Goal: Information Seeking & Learning: Compare options

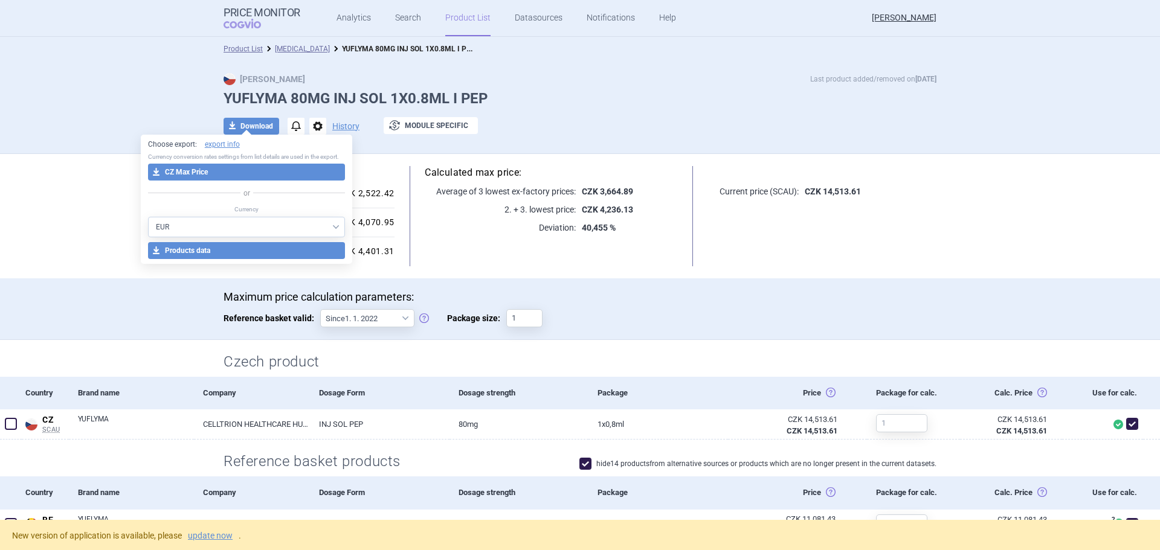
select select "EUR"
click at [290, 50] on link "[MEDICAL_DATA]" at bounding box center [302, 49] width 55 height 8
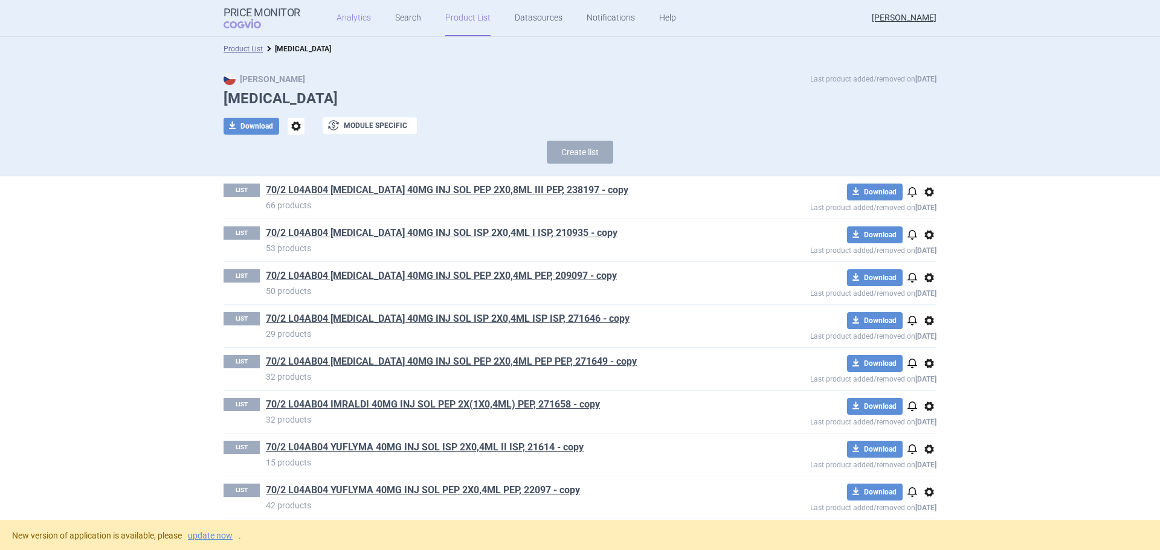
click at [343, 14] on link "Analytics" at bounding box center [353, 18] width 34 height 36
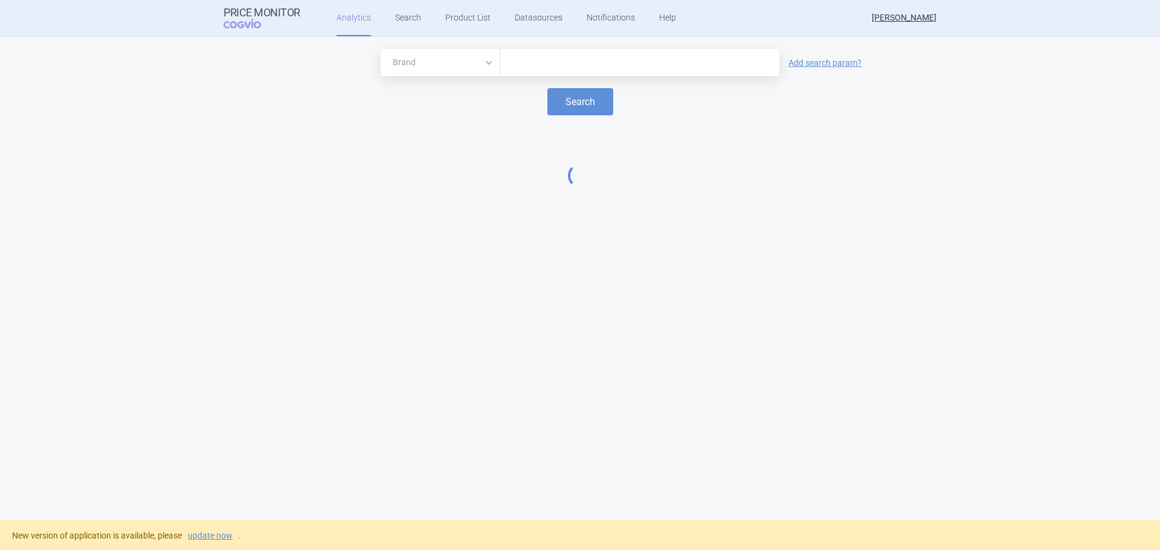
click at [570, 69] on input "text" at bounding box center [639, 63] width 267 height 16
type input "amgevita"
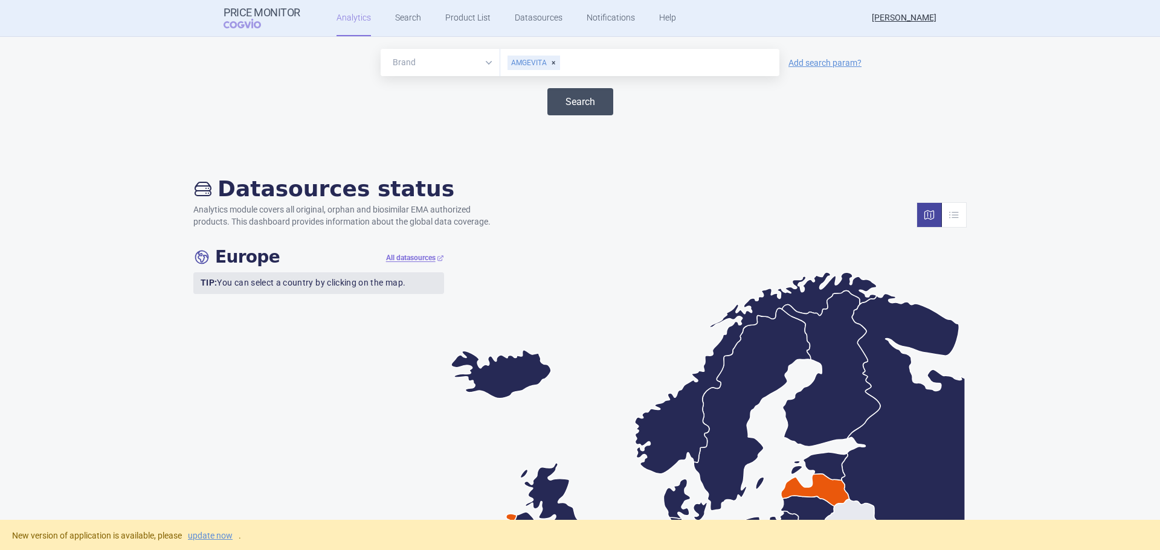
click at [561, 96] on button "Search" at bounding box center [580, 101] width 66 height 27
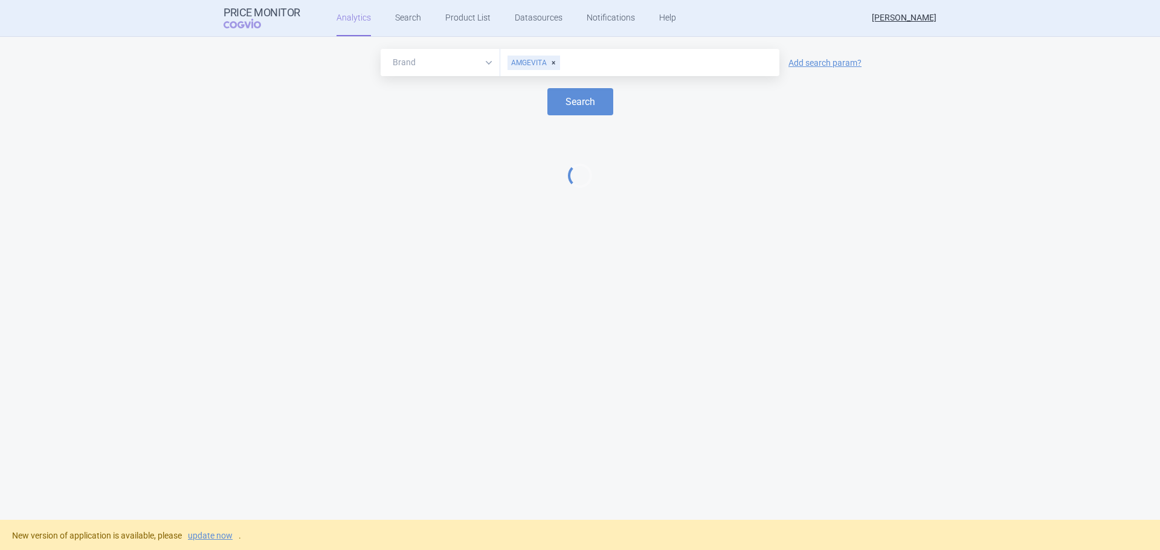
select select "EUR"
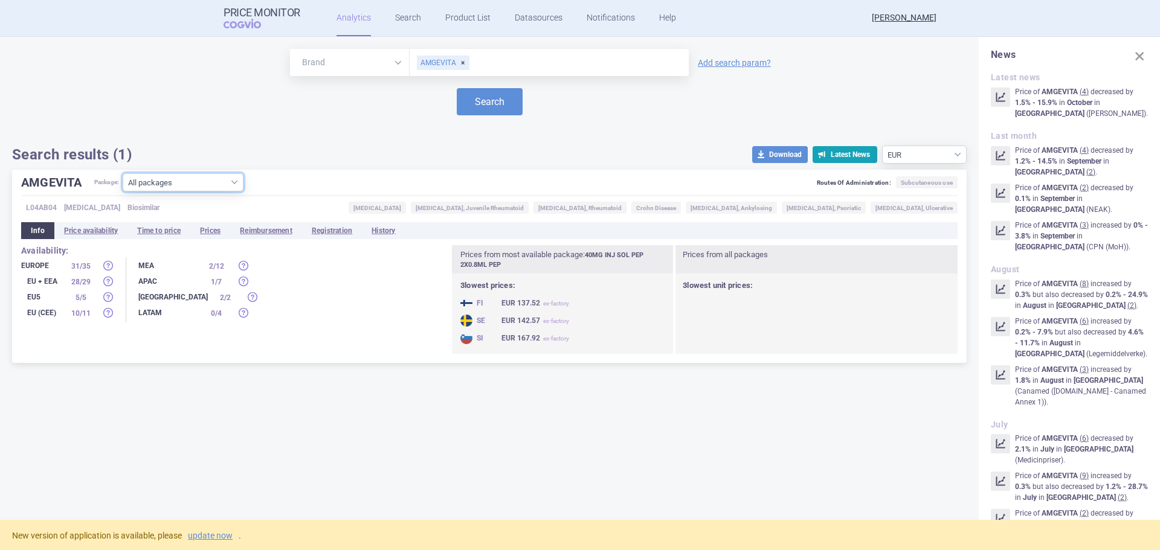
click at [234, 181] on select "All packages 10MG INJ SOL ISP 1X0.2ML ISP ( 0 ) 20MG INJ SOL ISP 1X0.2ML ISP ( …" at bounding box center [183, 182] width 121 height 18
select select "f23a5b32-ba1d-413e-bb89-4e889e0cc1ab"
click at [124, 191] on select "All packages 10MG INJ SOL ISP 1X0.2ML ISP ( 0 ) 20MG INJ SOL ISP 1X0.2ML ISP ( …" at bounding box center [183, 182] width 121 height 18
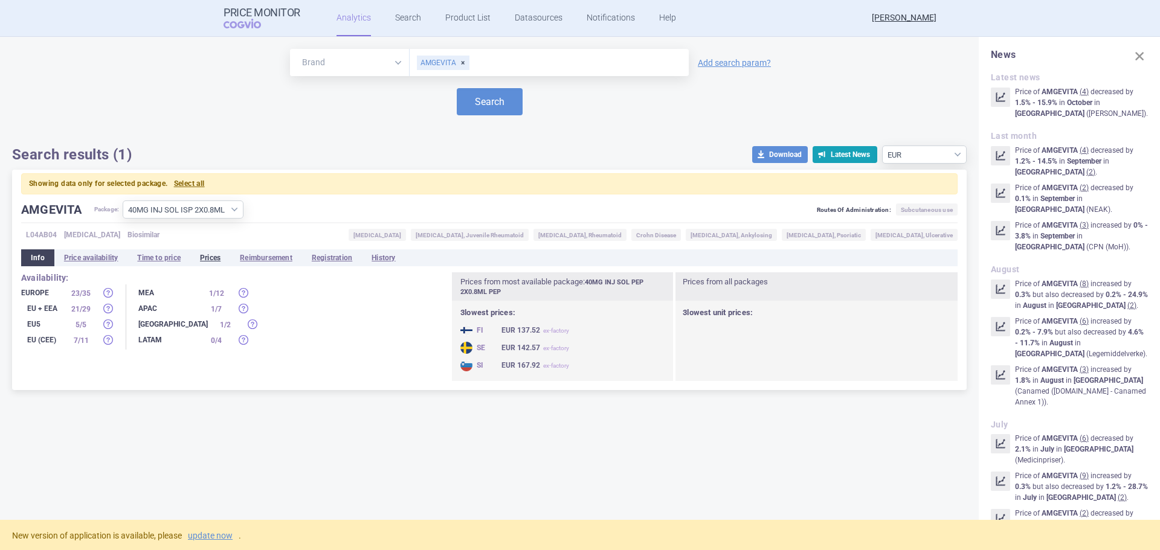
click at [216, 260] on li "Prices" at bounding box center [210, 257] width 40 height 17
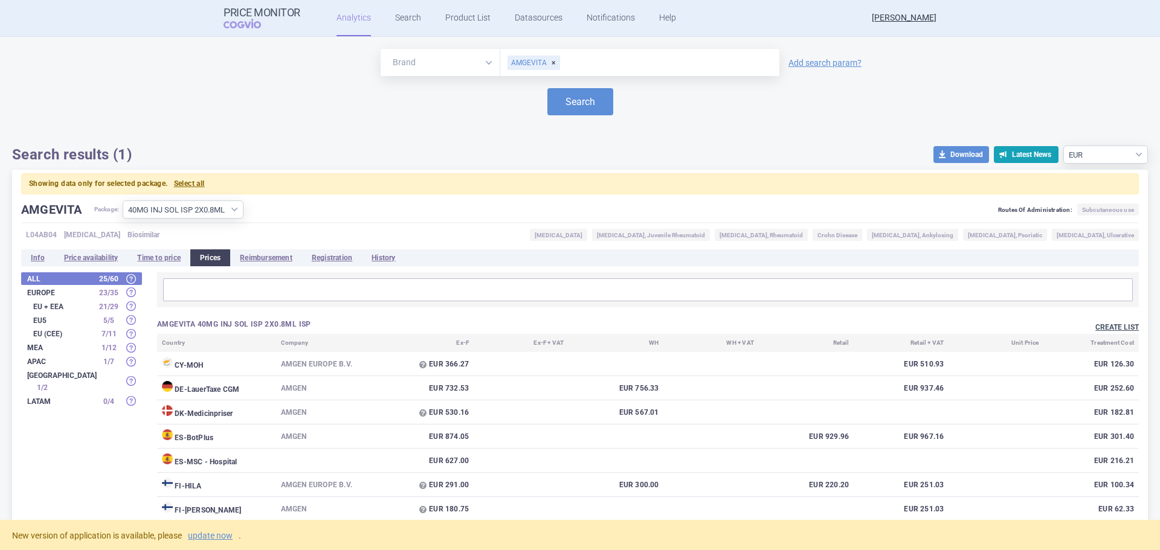
click at [1108, 325] on button "Create list" at bounding box center [1116, 328] width 43 height 10
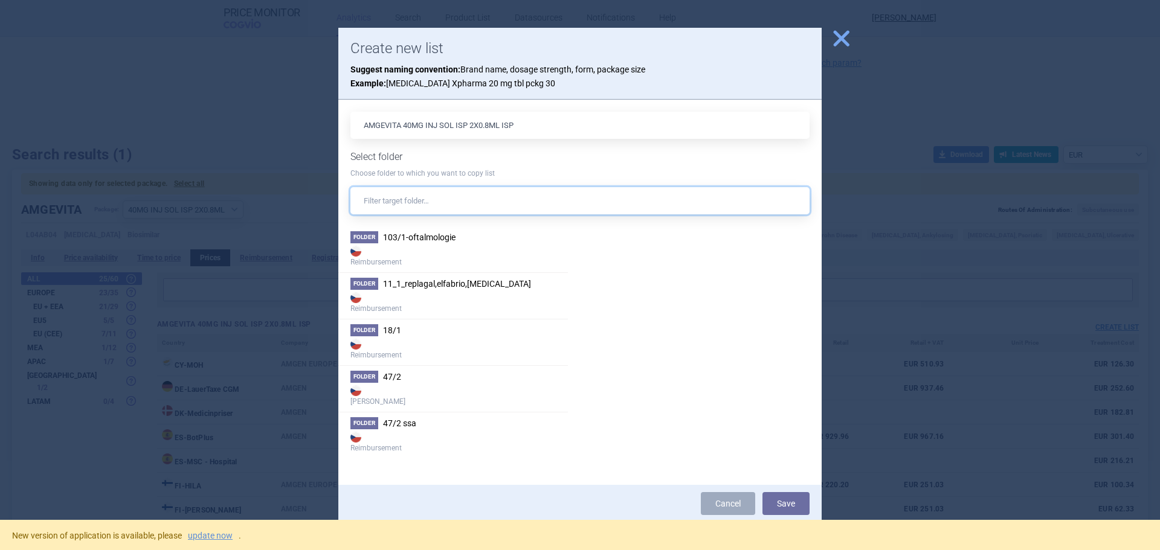
click at [403, 201] on input "text" at bounding box center [579, 200] width 459 height 27
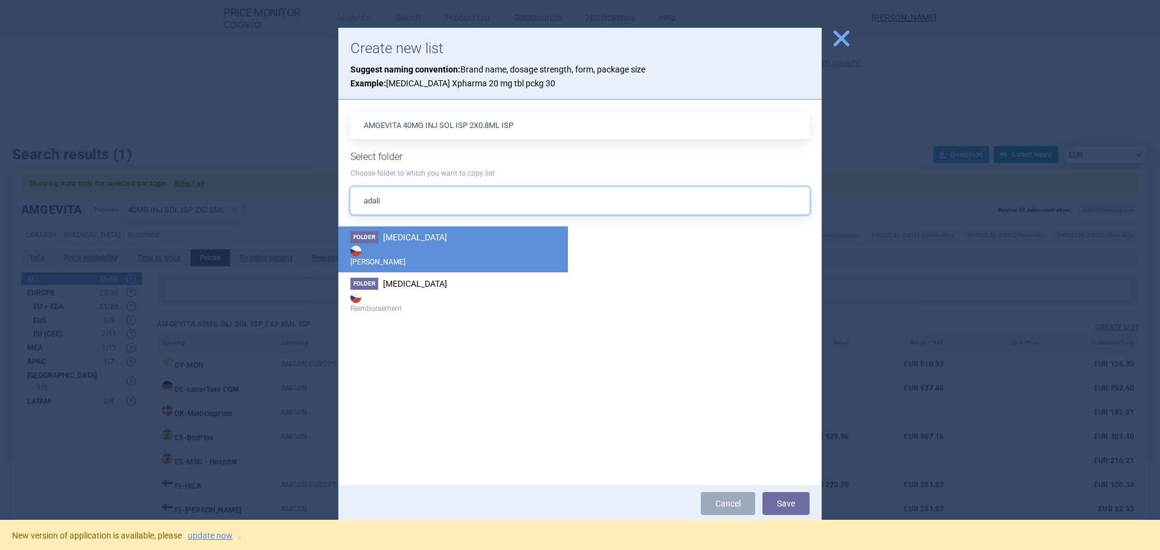
type input "adali"
click at [455, 262] on strong "[PERSON_NAME]" at bounding box center [452, 255] width 205 height 24
click at [787, 502] on button "Save" at bounding box center [785, 503] width 47 height 23
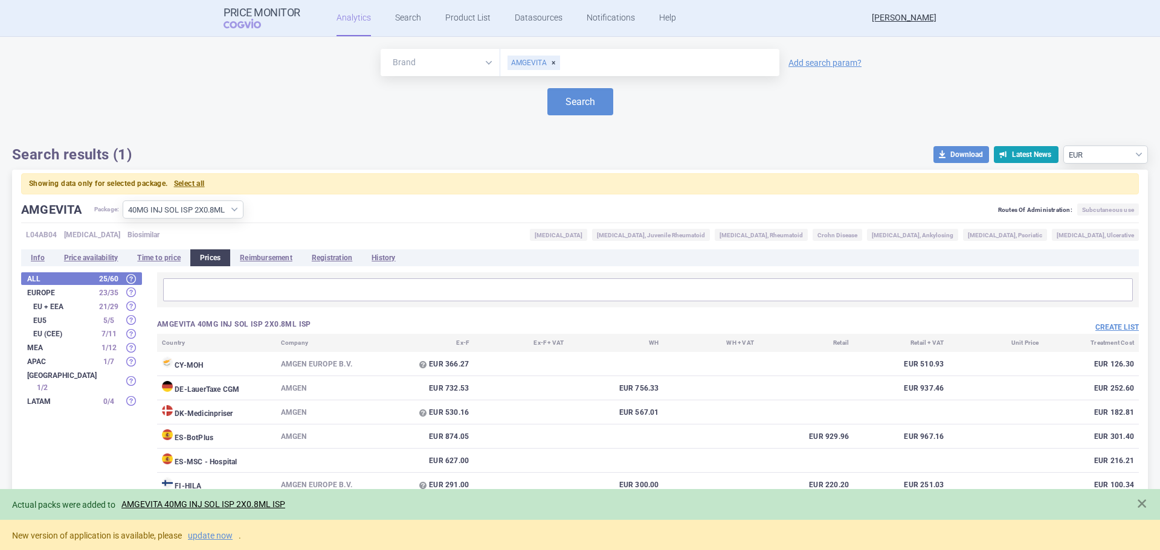
drag, startPoint x: 547, startPoint y: 63, endPoint x: 558, endPoint y: 63, distance: 10.9
click at [547, 63] on div "AMGEVITA" at bounding box center [533, 63] width 53 height 14
type input "hukyndra"
click at [570, 104] on button "Search" at bounding box center [580, 101] width 66 height 27
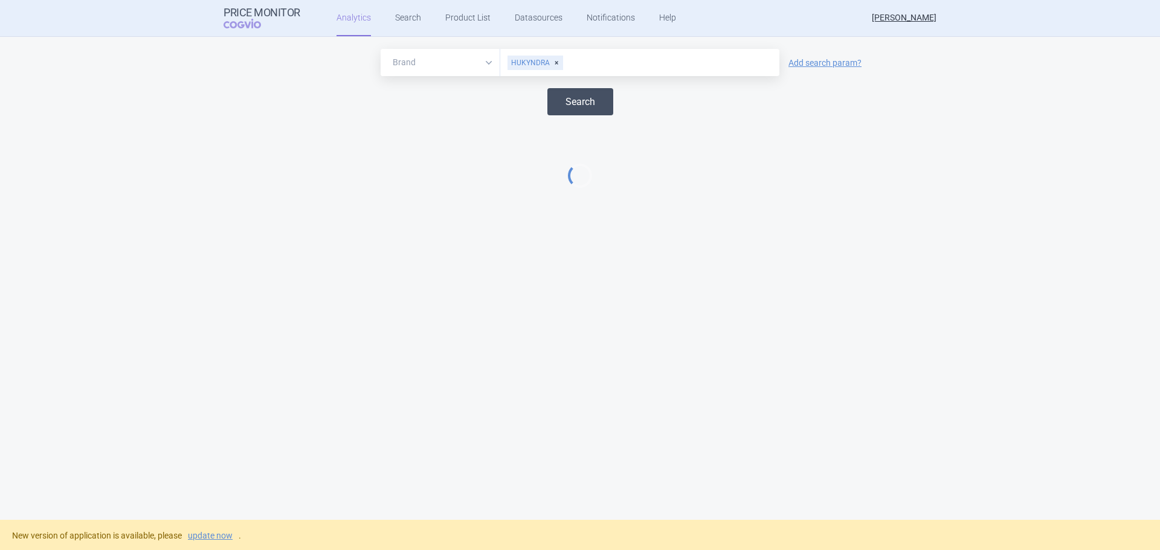
select select "EUR"
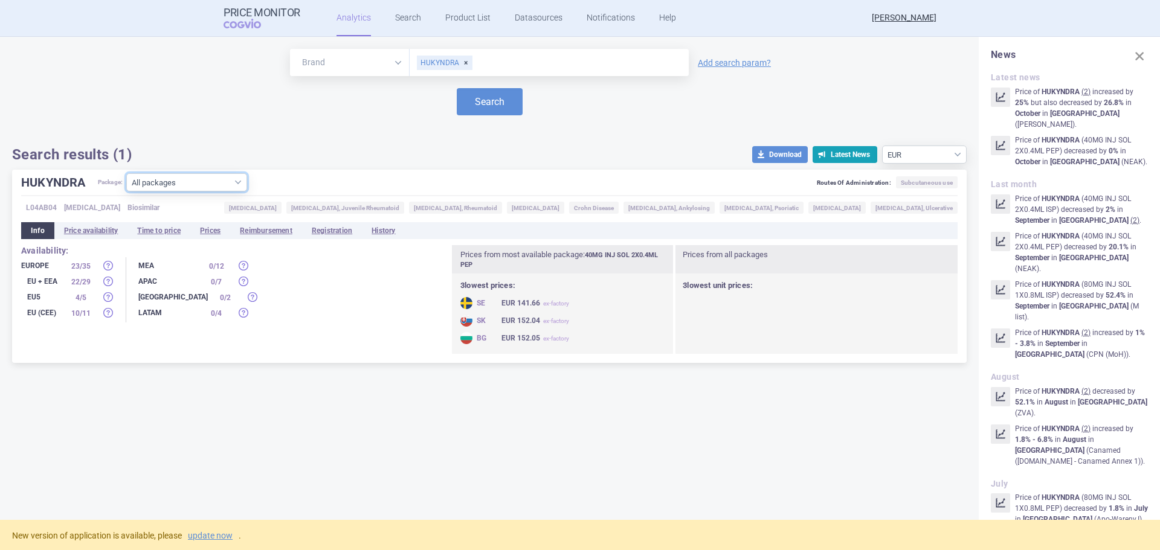
click at [202, 182] on select "All packages 20MG INJ SOL 2X0.2ML ISP ( 0 ) 20MG INJ SOL ISP ( 0 ) 40MG INJ SOL…" at bounding box center [186, 182] width 121 height 18
select select "35b94f3d-e739-4775-85ce-3d5b173b09d9"
click at [127, 191] on select "All packages 20MG INJ SOL 2X0.2ML ISP ( 0 ) 20MG INJ SOL ISP ( 0 ) 40MG INJ SOL…" at bounding box center [186, 182] width 121 height 18
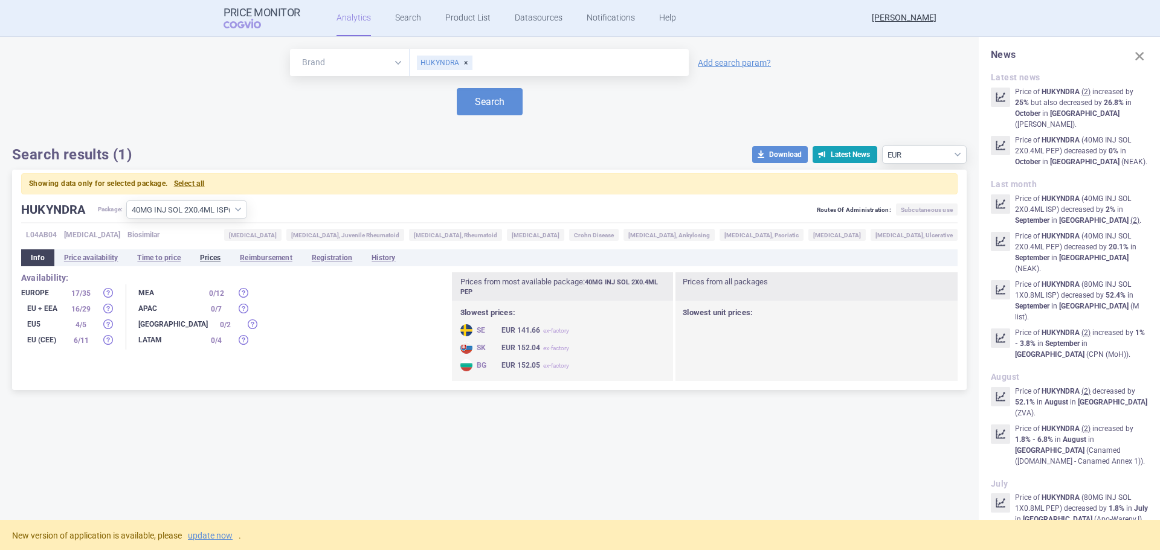
click at [214, 258] on li "Prices" at bounding box center [210, 257] width 40 height 17
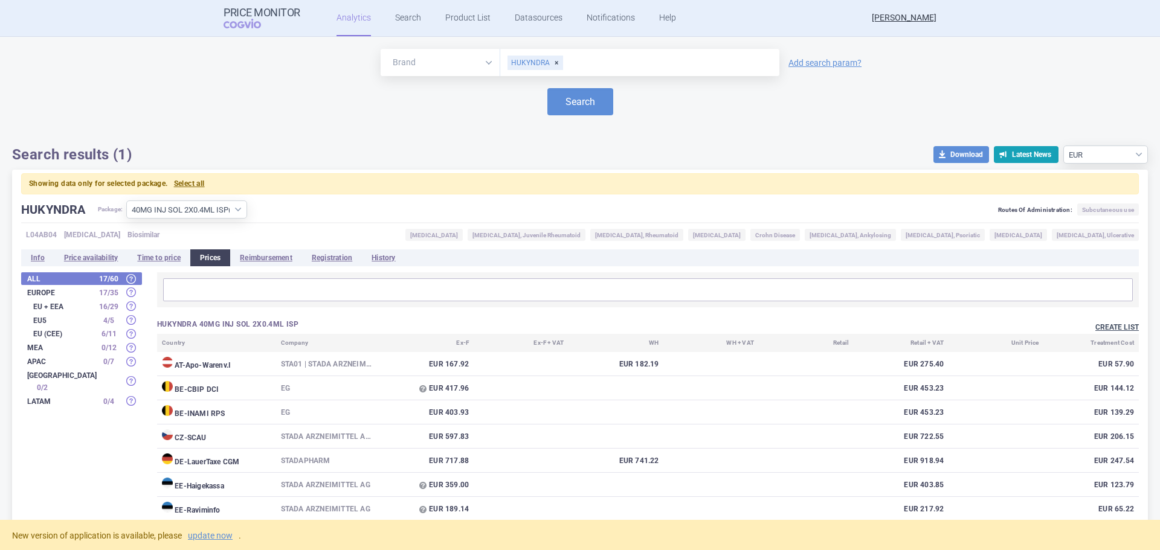
click at [1096, 327] on button "Create list" at bounding box center [1116, 328] width 43 height 10
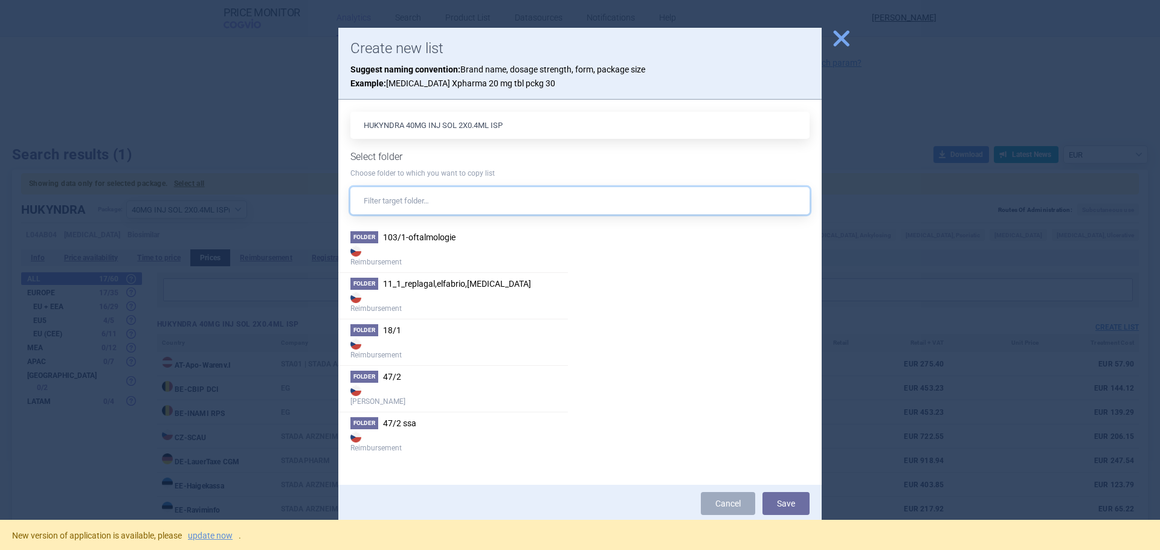
click at [416, 198] on input "text" at bounding box center [579, 200] width 459 height 27
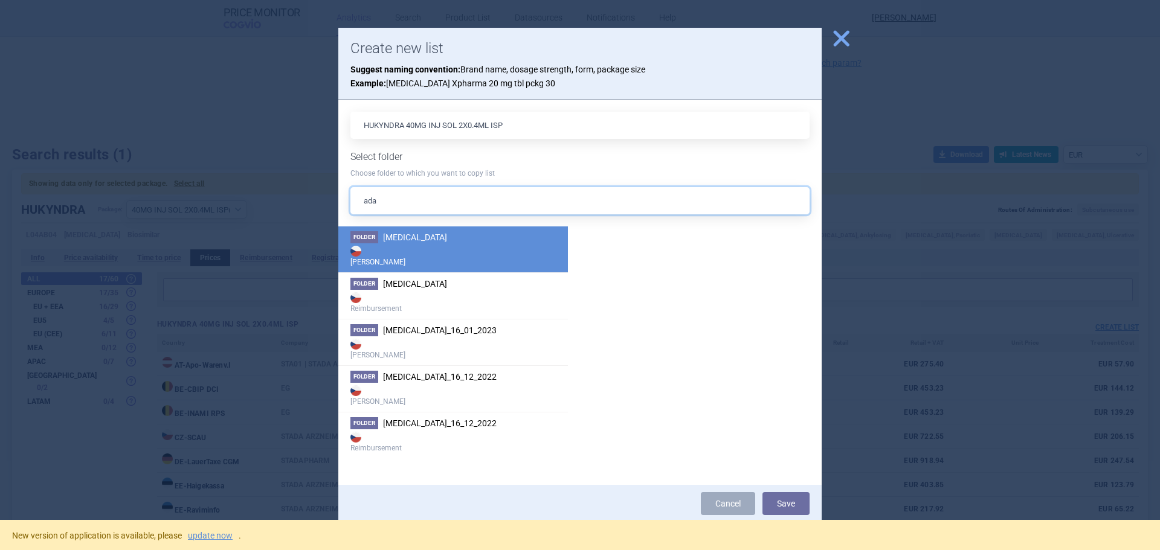
type input "ada"
click at [430, 249] on strong "[PERSON_NAME]" at bounding box center [452, 255] width 205 height 24
click at [800, 504] on button "Save" at bounding box center [785, 503] width 47 height 23
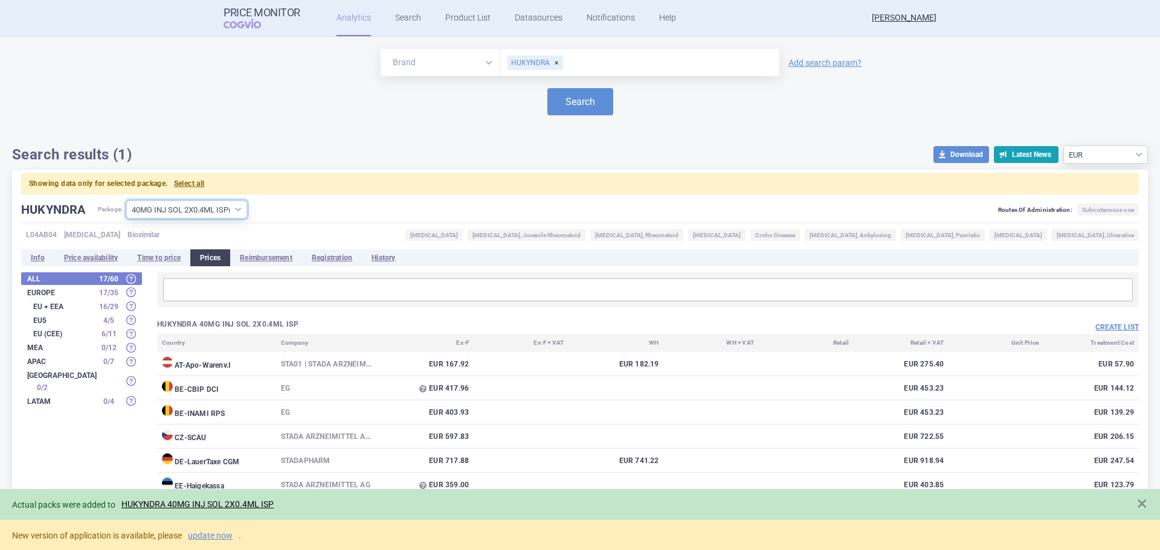
click at [211, 211] on select "All packages 20MG INJ SOL 2X0.2ML ISP ( 0 ) 20MG INJ SOL ISP ( 0 ) 40MG INJ SOL…" at bounding box center [186, 210] width 121 height 18
select select "55da017b-e8e1-43b1-b87d-d85b7e6888ed"
click at [127, 201] on select "All packages 20MG INJ SOL 2X0.2ML ISP ( 0 ) 20MG INJ SOL ISP ( 0 ) 40MG INJ SOL…" at bounding box center [186, 210] width 121 height 18
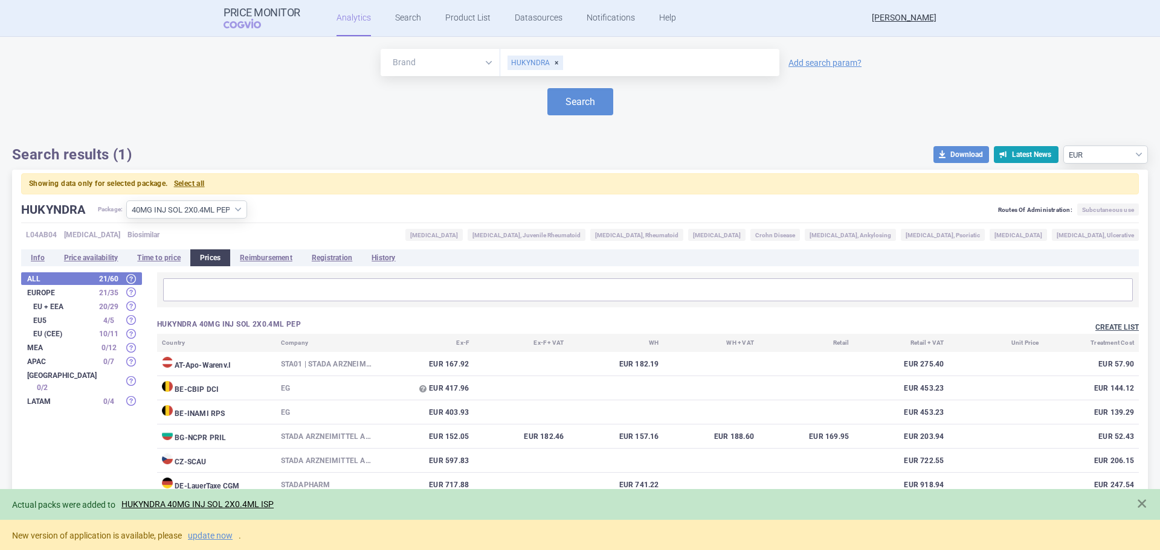
click at [1098, 326] on button "Create list" at bounding box center [1116, 328] width 43 height 10
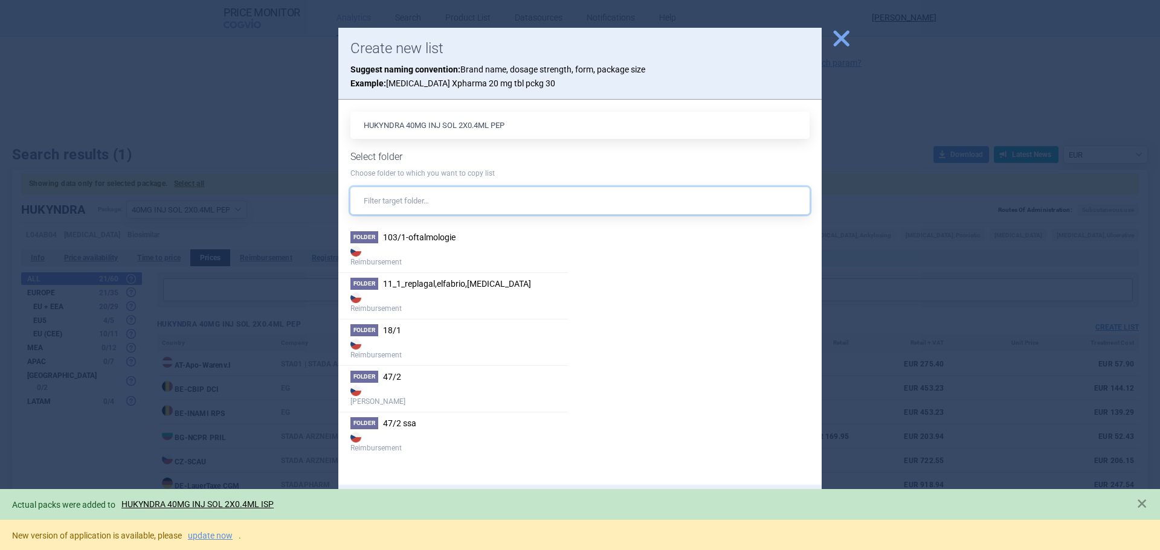
click at [445, 211] on input "text" at bounding box center [579, 200] width 459 height 27
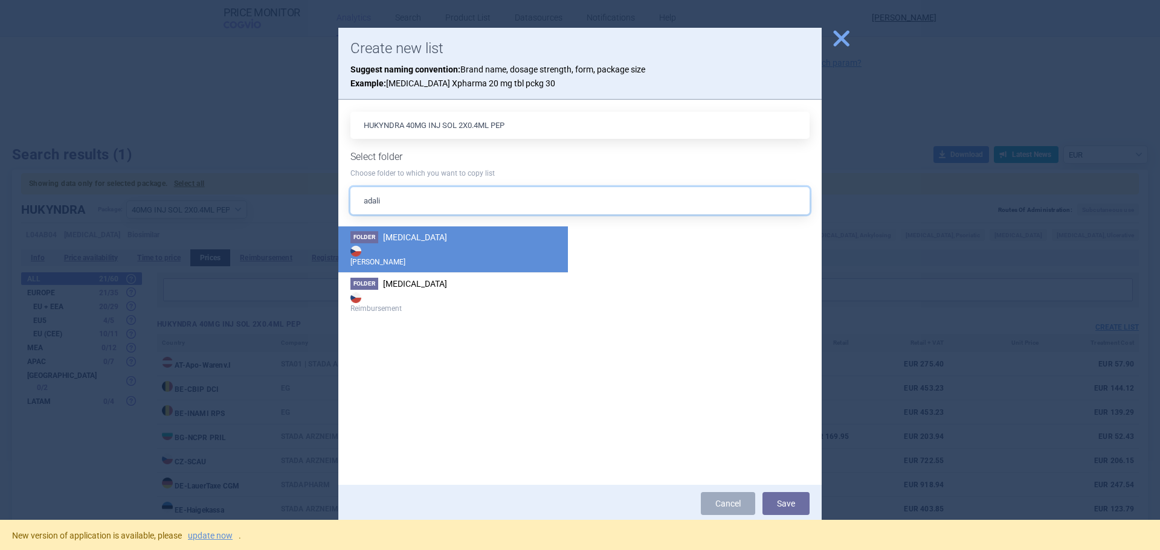
type input "adali"
click at [450, 248] on strong "[PERSON_NAME]" at bounding box center [452, 255] width 205 height 24
click at [784, 510] on button "Save" at bounding box center [785, 503] width 47 height 23
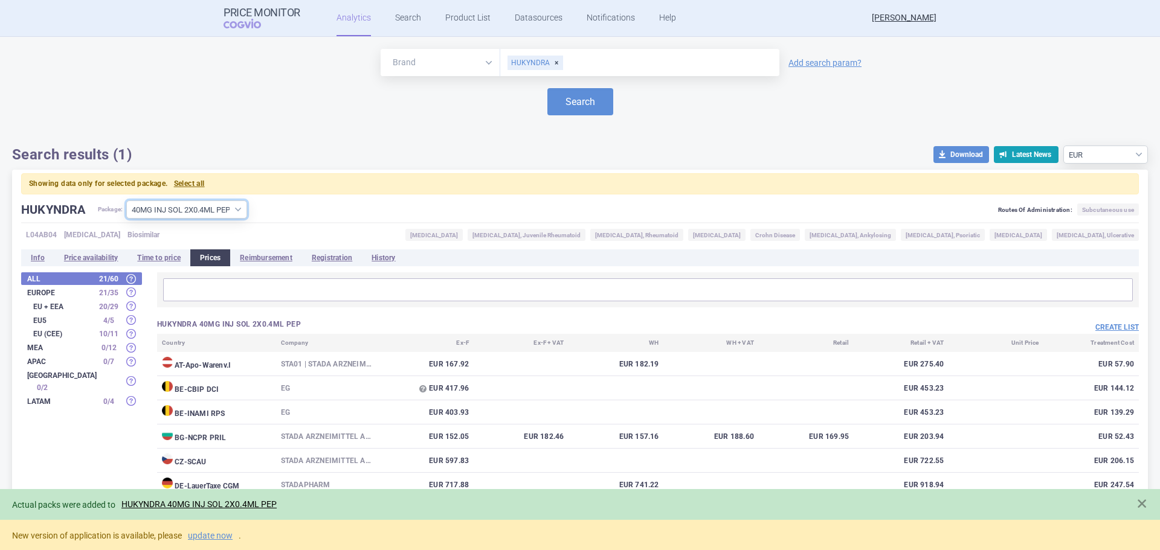
click at [182, 201] on select "All packages 20MG INJ SOL 2X0.2ML ISP ( 0 ) 20MG INJ SOL ISP ( 0 ) 40MG INJ SOL…" at bounding box center [186, 210] width 121 height 18
select select "8cf7e201-ca87-49e1-abb4-cfffed7e2277"
click at [127, 201] on select "All packages 20MG INJ SOL 2X0.2ML ISP ( 0 ) 20MG INJ SOL ISP ( 0 ) 40MG INJ SOL…" at bounding box center [186, 210] width 121 height 18
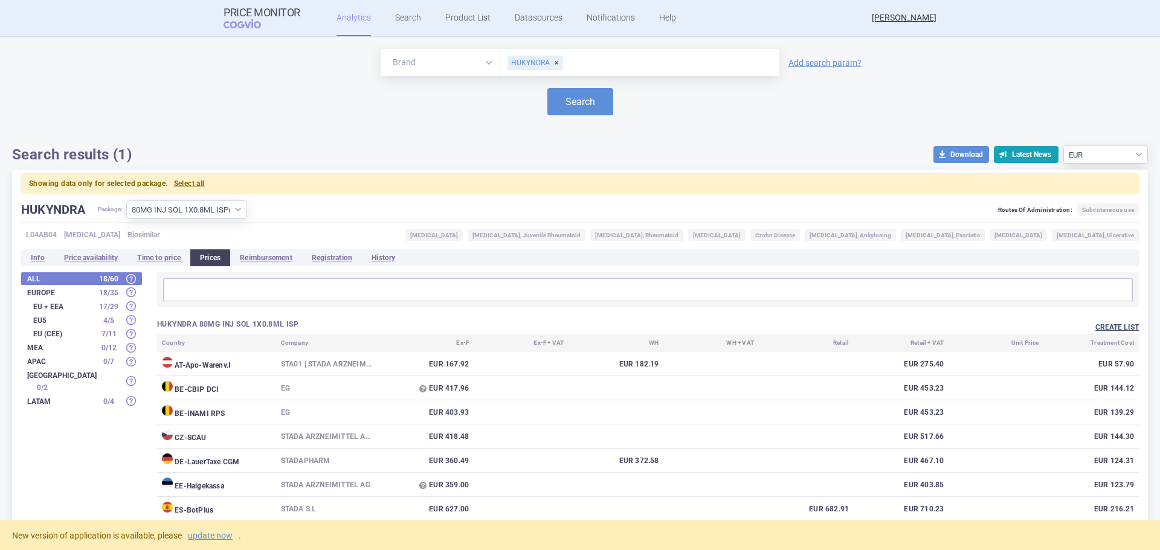
click at [1099, 323] on button "Create list" at bounding box center [1116, 328] width 43 height 10
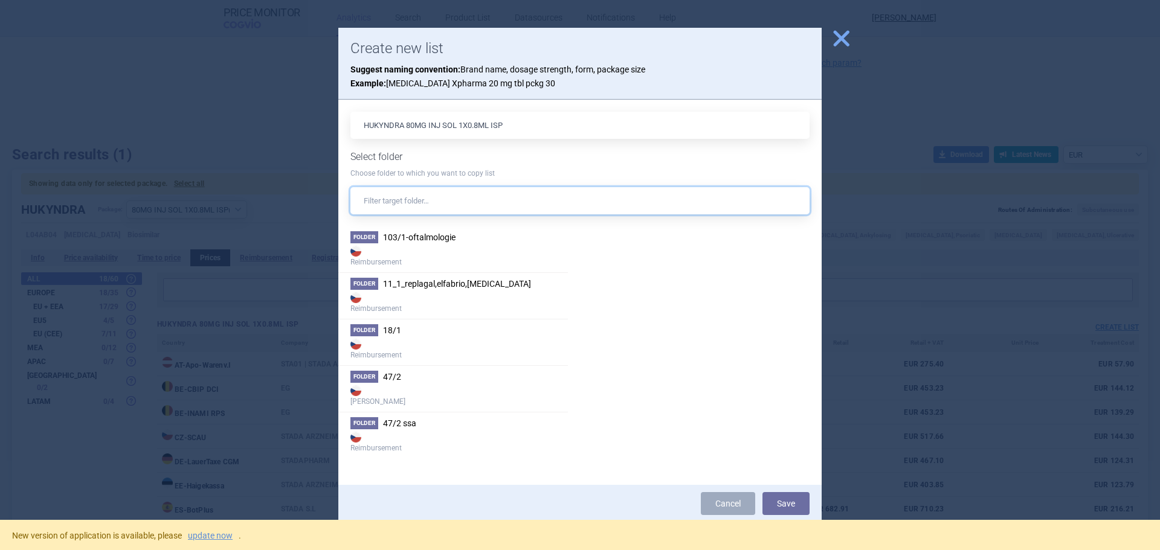
click at [598, 204] on input "text" at bounding box center [579, 200] width 459 height 27
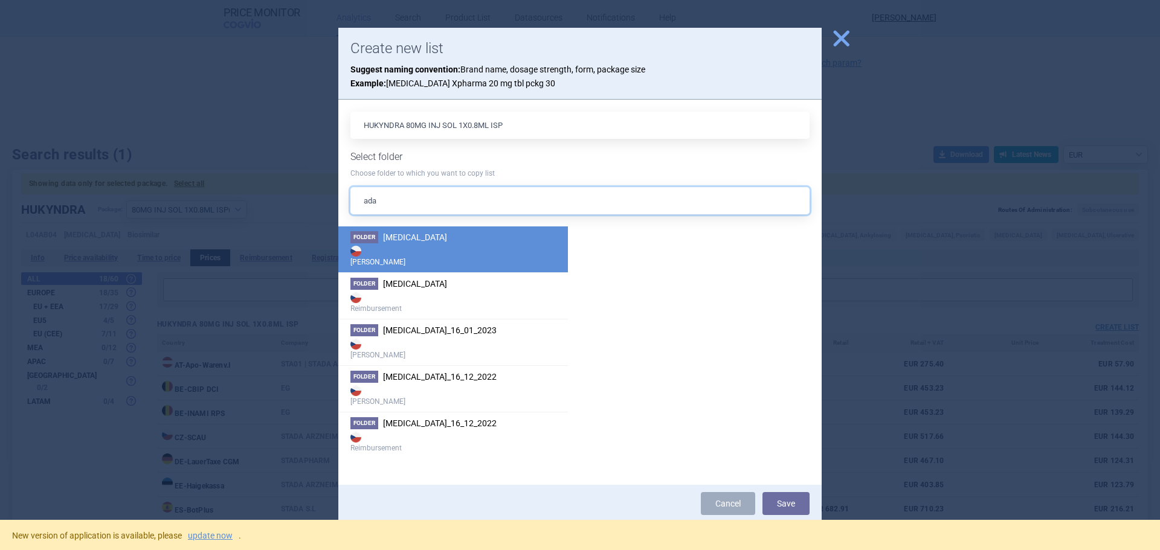
type input "ada"
click at [467, 257] on strong "[PERSON_NAME]" at bounding box center [452, 255] width 205 height 24
click at [798, 508] on button "Save" at bounding box center [785, 503] width 47 height 23
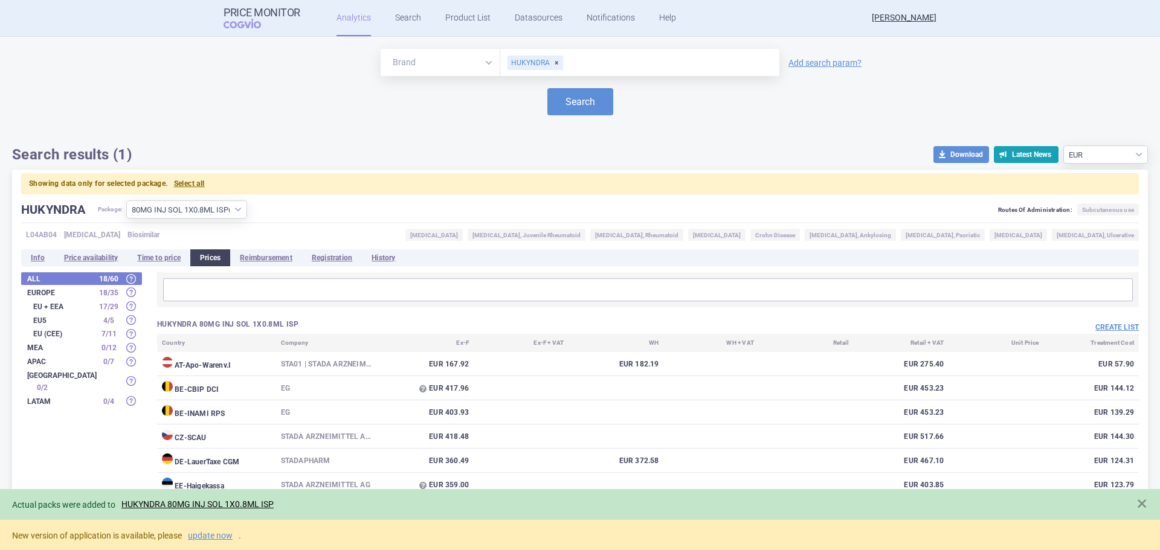
click at [553, 60] on div "HUKYNDRA" at bounding box center [535, 63] width 56 height 14
type input "hulio"
click at [602, 96] on button "Search" at bounding box center [580, 101] width 66 height 27
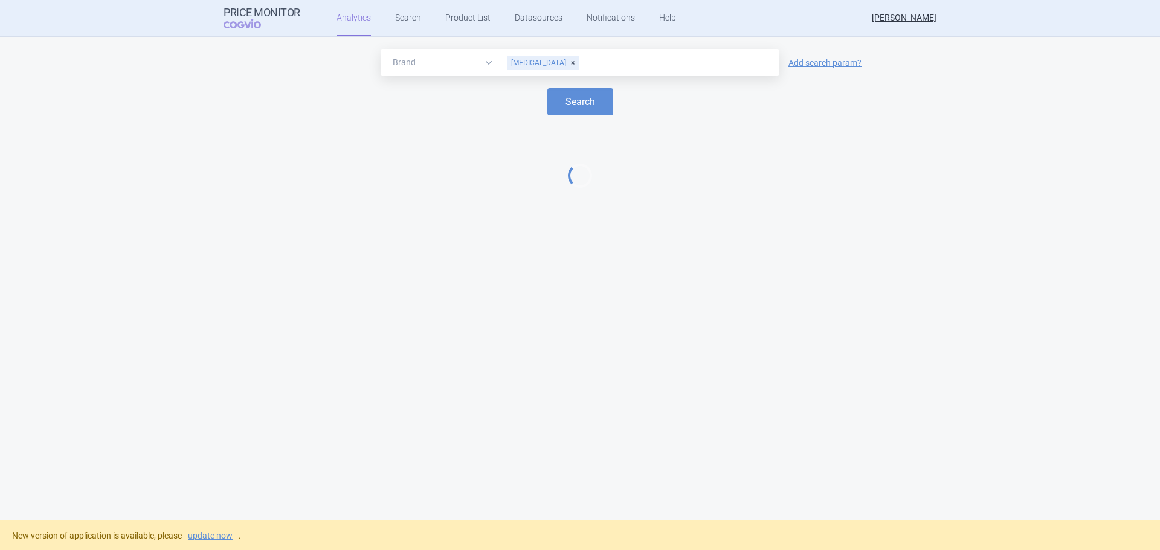
select select "EUR"
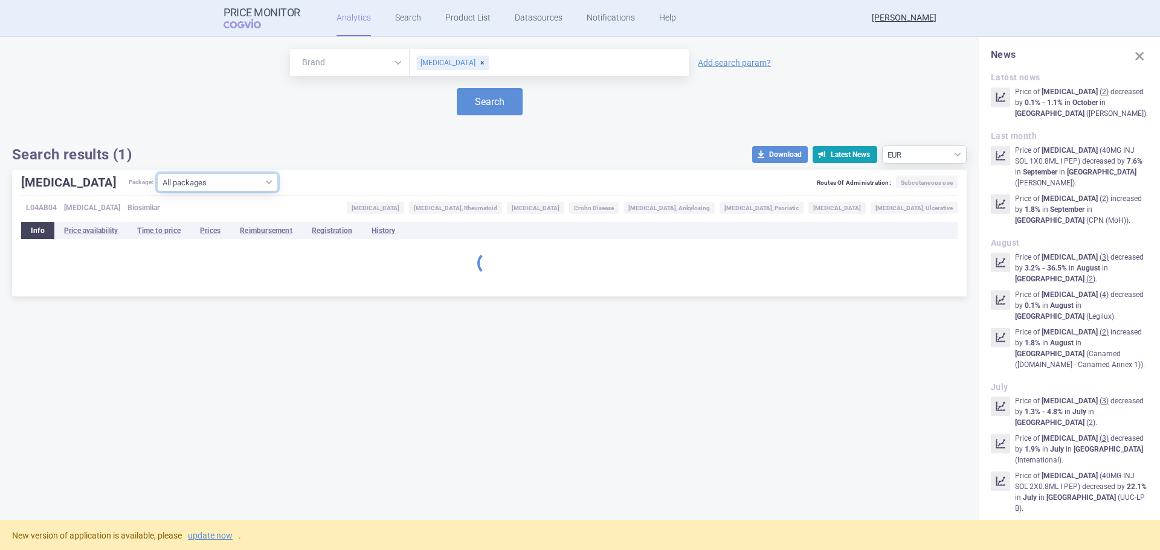
click at [204, 184] on select "All packages 20MG INJ SOL 1X0.4ML ISP ( 1 ) 20MG INJ SOL 2X0.4ML ISP ( 4 ) 40MG…" at bounding box center [217, 182] width 121 height 18
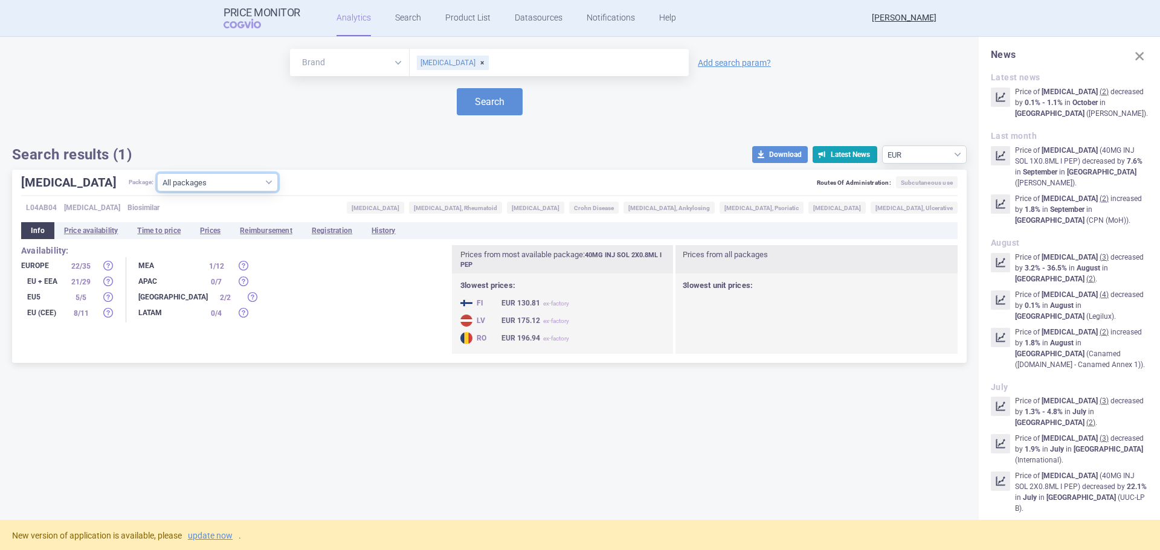
select select "1522186a-4b35-4f80-a230-0160906aaee4"
click at [157, 191] on select "All packages 20MG INJ SOL 1X0.4ML ISP ( 1 ) 20MG INJ SOL 2X0.4ML ISP ( 4 ) 40MG…" at bounding box center [217, 182] width 121 height 18
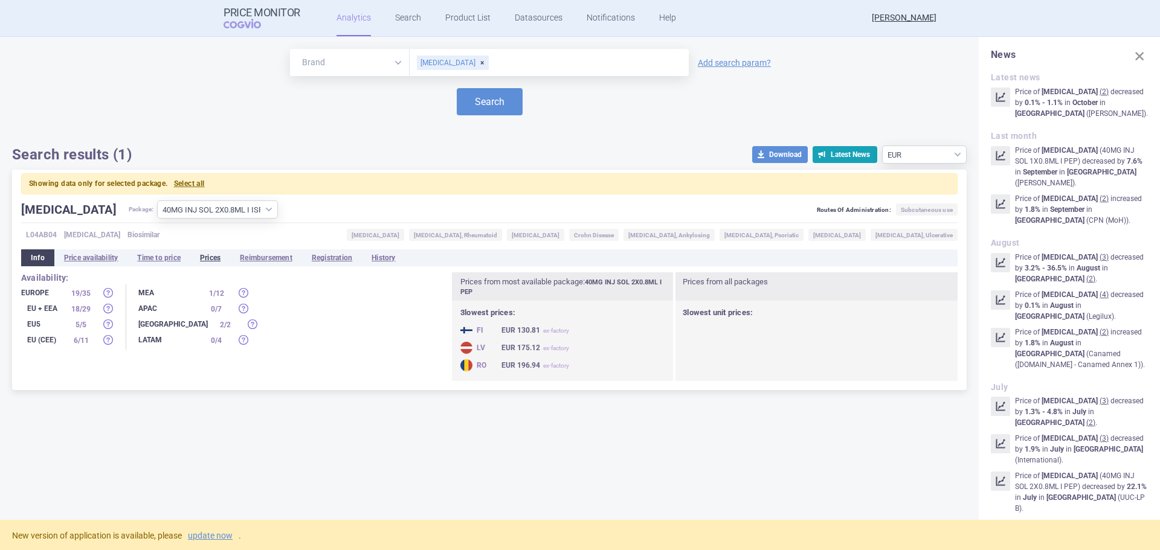
click at [212, 256] on li "Prices" at bounding box center [210, 257] width 40 height 17
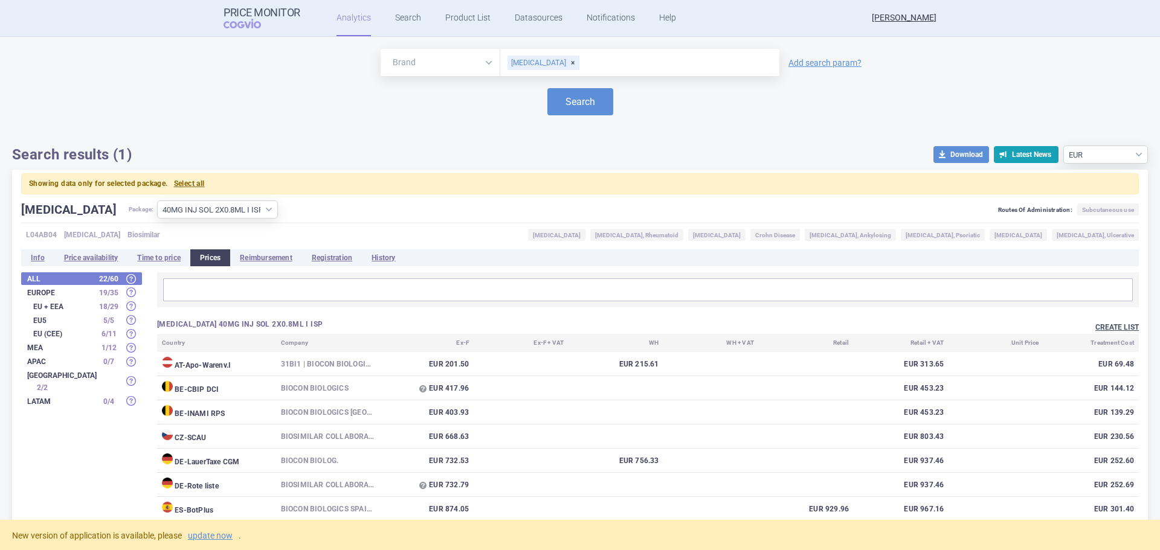
click at [1107, 324] on button "Create list" at bounding box center [1116, 328] width 43 height 10
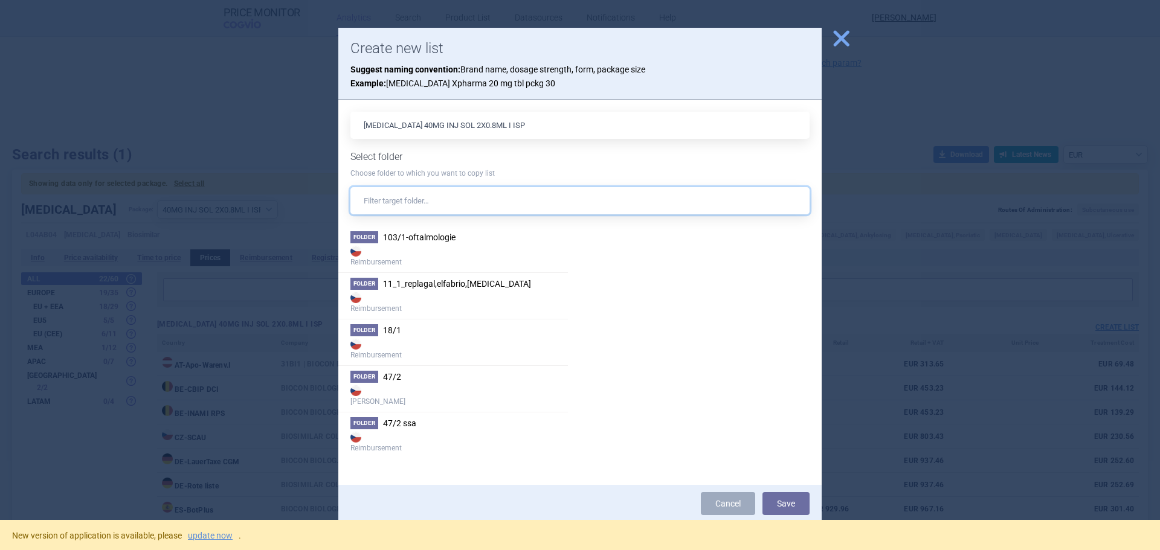
click at [480, 203] on input "text" at bounding box center [579, 200] width 459 height 27
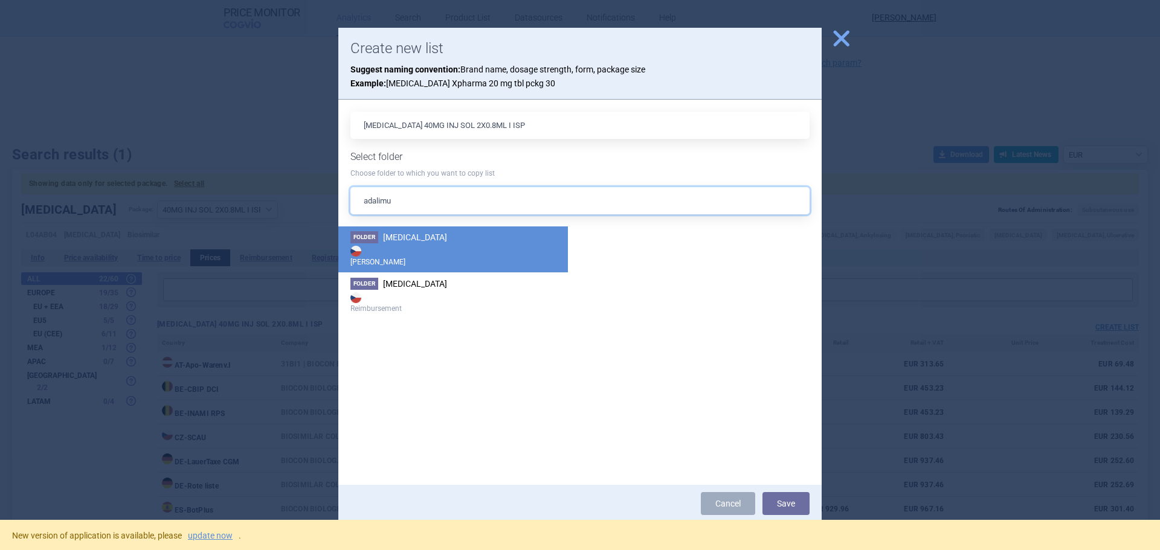
type input "adalimu"
click at [456, 251] on strong "[PERSON_NAME]" at bounding box center [452, 255] width 205 height 24
click at [802, 507] on button "Save" at bounding box center [785, 503] width 47 height 23
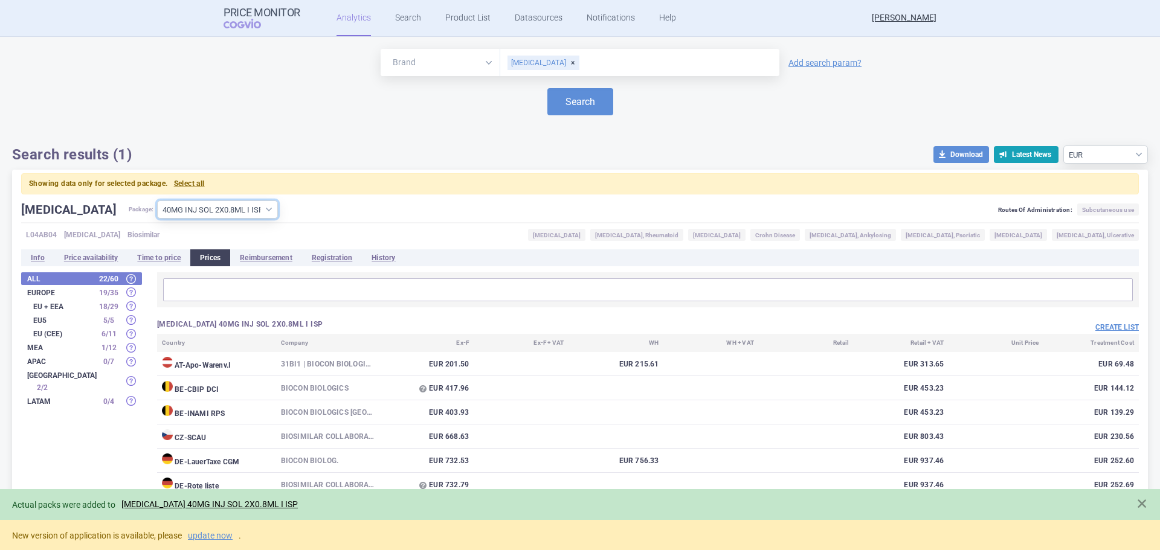
click at [201, 210] on select "All packages 20MG INJ SOL 1X0.4ML ISP ( 1 ) 20MG INJ SOL 2X0.4ML ISP ( 4 ) 40MG…" at bounding box center [217, 210] width 121 height 18
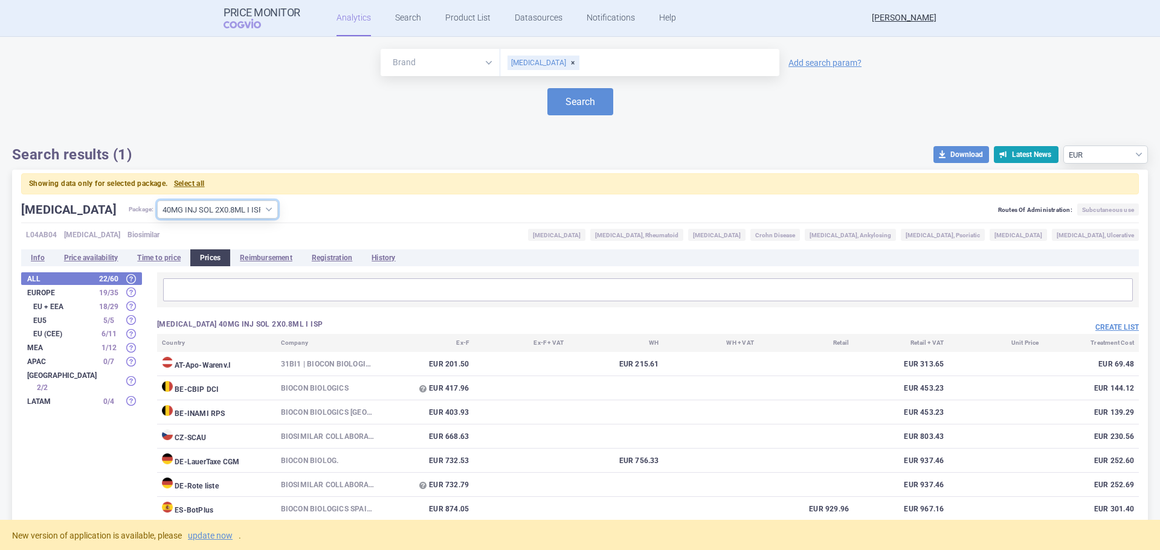
select select "be4c9d47-c7e5-4118-9196-d2614decfd43"
click at [157, 201] on select "All packages 20MG INJ SOL 1X0.4ML ISP ( 1 ) 20MG INJ SOL 2X0.4ML ISP ( 4 ) 40MG…" at bounding box center [217, 210] width 121 height 18
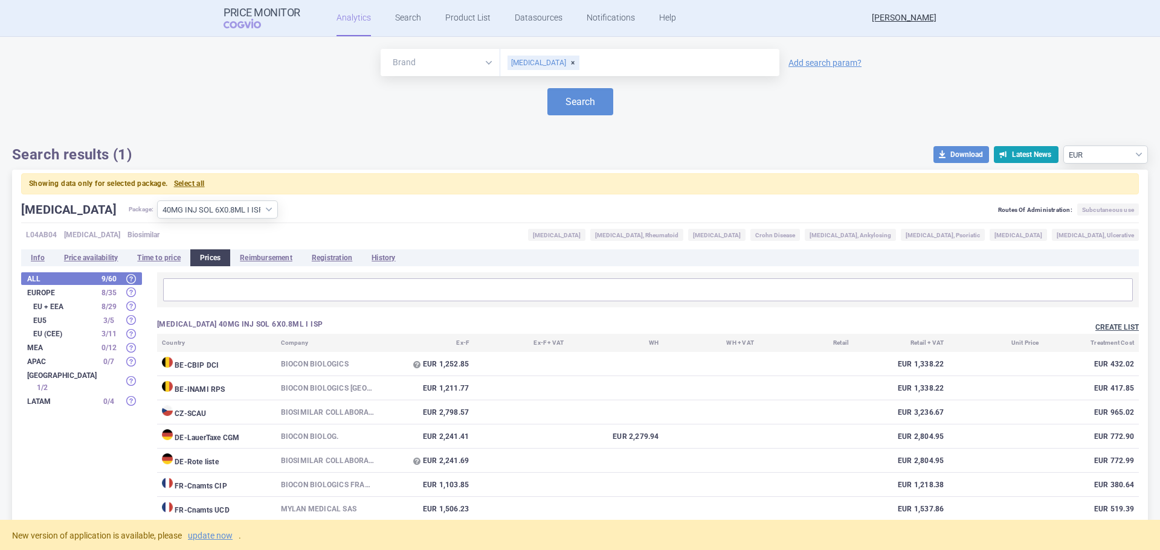
click at [1108, 326] on button "Create list" at bounding box center [1116, 328] width 43 height 10
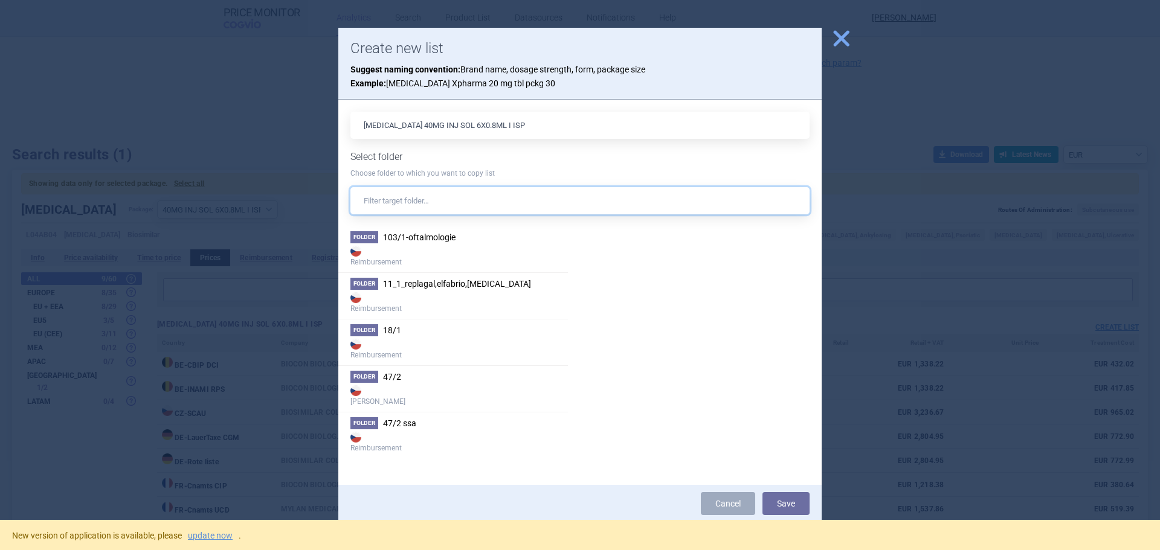
drag, startPoint x: 426, startPoint y: 212, endPoint x: 434, endPoint y: 206, distance: 9.4
click at [428, 210] on input "text" at bounding box center [579, 200] width 459 height 27
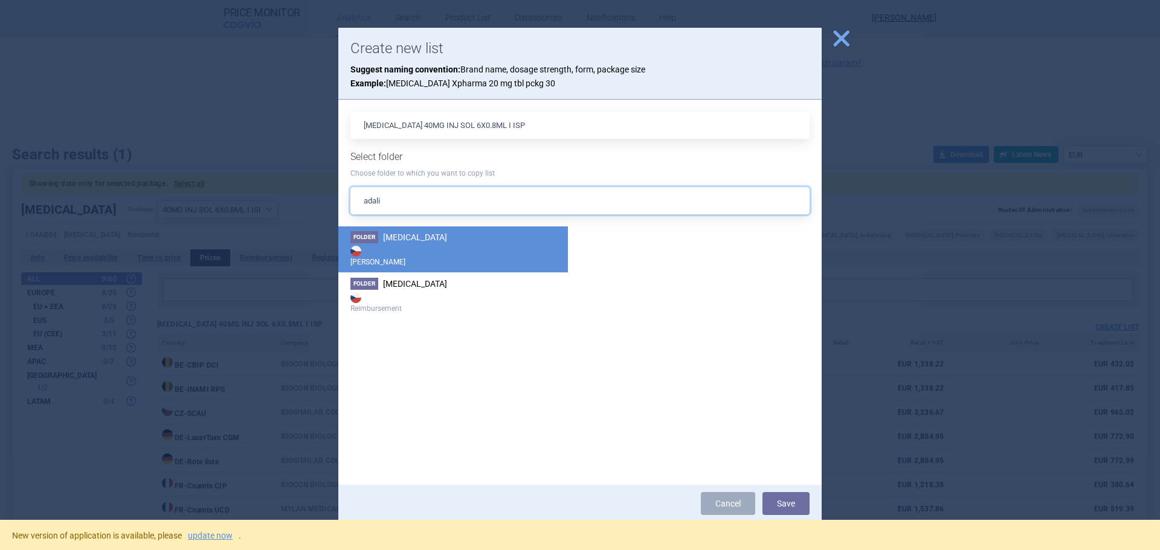
type input "adali"
click at [437, 228] on li "Folder [MEDICAL_DATA] Max Price" at bounding box center [453, 250] width 230 height 46
click at [796, 503] on button "Save" at bounding box center [785, 503] width 47 height 23
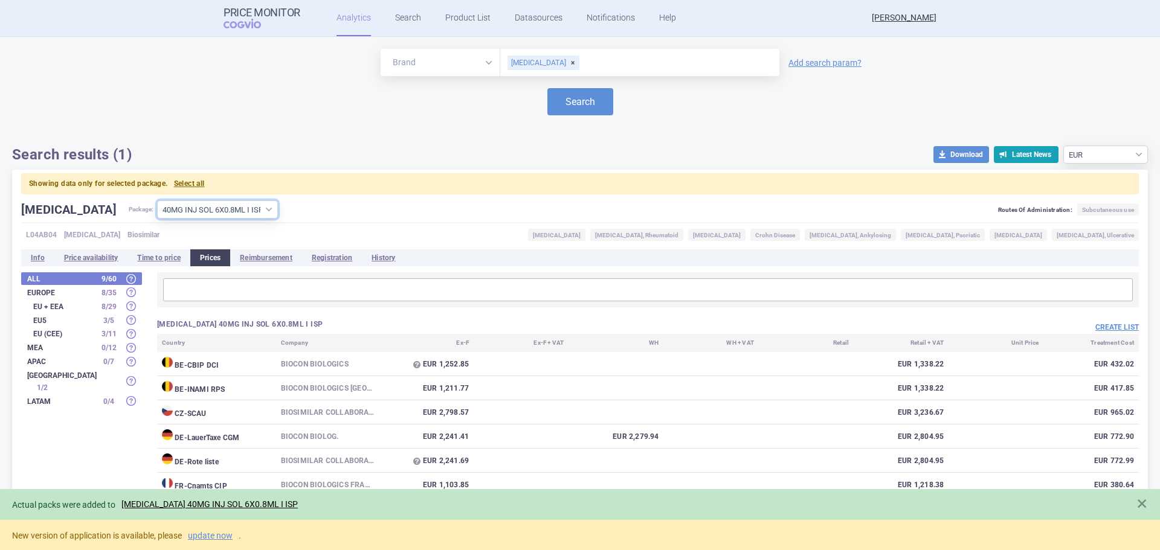
click at [214, 210] on select "All packages 20MG INJ SOL 1X0.4ML ISP ( 1 ) 20MG INJ SOL 2X0.4ML ISP ( 4 ) 40MG…" at bounding box center [217, 210] width 121 height 18
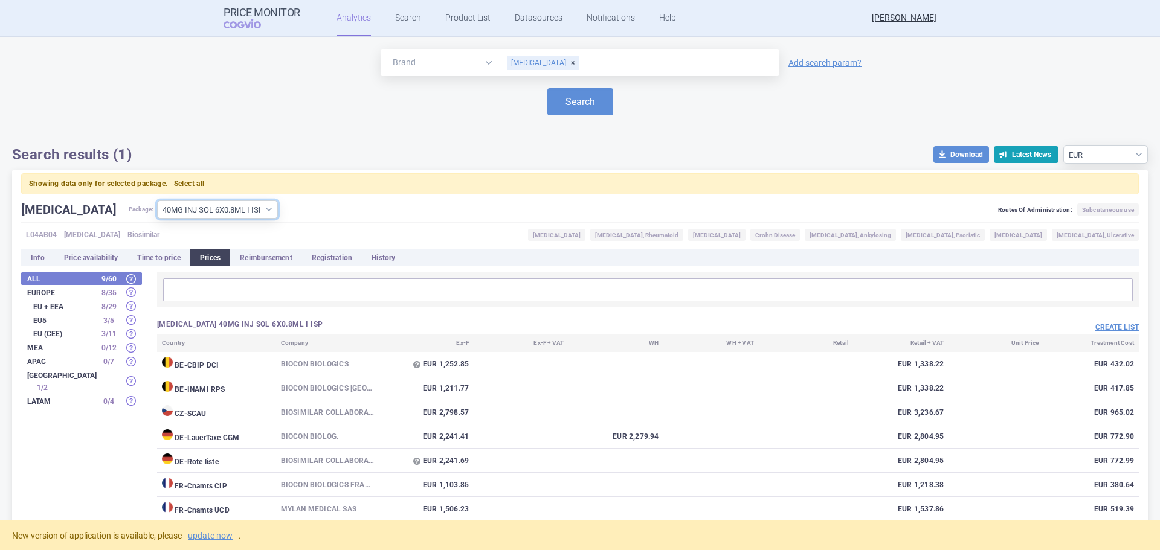
select select "e2e74838-dcce-484c-b4cc-2bb3e5ad3a2f"
click at [157, 201] on select "All packages 20MG INJ SOL 1X0.4ML ISP ( 1 ) 20MG INJ SOL 2X0.4ML ISP ( 4 ) 40MG…" at bounding box center [217, 210] width 121 height 18
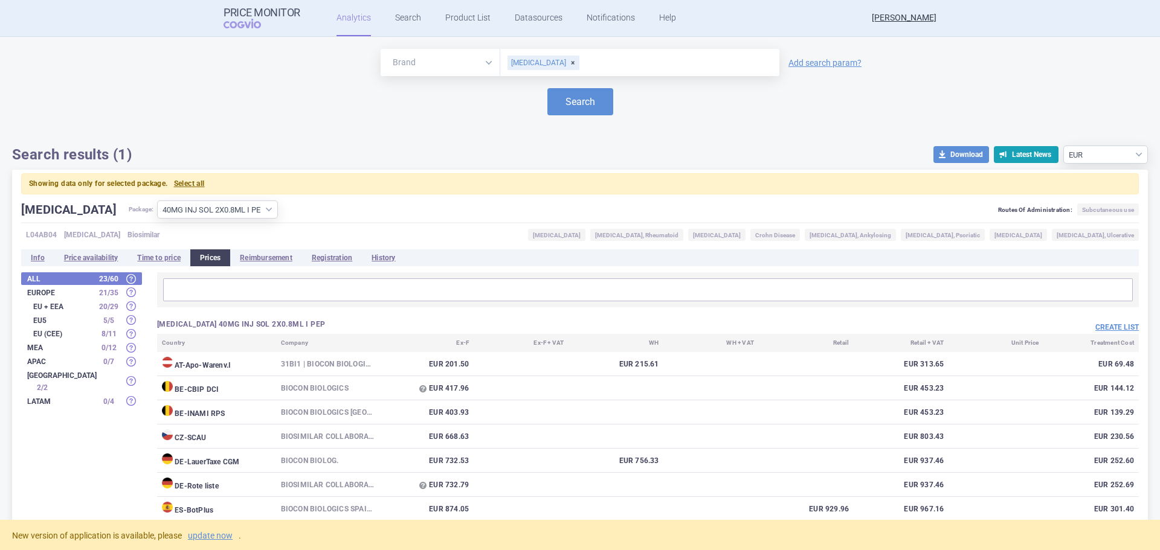
click at [1093, 321] on div "Create list" at bounding box center [893, 327] width 491 height 14
click at [1111, 324] on button "Create list" at bounding box center [1116, 328] width 43 height 10
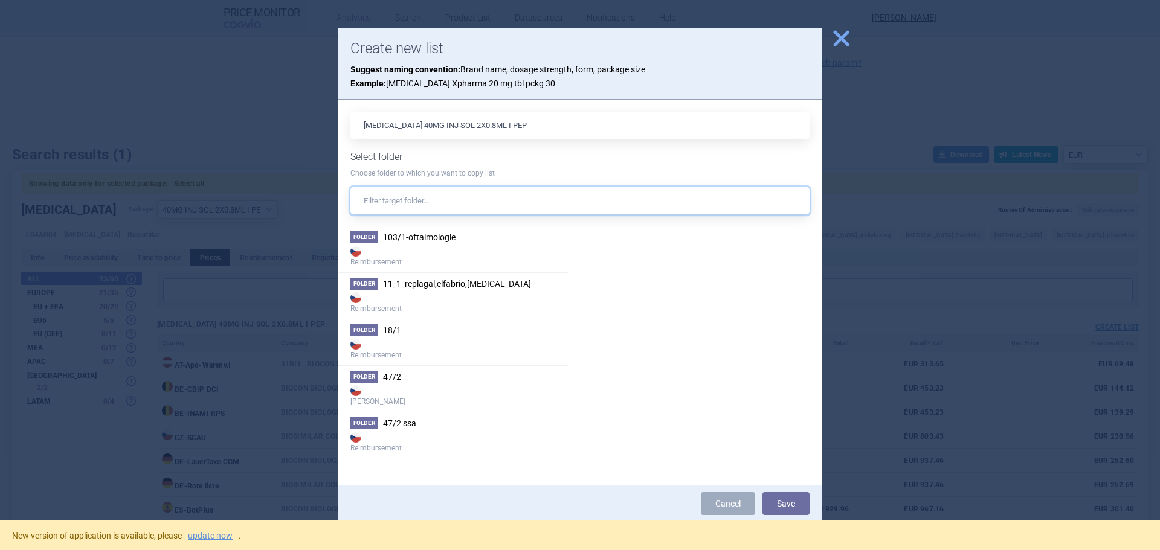
drag, startPoint x: 426, startPoint y: 189, endPoint x: 441, endPoint y: 204, distance: 20.9
click at [427, 189] on input "text" at bounding box center [579, 200] width 459 height 27
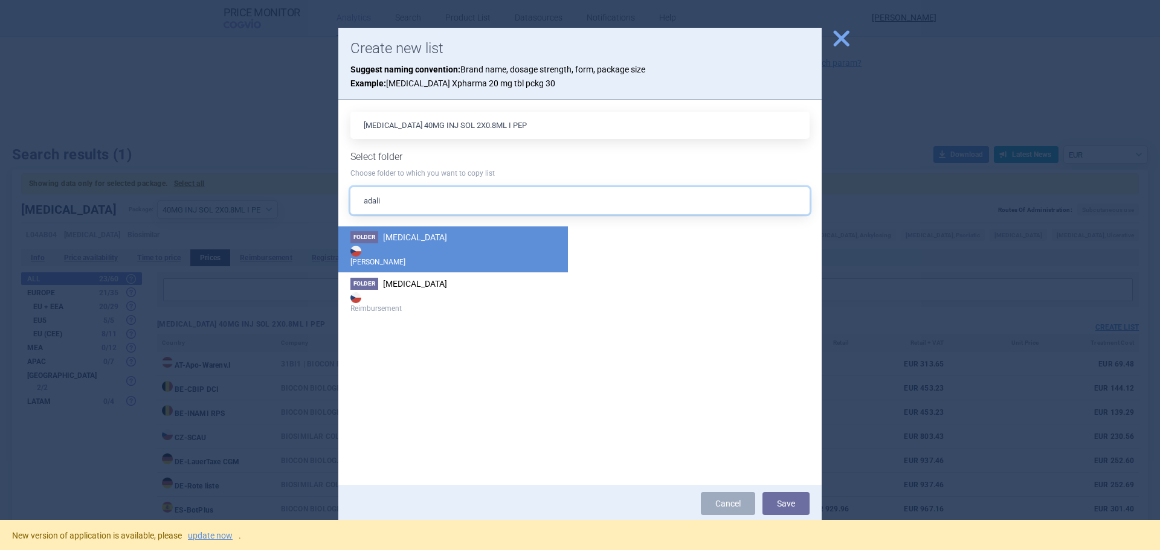
type input "adali"
drag, startPoint x: 466, startPoint y: 236, endPoint x: 472, endPoint y: 240, distance: 7.4
click at [468, 236] on li "Folder [MEDICAL_DATA] Max Price" at bounding box center [453, 250] width 230 height 46
click at [777, 506] on button "Save" at bounding box center [785, 503] width 47 height 23
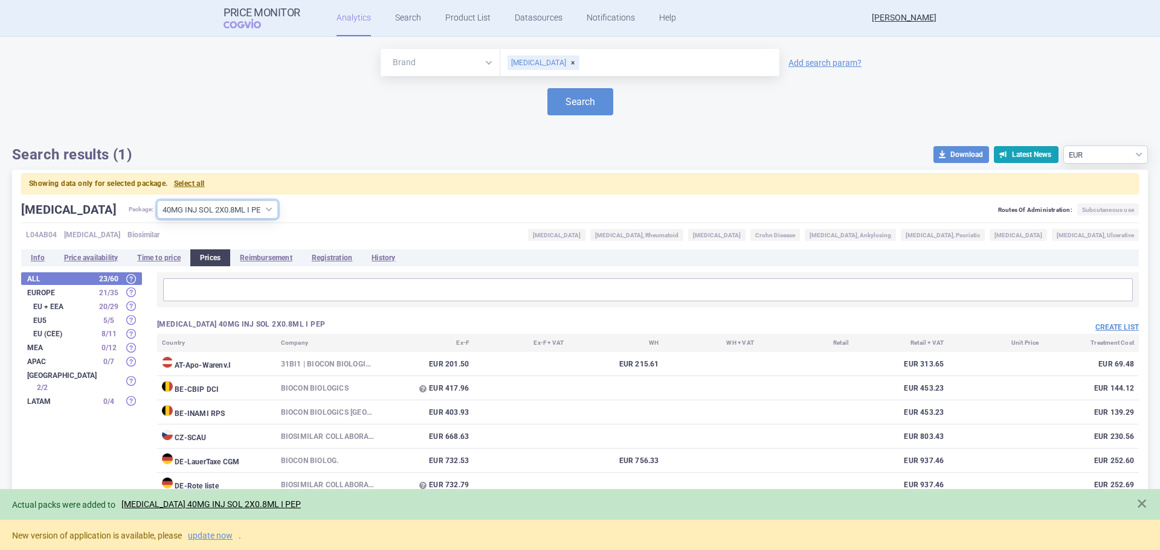
click at [204, 204] on select "All packages 20MG INJ SOL 1X0.4ML ISP ( 1 ) 20MG INJ SOL 2X0.4ML ISP ( 4 ) 40MG…" at bounding box center [217, 210] width 121 height 18
select select "af258128-728f-45fa-b670-8ae1b1efbc4a"
click at [157, 201] on select "All packages 20MG INJ SOL 1X0.4ML ISP ( 1 ) 20MG INJ SOL 2X0.4ML ISP ( 4 ) 40MG…" at bounding box center [217, 210] width 121 height 18
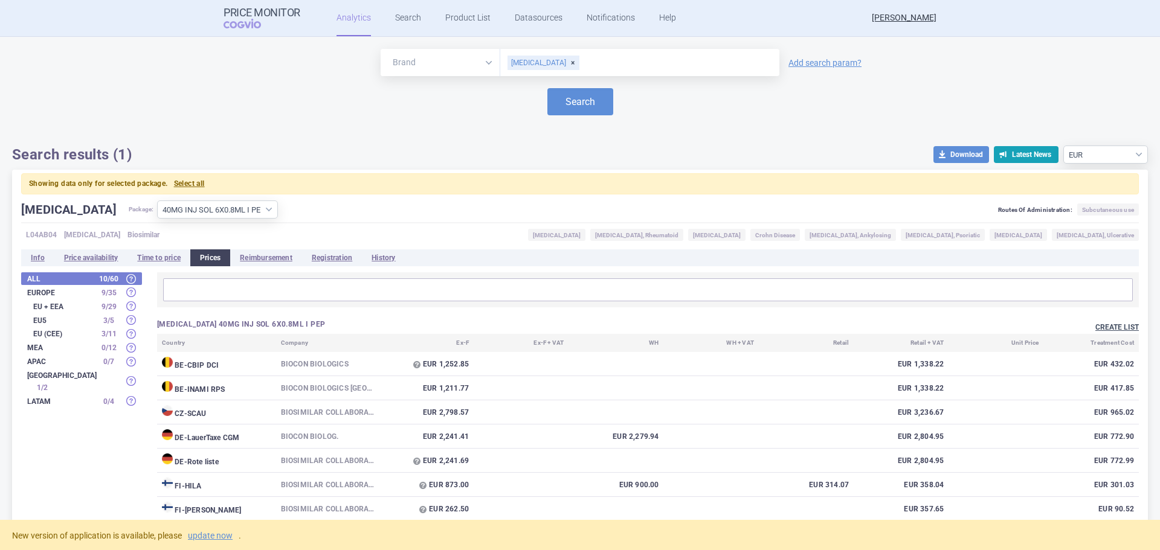
click at [1122, 325] on button "Create list" at bounding box center [1116, 328] width 43 height 10
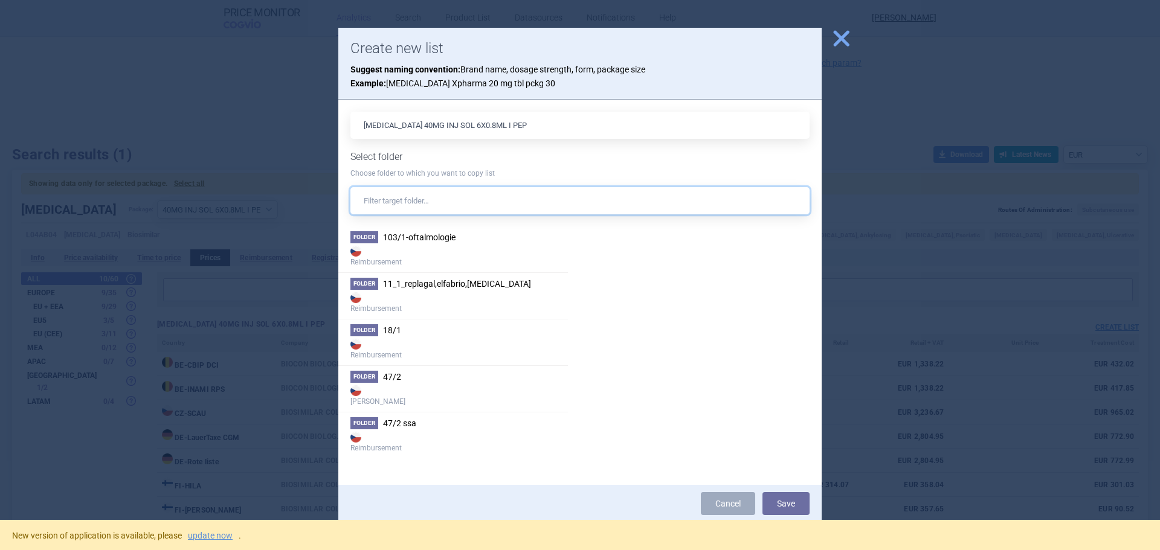
drag, startPoint x: 452, startPoint y: 203, endPoint x: 446, endPoint y: 171, distance: 32.7
click at [452, 202] on input "text" at bounding box center [579, 200] width 459 height 27
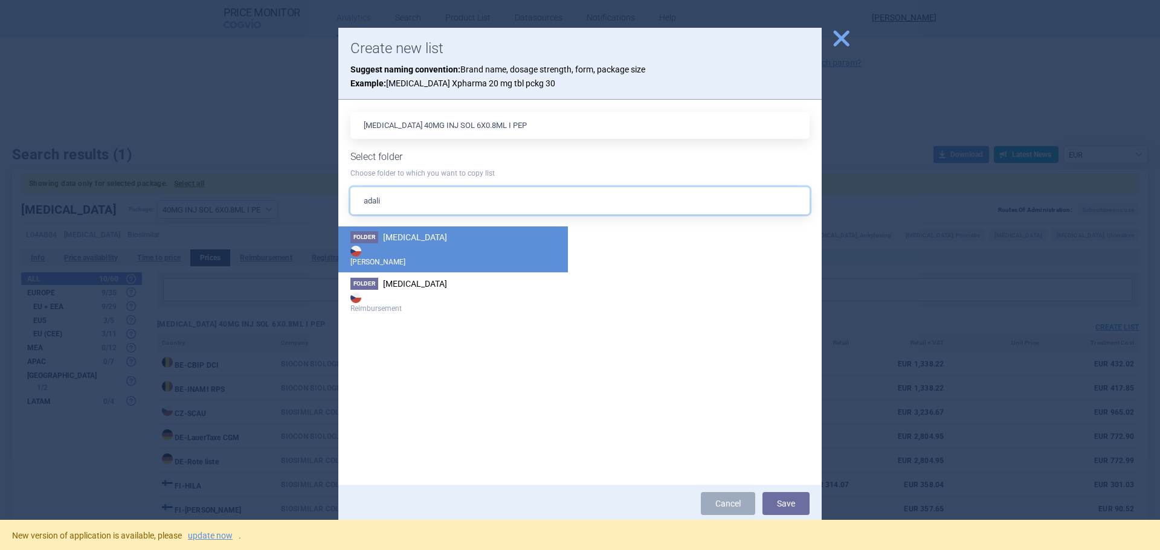
type input "adali"
drag, startPoint x: 436, startPoint y: 236, endPoint x: 494, endPoint y: 233, distance: 58.0
click at [437, 236] on li "Folder [MEDICAL_DATA] Max Price" at bounding box center [453, 250] width 230 height 46
click at [782, 504] on button "Save" at bounding box center [785, 503] width 47 height 23
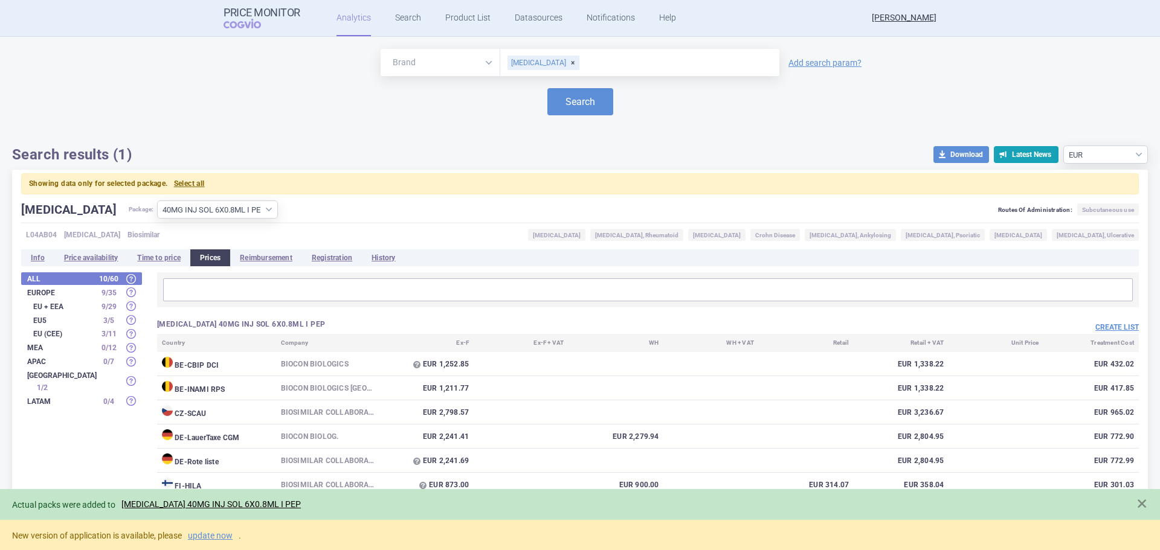
click at [533, 65] on div "[MEDICAL_DATA]" at bounding box center [543, 63] width 72 height 14
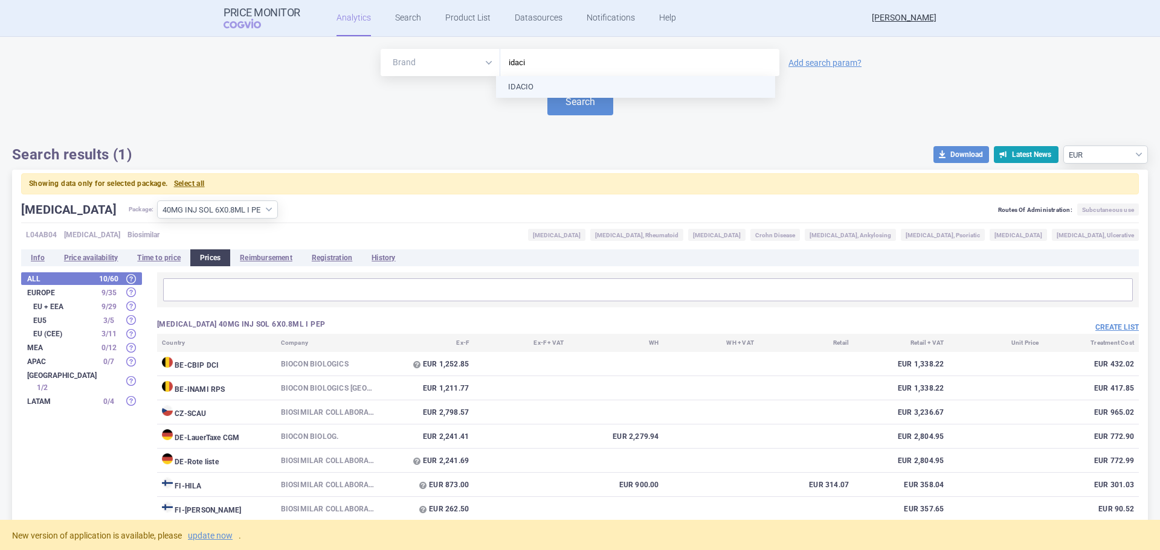
type input "idacio"
click at [557, 97] on button "Search" at bounding box center [580, 101] width 66 height 27
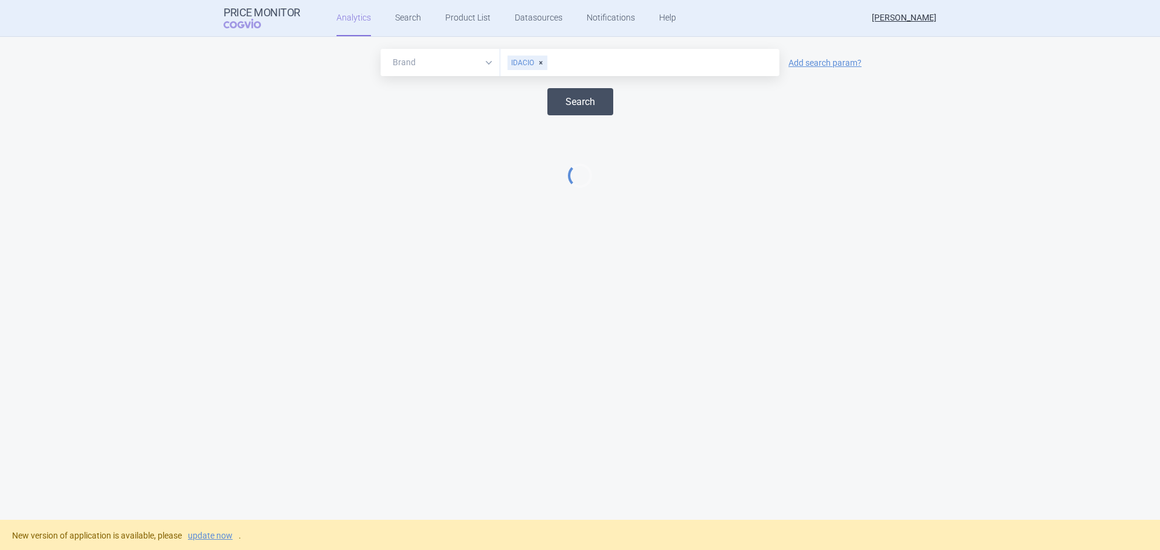
select select "EUR"
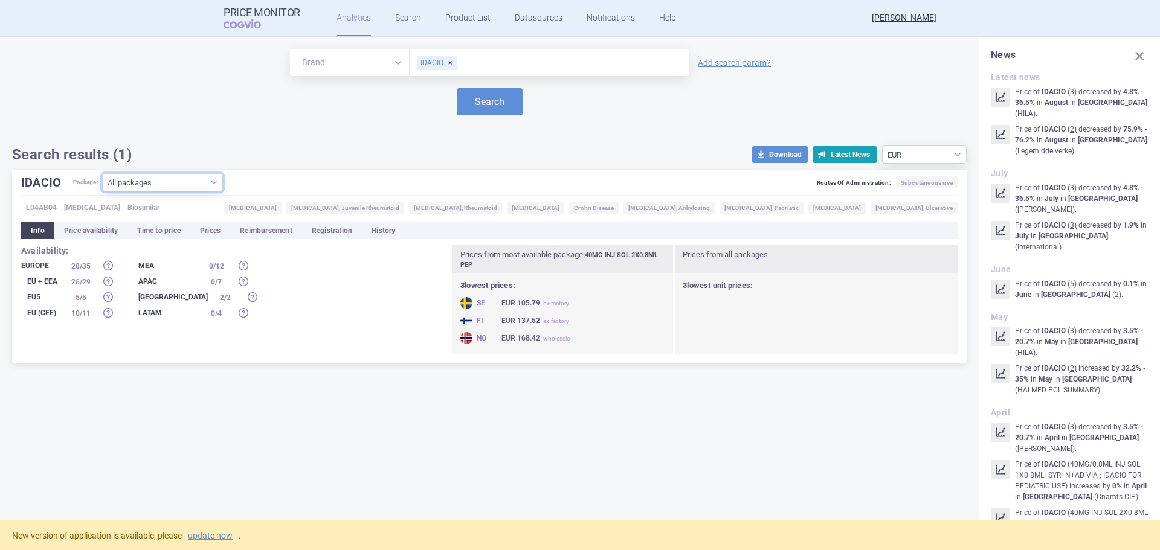
click at [197, 184] on select "All packages 40MG INJ SOL 2X0.8ML ISP ( 27 ) 40MG INJ SOL 2X0.8ML PEP ( 33 ) 40…" at bounding box center [162, 182] width 121 height 18
select select "0b4ce4ac-a09b-441d-8d96-4f12f385560c"
click at [103, 191] on select "All packages 40MG INJ SOL 2X0.8ML ISP ( 27 ) 40MG INJ SOL 2X0.8ML PEP ( 33 ) 40…" at bounding box center [162, 182] width 121 height 18
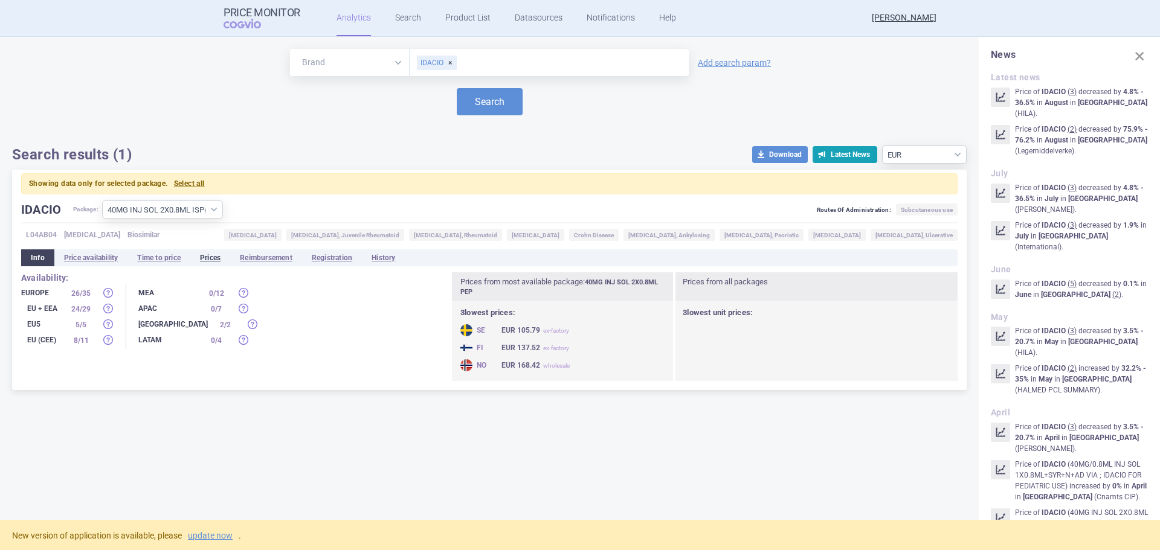
click at [213, 262] on li "Prices" at bounding box center [210, 257] width 40 height 17
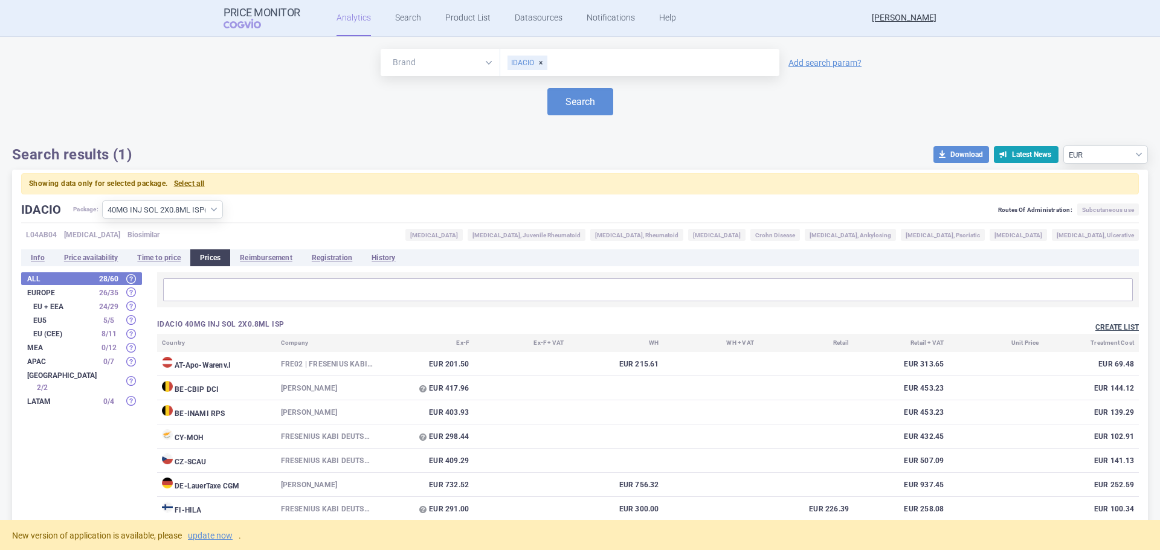
click at [1110, 326] on button "Create list" at bounding box center [1116, 328] width 43 height 10
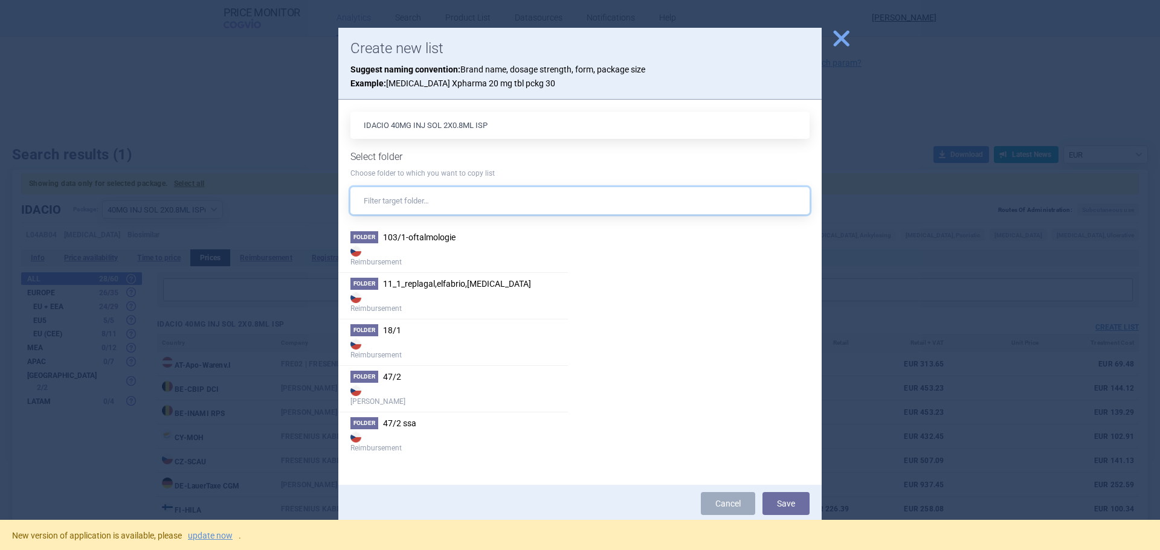
click at [427, 198] on input "text" at bounding box center [579, 200] width 459 height 27
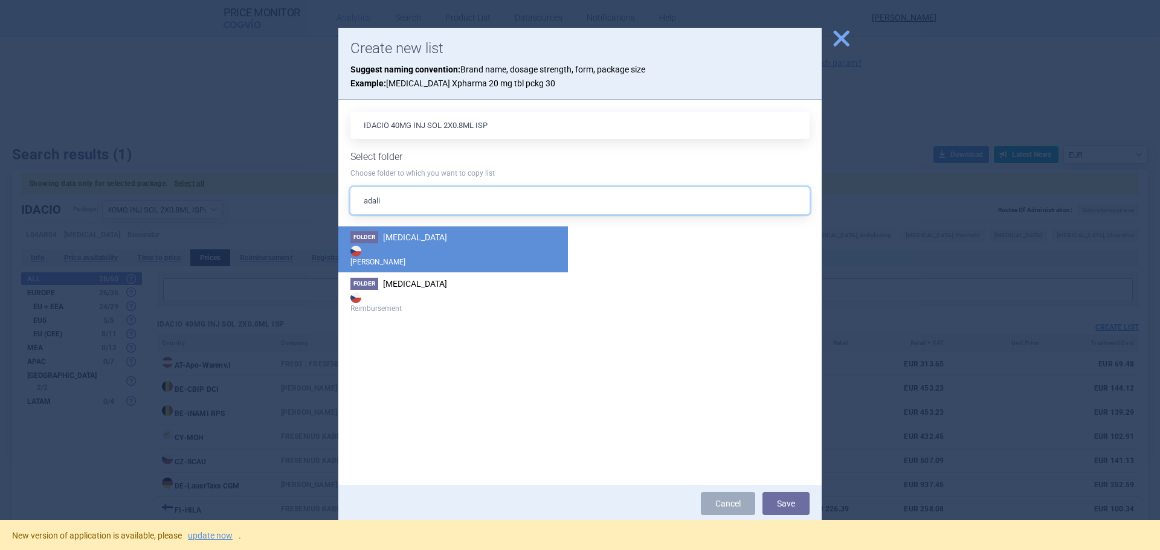
type input "adali"
click at [472, 233] on li "Folder [MEDICAL_DATA] Max Price" at bounding box center [453, 250] width 230 height 46
click at [779, 497] on button "Save" at bounding box center [785, 503] width 47 height 23
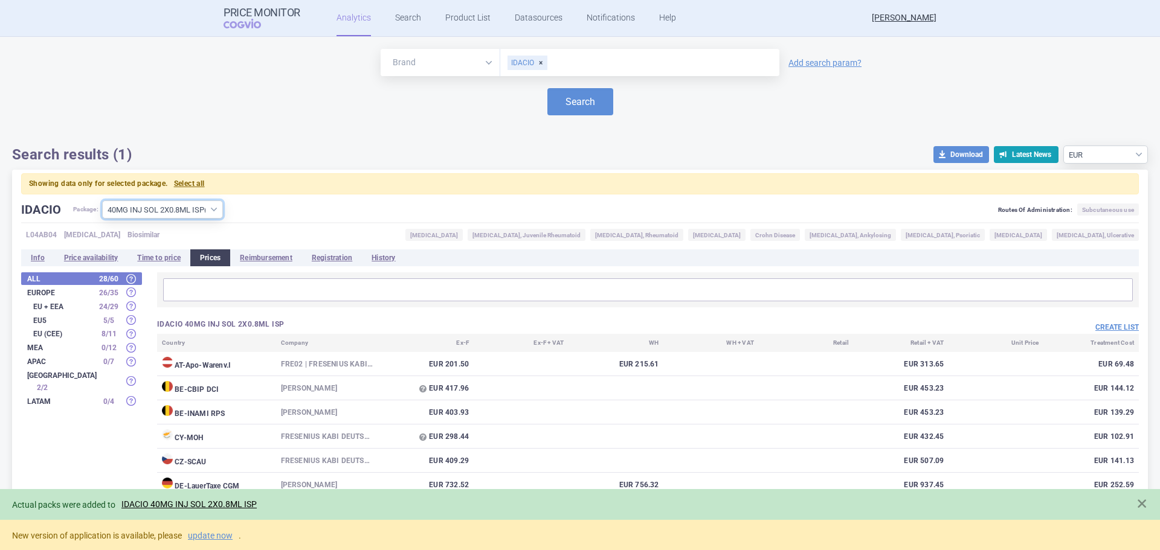
click at [183, 212] on select "All packages 40MG INJ SOL 2X0.8ML ISP ( 27 ) 40MG INJ SOL 2X0.8ML PEP ( 33 ) 40…" at bounding box center [162, 210] width 121 height 18
select select "fb6bb9cb-0d41-431e-adca-c66c41eec4d2"
click at [103, 201] on select "All packages 40MG INJ SOL 2X0.8ML ISP ( 27 ) 40MG INJ SOL 2X0.8ML PEP ( 33 ) 40…" at bounding box center [162, 210] width 121 height 18
click at [1103, 327] on button "Create list" at bounding box center [1116, 328] width 43 height 10
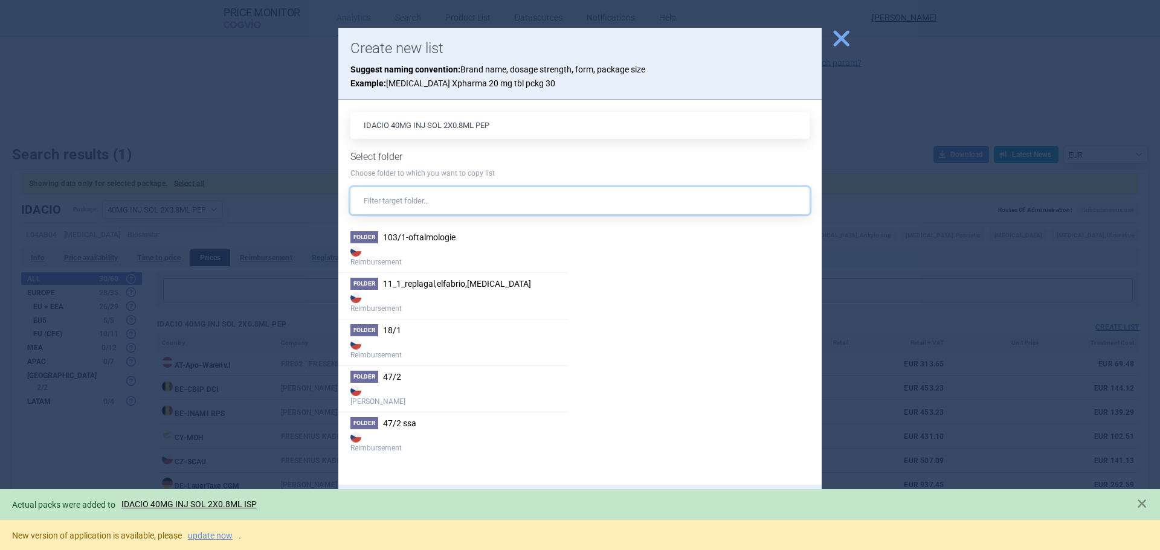
click at [385, 200] on input "text" at bounding box center [579, 200] width 459 height 27
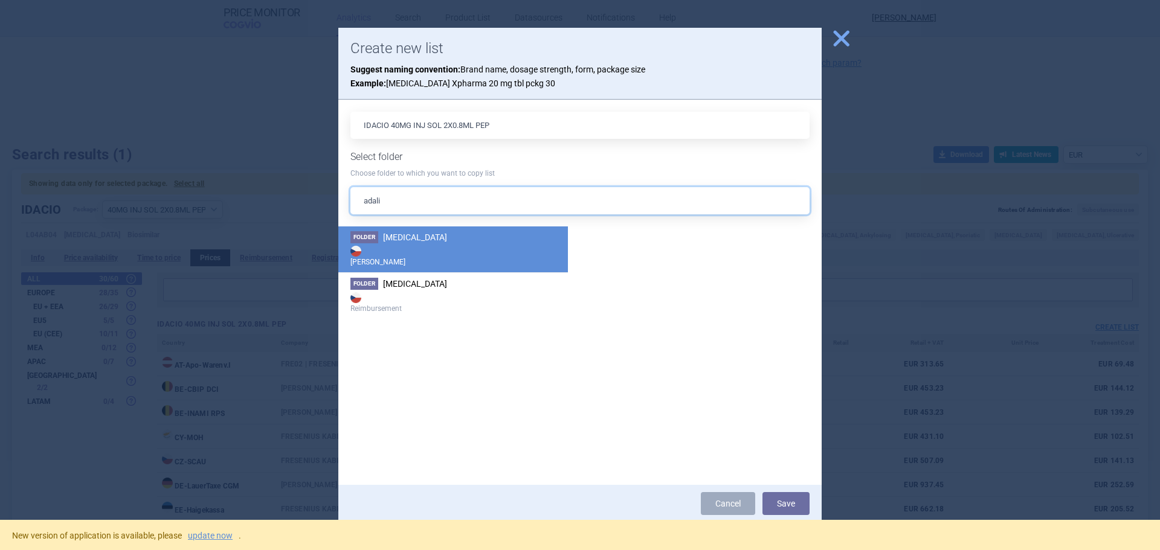
type input "adali"
click at [423, 249] on strong "[PERSON_NAME]" at bounding box center [452, 255] width 205 height 24
click at [837, 29] on span "close" at bounding box center [841, 38] width 21 height 21
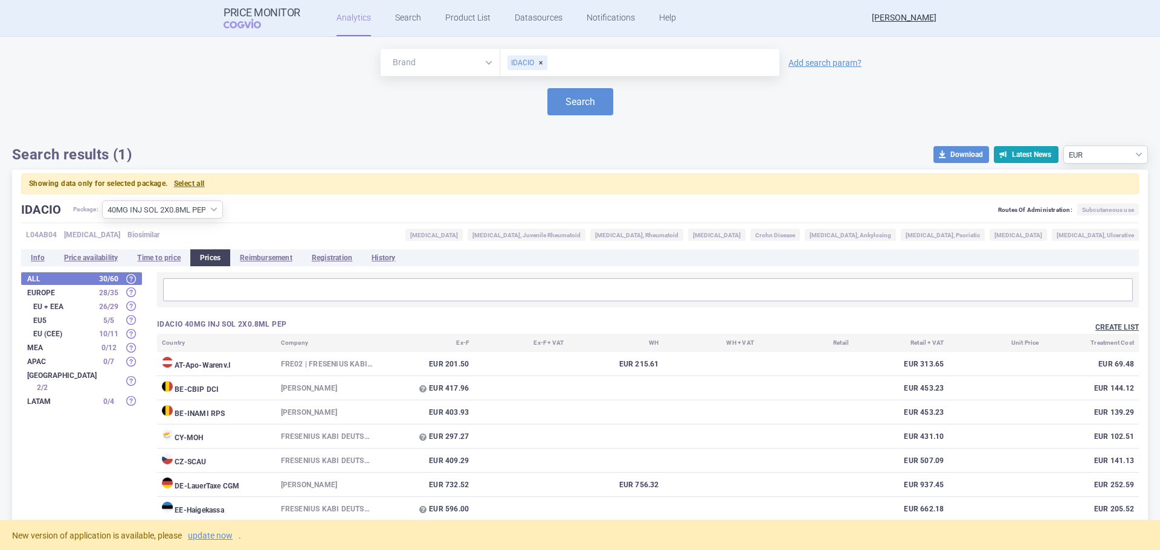
click at [1096, 329] on button "Create list" at bounding box center [1116, 328] width 43 height 10
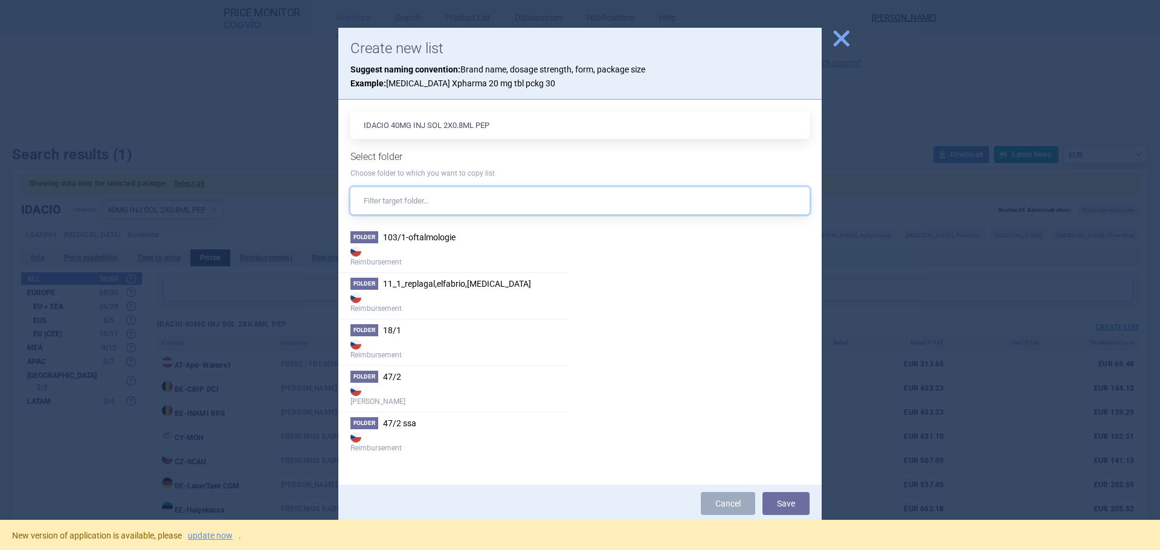
click at [443, 204] on input "text" at bounding box center [579, 200] width 459 height 27
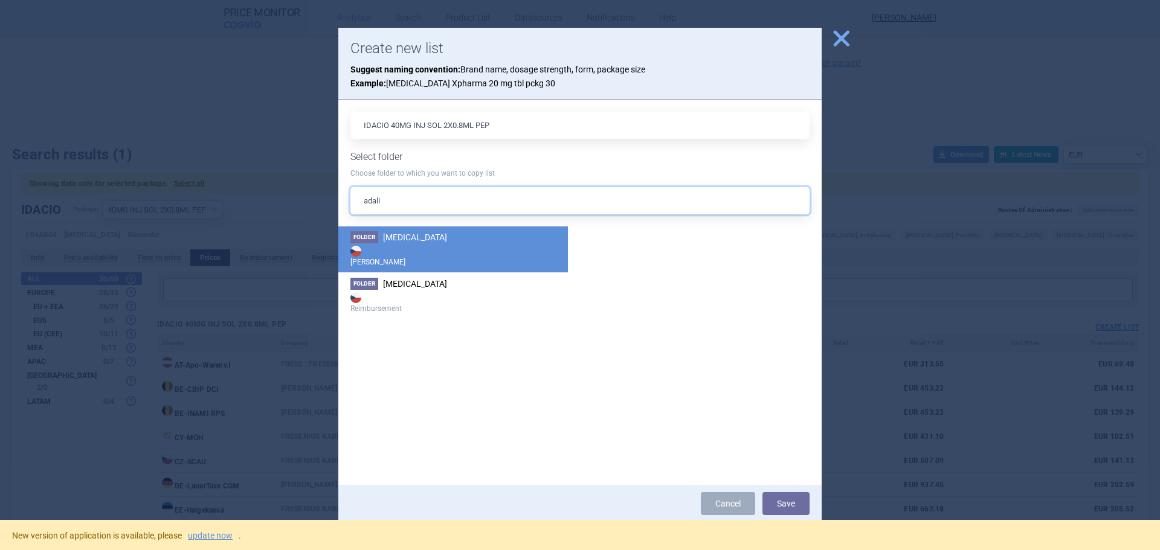
type input "adali"
click at [370, 239] on span "Folder" at bounding box center [364, 237] width 28 height 12
click at [779, 502] on button "Save" at bounding box center [785, 503] width 47 height 23
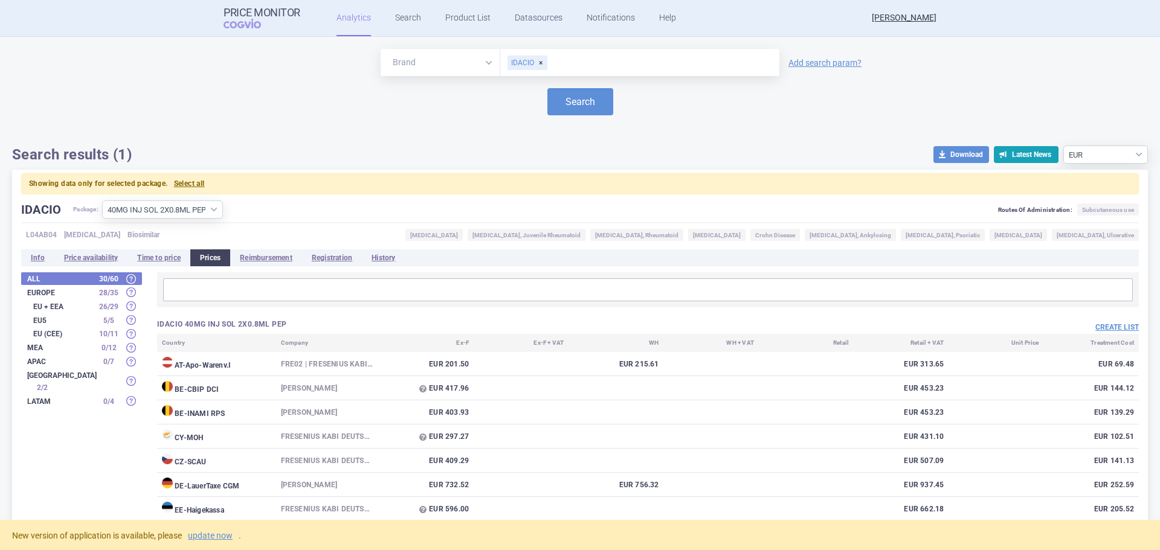
click at [534, 65] on div "IDACIO" at bounding box center [527, 63] width 40 height 14
type input "imraldi"
click at [567, 106] on button "Search" at bounding box center [580, 101] width 66 height 27
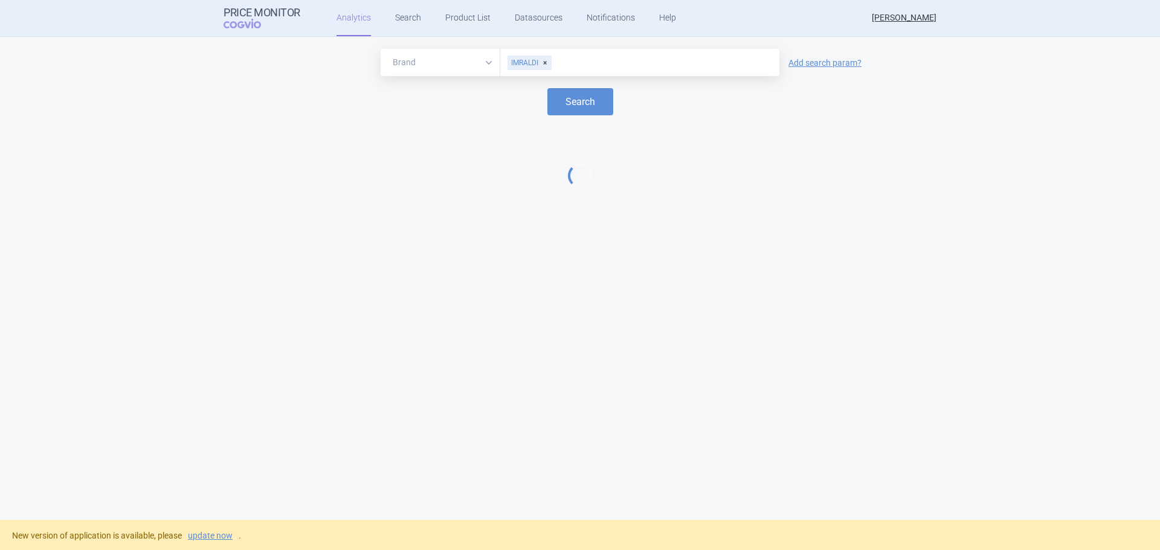
select select "EUR"
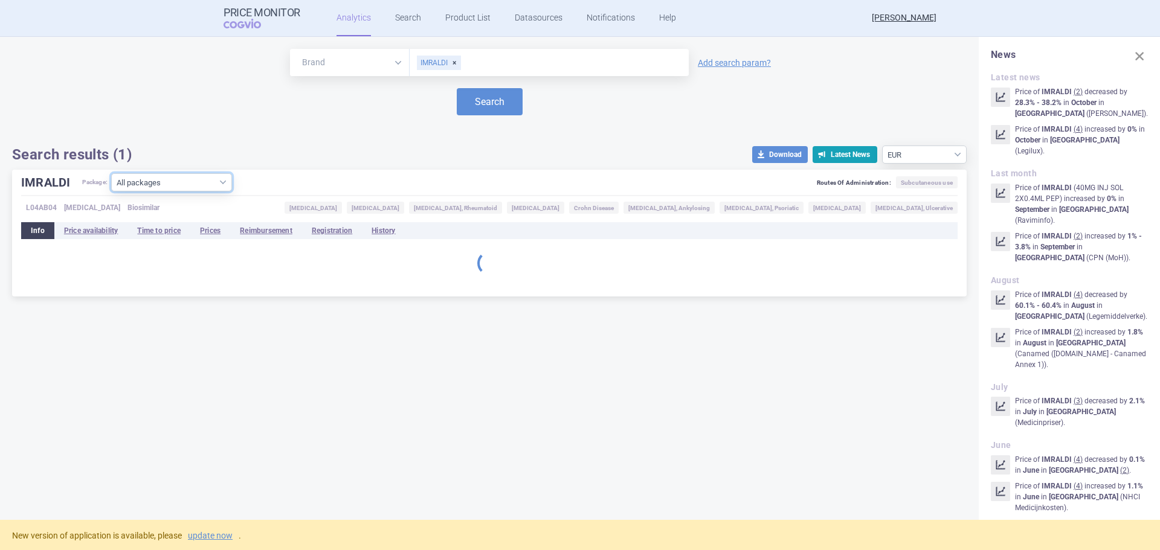
click at [160, 185] on select "All packages 40MG INJ SOL ( 0 ) 40MG INJ SOL 1X0.4ML ISP ( 3 ) 40MG INJ SOL 1X0…" at bounding box center [171, 182] width 121 height 18
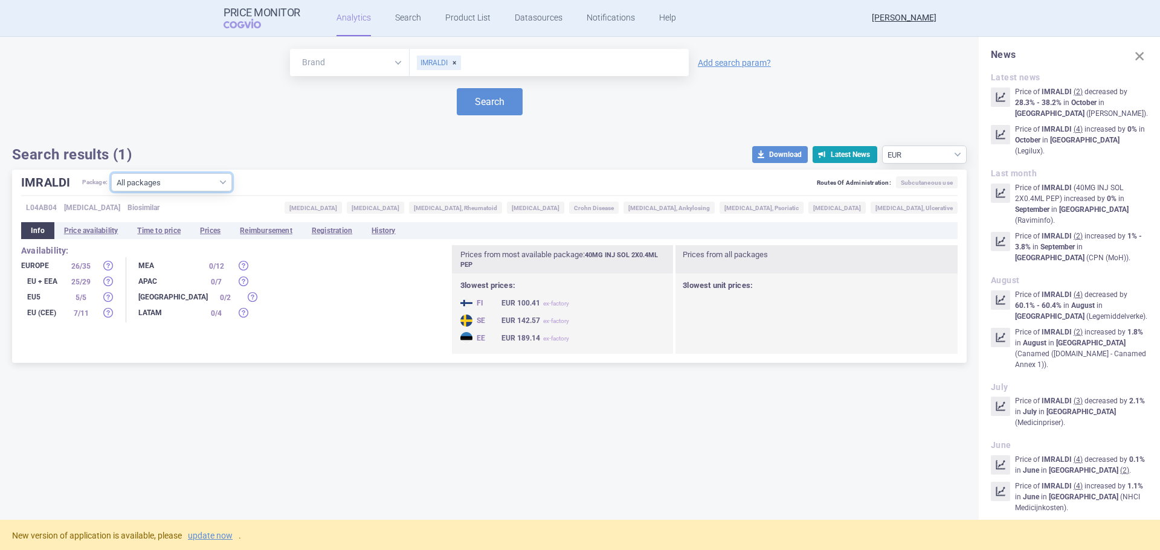
select select "08c89e58-6192-41d7-945a-9f87fee93e24"
click at [111, 191] on select "All packages 40MG INJ SOL ( 0 ) 40MG INJ SOL 1X0.4ML ISP ( 3 ) 40MG INJ SOL 1X0…" at bounding box center [171, 182] width 121 height 18
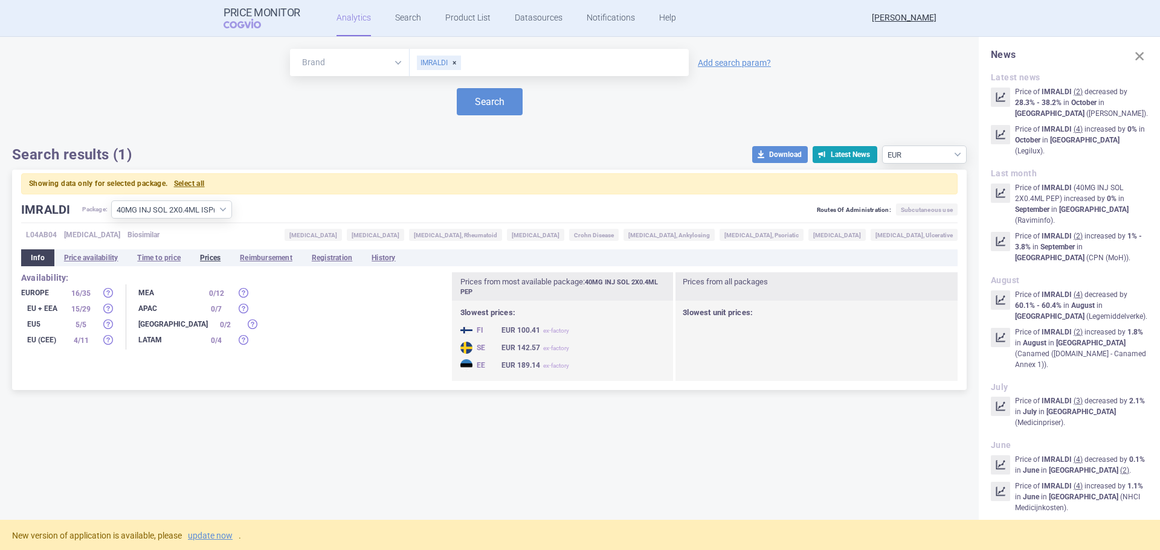
click at [225, 256] on li "Prices" at bounding box center [210, 257] width 40 height 17
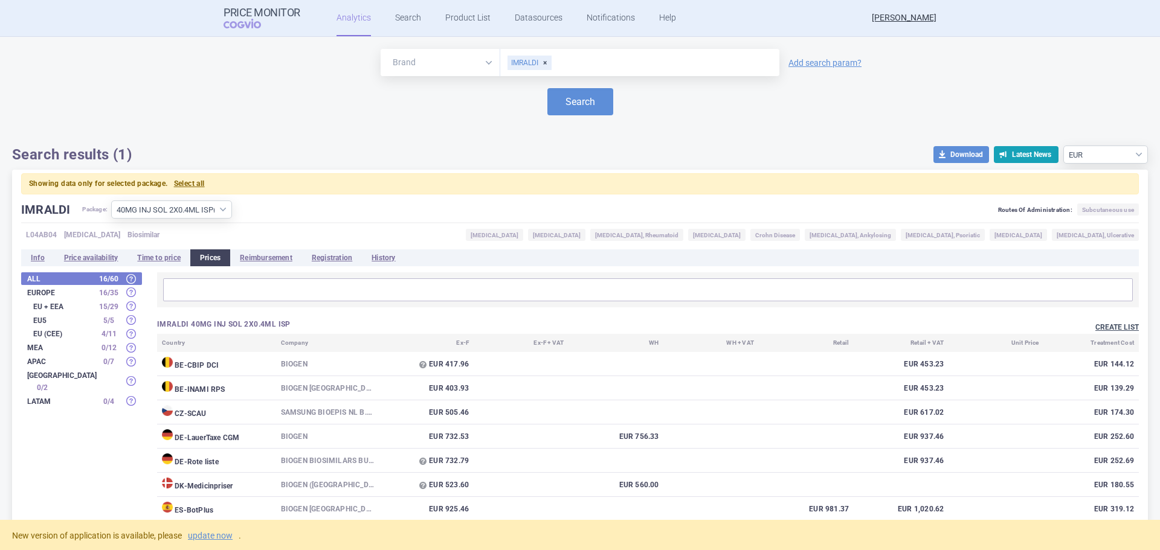
click at [1098, 331] on button "Create list" at bounding box center [1116, 328] width 43 height 10
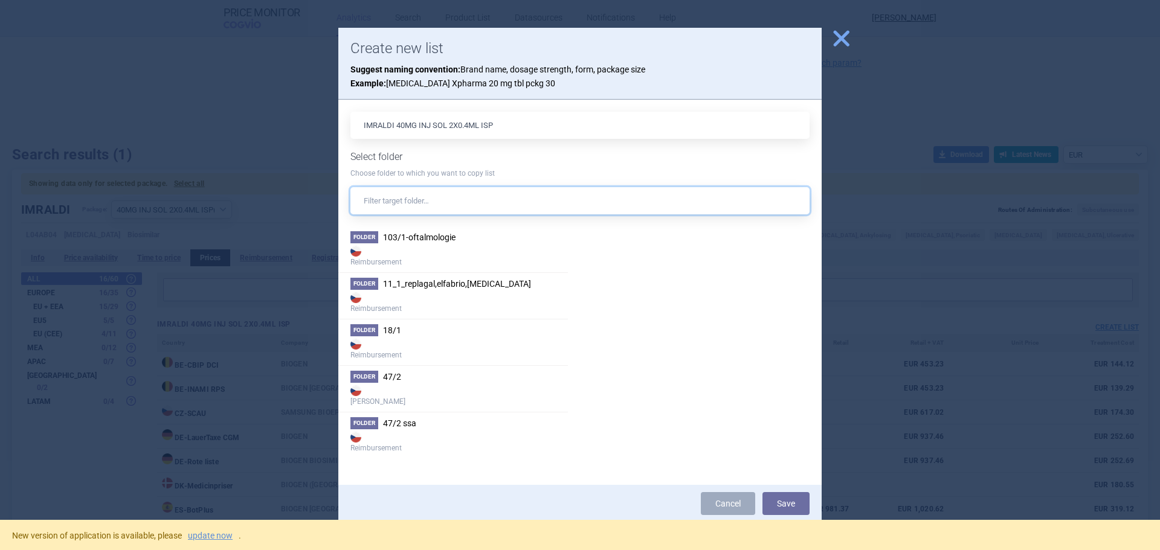
click at [431, 207] on input "text" at bounding box center [579, 200] width 459 height 27
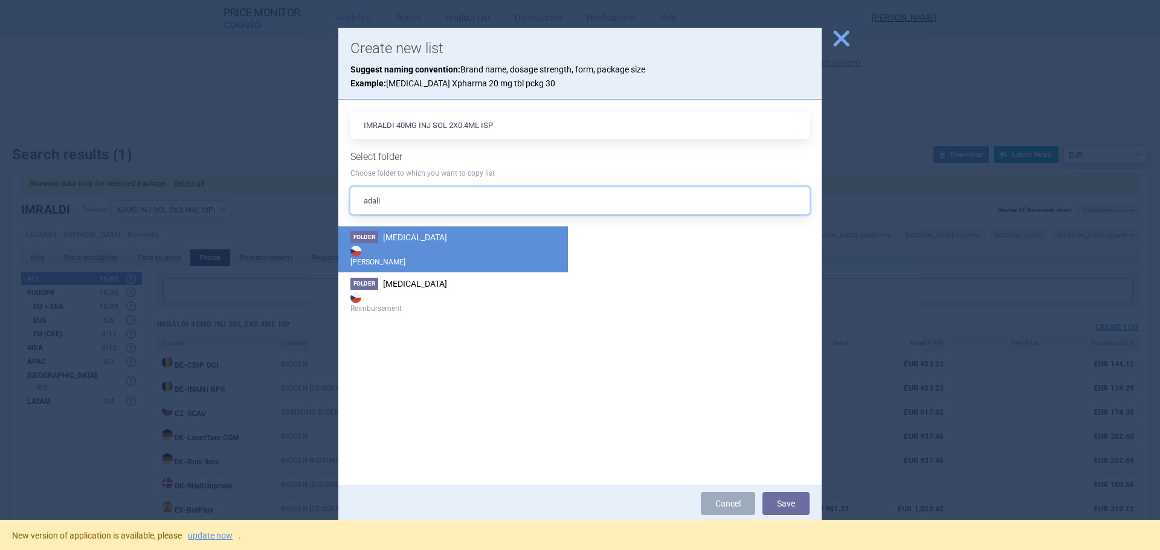
type input "adali"
click at [460, 240] on li "Folder [MEDICAL_DATA] Max Price" at bounding box center [453, 250] width 230 height 46
click at [806, 507] on button "Save" at bounding box center [785, 503] width 47 height 23
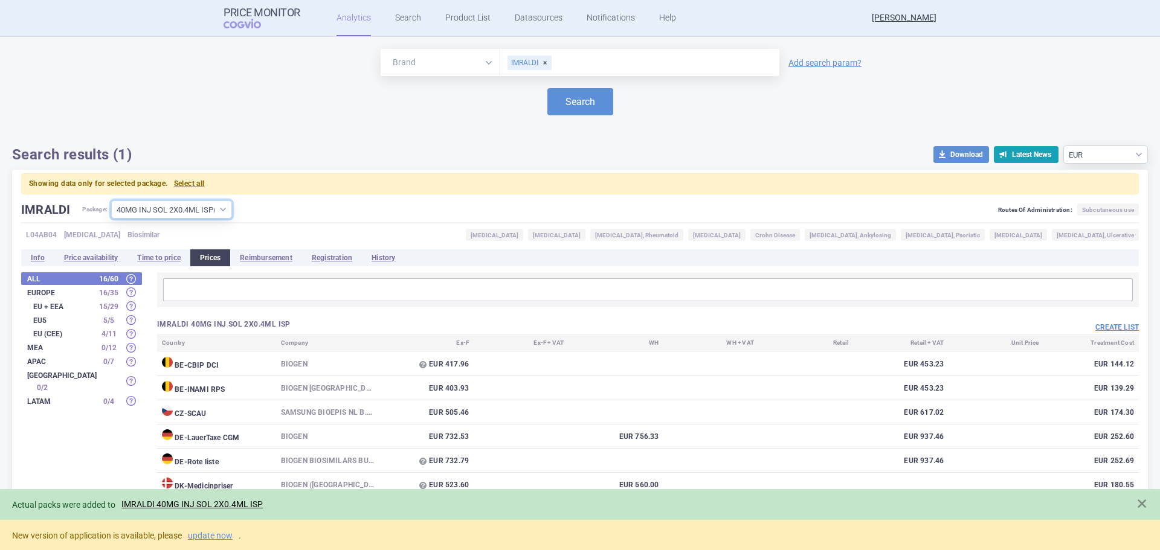
click at [219, 209] on select "All packages 40MG INJ SOL ( 0 ) 40MG INJ SOL 1X0.4ML ISP ( 3 ) 40MG INJ SOL 1X0…" at bounding box center [171, 210] width 121 height 18
select select "6bb0ee9a-0f67-4cae-9a0c-4fa32683cf54"
click at [111, 201] on select "All packages 40MG INJ SOL ( 0 ) 40MG INJ SOL 1X0.4ML ISP ( 3 ) 40MG INJ SOL 1X0…" at bounding box center [171, 210] width 121 height 18
click at [1096, 328] on button "Create list" at bounding box center [1116, 328] width 43 height 10
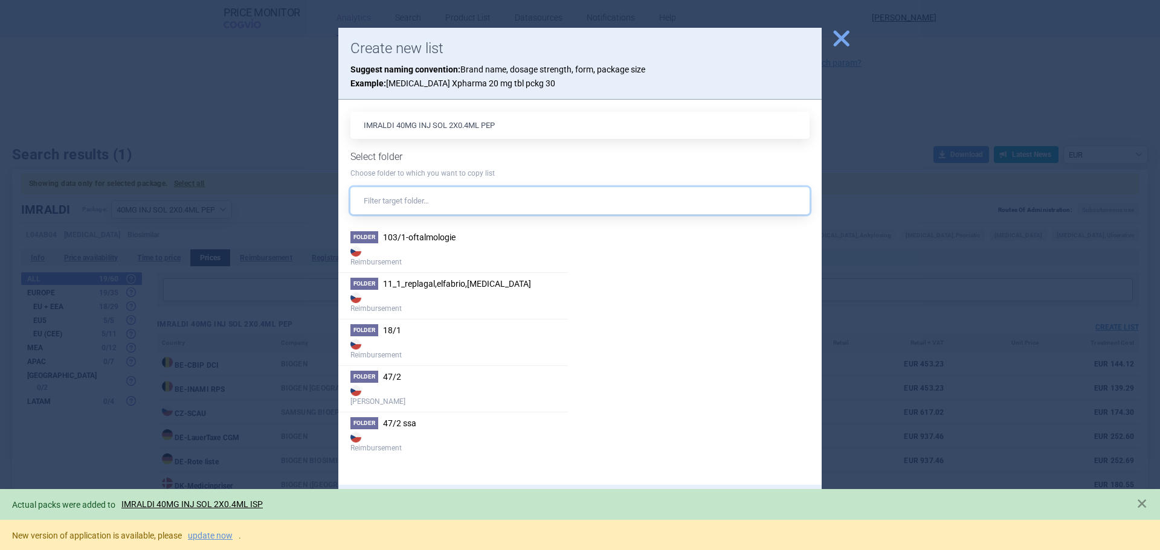
drag, startPoint x: 474, startPoint y: 200, endPoint x: 464, endPoint y: 208, distance: 13.3
click at [475, 200] on input "text" at bounding box center [579, 200] width 459 height 27
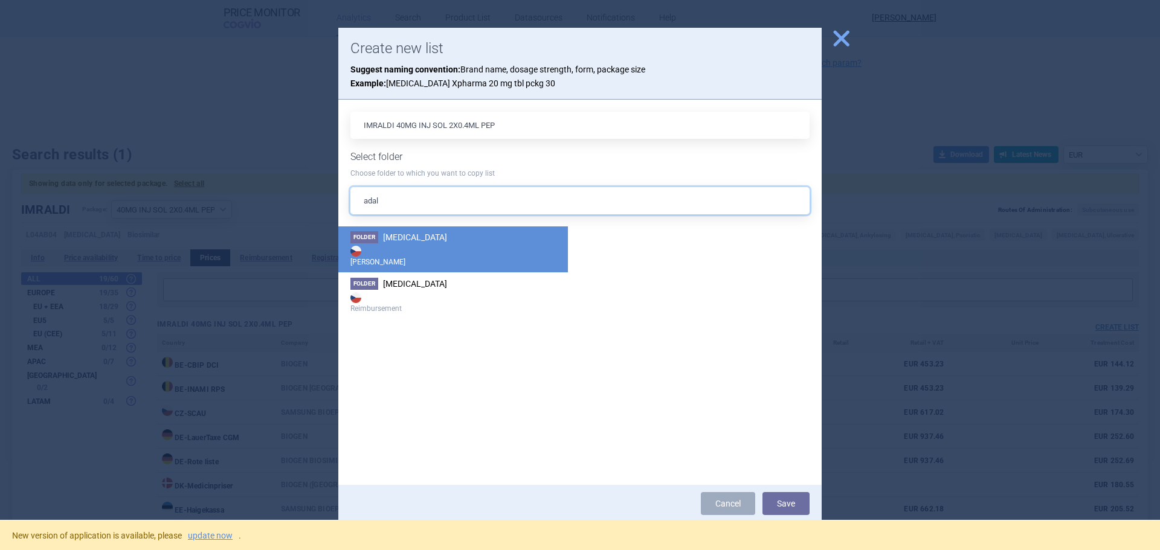
type input "adal"
click at [426, 242] on span "[MEDICAL_DATA]" at bounding box center [415, 238] width 64 height 10
click at [793, 502] on button "Save" at bounding box center [785, 503] width 47 height 23
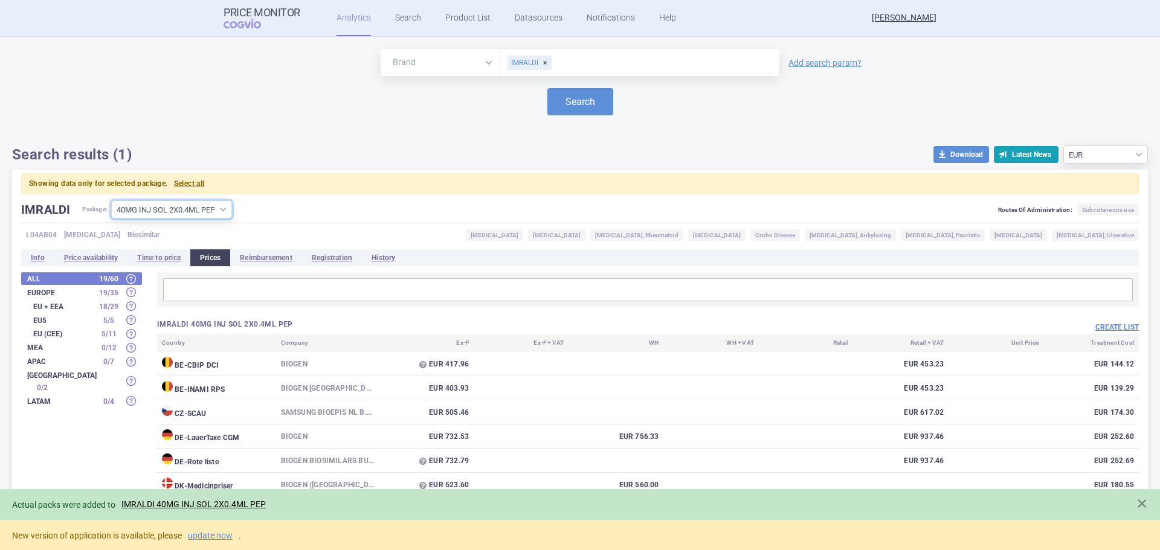
click at [211, 208] on select "All packages 40MG INJ SOL ( 0 ) 40MG INJ SOL 1X0.4ML ISP ( 3 ) 40MG INJ SOL 1X0…" at bounding box center [171, 210] width 121 height 18
select select "7b8044e7-6d7c-409d-acd3-455e12bfb691"
click at [111, 201] on select "All packages 40MG INJ SOL ( 0 ) 40MG INJ SOL 1X0.4ML ISP ( 3 ) 40MG INJ SOL 1X0…" at bounding box center [171, 210] width 121 height 18
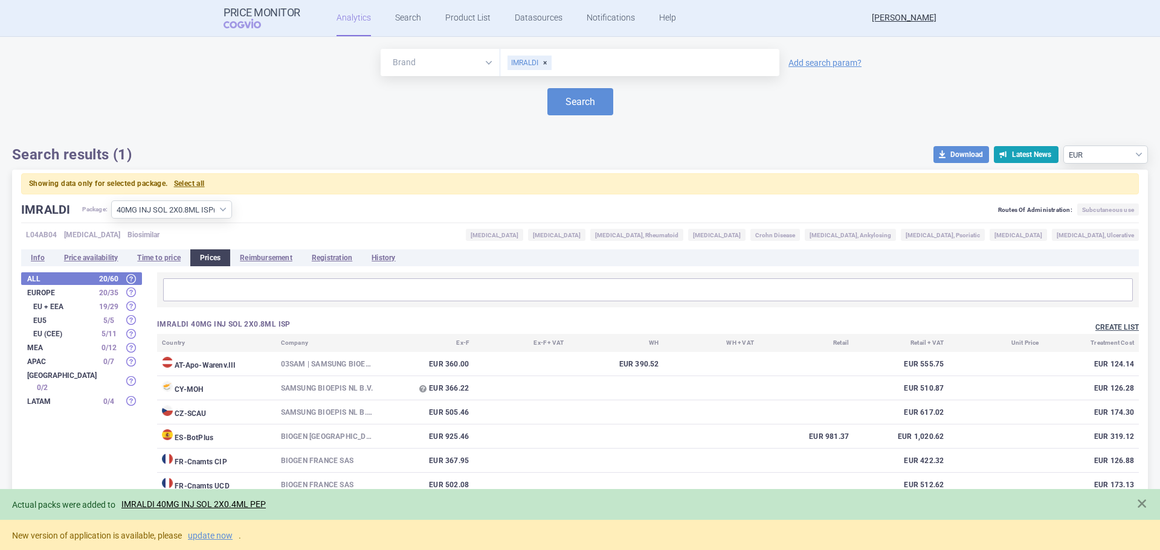
click at [1095, 328] on button "Create list" at bounding box center [1116, 328] width 43 height 10
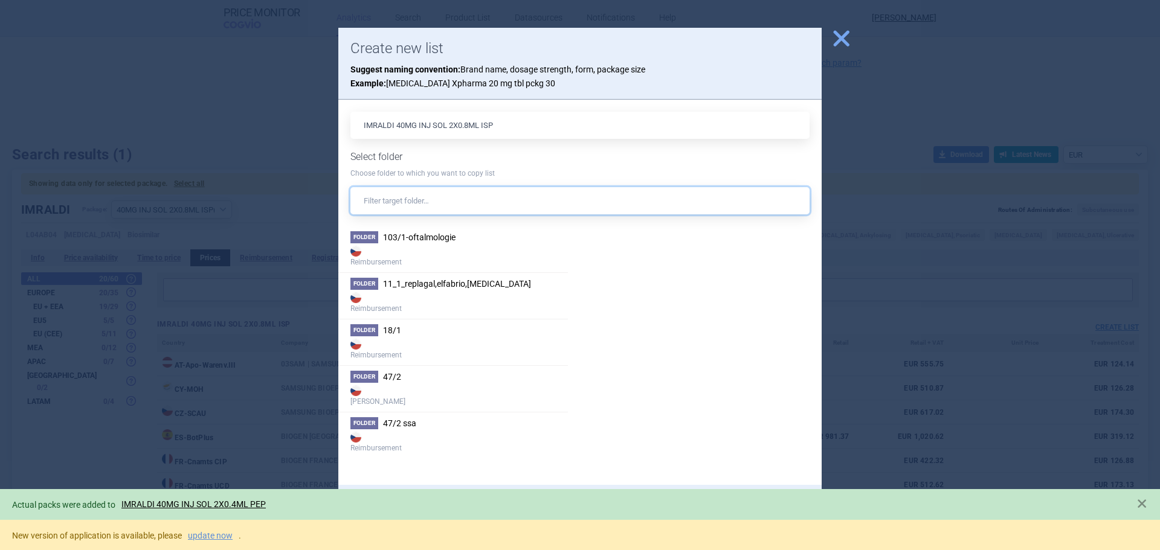
click at [439, 201] on input "text" at bounding box center [579, 200] width 459 height 27
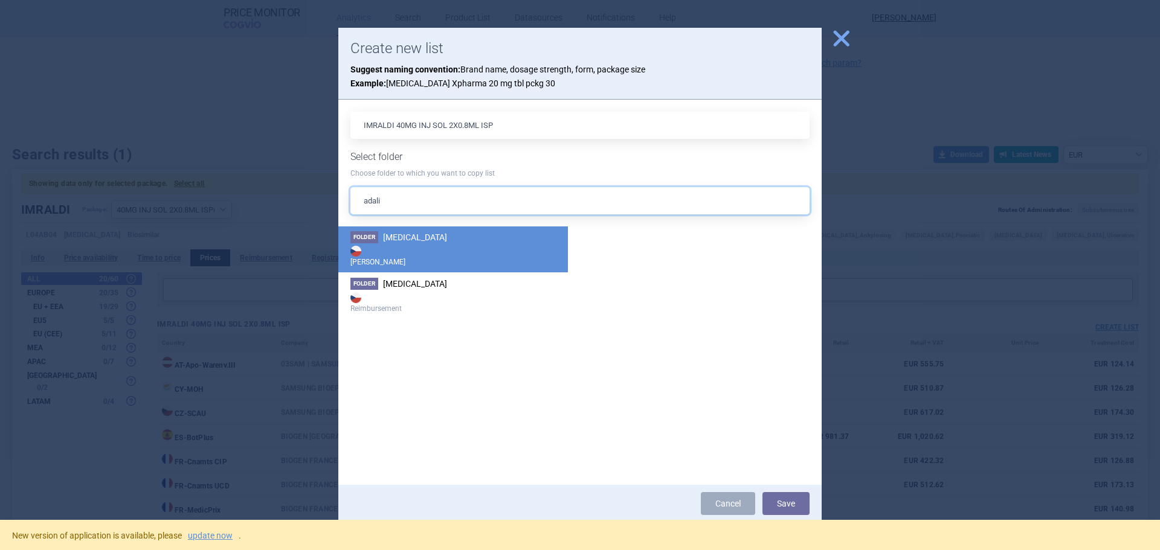
type input "adali"
click at [455, 240] on li "Folder [MEDICAL_DATA] Max Price" at bounding box center [453, 250] width 230 height 46
click at [786, 510] on button "Save" at bounding box center [785, 503] width 47 height 23
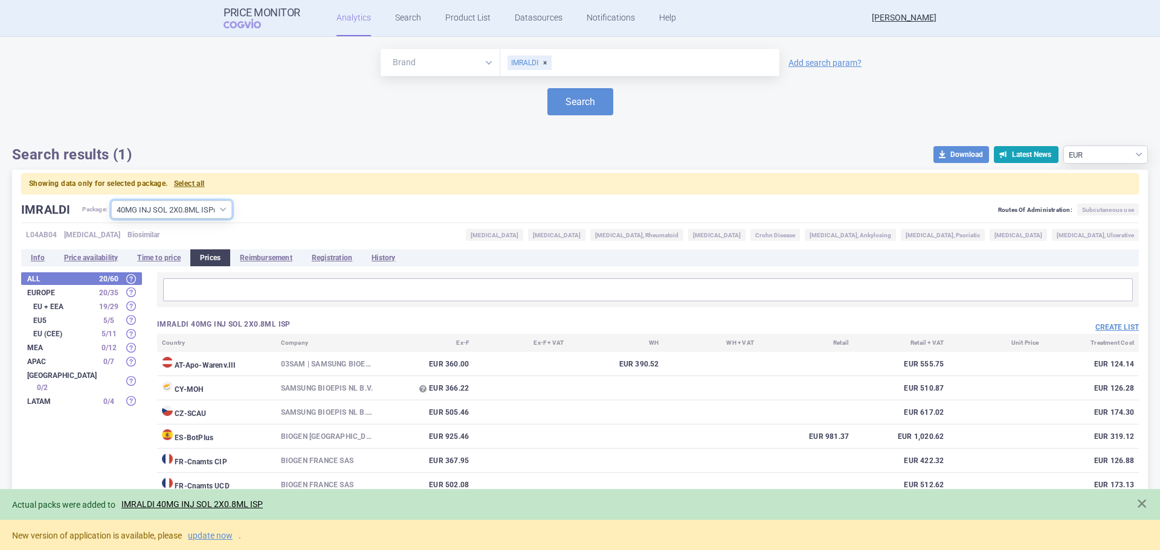
click at [200, 211] on select "All packages 40MG INJ SOL ( 0 ) 40MG INJ SOL 1X0.4ML ISP ( 3 ) 40MG INJ SOL 1X0…" at bounding box center [171, 210] width 121 height 18
select select "d138ba5c-eeea-4b38-b36c-b267583c844e"
click at [111, 201] on select "All packages 40MG INJ SOL ( 0 ) 40MG INJ SOL 1X0.4ML ISP ( 3 ) 40MG INJ SOL 1X0…" at bounding box center [171, 210] width 121 height 18
click at [1110, 323] on button "Create list" at bounding box center [1116, 328] width 43 height 10
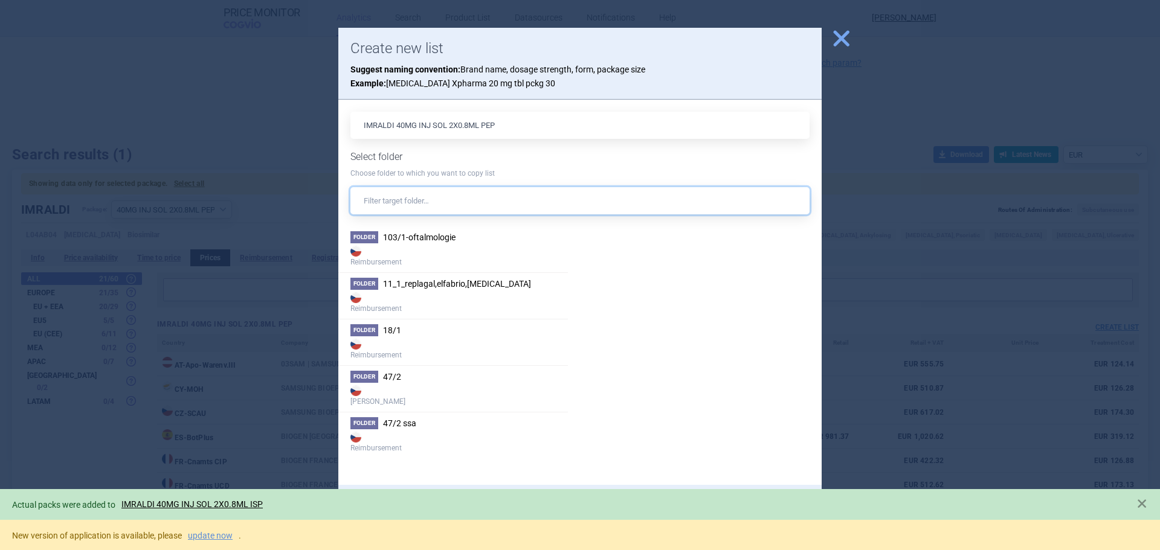
click at [391, 190] on input "text" at bounding box center [579, 200] width 459 height 27
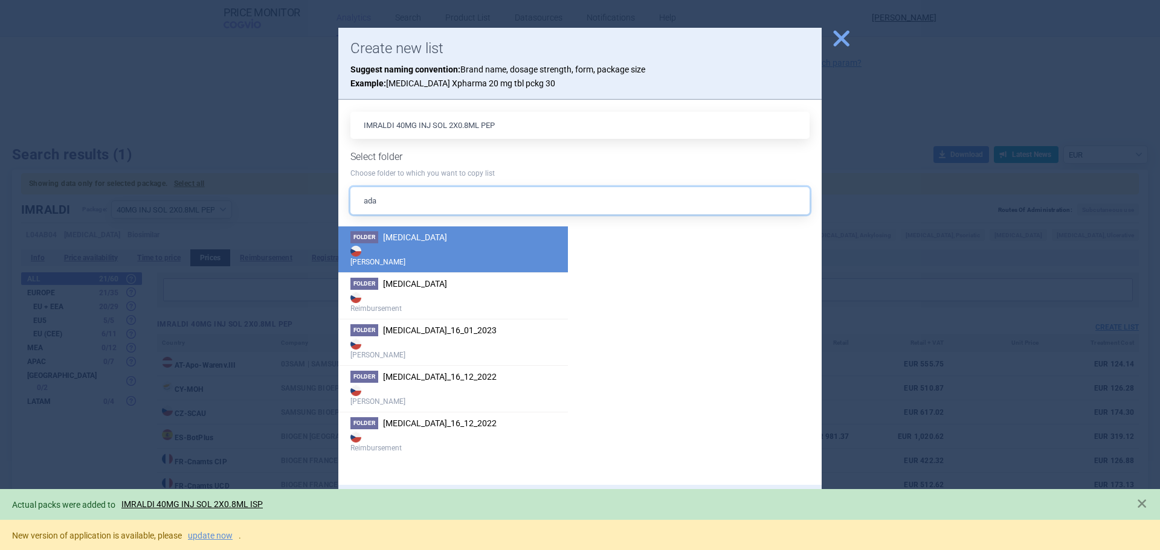
type input "ada"
click at [401, 230] on li "Folder [MEDICAL_DATA] Max Price" at bounding box center [453, 250] width 230 height 46
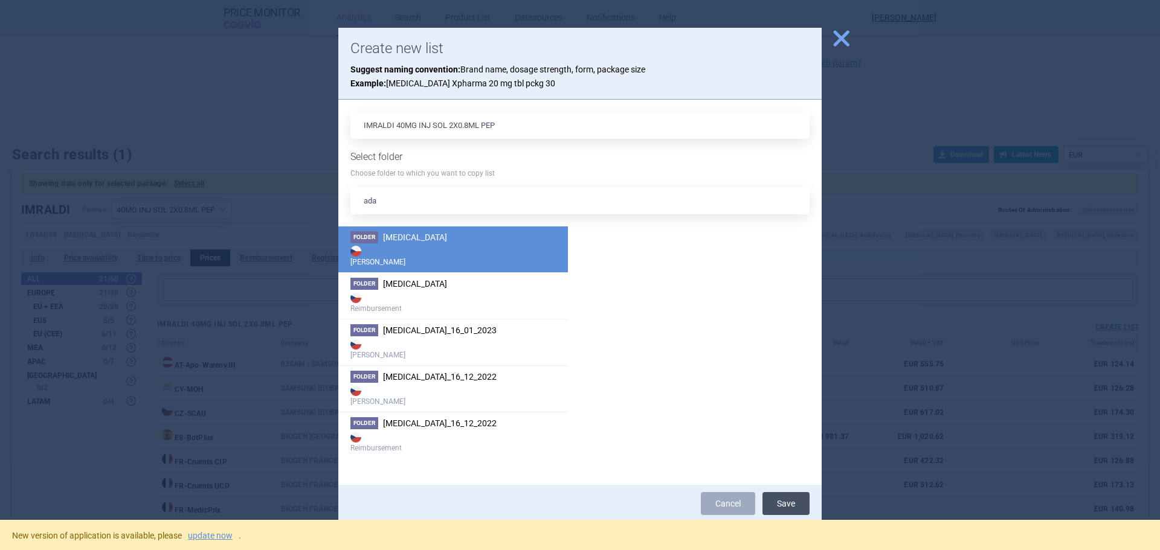
click at [786, 506] on button "Save" at bounding box center [785, 503] width 47 height 23
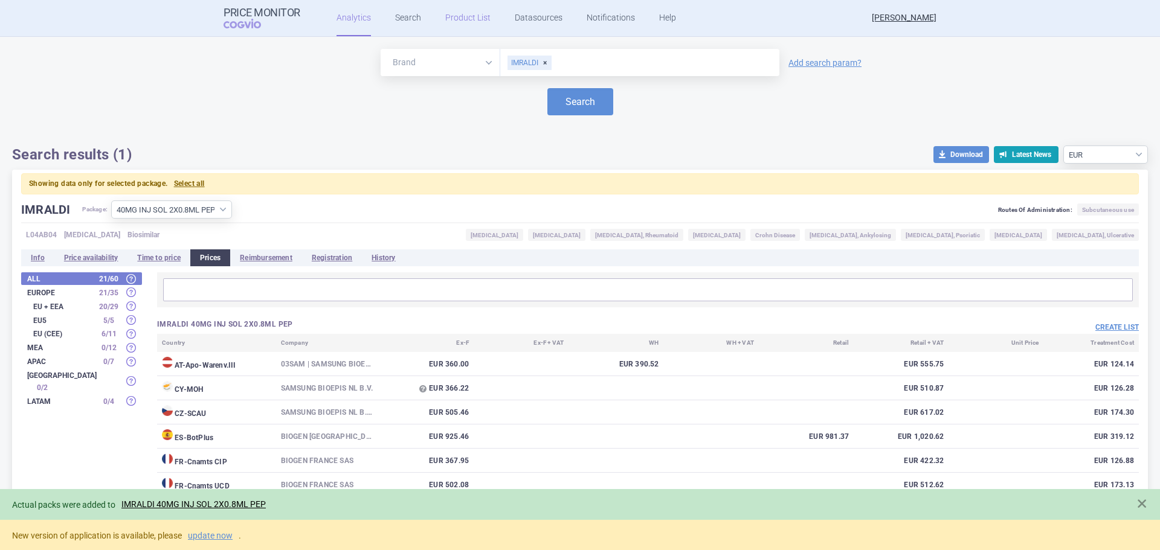
click at [469, 20] on link "Product List" at bounding box center [467, 18] width 45 height 36
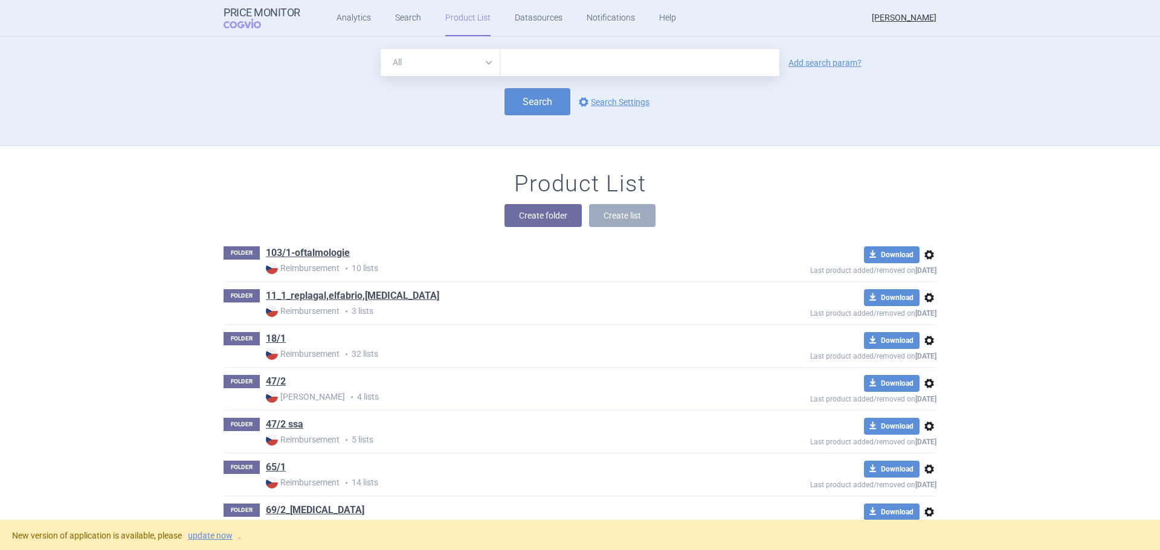
scroll to position [109, 0]
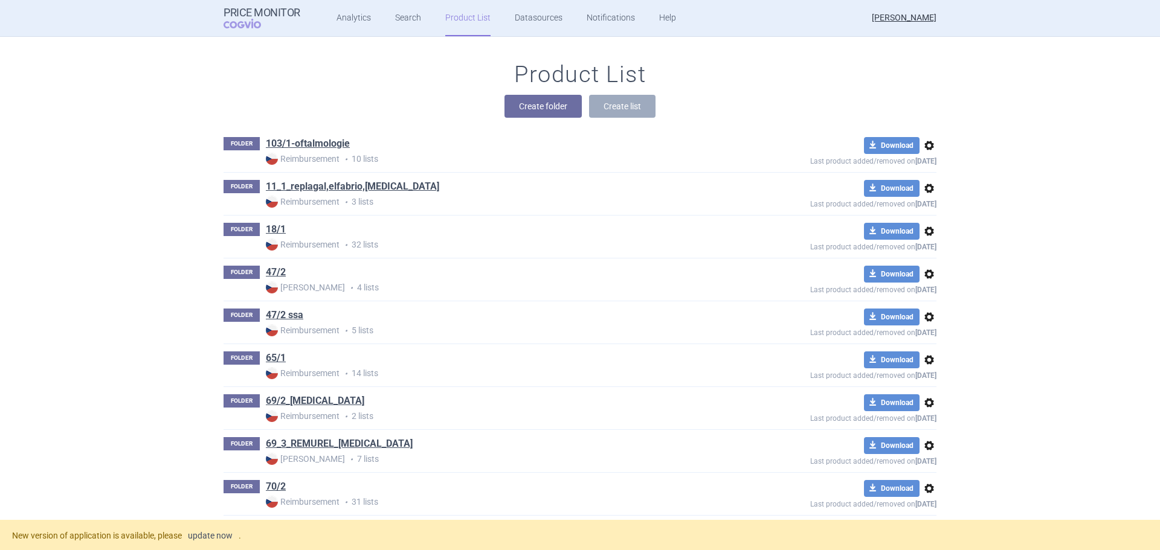
click at [220, 536] on link "update now" at bounding box center [210, 536] width 45 height 8
click at [217, 533] on link "update now" at bounding box center [210, 536] width 45 height 8
click at [233, 537] on link "update now" at bounding box center [210, 536] width 45 height 8
click at [219, 535] on link "update now" at bounding box center [210, 536] width 45 height 8
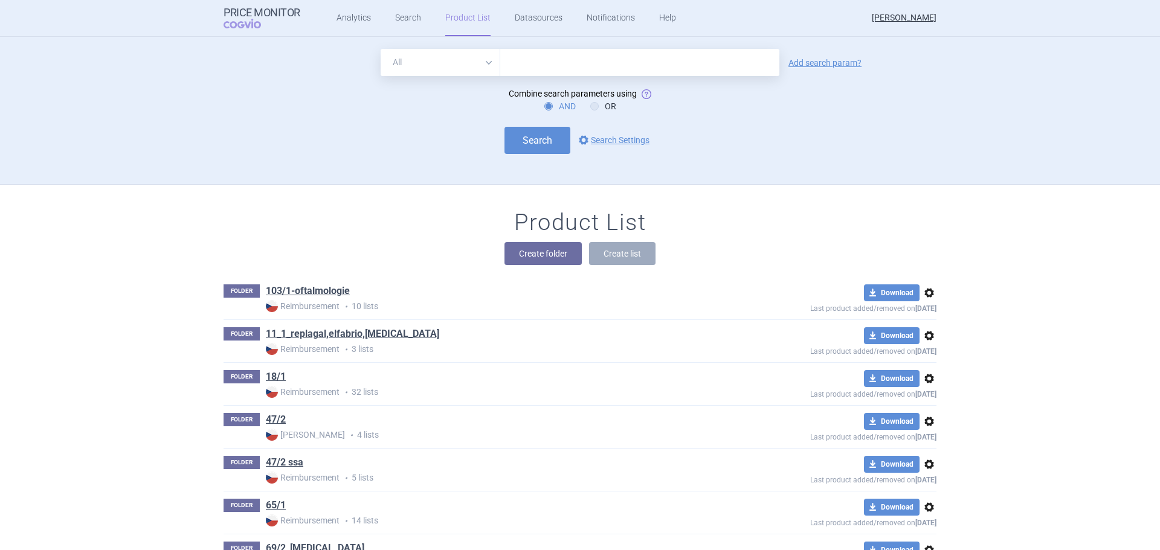
scroll to position [148, 0]
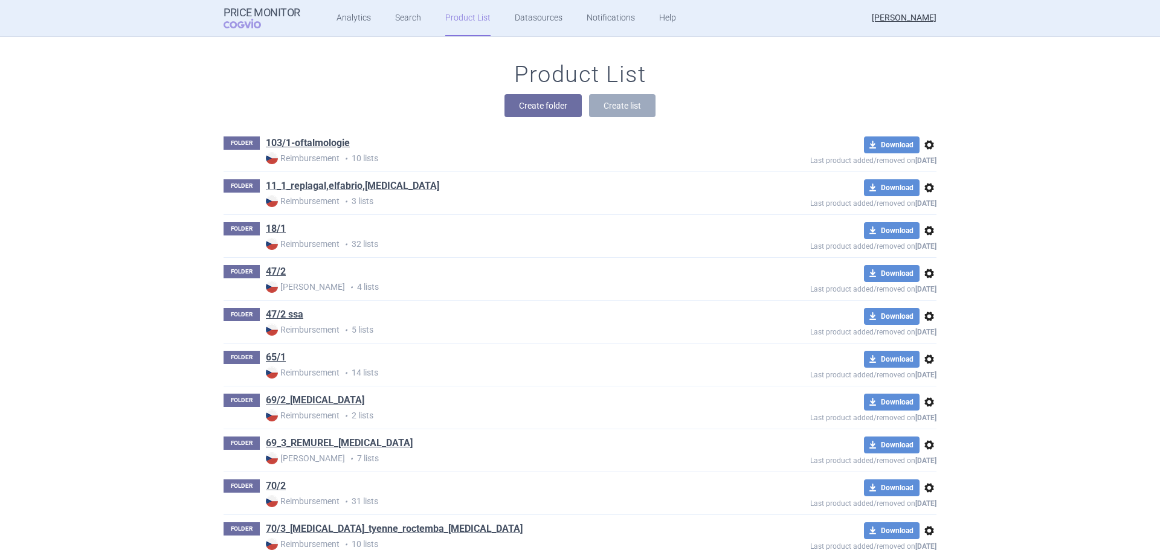
click at [294, 104] on div "Create folder Create list" at bounding box center [579, 105] width 713 height 23
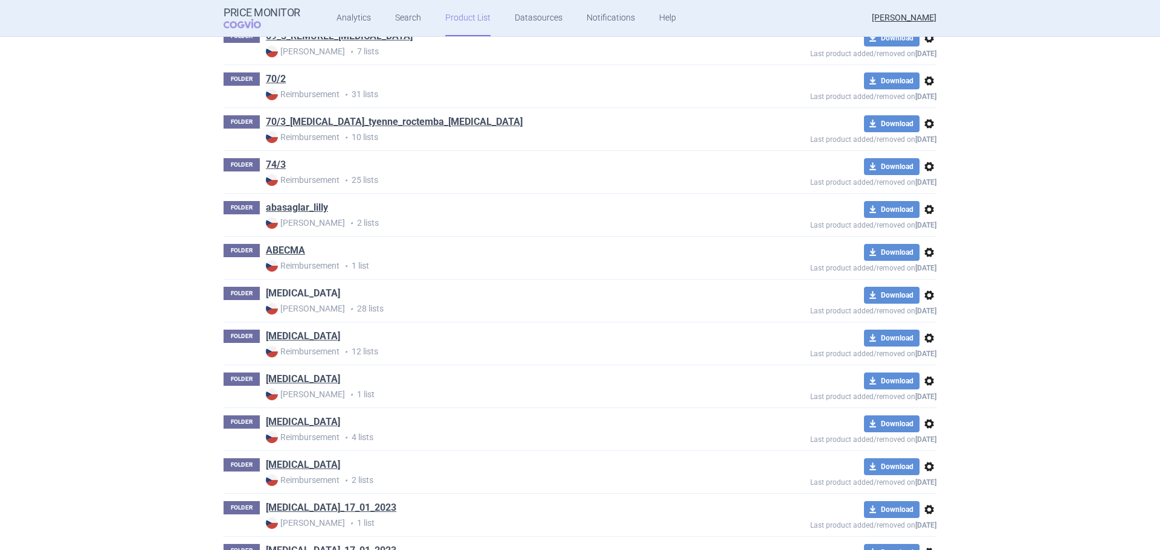
click at [298, 297] on link "[MEDICAL_DATA]" at bounding box center [303, 293] width 74 height 13
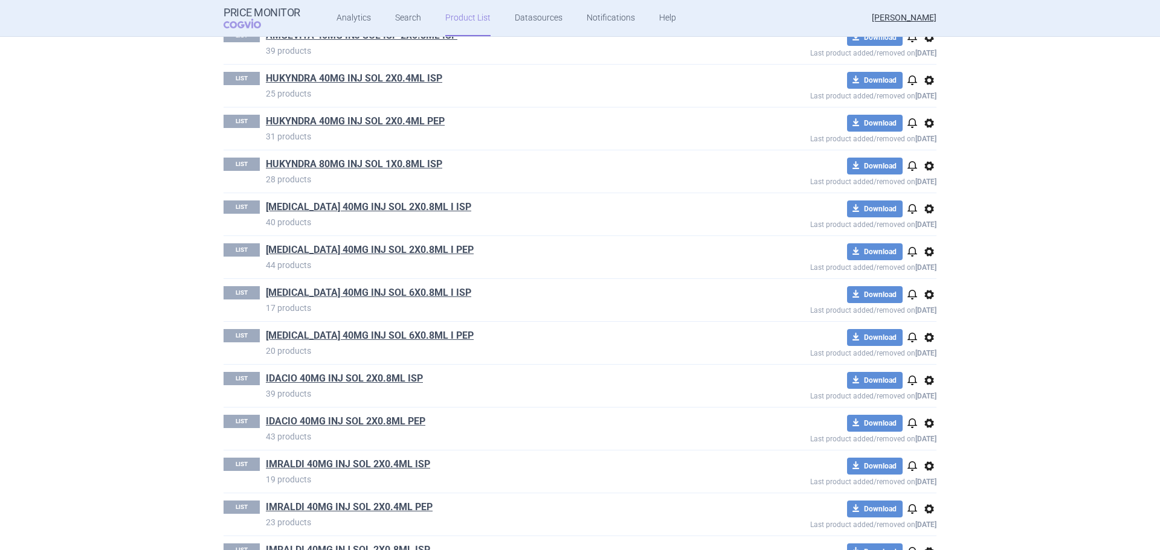
scroll to position [544, 0]
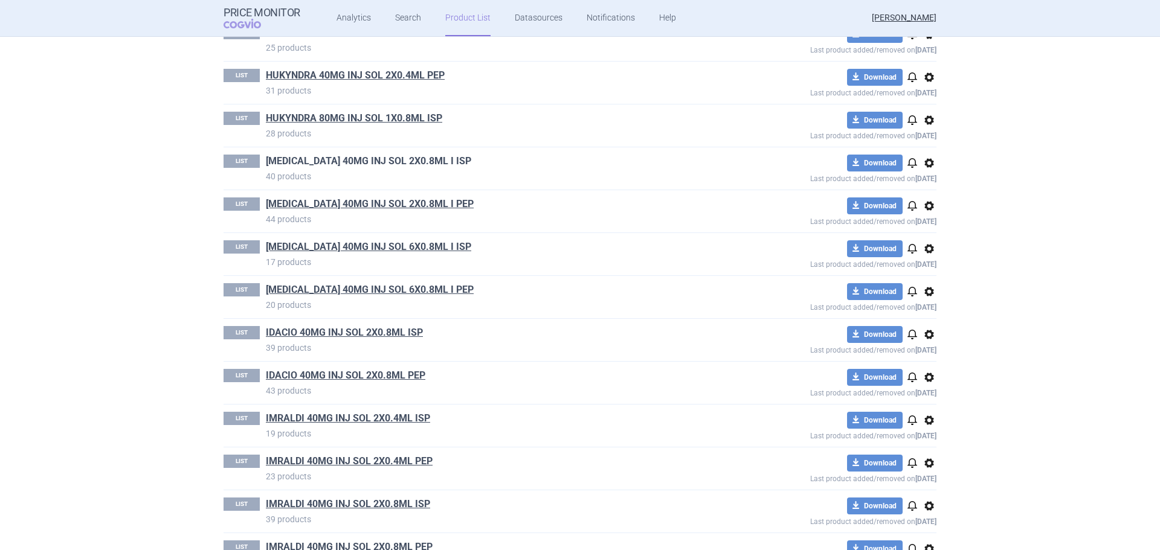
click at [396, 161] on link "[MEDICAL_DATA] 40MG INJ SOL 2X0.8ML I ISP" at bounding box center [368, 161] width 205 height 13
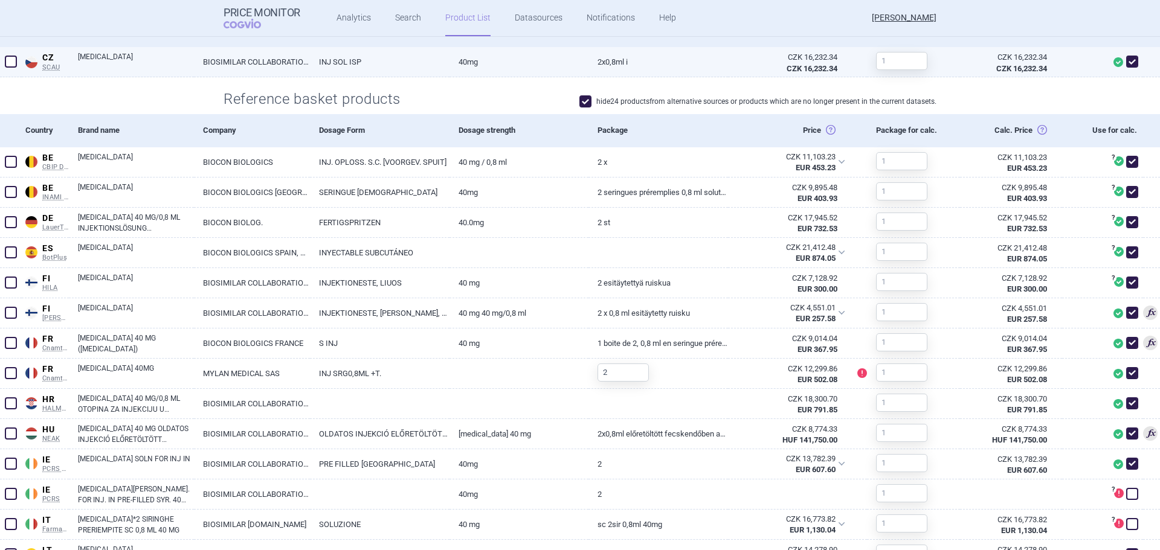
scroll to position [423, 0]
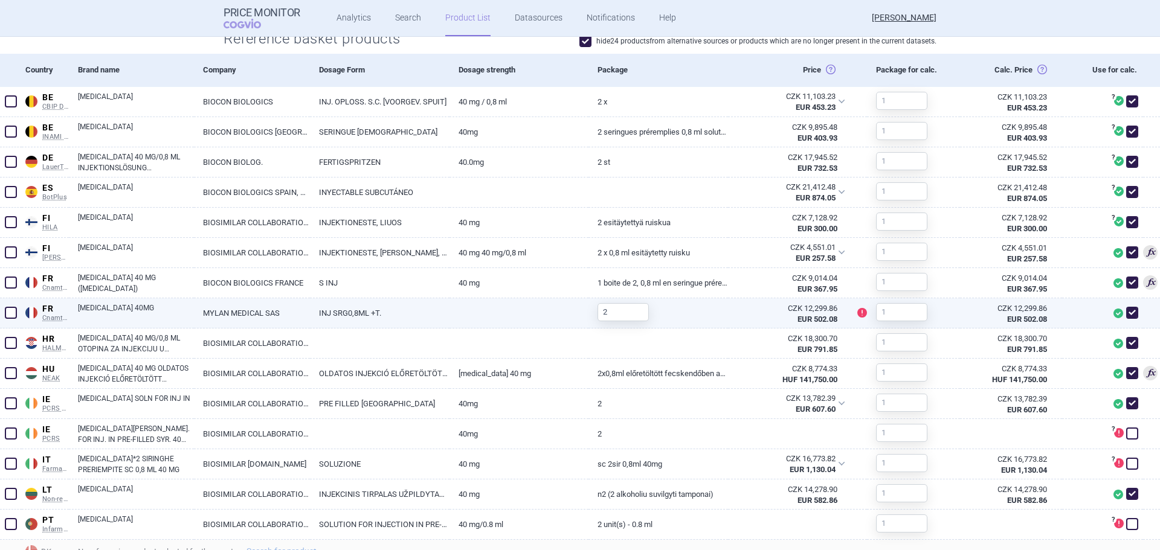
click at [8, 312] on span at bounding box center [11, 313] width 12 height 12
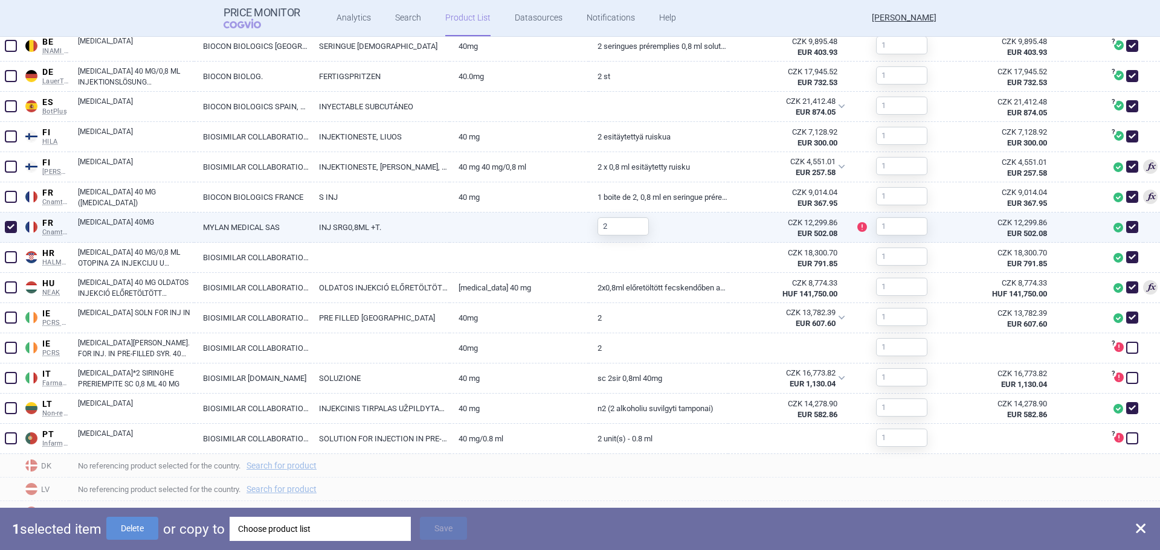
scroll to position [544, 0]
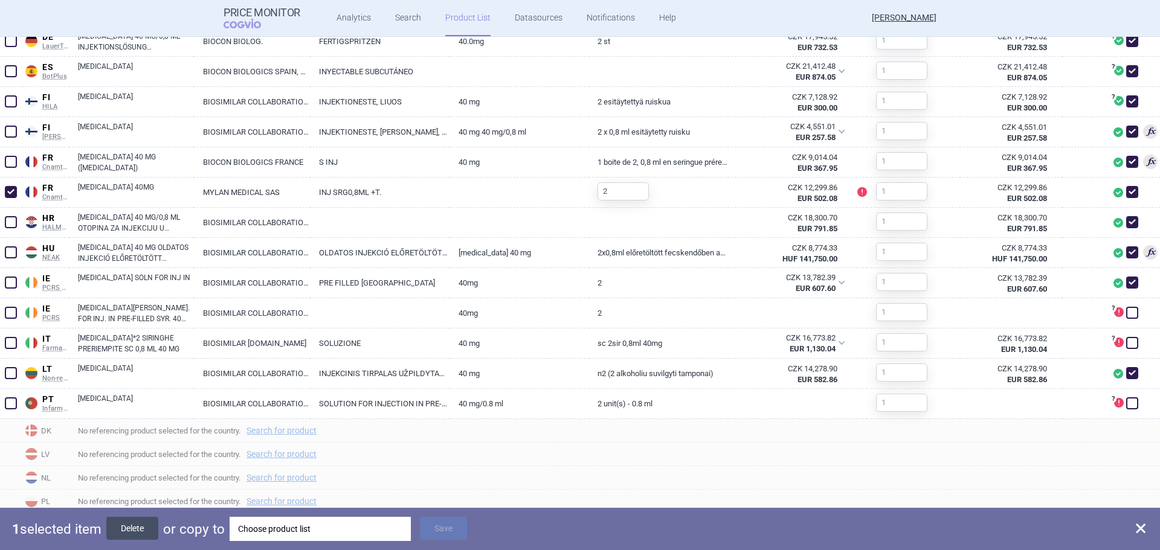
click at [126, 526] on button "Delete" at bounding box center [132, 528] width 52 height 23
checkbox input "false"
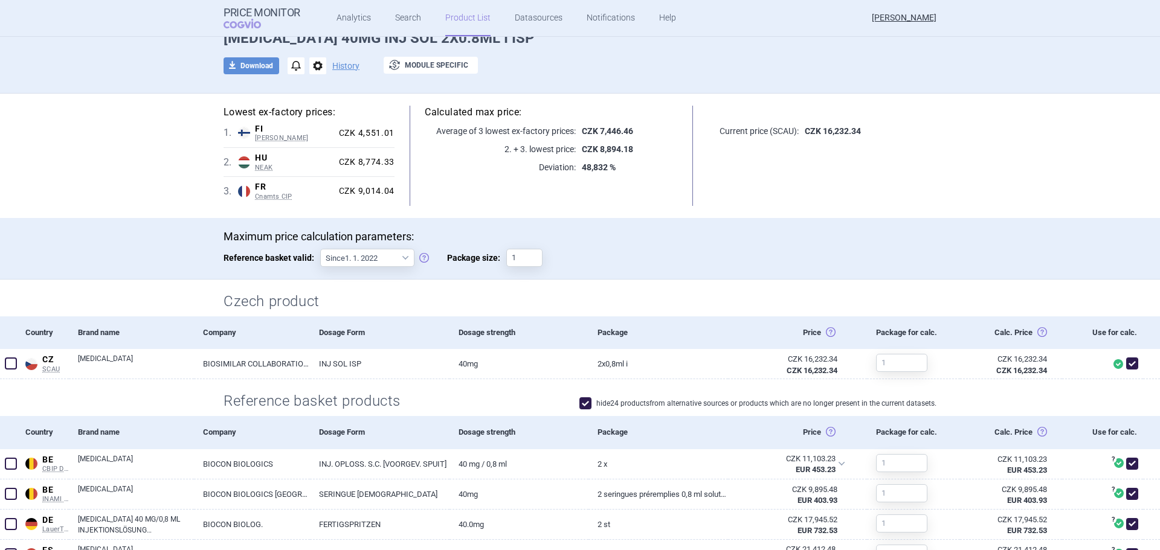
scroll to position [0, 0]
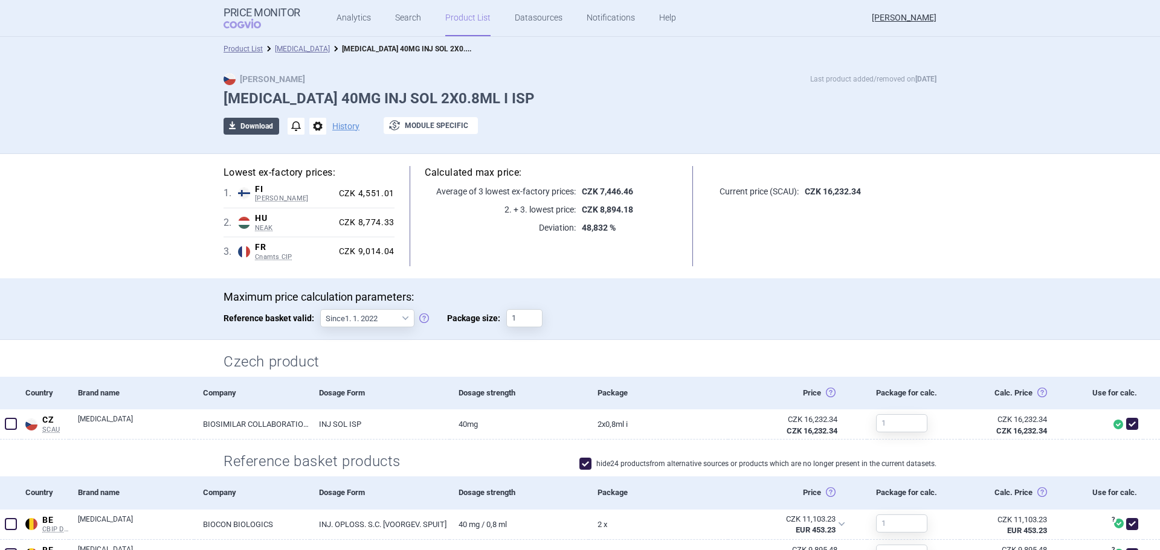
click at [259, 125] on button "download Download" at bounding box center [251, 126] width 56 height 17
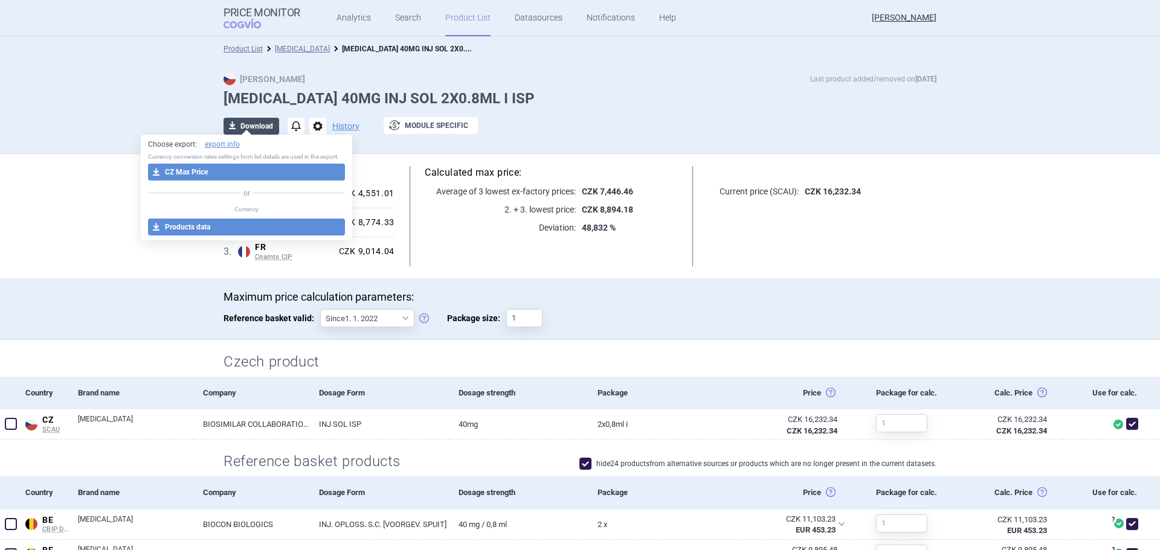
select select "EUR"
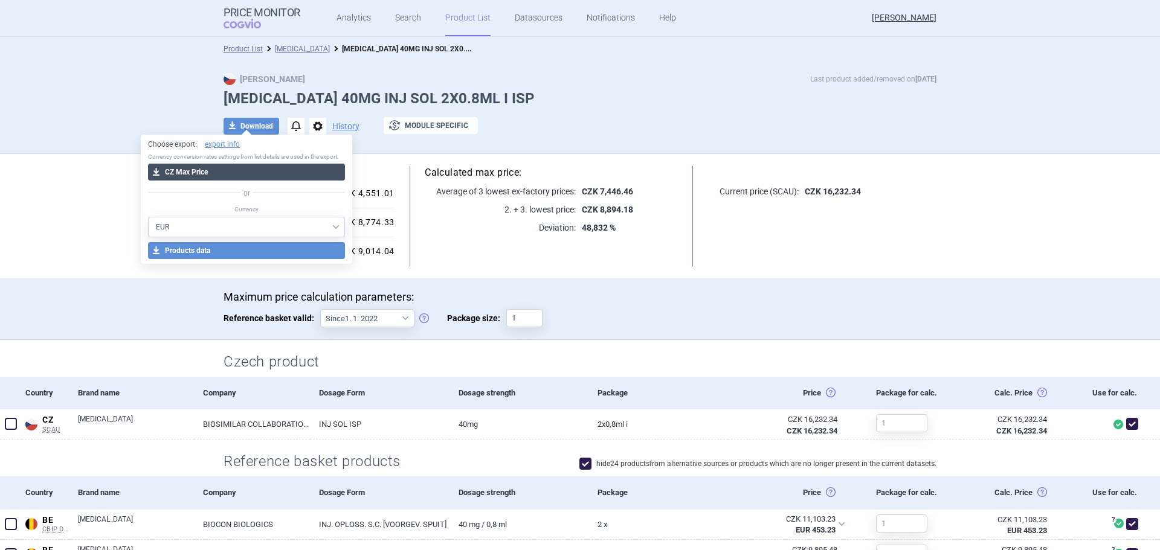
click at [237, 166] on button "download CZ Max Price" at bounding box center [247, 172] width 198 height 17
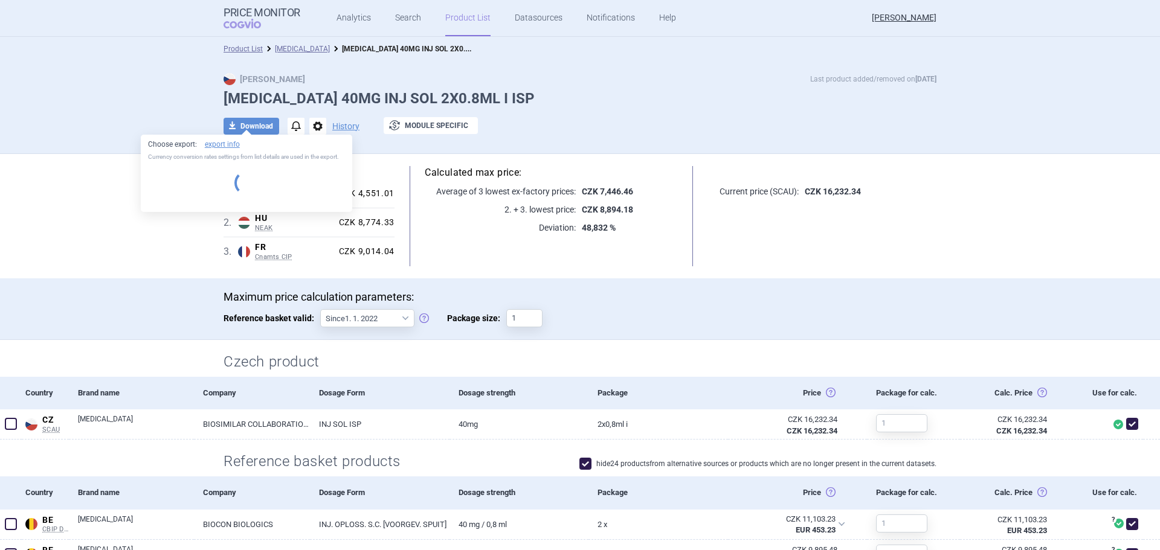
select select "EUR"
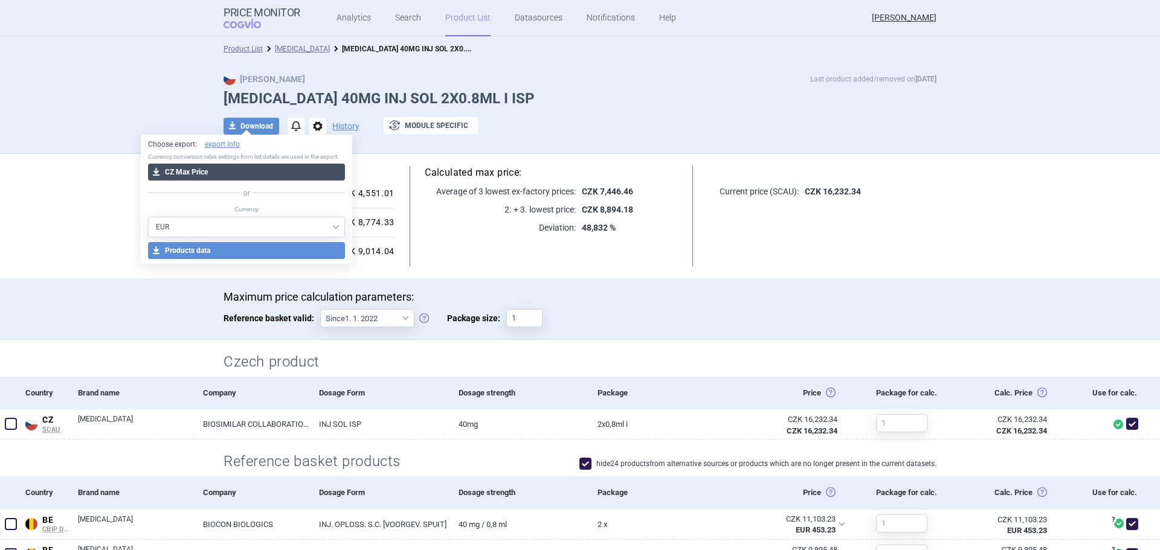
click at [240, 166] on button "download CZ Max Price" at bounding box center [247, 172] width 198 height 17
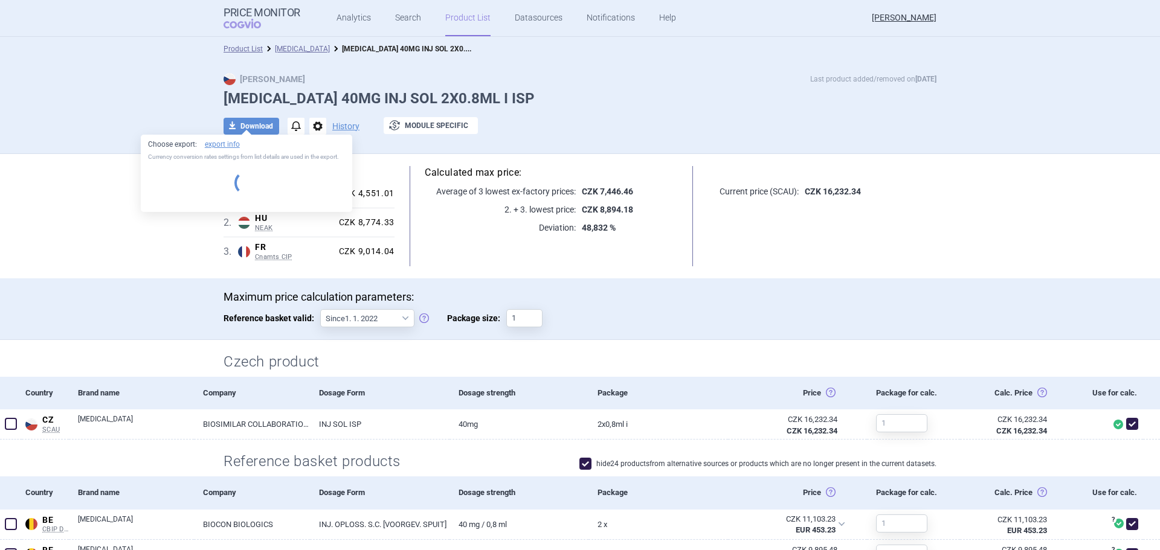
select select "EUR"
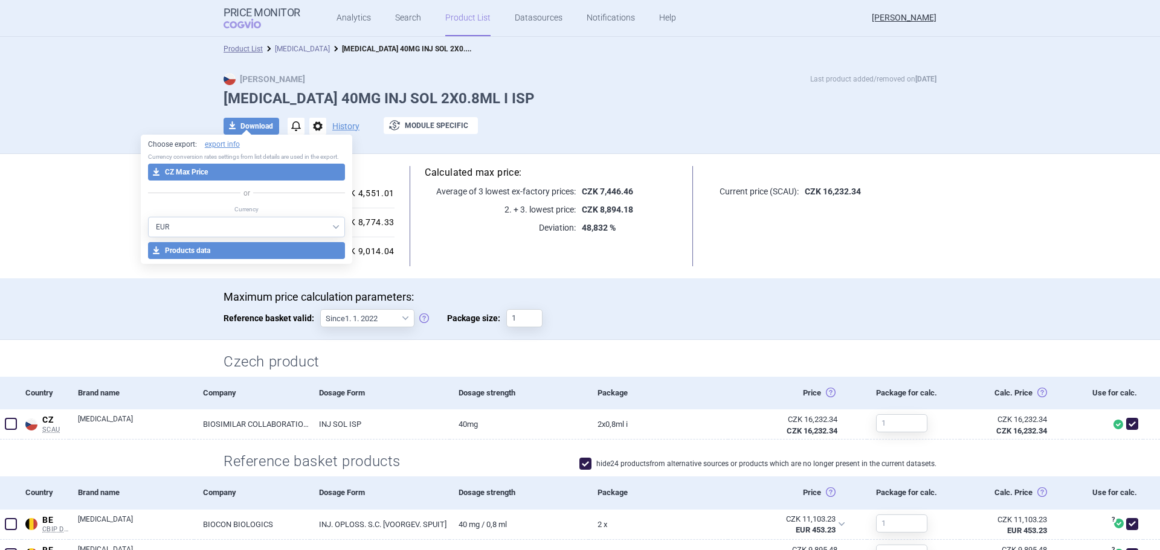
click at [281, 53] on link "[MEDICAL_DATA]" at bounding box center [302, 49] width 55 height 8
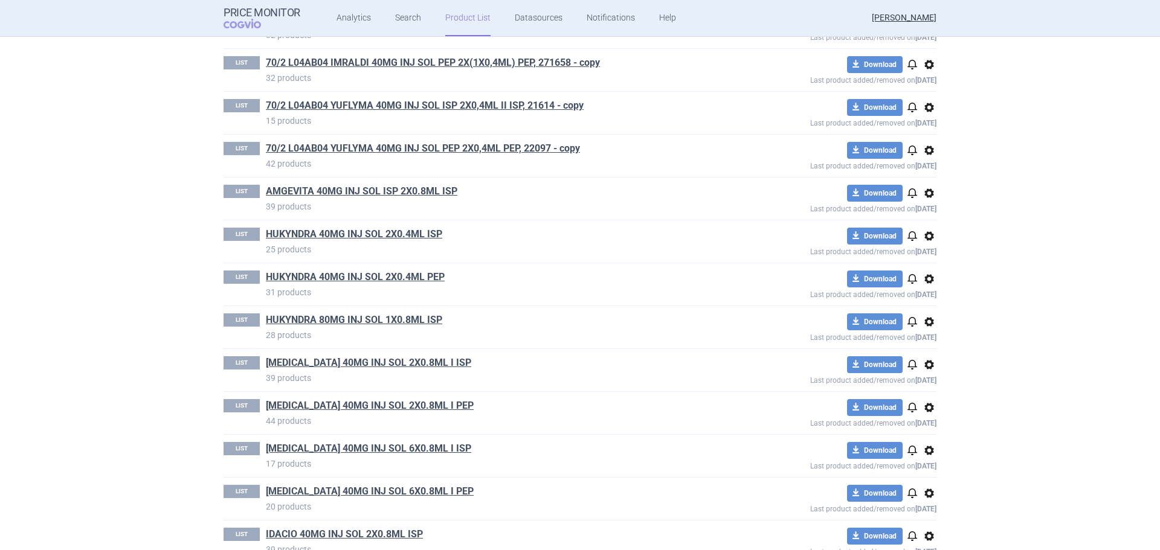
scroll to position [362, 0]
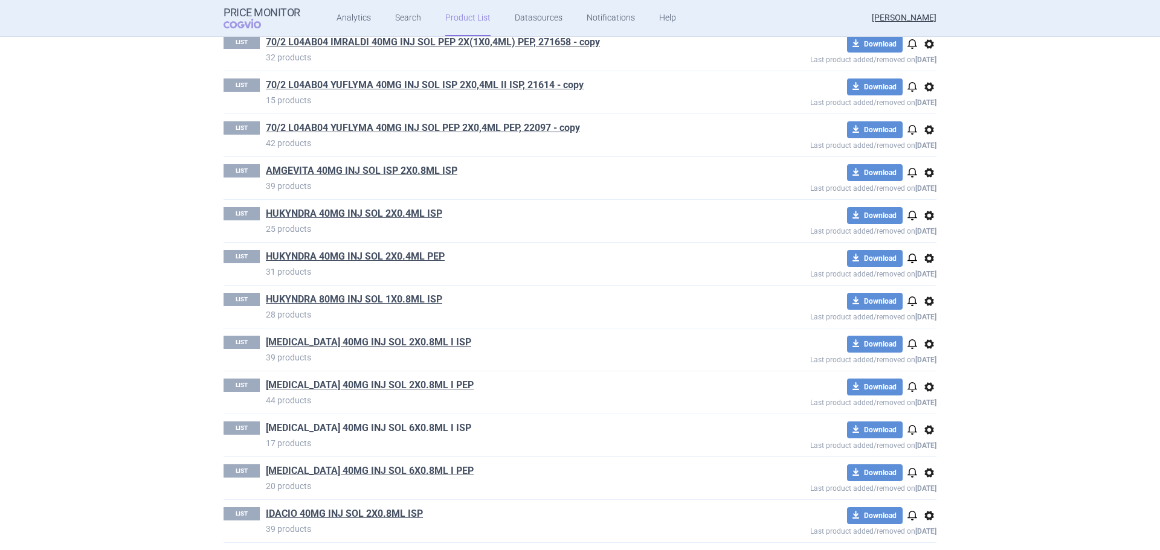
click at [390, 428] on link "[MEDICAL_DATA] 40MG INJ SOL 6X0.8ML I ISP" at bounding box center [368, 428] width 205 height 13
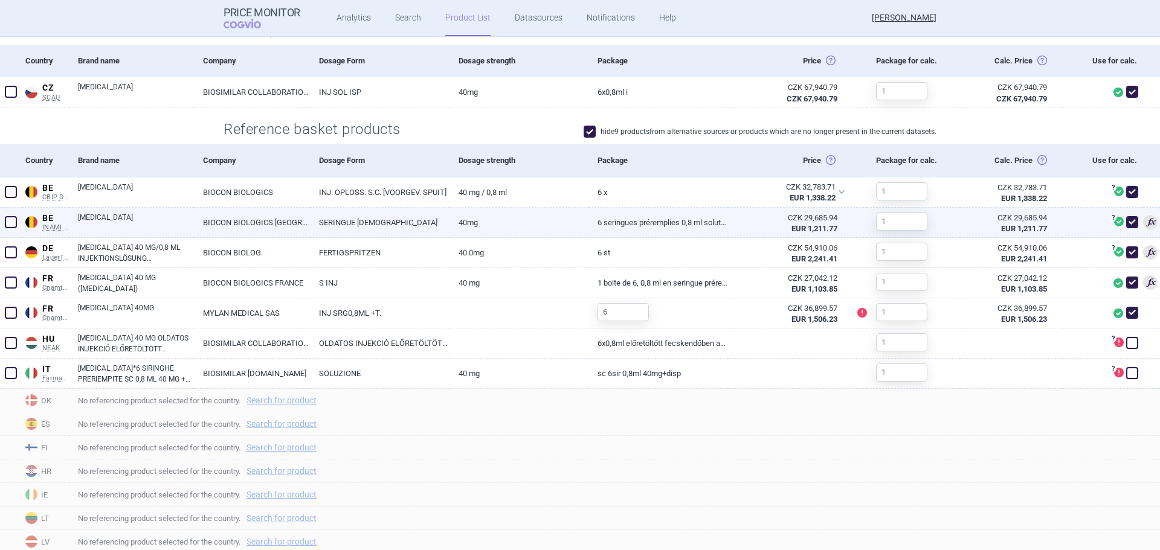
scroll to position [362, 0]
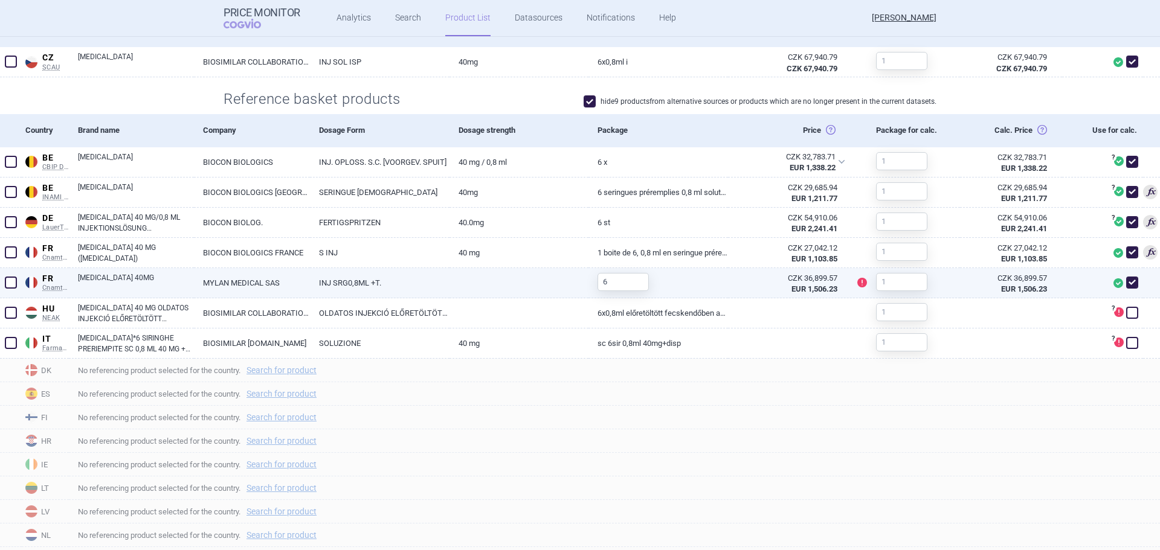
click at [7, 283] on span at bounding box center [11, 283] width 12 height 12
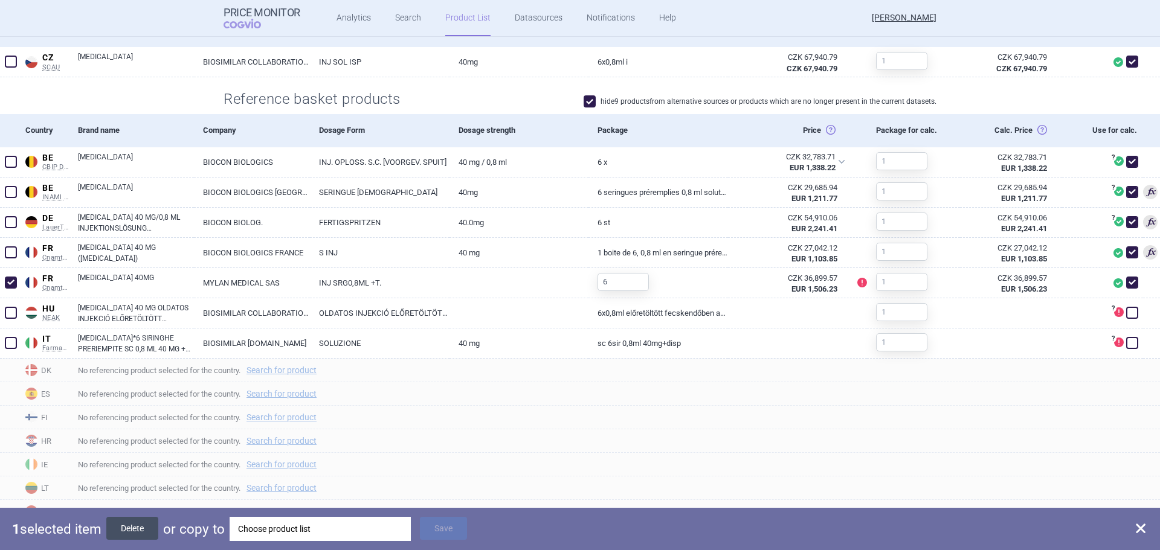
click at [148, 526] on button "Delete" at bounding box center [132, 528] width 52 height 23
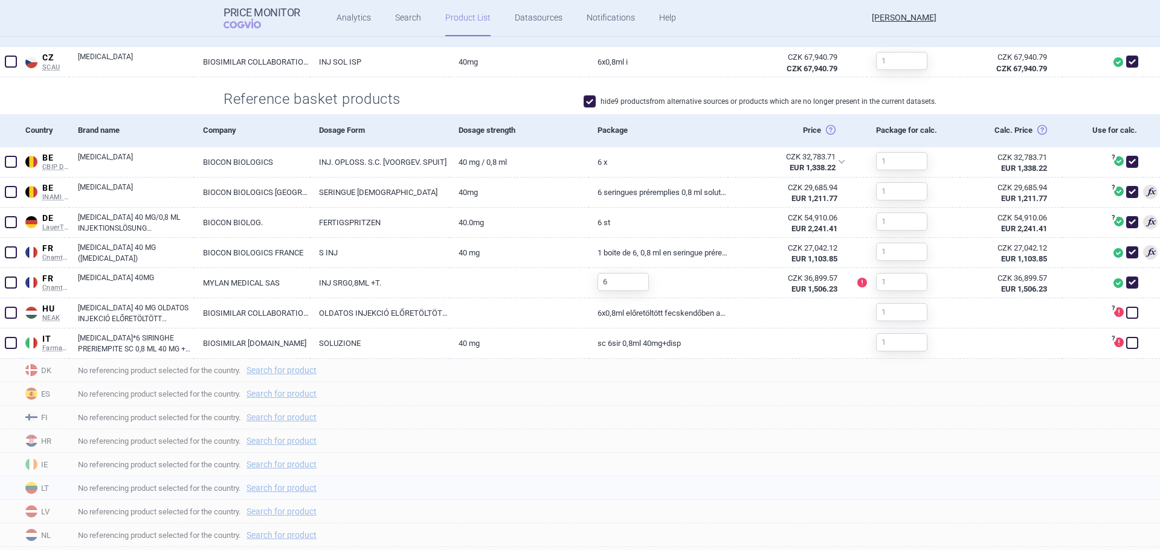
checkbox input "false"
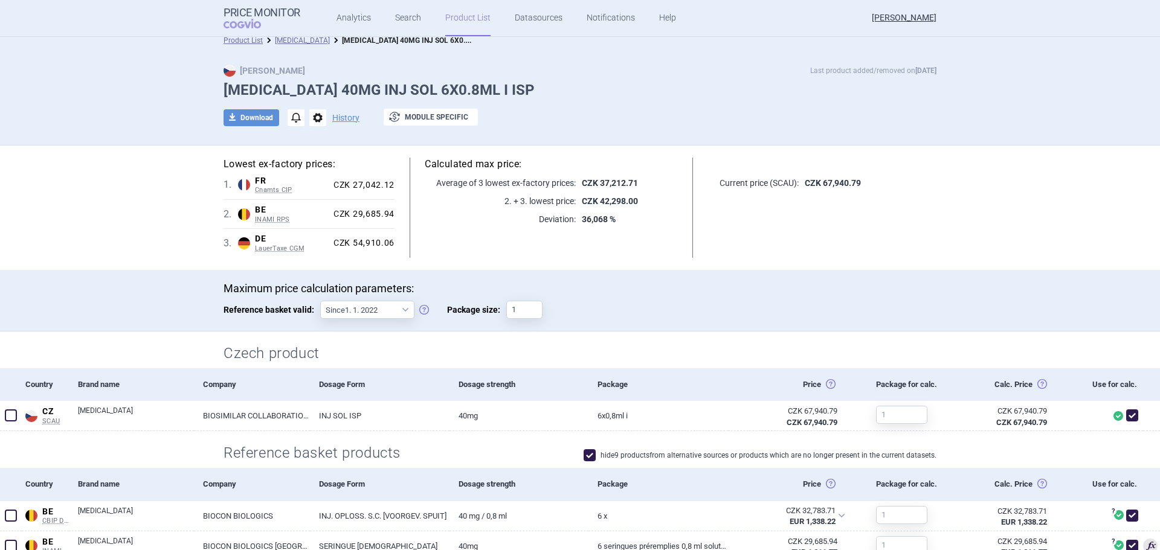
scroll to position [0, 0]
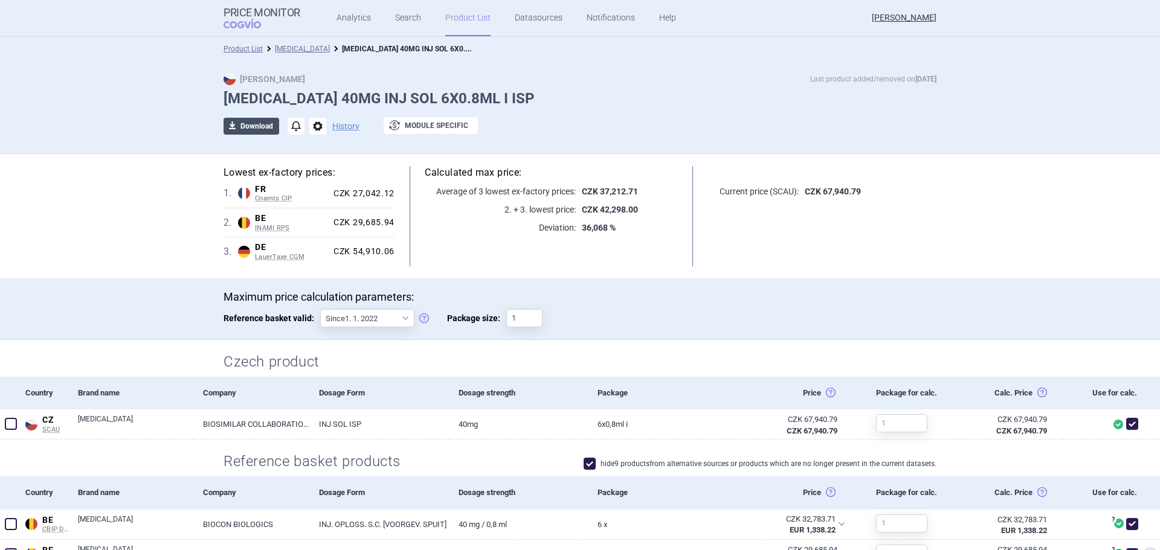
click at [258, 127] on button "download Download" at bounding box center [251, 126] width 56 height 17
select select "EUR"
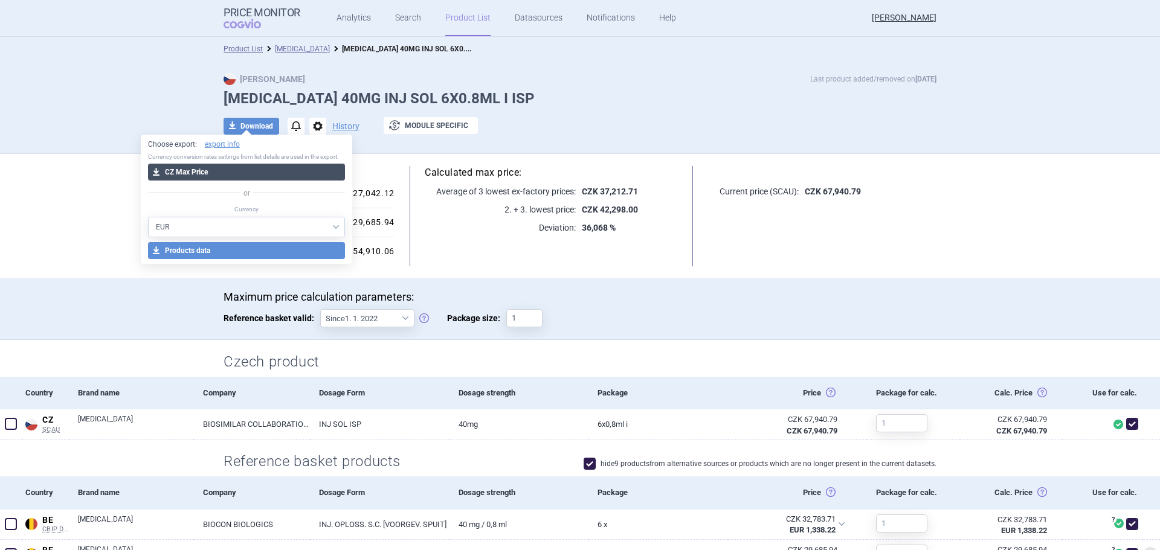
click at [246, 166] on button "download CZ Max Price" at bounding box center [247, 172] width 198 height 17
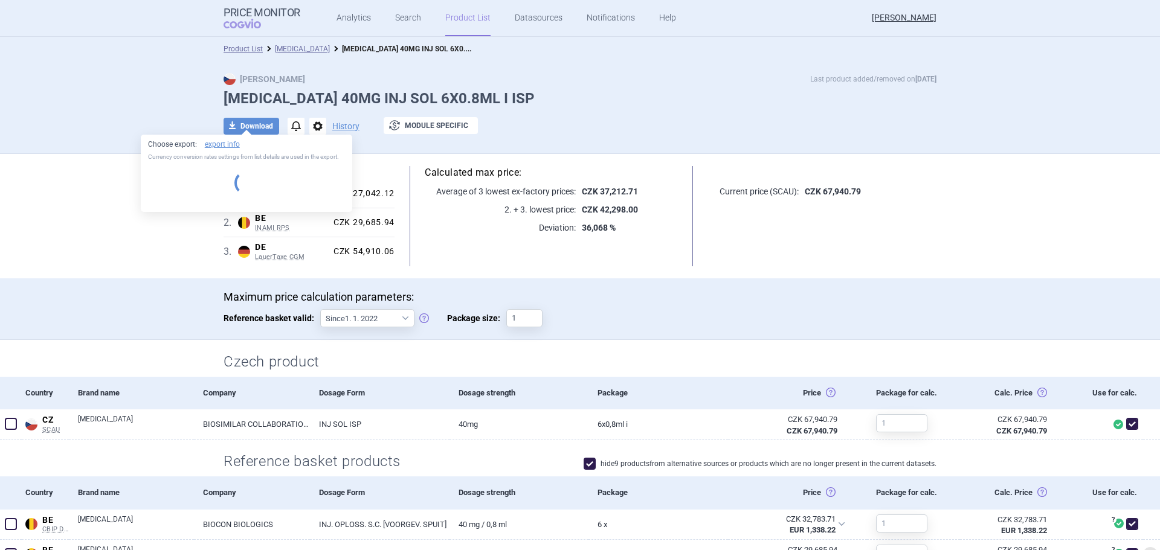
select select "EUR"
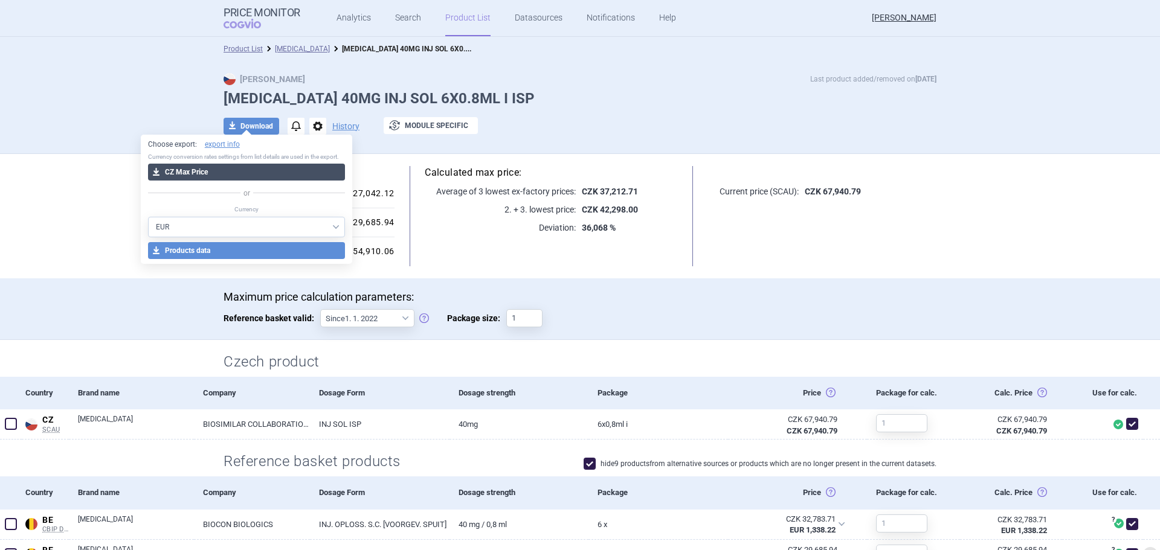
click at [220, 173] on button "download CZ Max Price" at bounding box center [247, 172] width 198 height 17
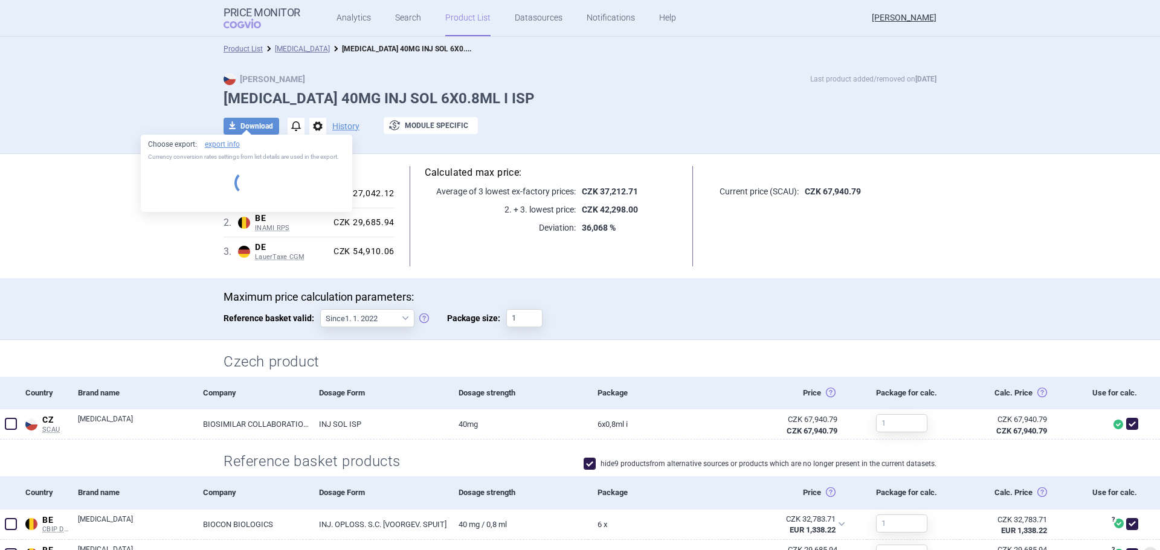
select select "EUR"
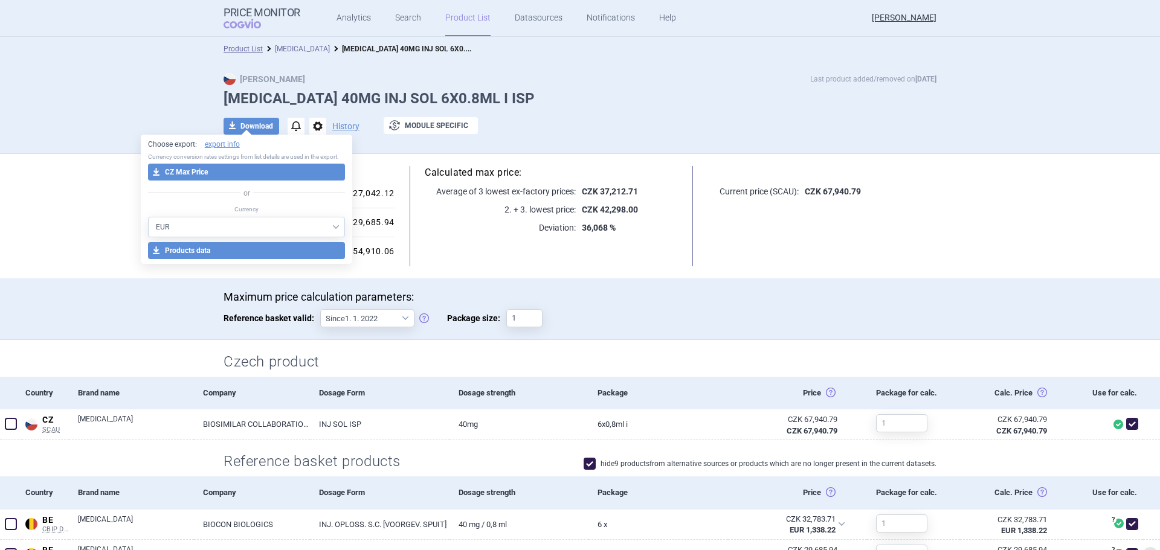
click at [290, 47] on link "[MEDICAL_DATA]" at bounding box center [302, 49] width 55 height 8
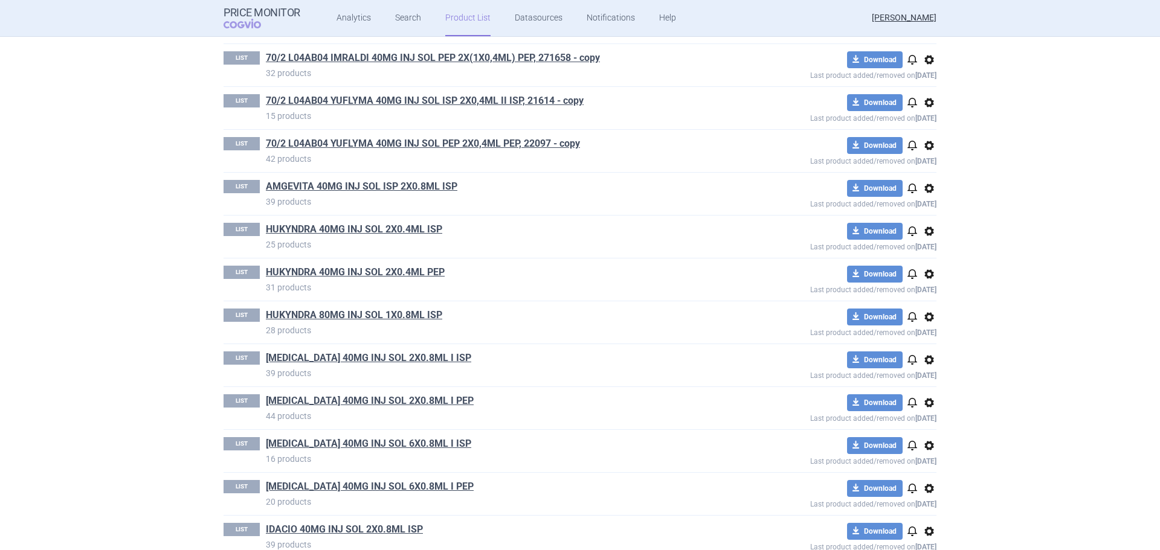
scroll to position [362, 0]
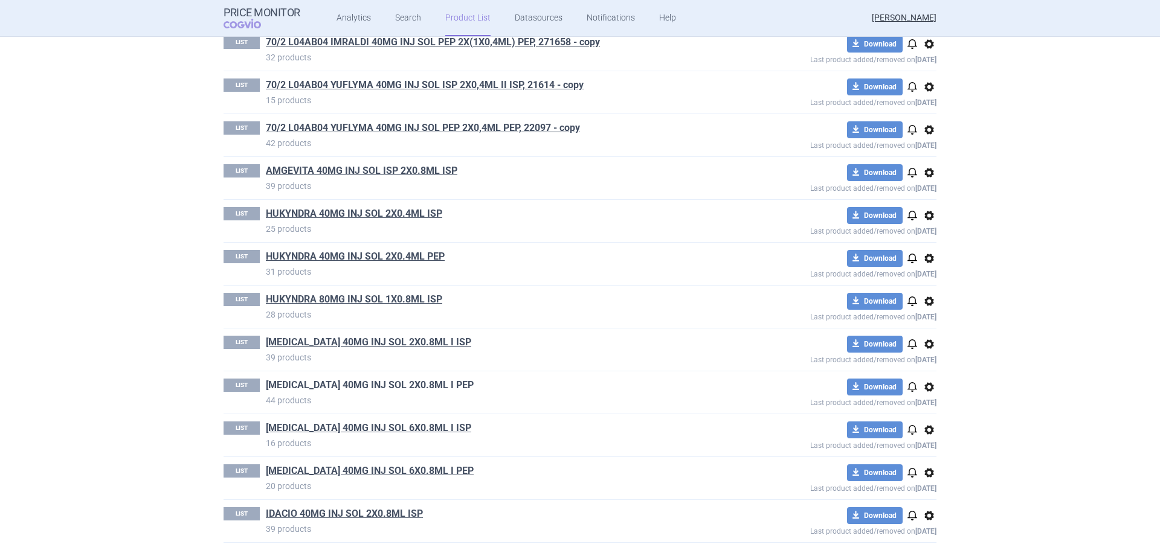
click at [386, 386] on link "[MEDICAL_DATA] 40MG INJ SOL 2X0.8ML I PEP" at bounding box center [370, 385] width 208 height 13
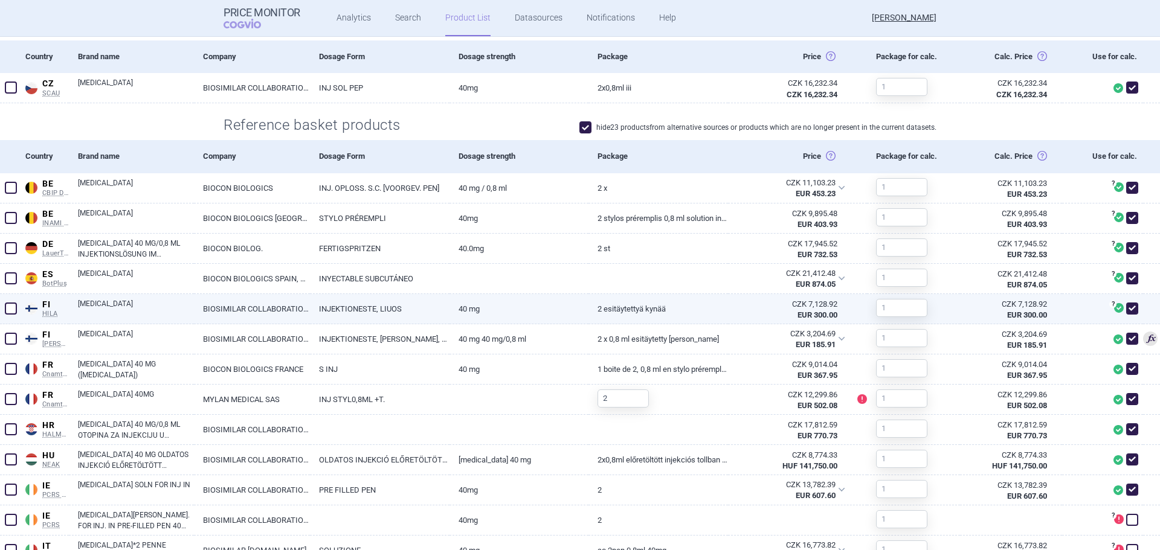
scroll to position [362, 0]
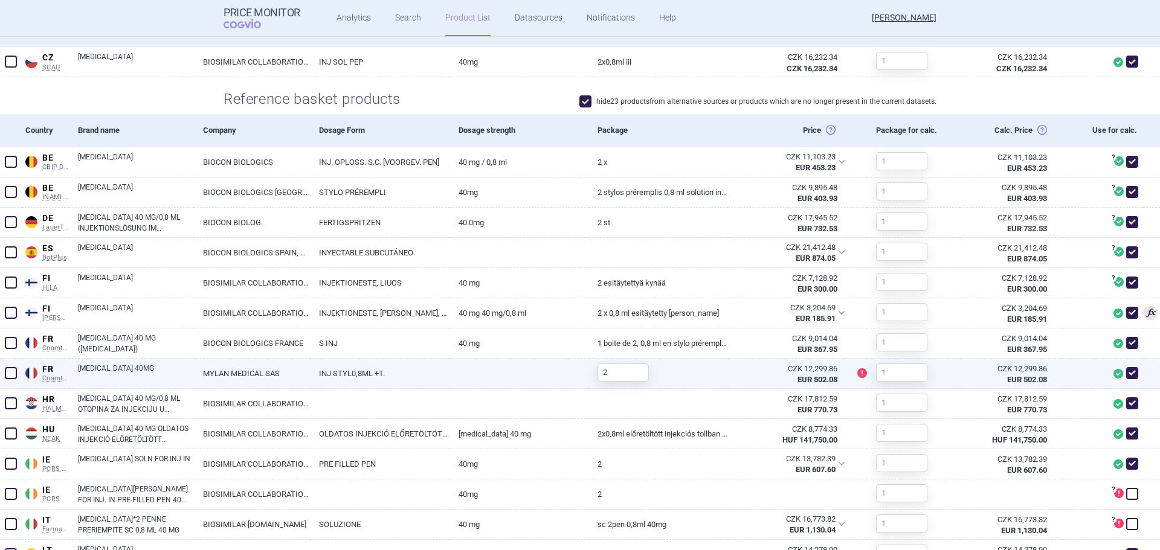
click at [12, 371] on span at bounding box center [11, 373] width 12 height 12
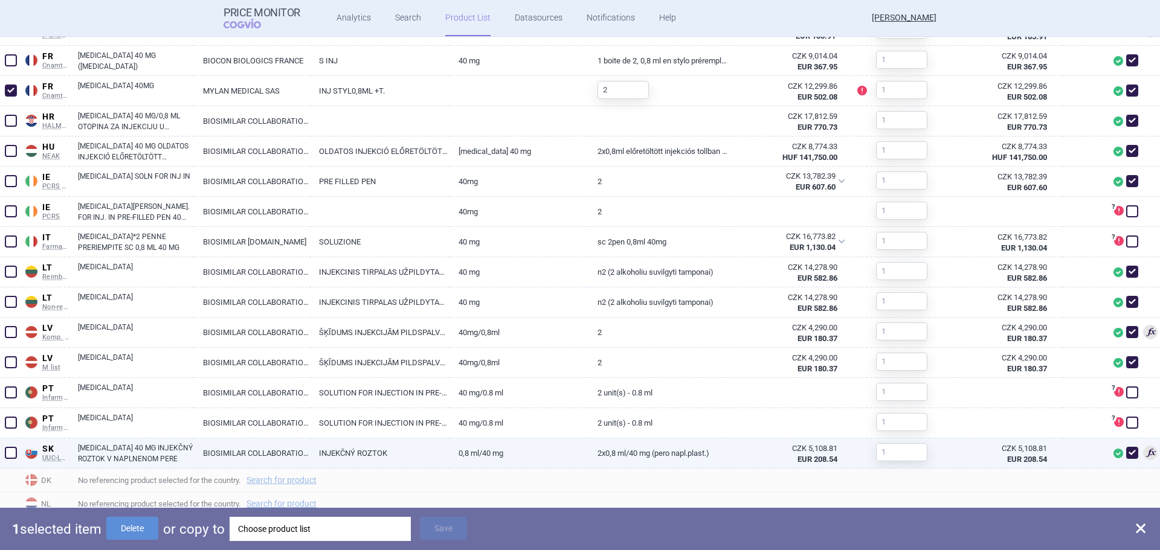
scroll to position [712, 0]
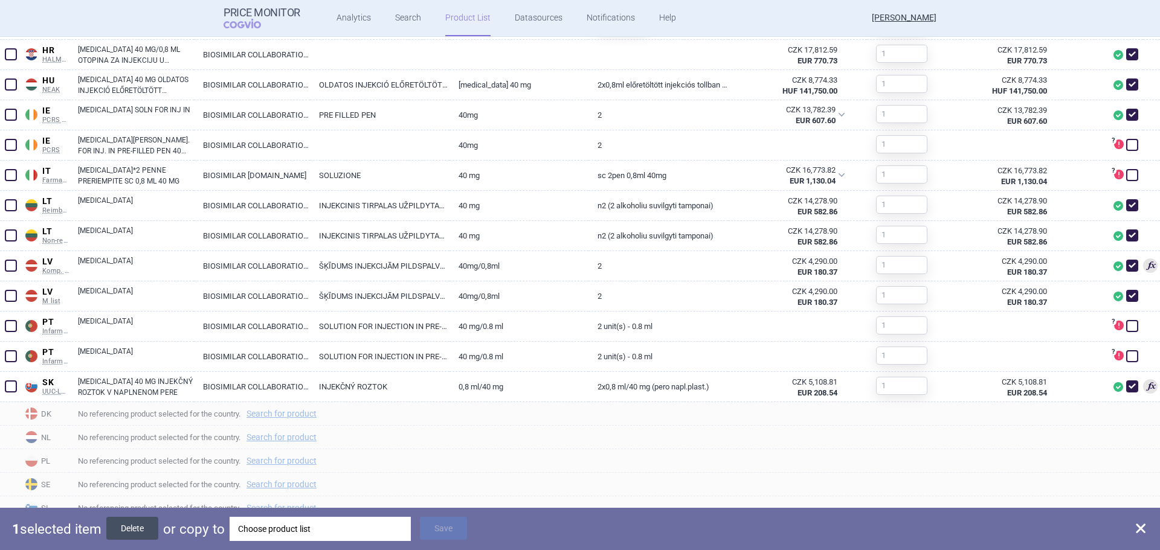
click at [143, 534] on button "Delete" at bounding box center [132, 528] width 52 height 23
checkbox input "false"
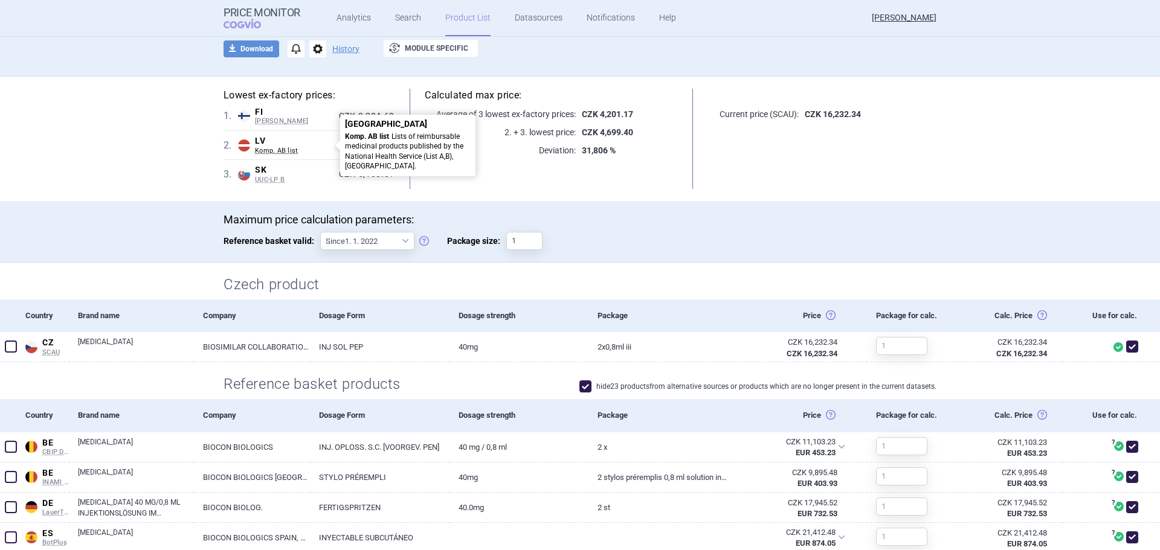
scroll to position [0, 0]
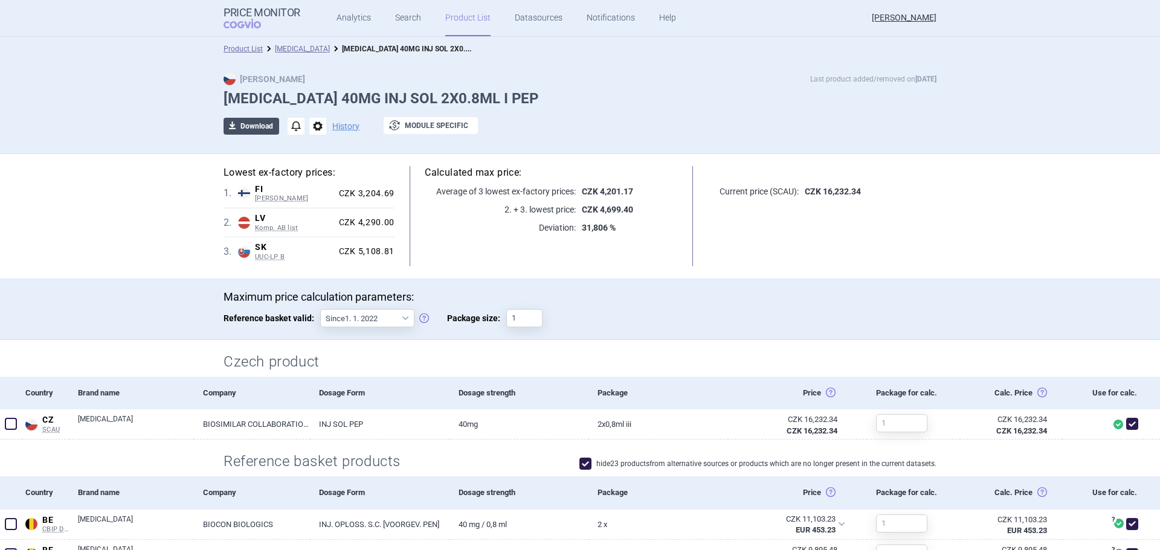
click at [245, 129] on button "download Download" at bounding box center [251, 126] width 56 height 17
select select "EUR"
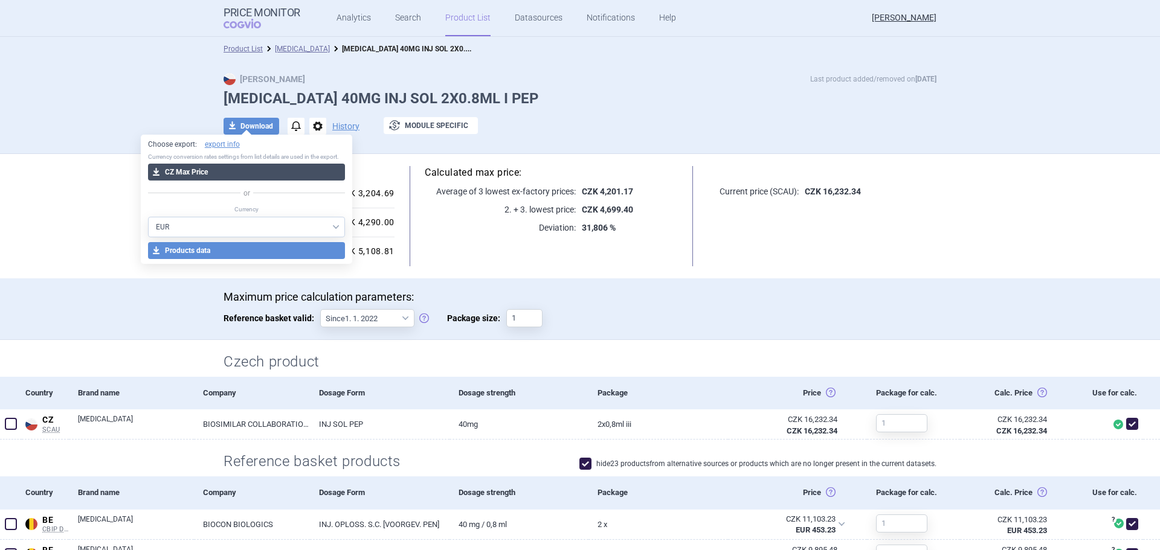
click at [239, 167] on button "download CZ Max Price" at bounding box center [247, 172] width 198 height 17
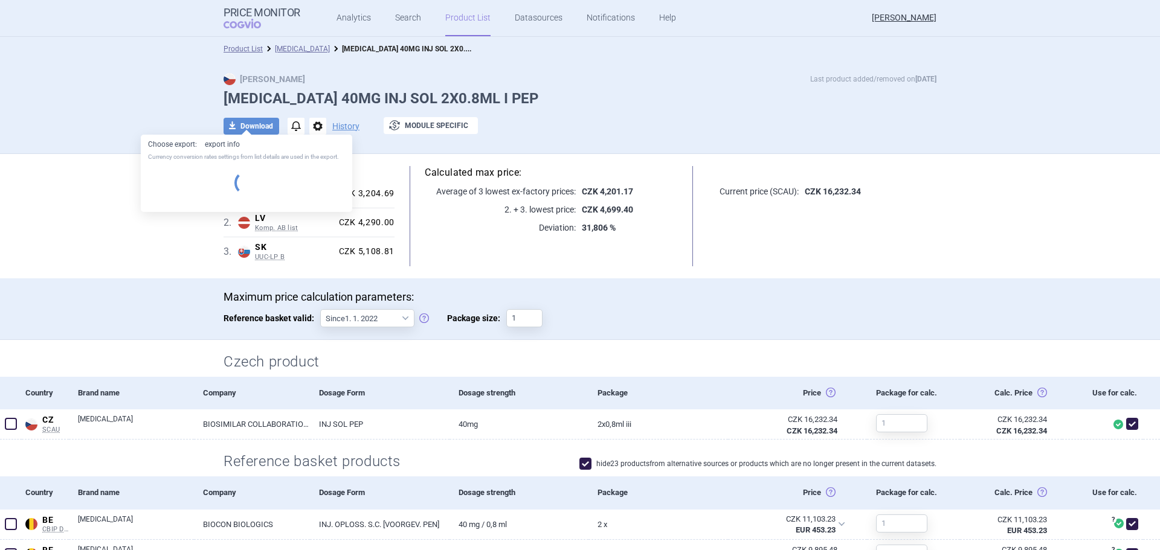
select select "EUR"
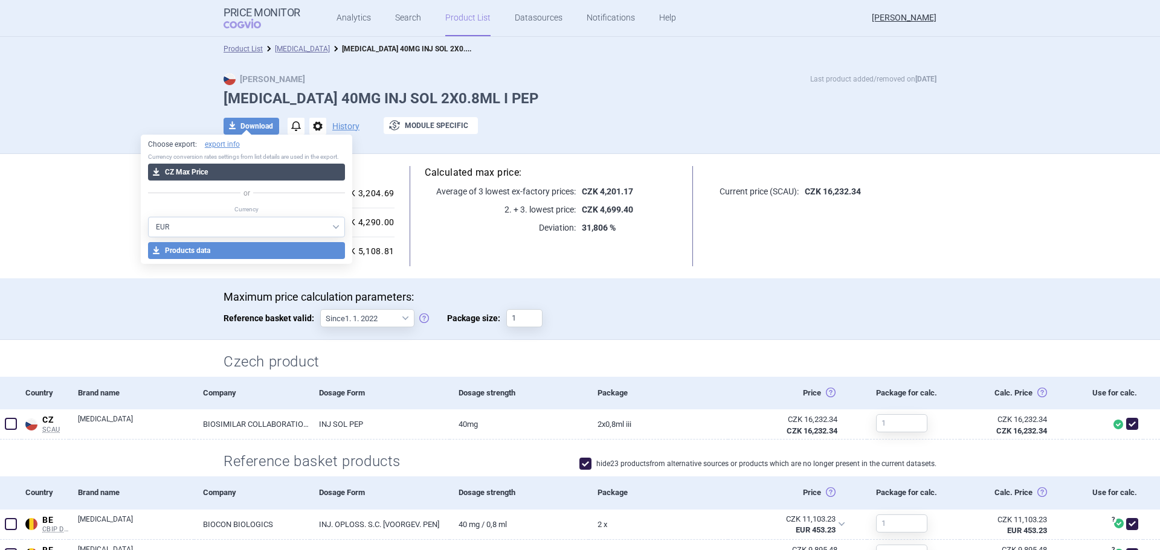
click at [309, 179] on button "download CZ Max Price" at bounding box center [247, 172] width 198 height 17
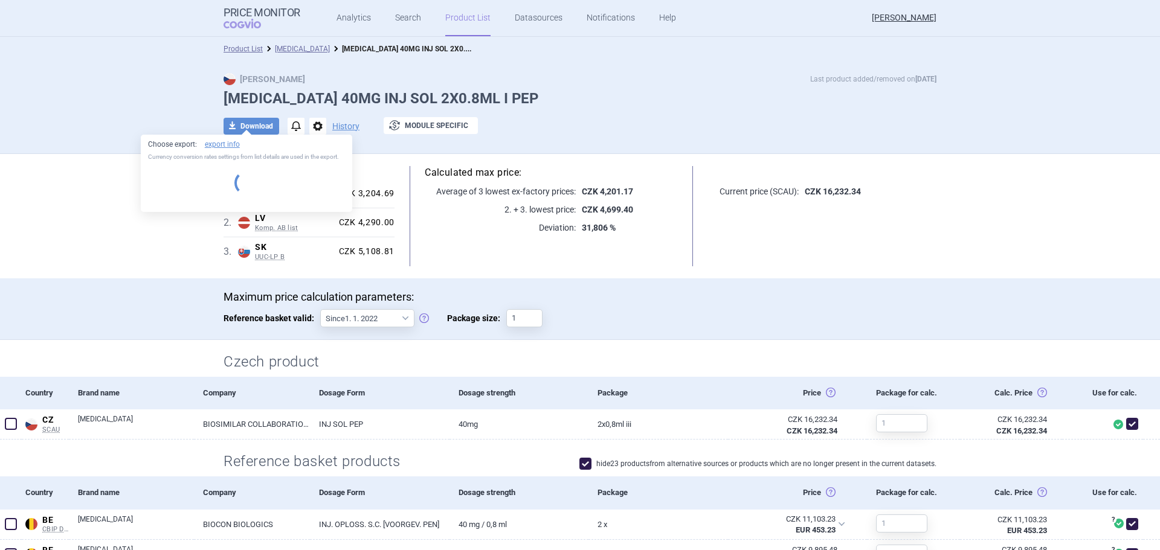
select select "EUR"
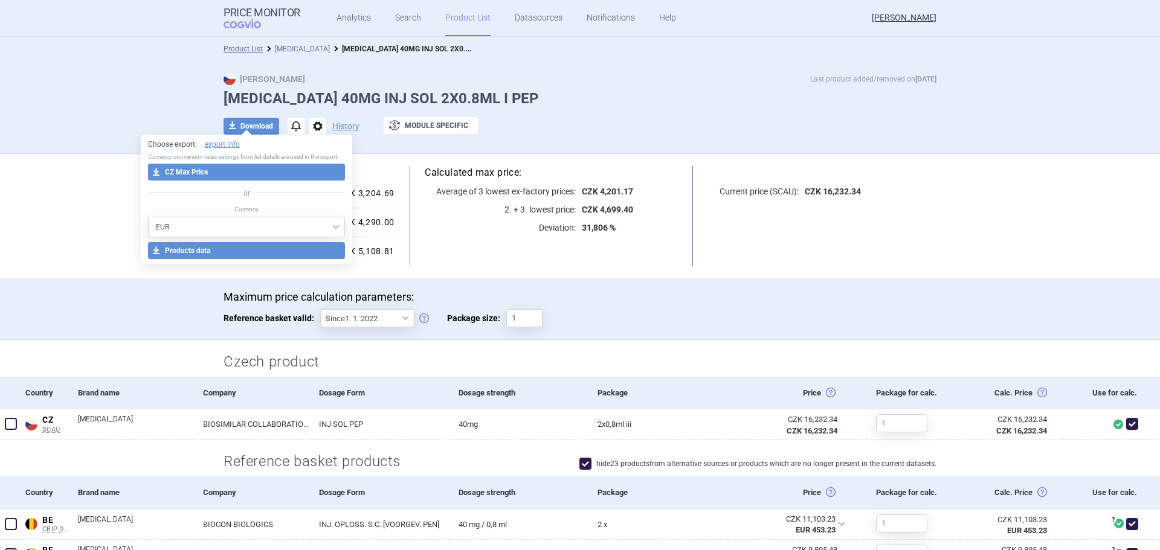
click at [291, 47] on link "[MEDICAL_DATA]" at bounding box center [302, 49] width 55 height 8
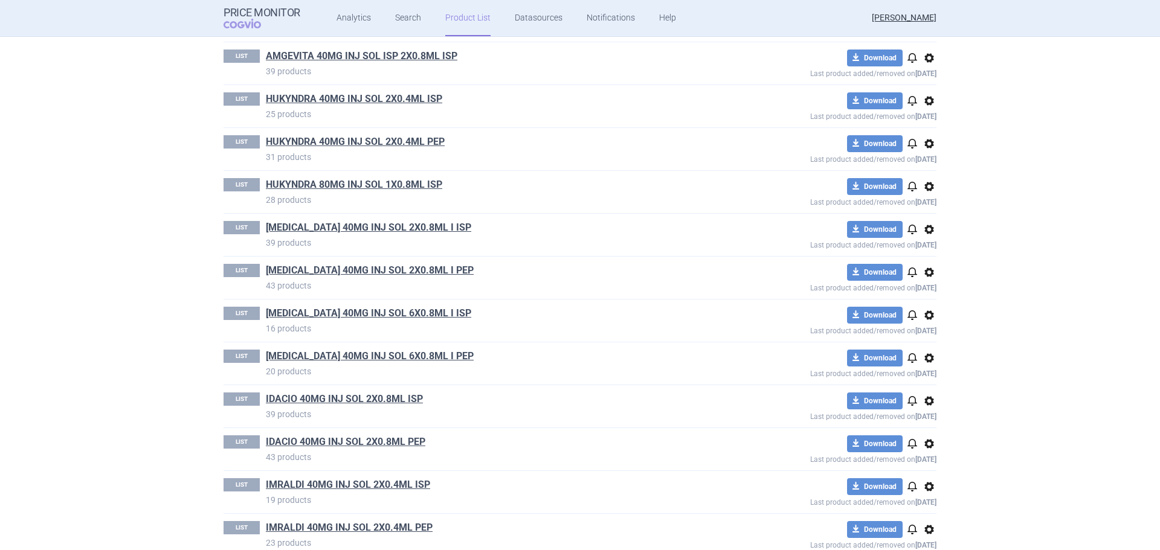
scroll to position [483, 0]
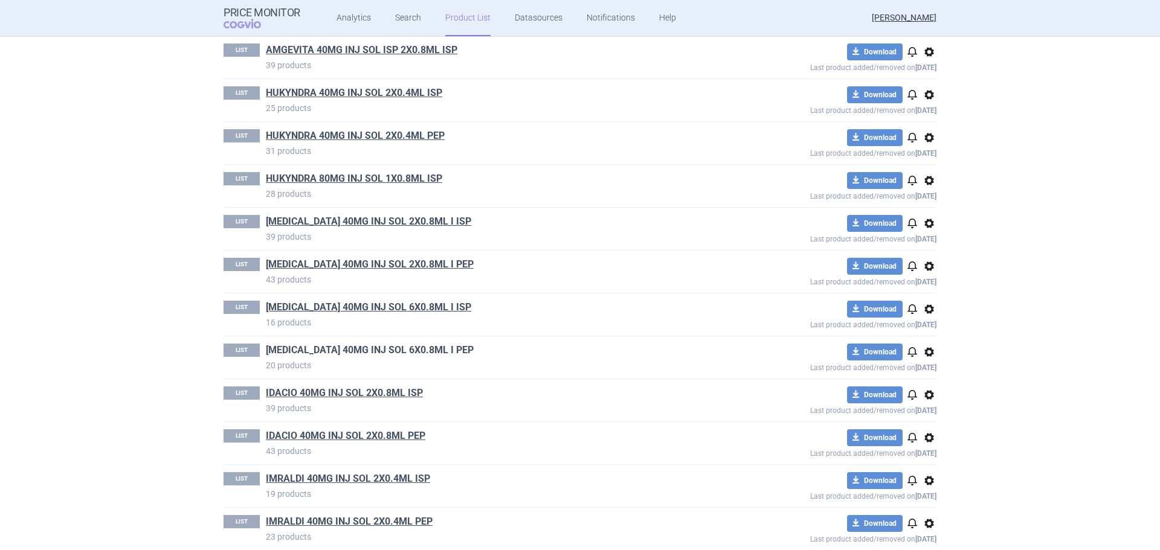
click at [385, 349] on link "[MEDICAL_DATA] 40MG INJ SOL 6X0.8ML I PEP" at bounding box center [370, 350] width 208 height 13
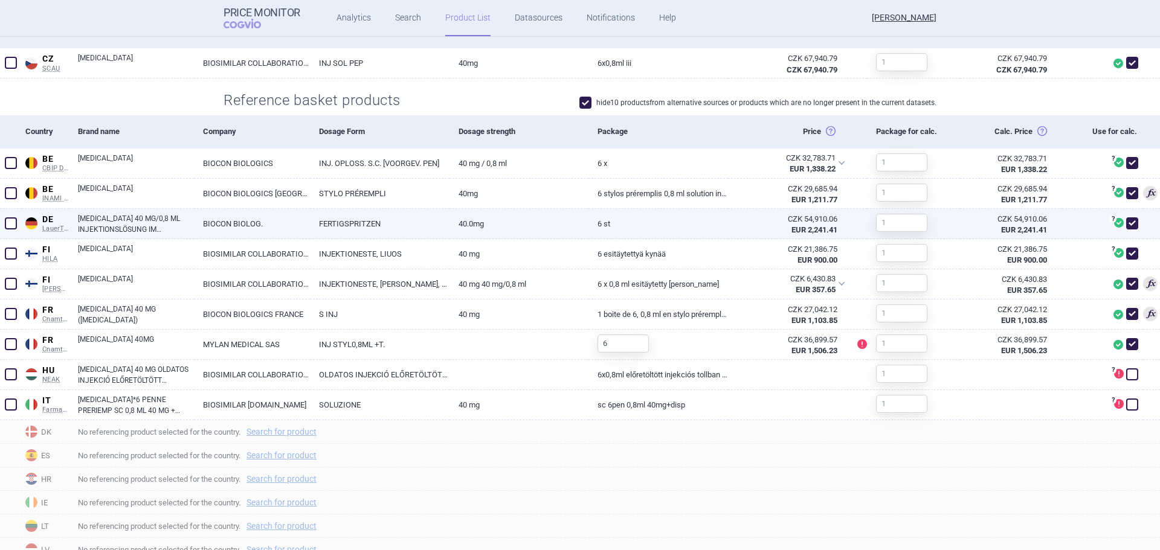
scroll to position [362, 0]
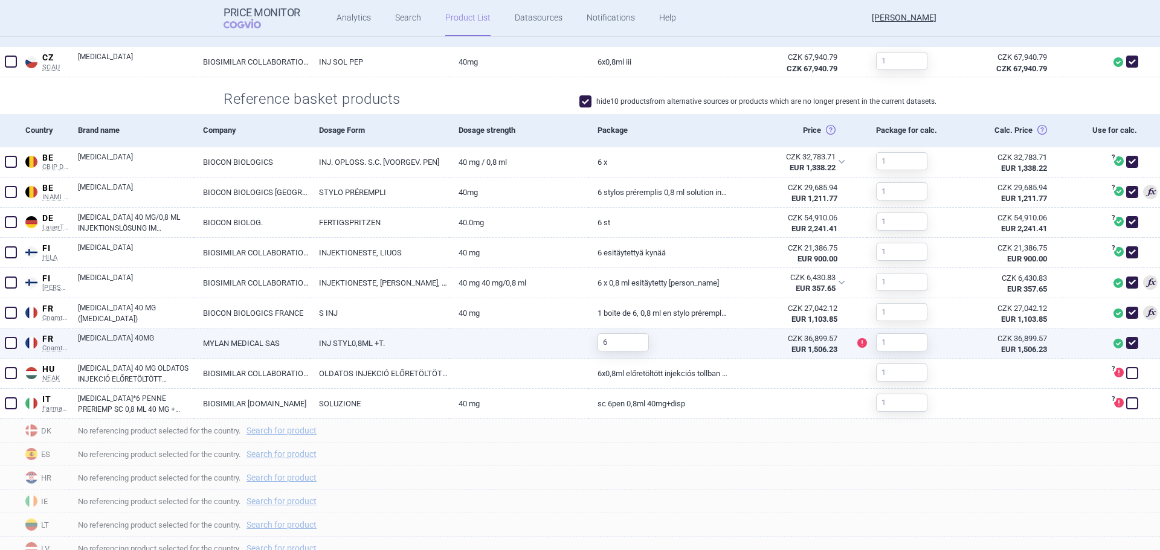
click at [9, 343] on span at bounding box center [11, 343] width 12 height 12
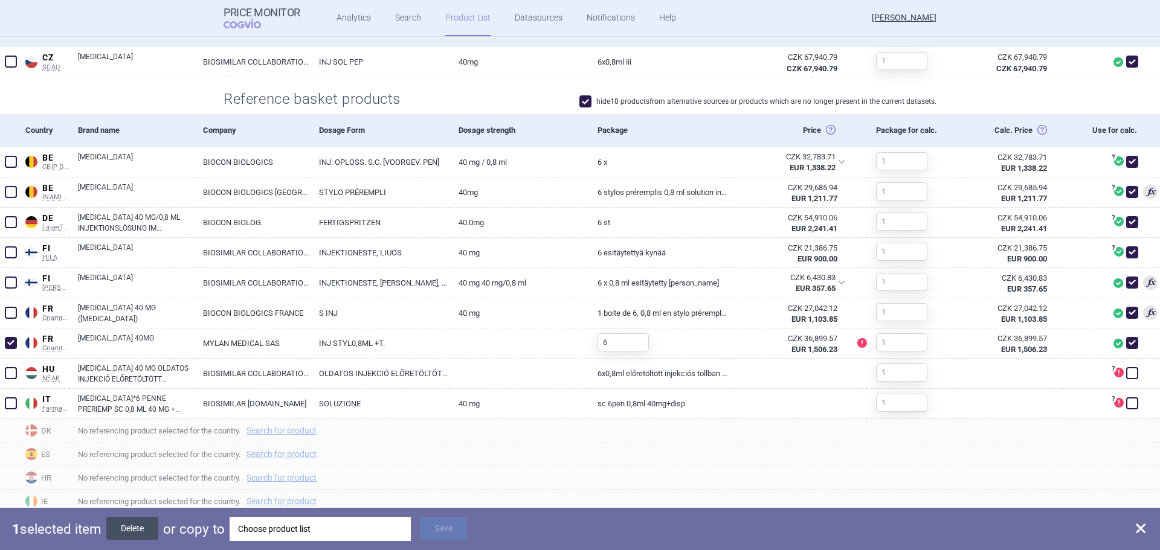
click at [145, 522] on button "Delete" at bounding box center [132, 528] width 52 height 23
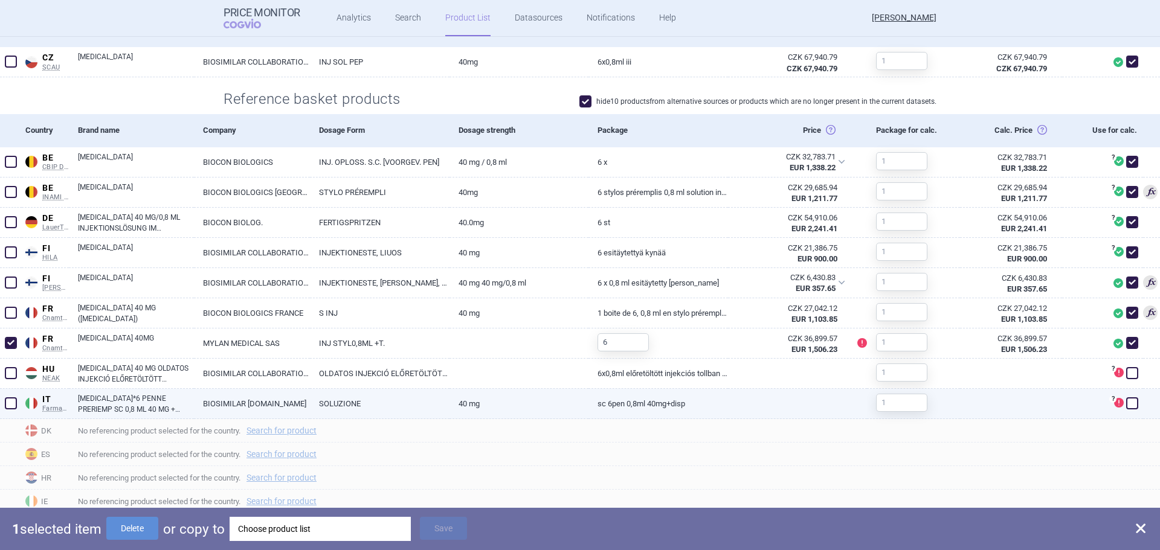
checkbox input "false"
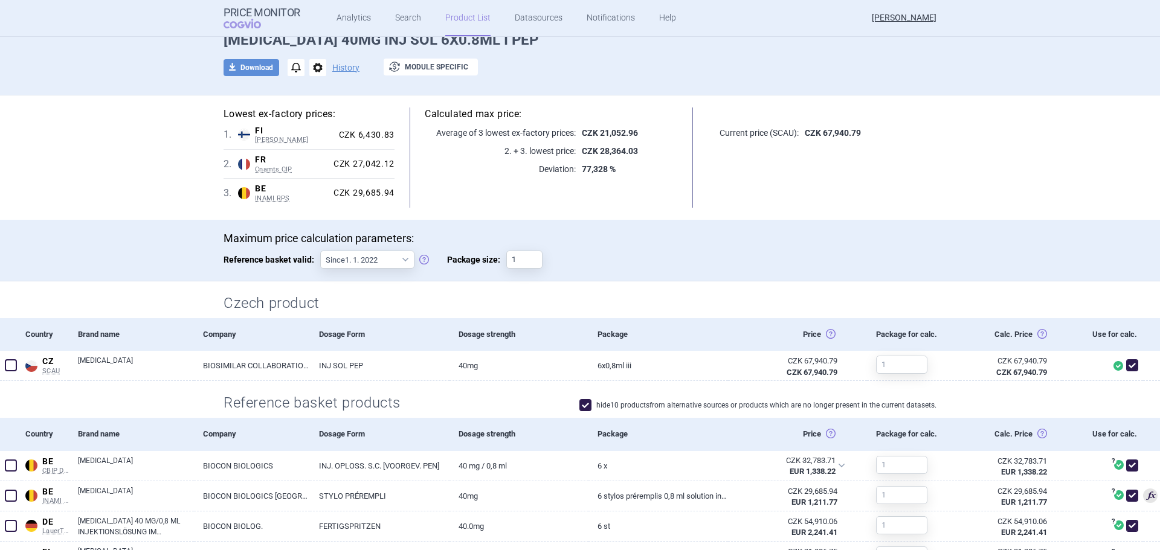
scroll to position [0, 0]
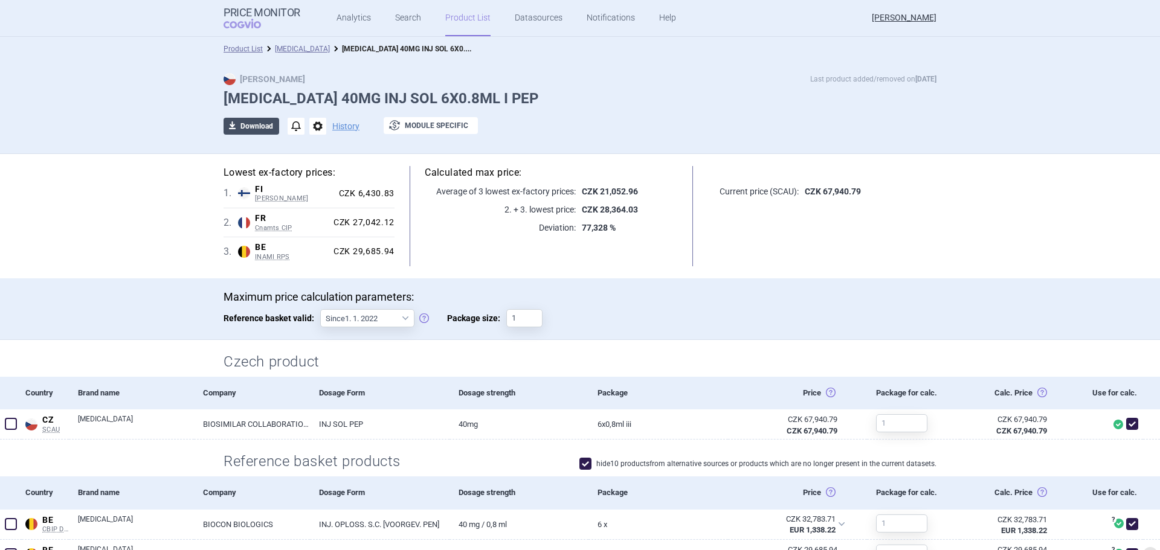
click at [248, 126] on button "download Download" at bounding box center [251, 126] width 56 height 17
select select "EUR"
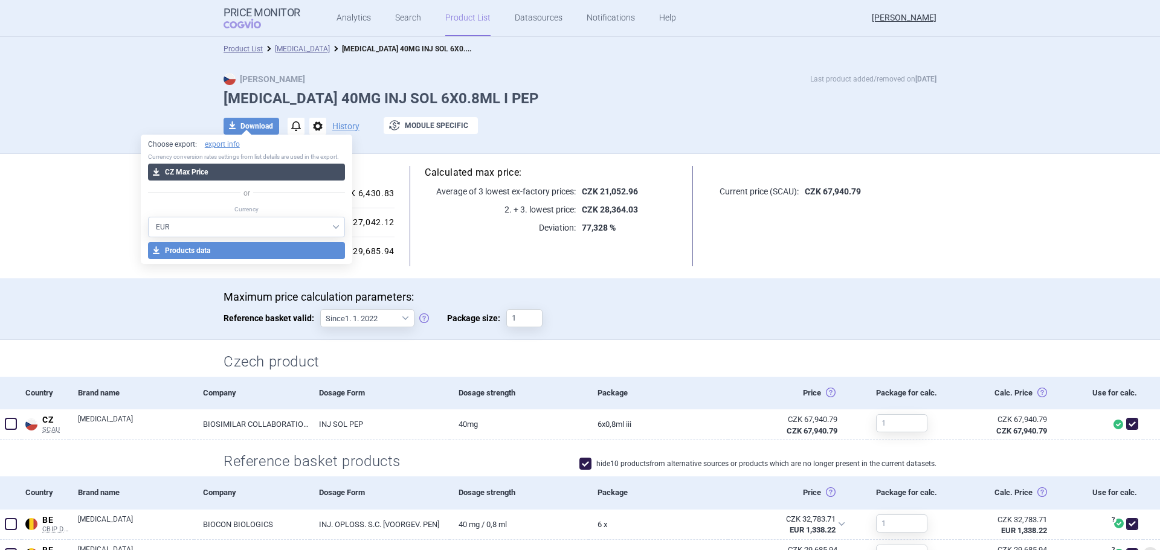
click at [239, 171] on button "download CZ Max Price" at bounding box center [247, 172] width 198 height 17
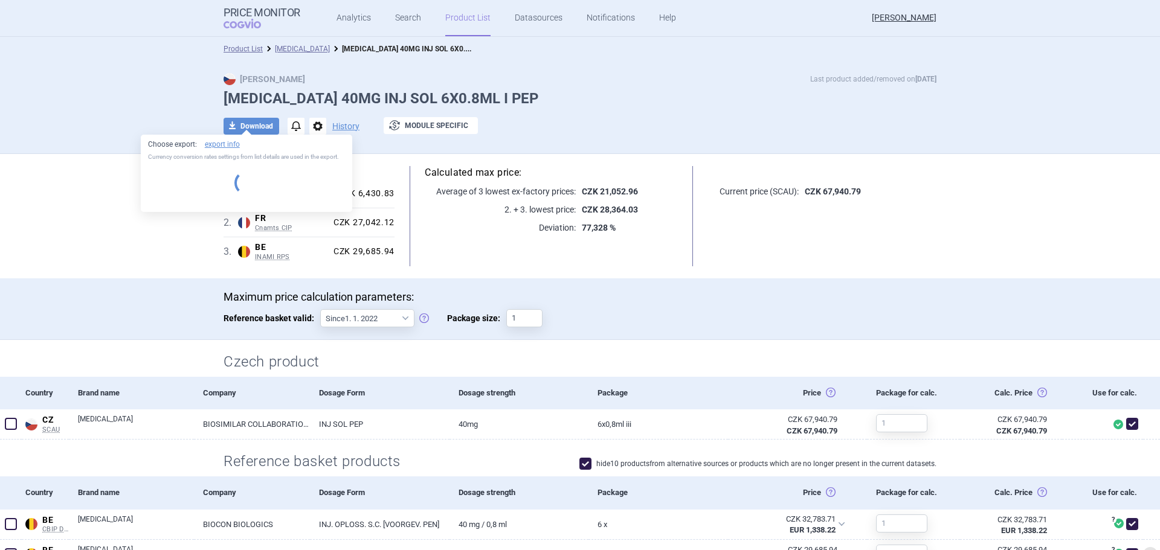
select select "EUR"
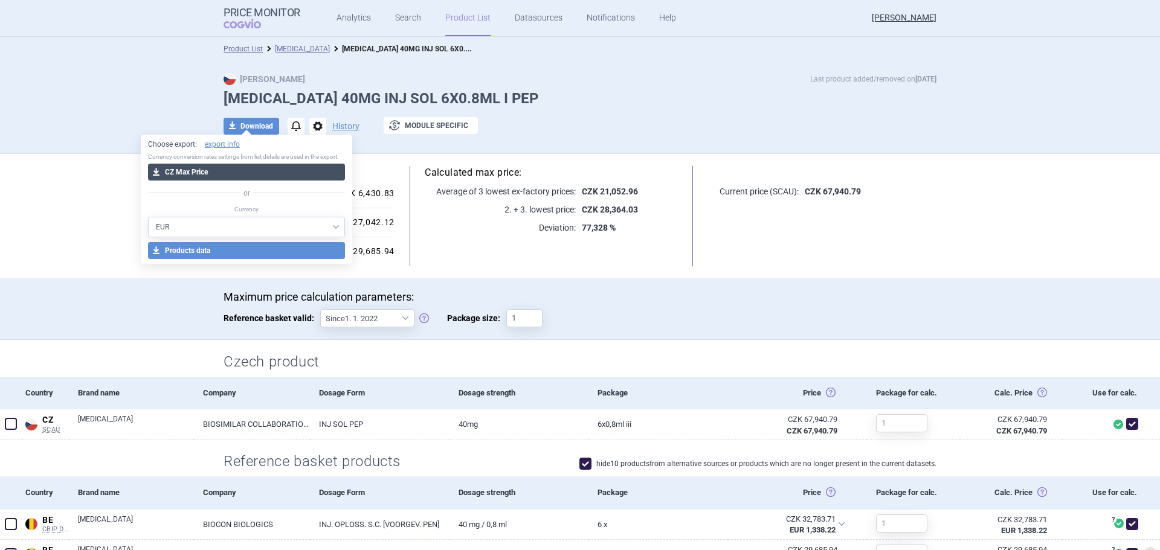
click at [245, 180] on button "download CZ Max Price" at bounding box center [247, 172] width 198 height 17
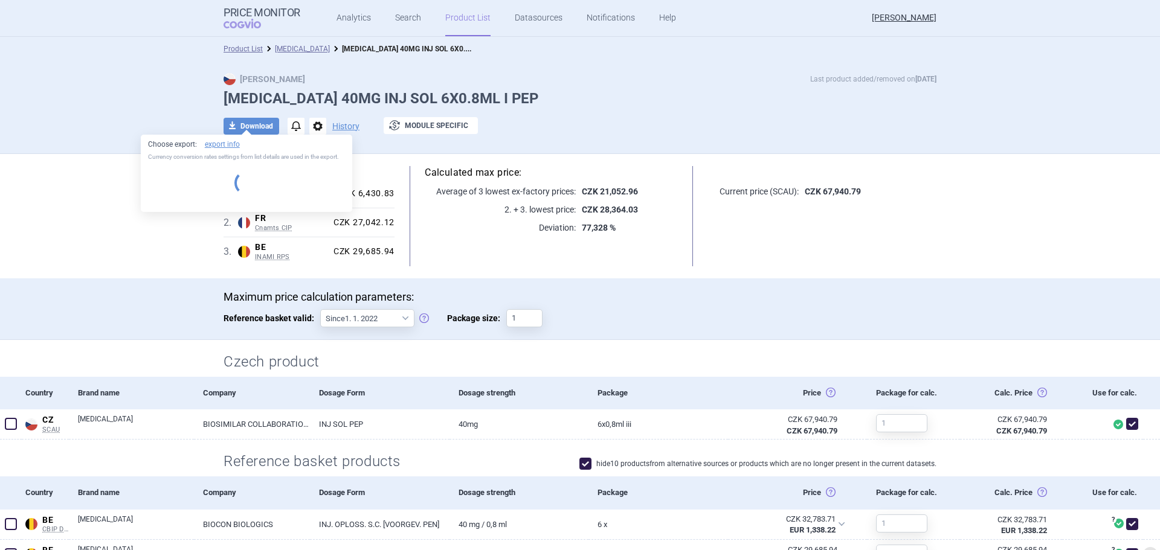
select select "EUR"
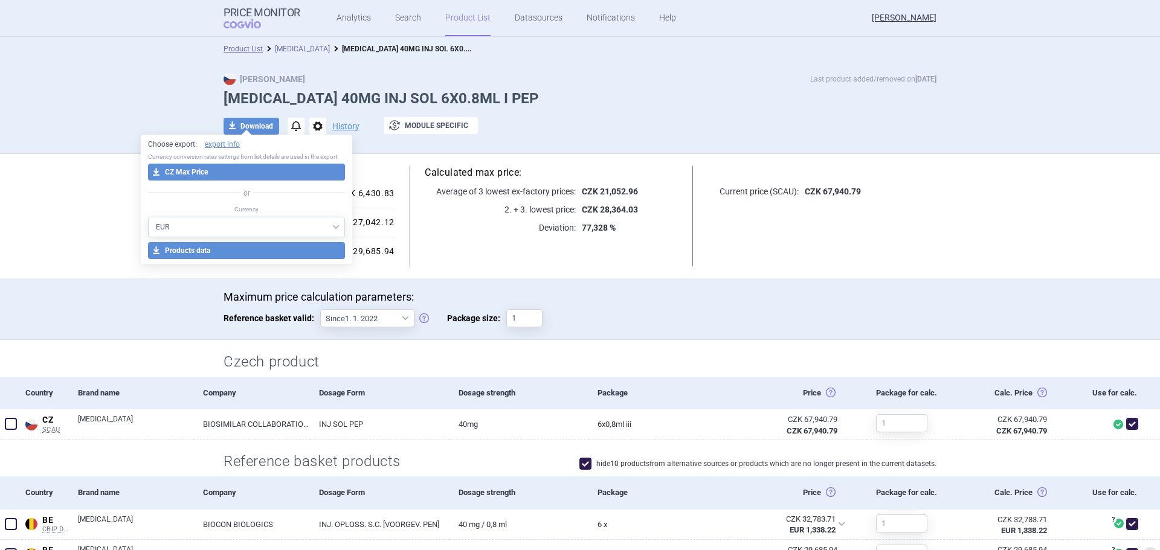
click at [291, 45] on link "[MEDICAL_DATA]" at bounding box center [302, 49] width 55 height 8
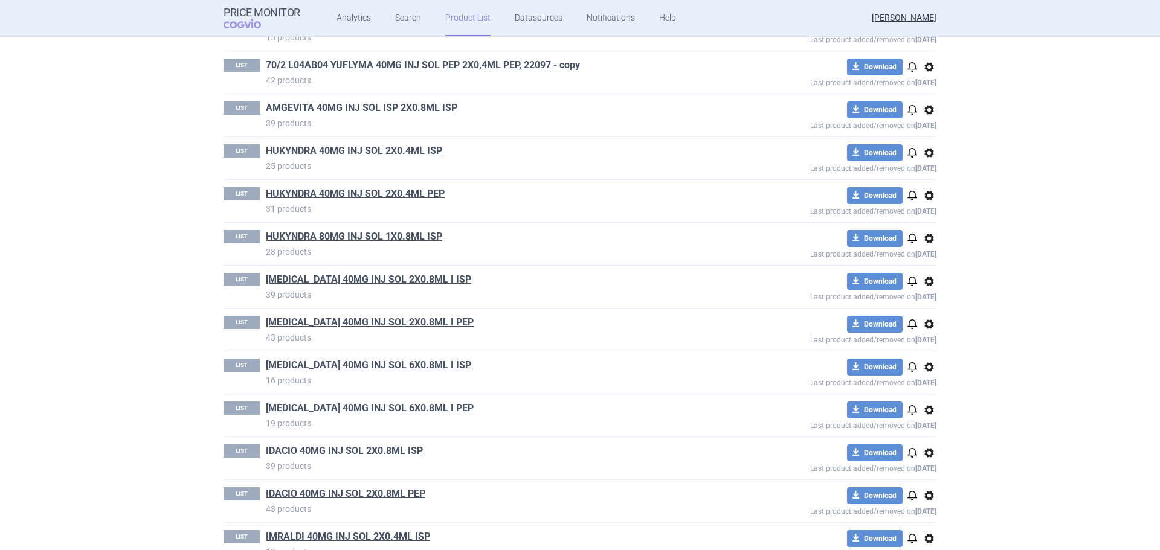
scroll to position [664, 0]
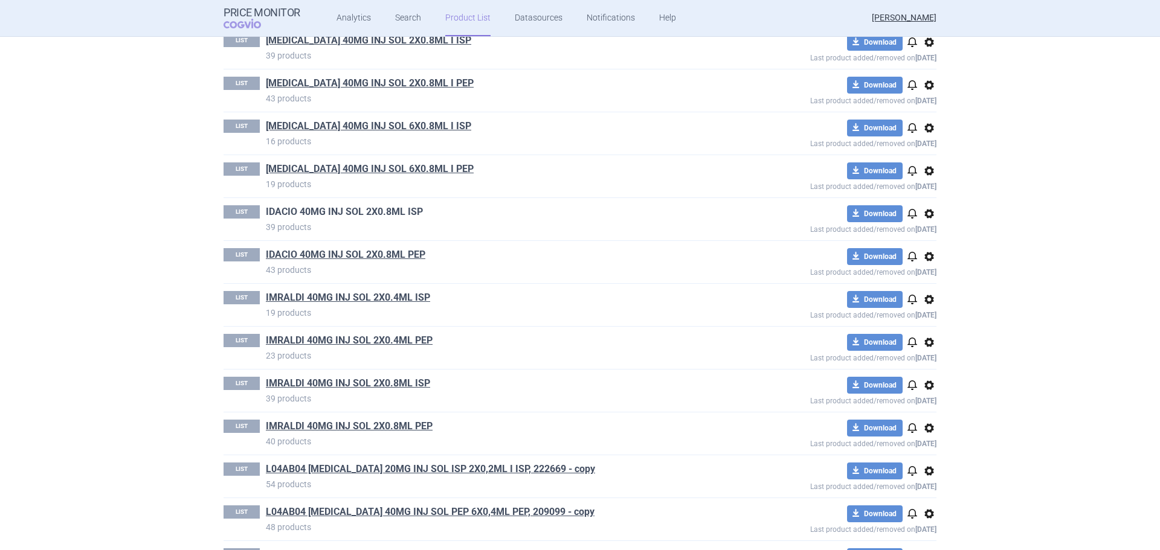
click at [383, 210] on link "IDACIO 40MG INJ SOL 2X0.8ML ISP" at bounding box center [344, 211] width 157 height 13
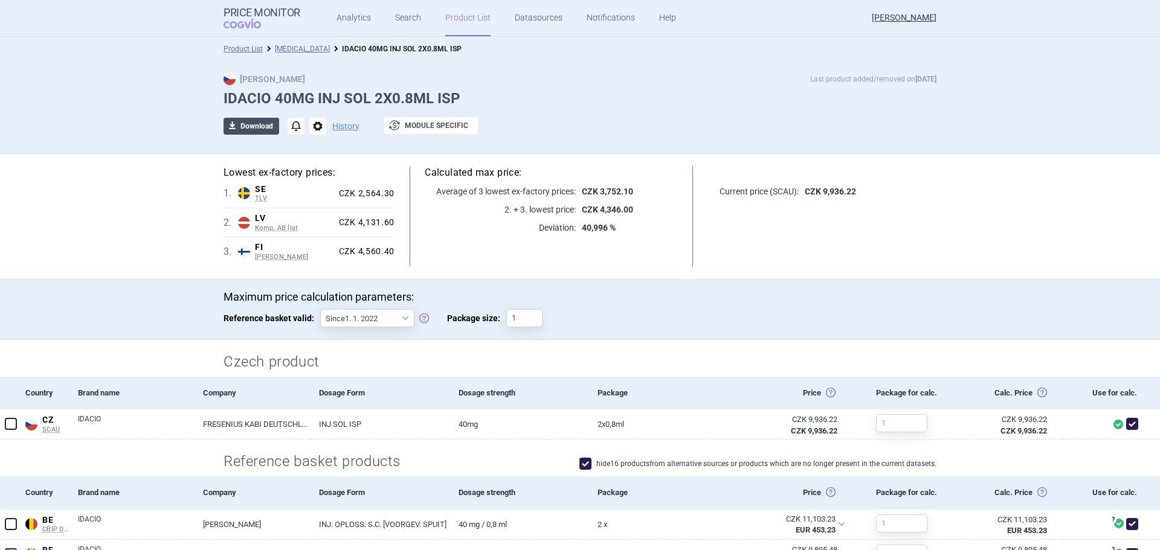
click at [256, 128] on button "download Download" at bounding box center [251, 126] width 56 height 17
select select "EUR"
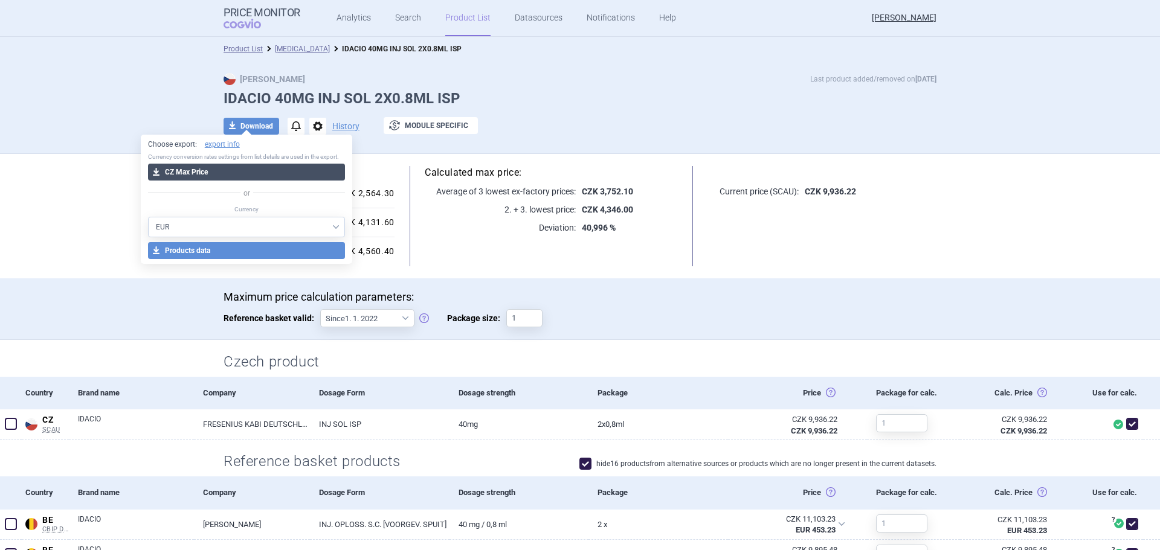
click at [244, 178] on button "download CZ Max Price" at bounding box center [247, 172] width 198 height 17
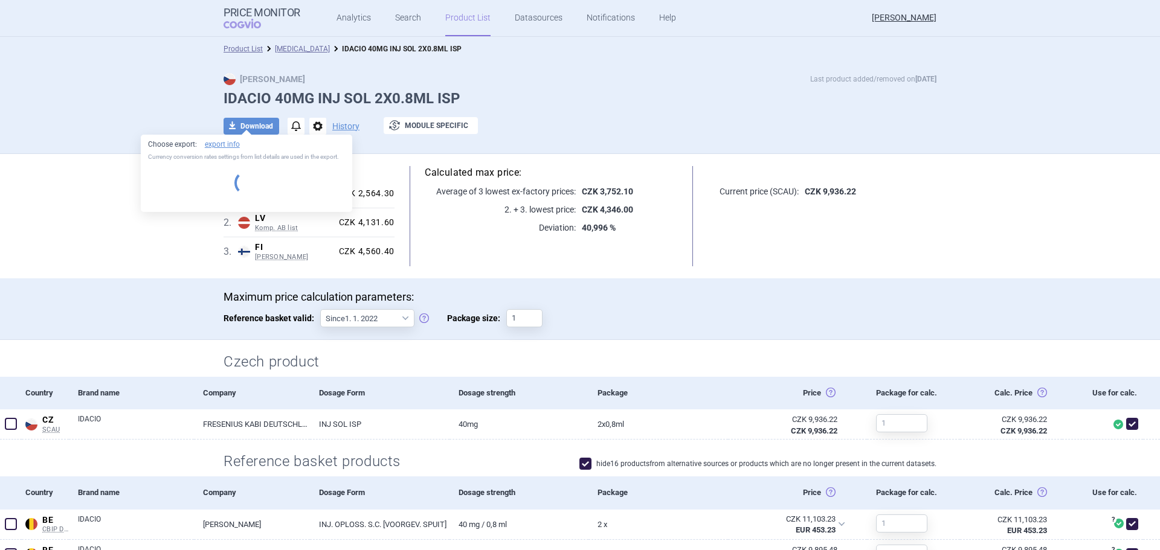
select select "EUR"
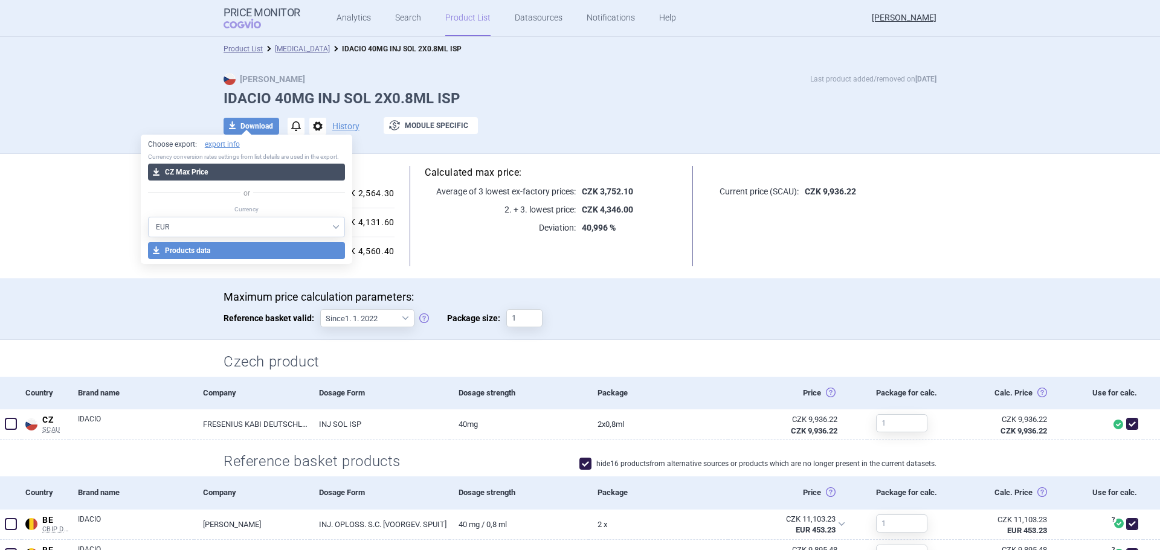
click at [254, 167] on button "download CZ Max Price" at bounding box center [247, 172] width 198 height 17
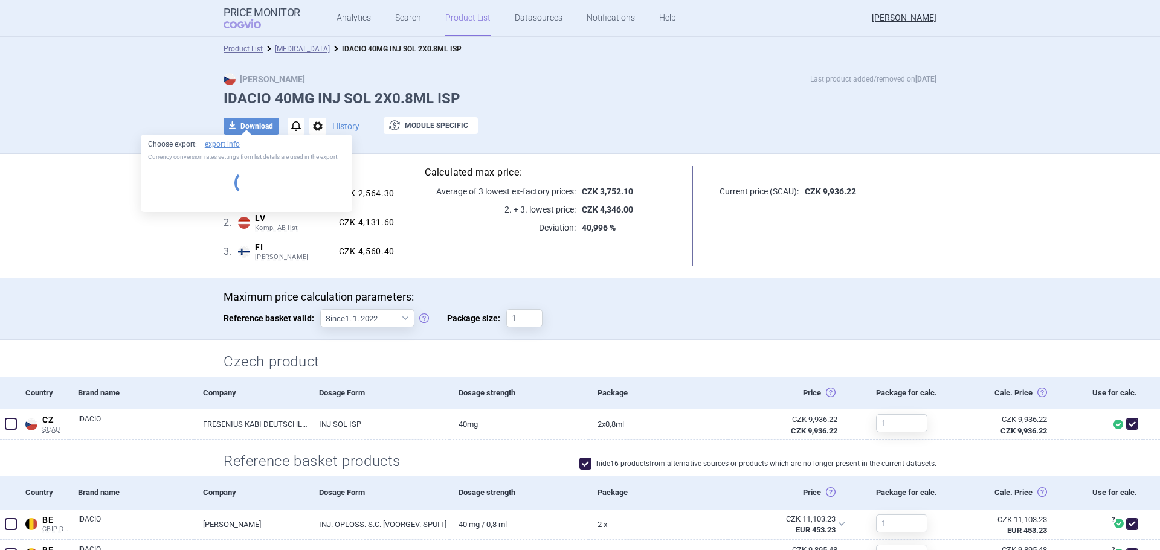
select select "EUR"
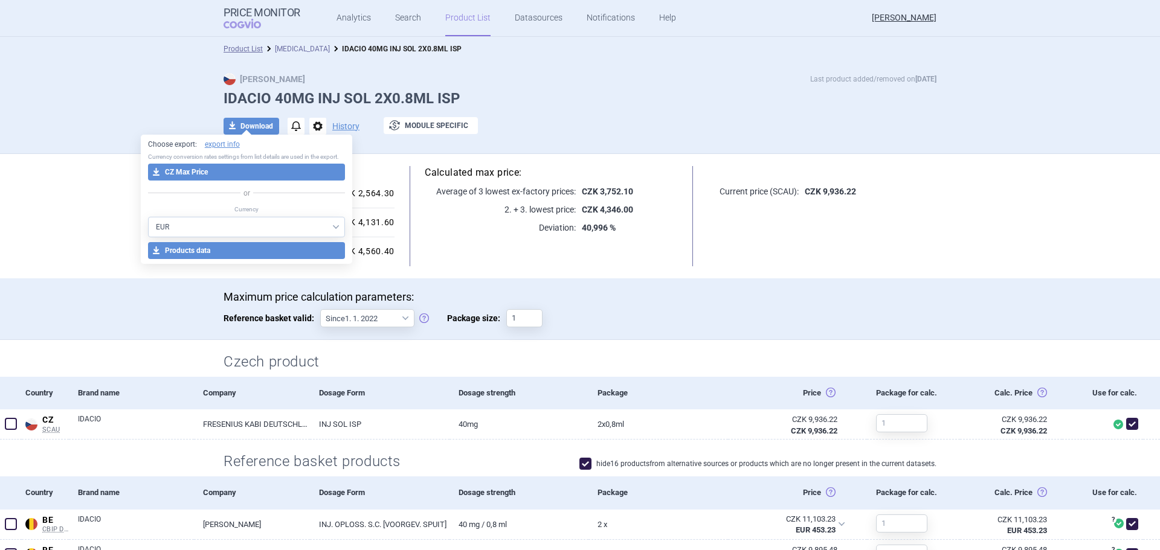
click at [301, 50] on link "[MEDICAL_DATA]" at bounding box center [302, 49] width 55 height 8
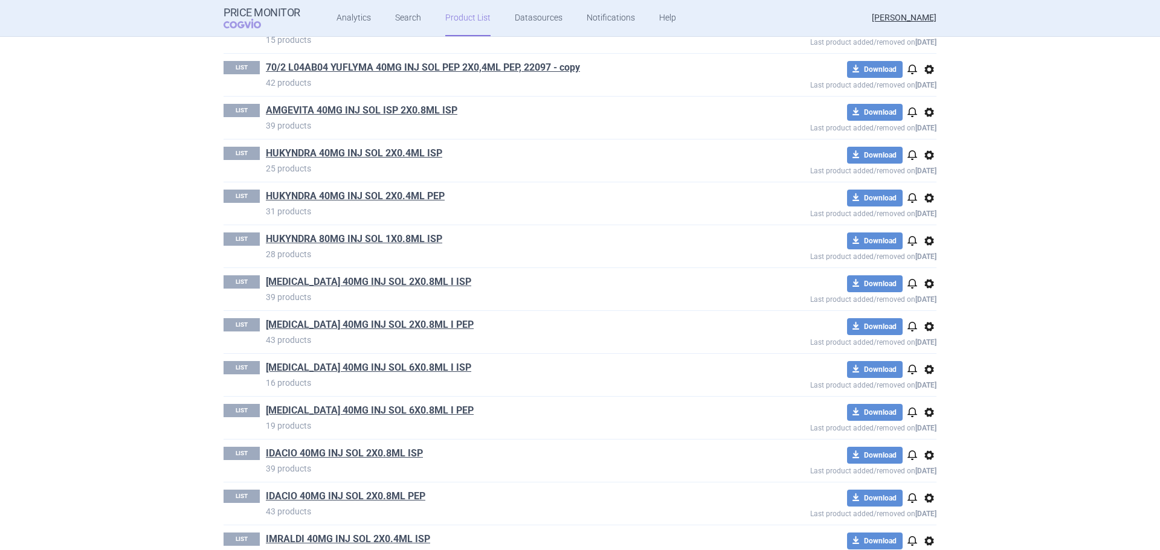
scroll to position [483, 0]
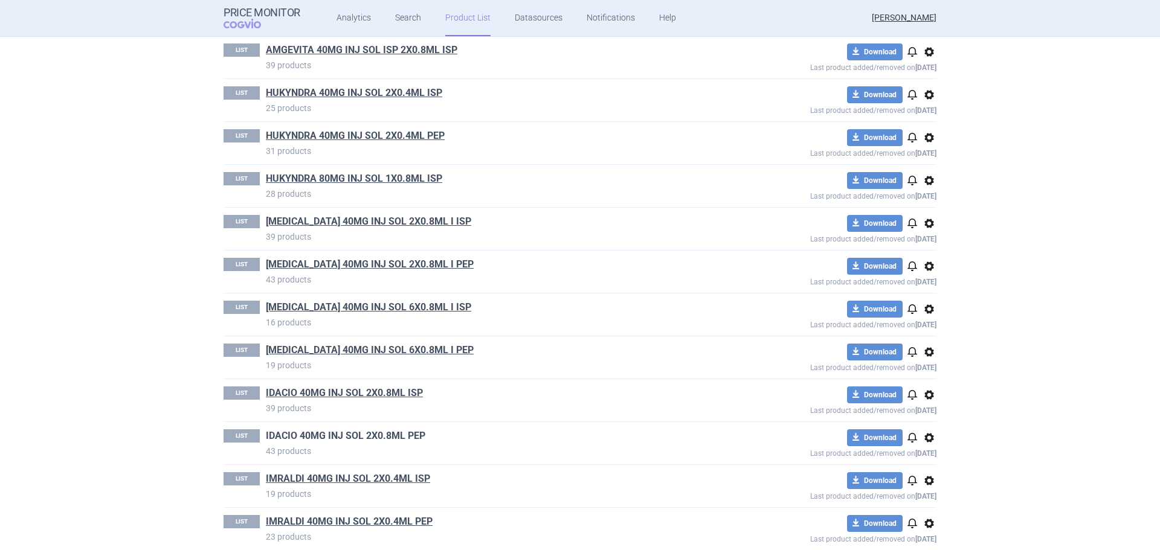
click at [384, 439] on link "IDACIO 40MG INJ SOL 2X0.8ML PEP" at bounding box center [345, 435] width 159 height 13
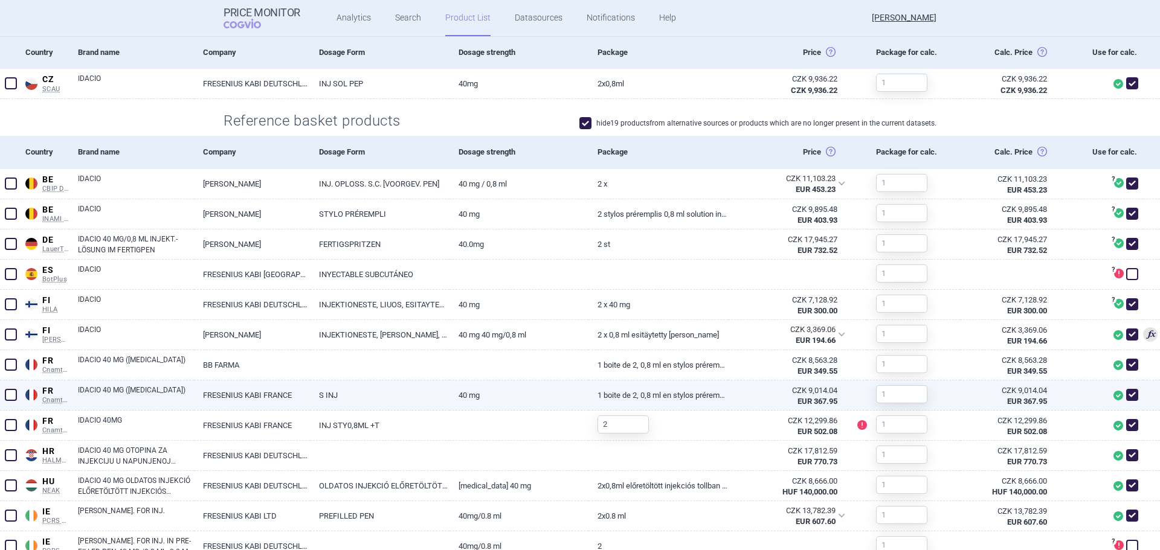
scroll to position [362, 0]
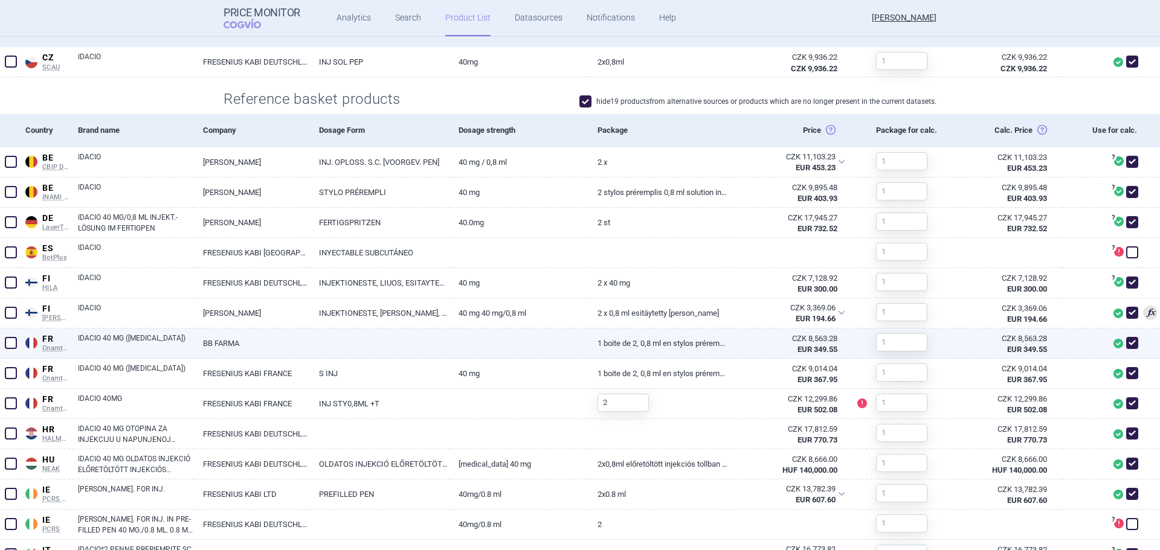
click at [8, 340] on span at bounding box center [11, 343] width 12 height 12
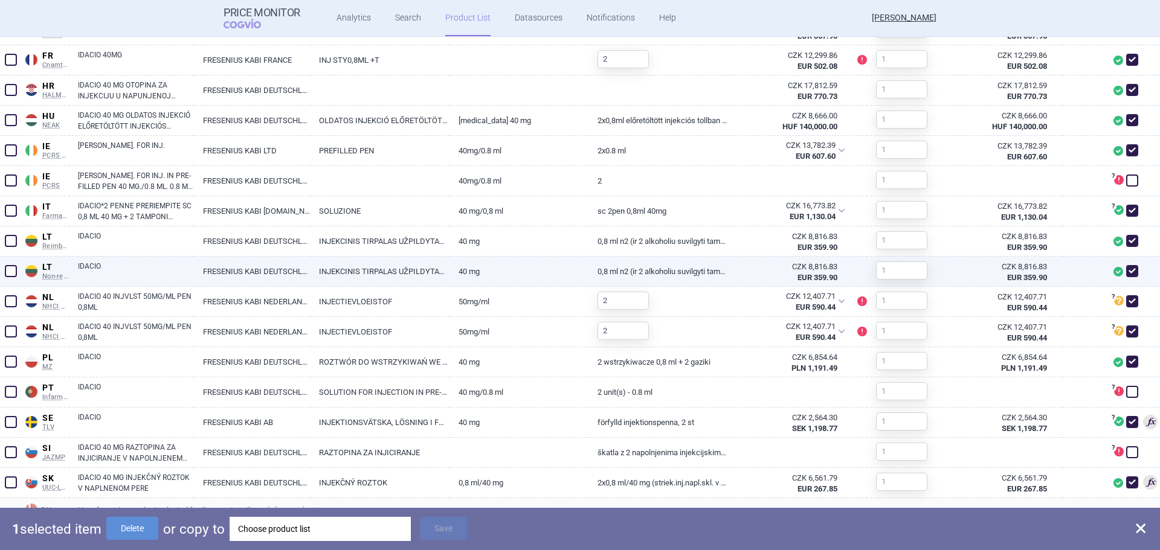
scroll to position [731, 0]
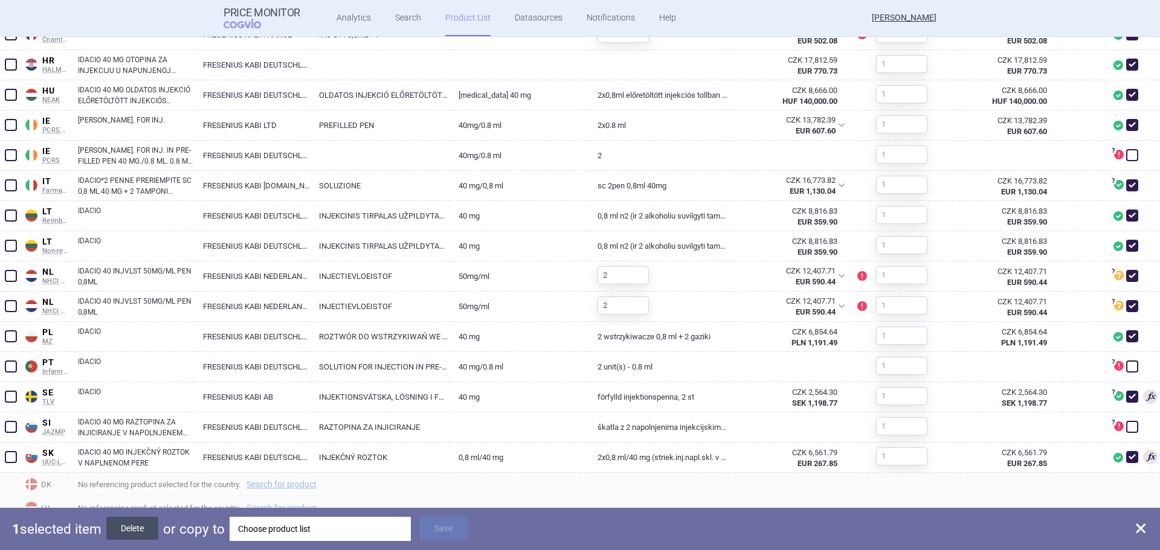
click at [137, 532] on button "Delete" at bounding box center [132, 528] width 52 height 23
checkbox input "false"
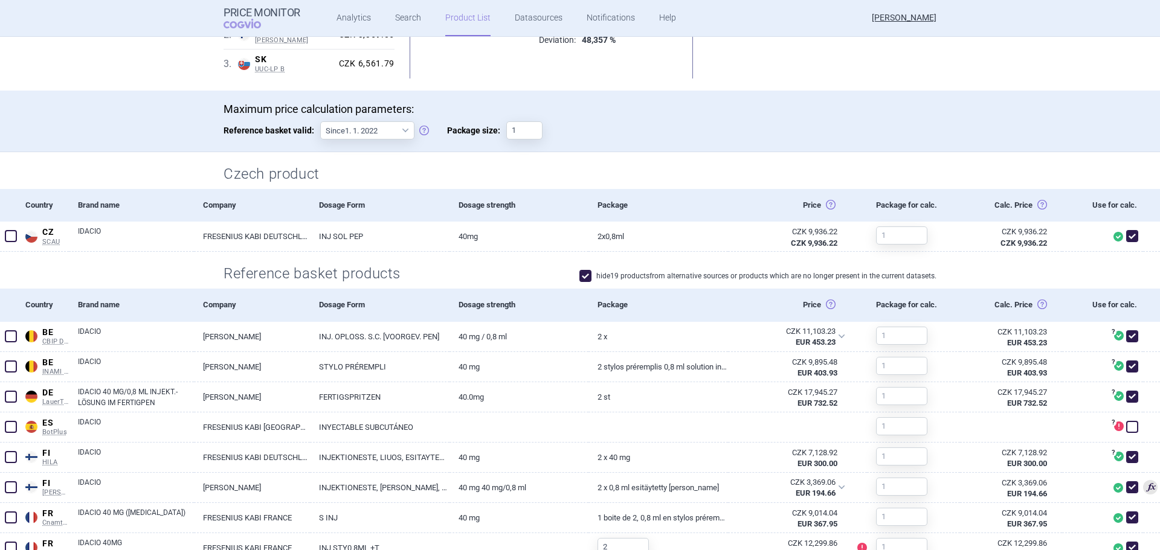
scroll to position [0, 0]
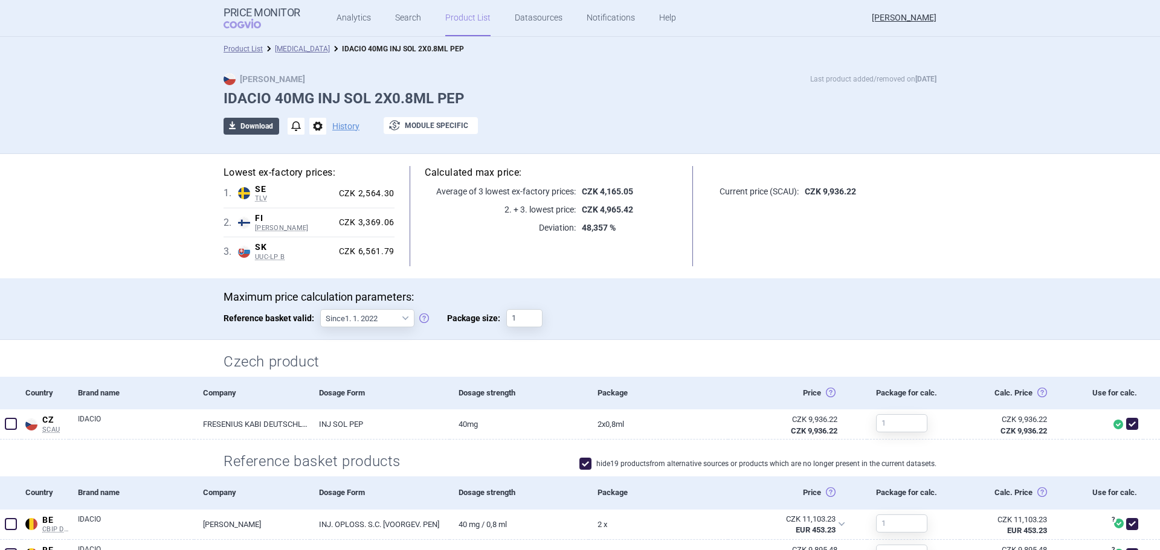
click at [249, 129] on button "download Download" at bounding box center [251, 126] width 56 height 17
select select "EUR"
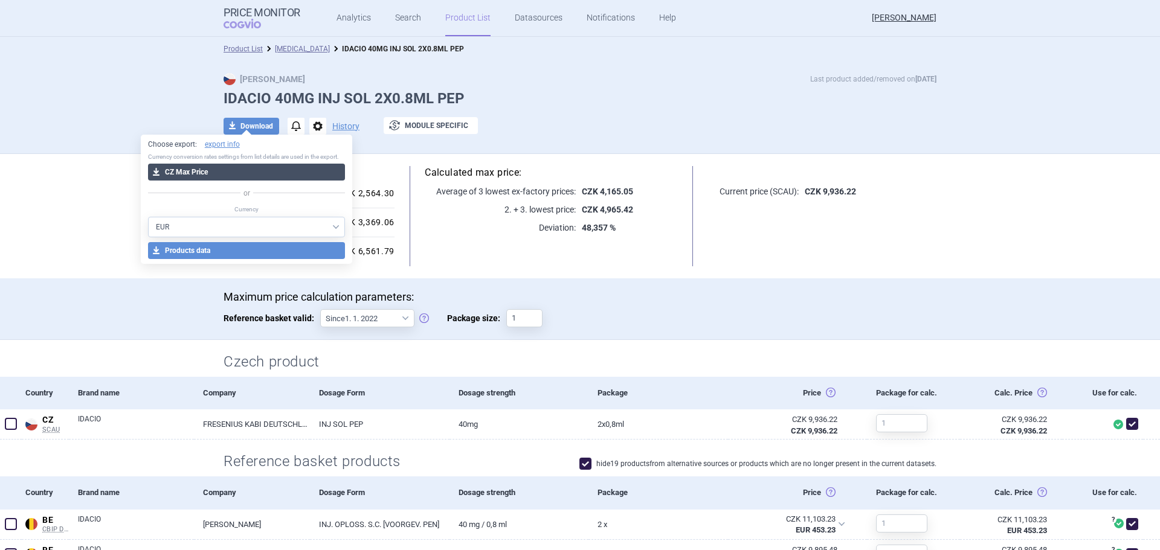
click at [251, 166] on button "download CZ Max Price" at bounding box center [247, 172] width 198 height 17
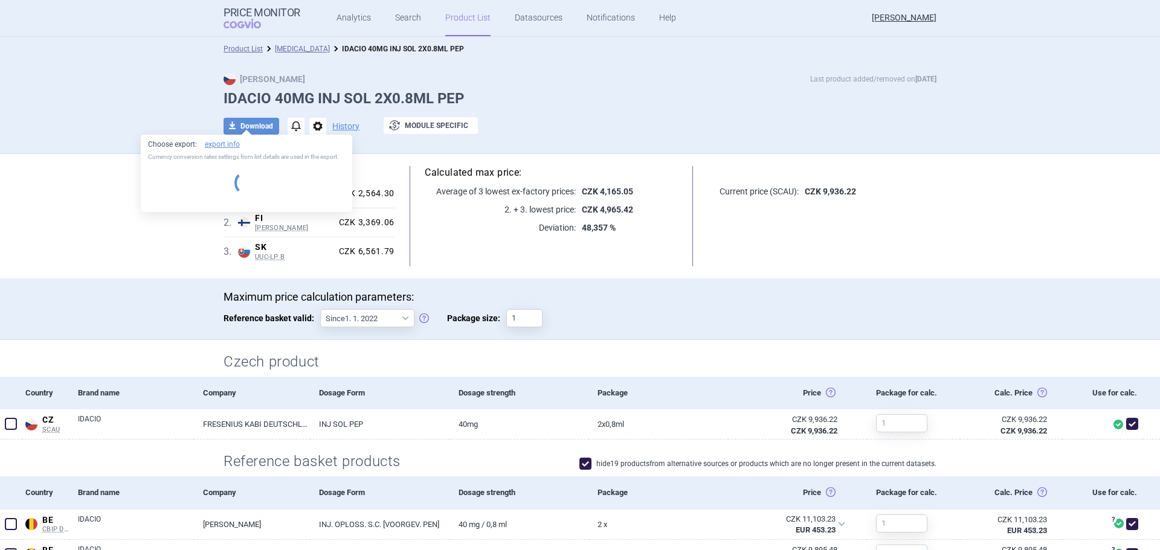
select select "EUR"
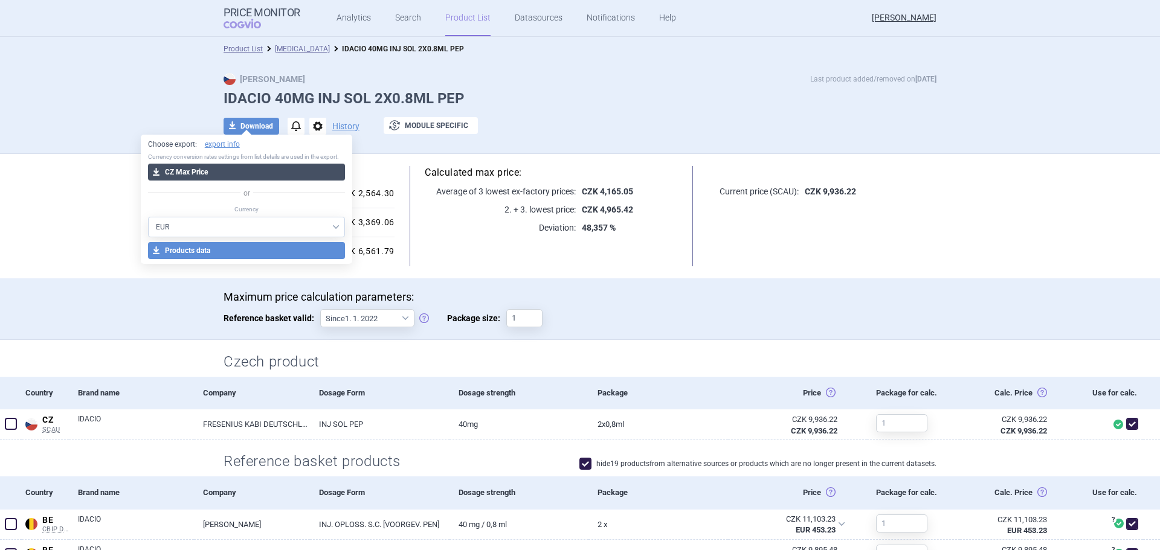
click at [243, 170] on button "download CZ Max Price" at bounding box center [247, 172] width 198 height 17
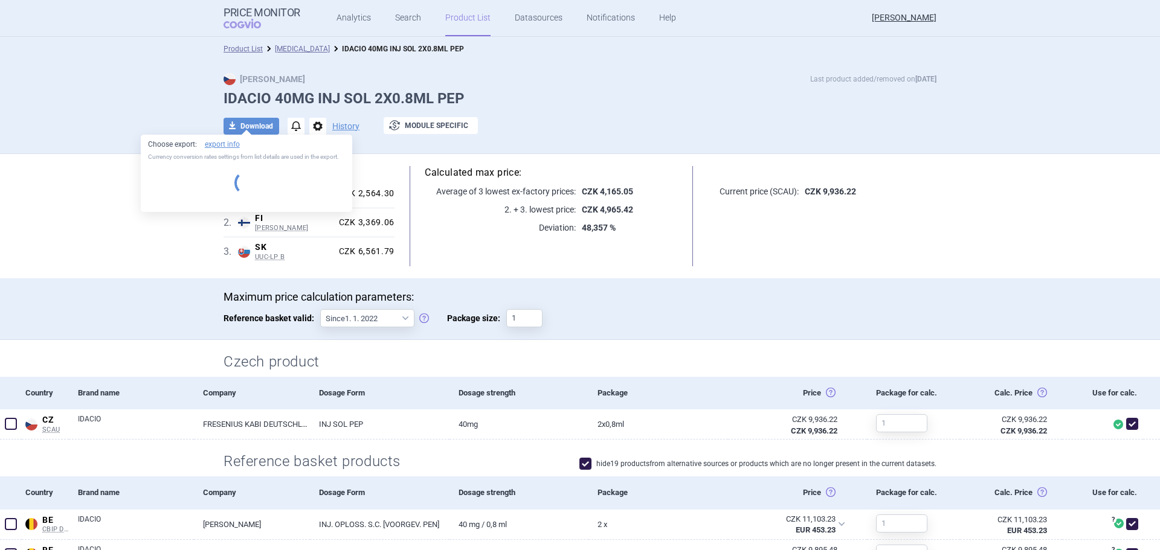
select select "EUR"
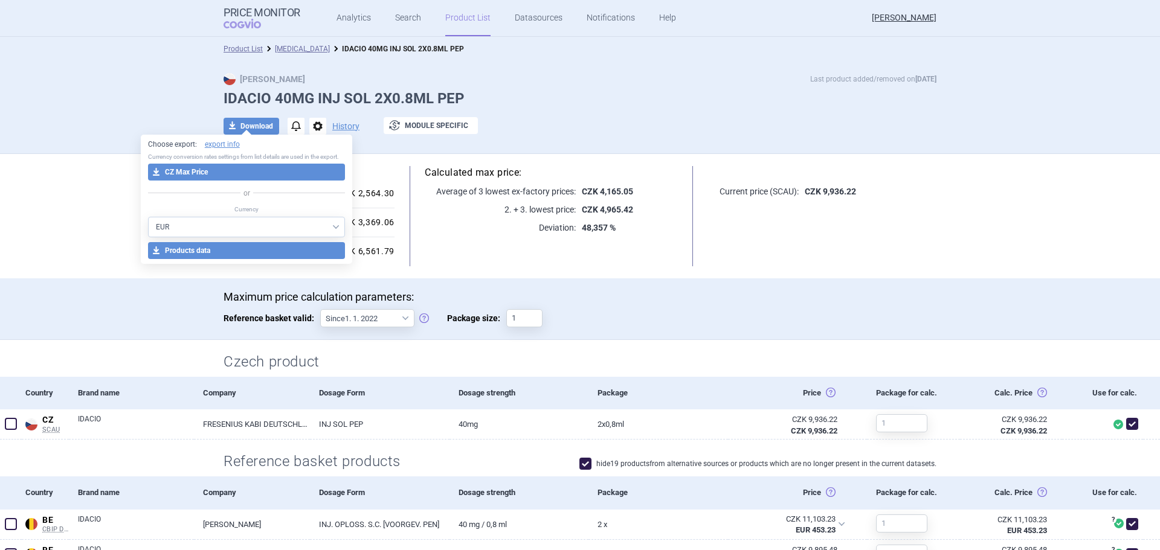
drag, startPoint x: 721, startPoint y: 319, endPoint x: 631, endPoint y: 295, distance: 93.2
click at [721, 319] on div "Maximum price calculation parameters: Reference basket valid: Since 1. 1. 2022 …" at bounding box center [579, 316] width 713 height 50
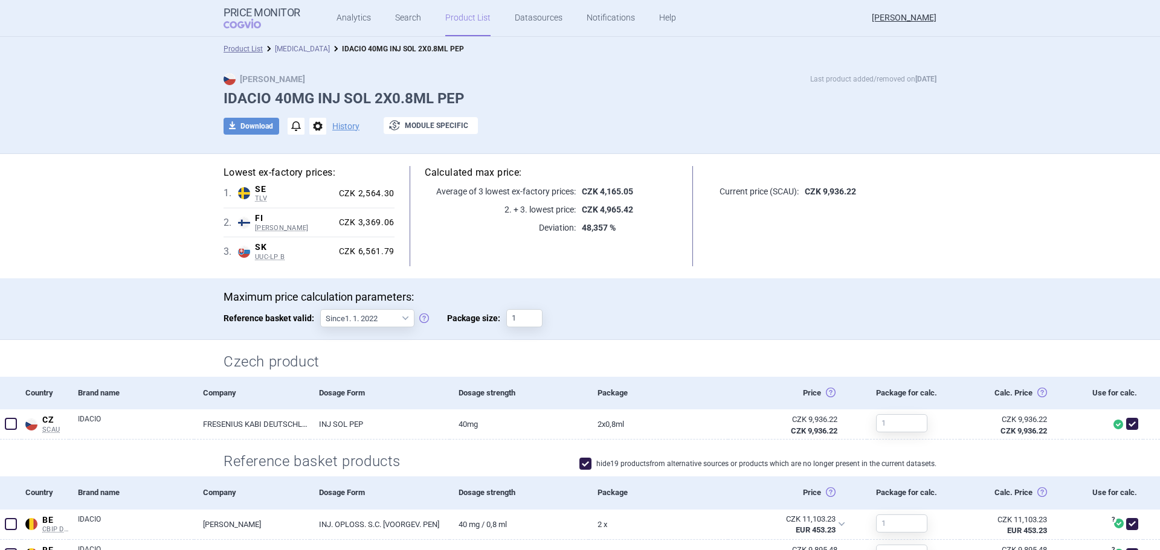
click at [292, 51] on link "[MEDICAL_DATA]" at bounding box center [302, 49] width 55 height 8
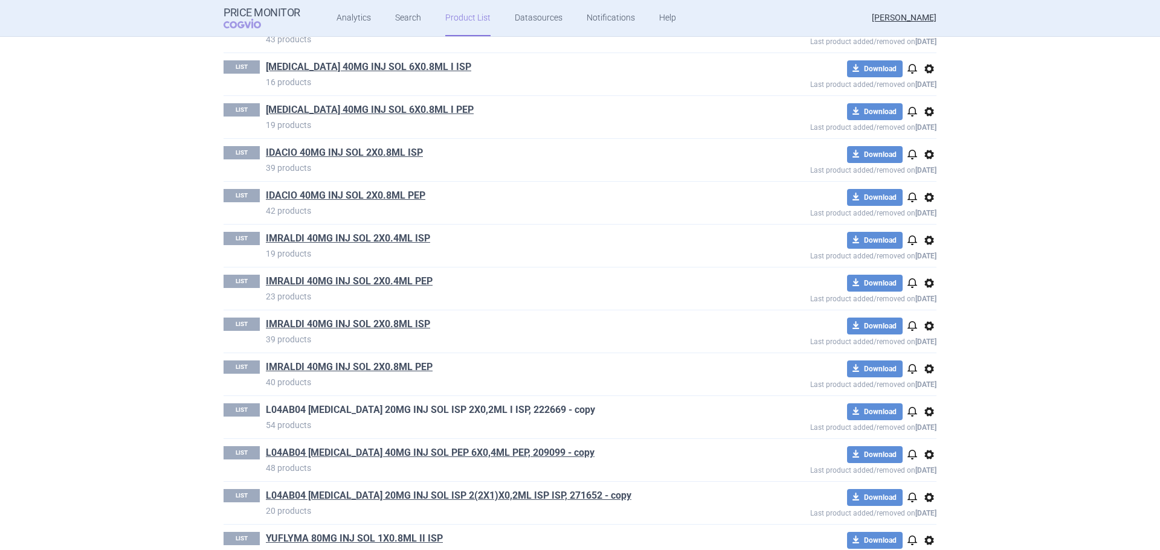
scroll to position [725, 0]
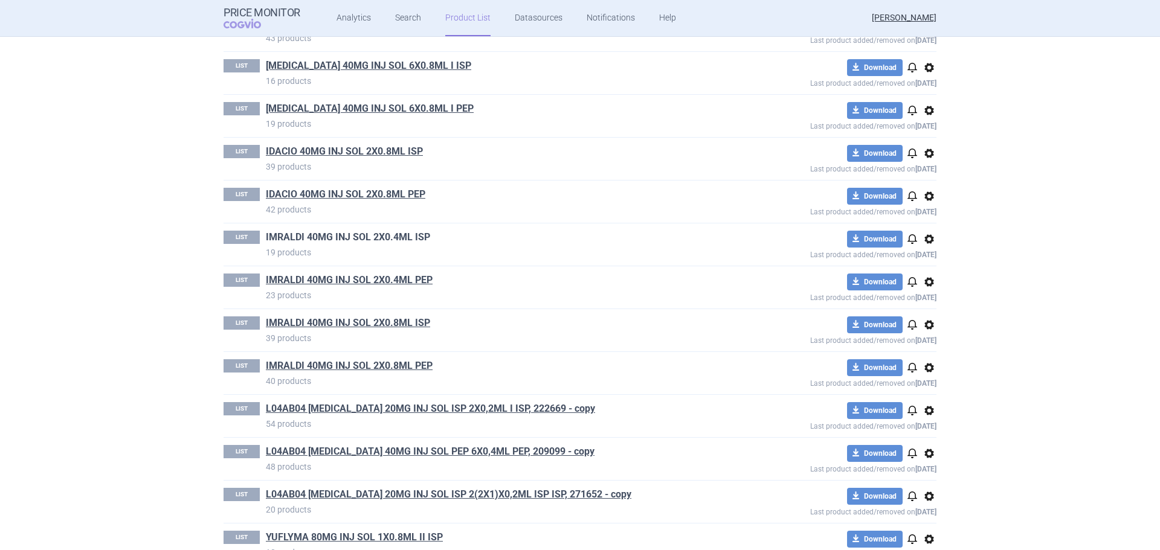
click at [356, 238] on link "IMRALDI 40MG INJ SOL 2X0.4ML ISP" at bounding box center [348, 237] width 164 height 13
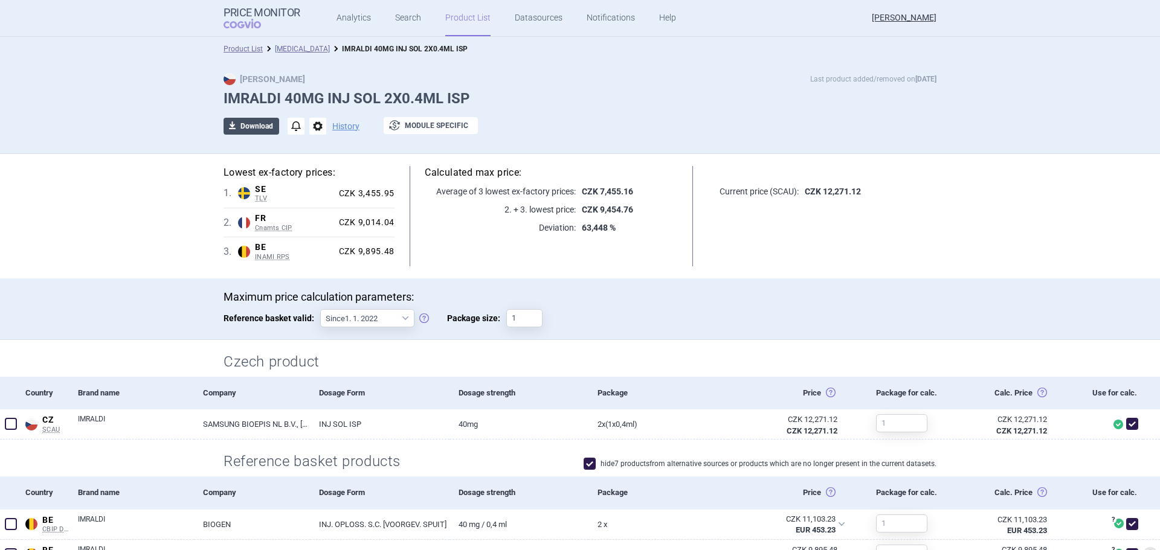
click at [254, 126] on button "download Download" at bounding box center [251, 126] width 56 height 17
select select "EUR"
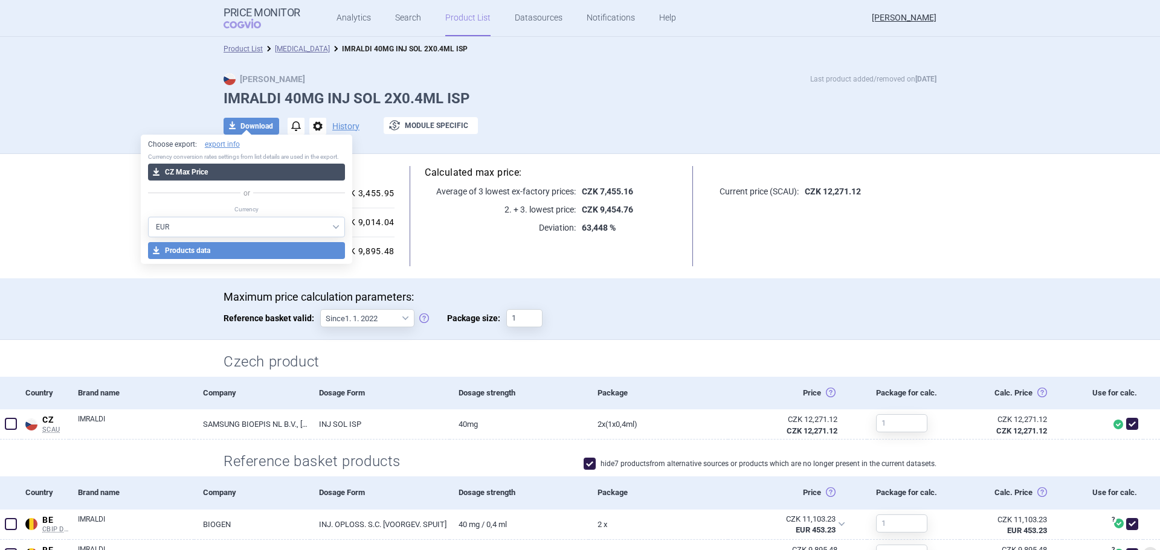
click at [230, 174] on button "download CZ Max Price" at bounding box center [247, 172] width 198 height 17
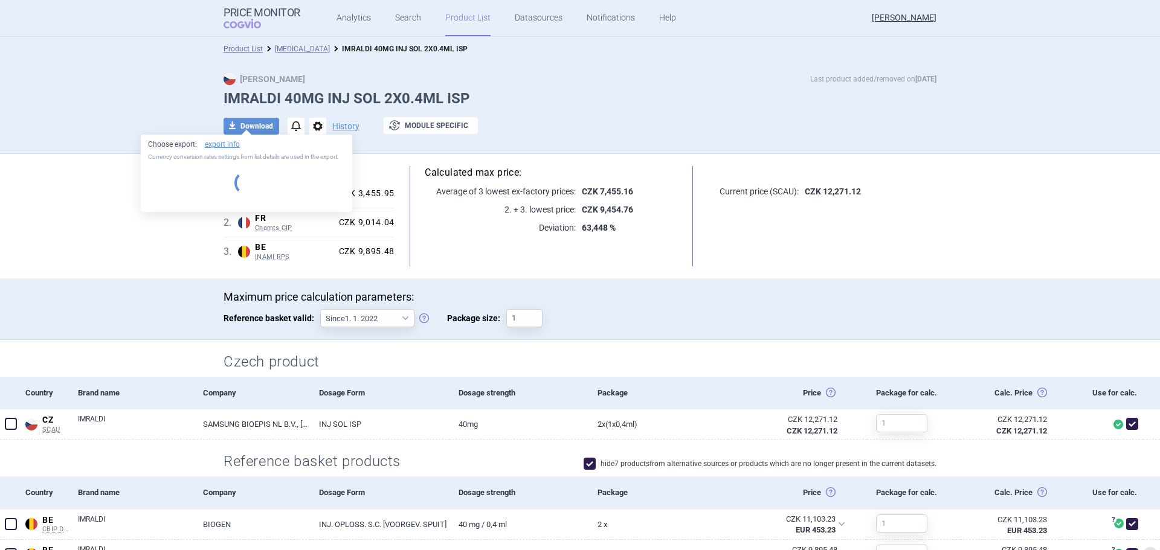
select select "EUR"
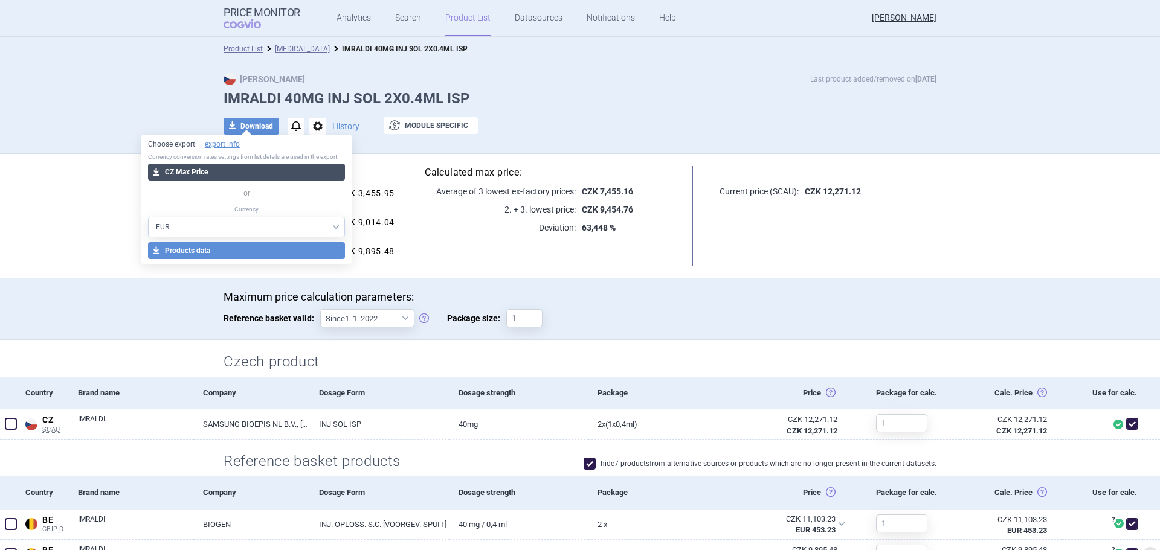
click at [230, 174] on button "download CZ Max Price" at bounding box center [247, 172] width 198 height 17
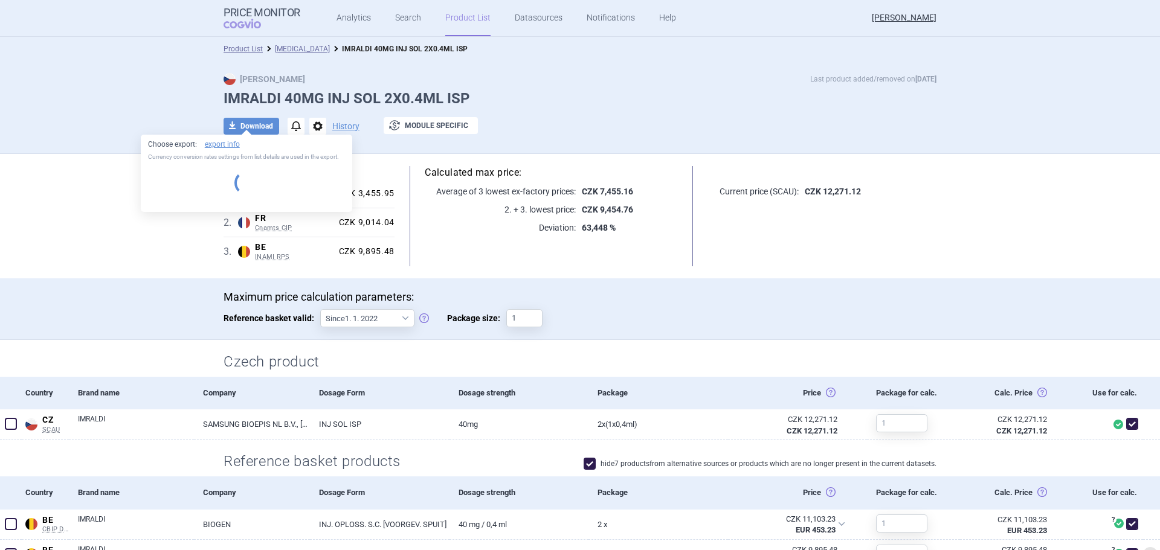
select select "EUR"
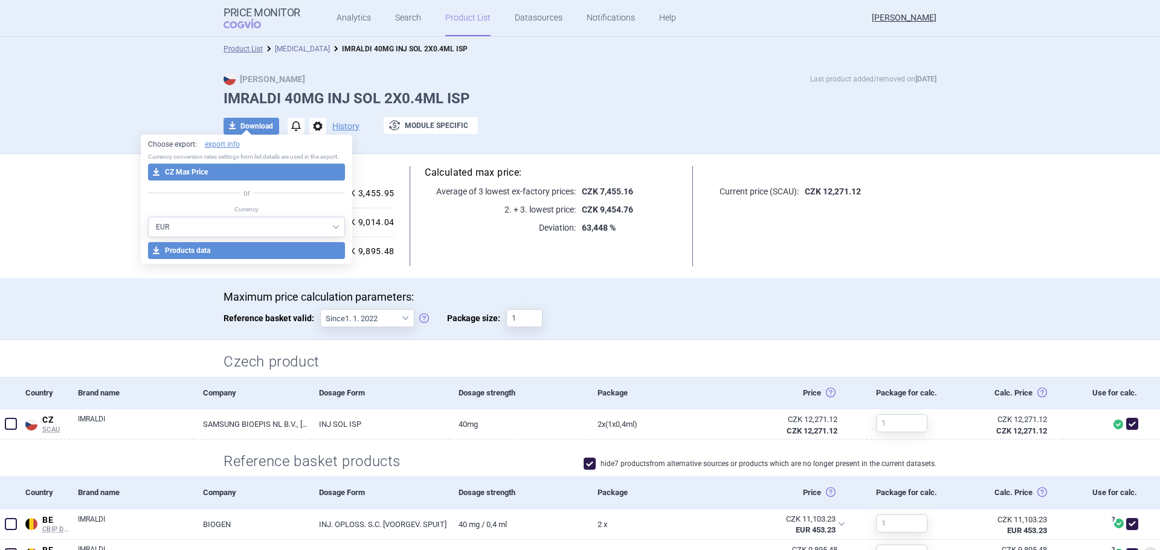
click at [292, 49] on link "[MEDICAL_DATA]" at bounding box center [302, 49] width 55 height 8
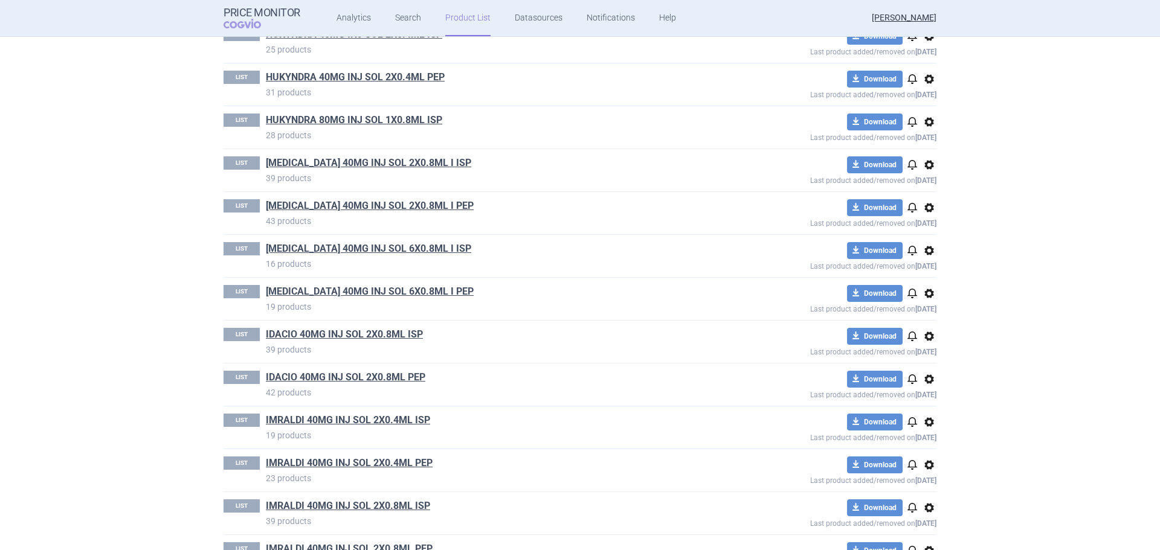
scroll to position [664, 0]
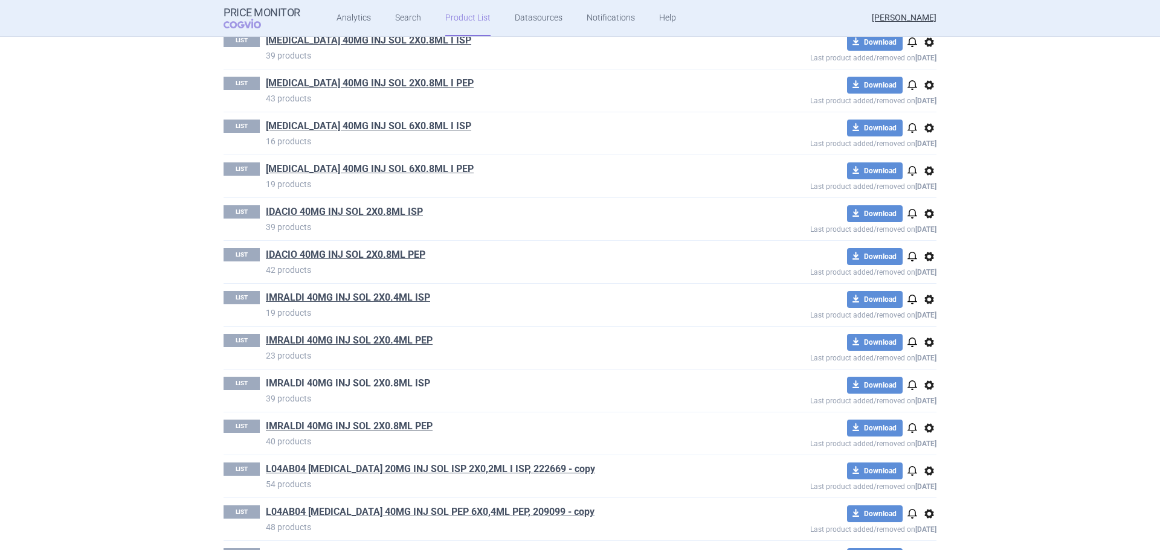
click at [399, 382] on link "IMRALDI 40MG INJ SOL 2X0.8ML ISP" at bounding box center [348, 383] width 164 height 13
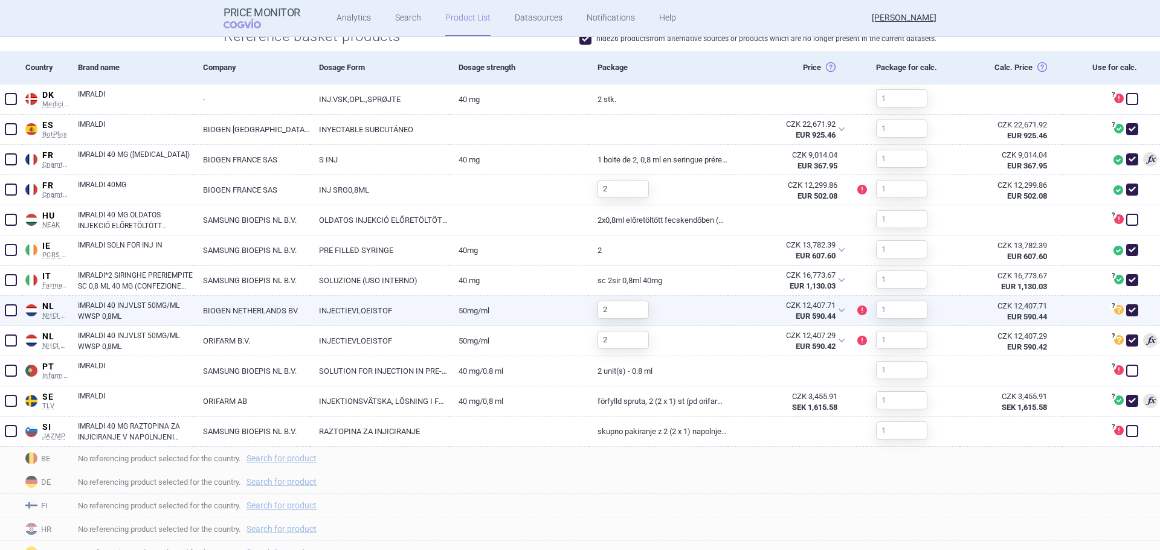
scroll to position [483, 0]
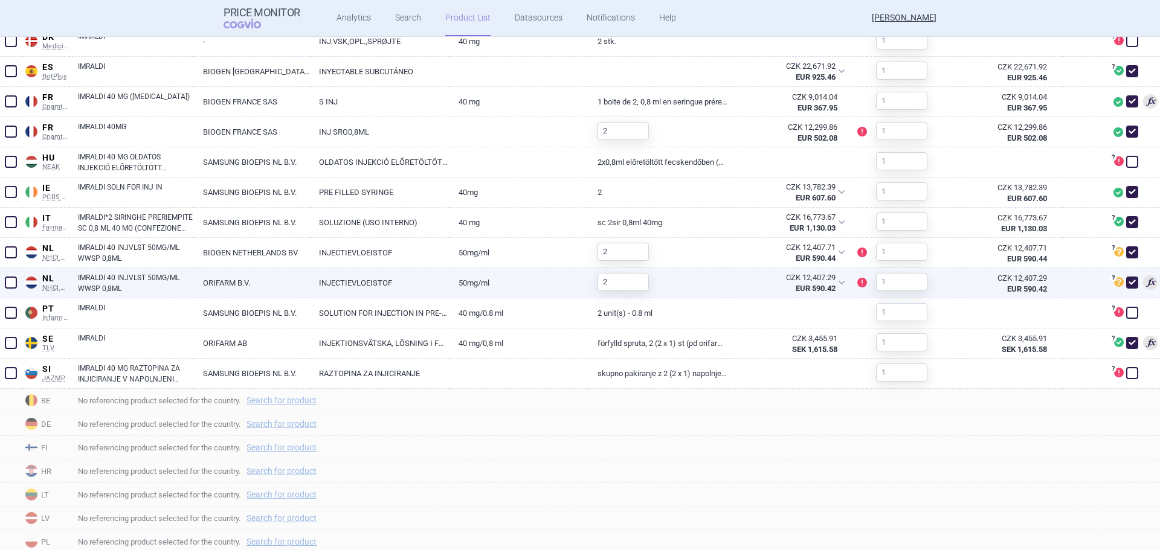
click at [9, 285] on span at bounding box center [11, 283] width 12 height 12
checkbox input "true"
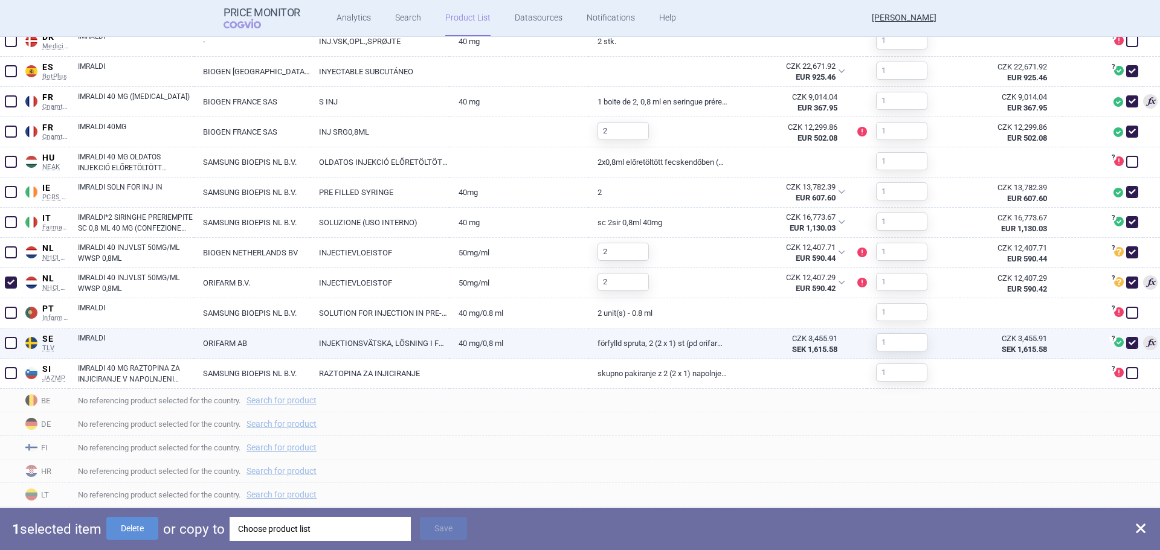
click at [14, 339] on span at bounding box center [11, 343] width 12 height 12
checkbox input "true"
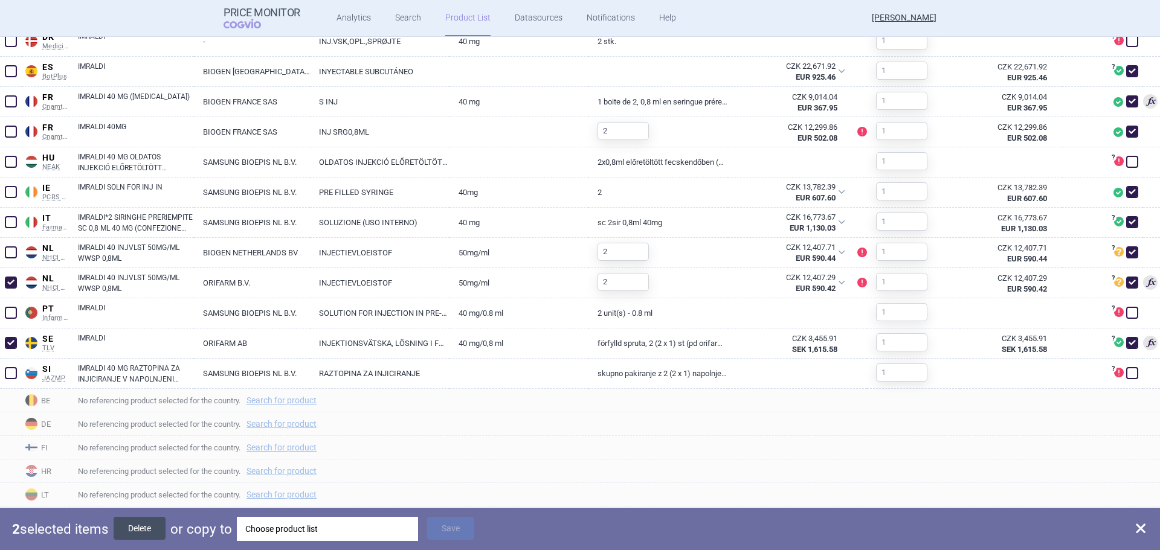
click at [146, 532] on button "Delete" at bounding box center [140, 528] width 52 height 23
checkbox input "false"
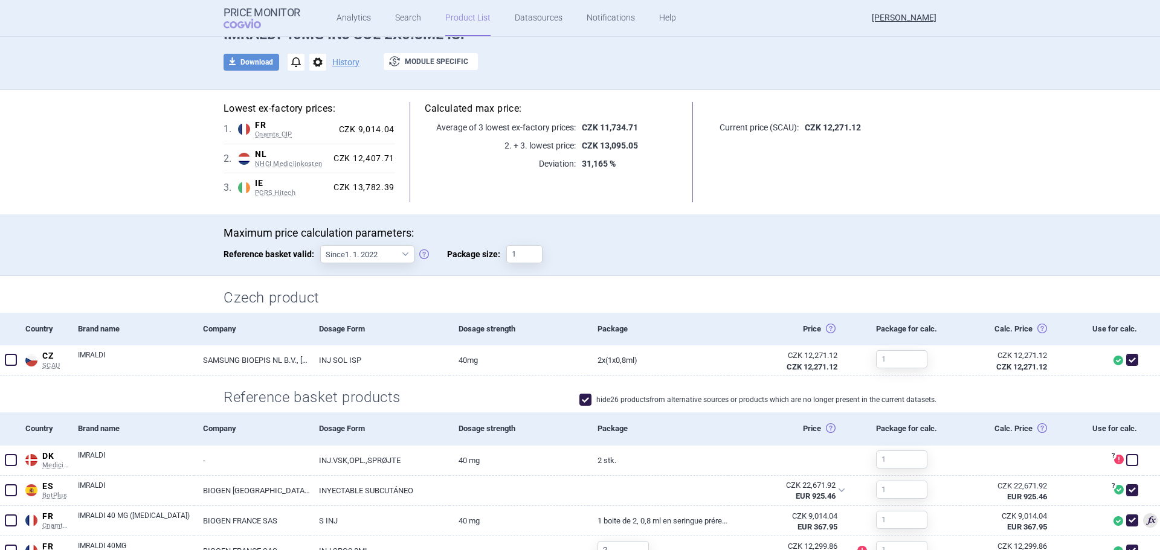
scroll to position [0, 0]
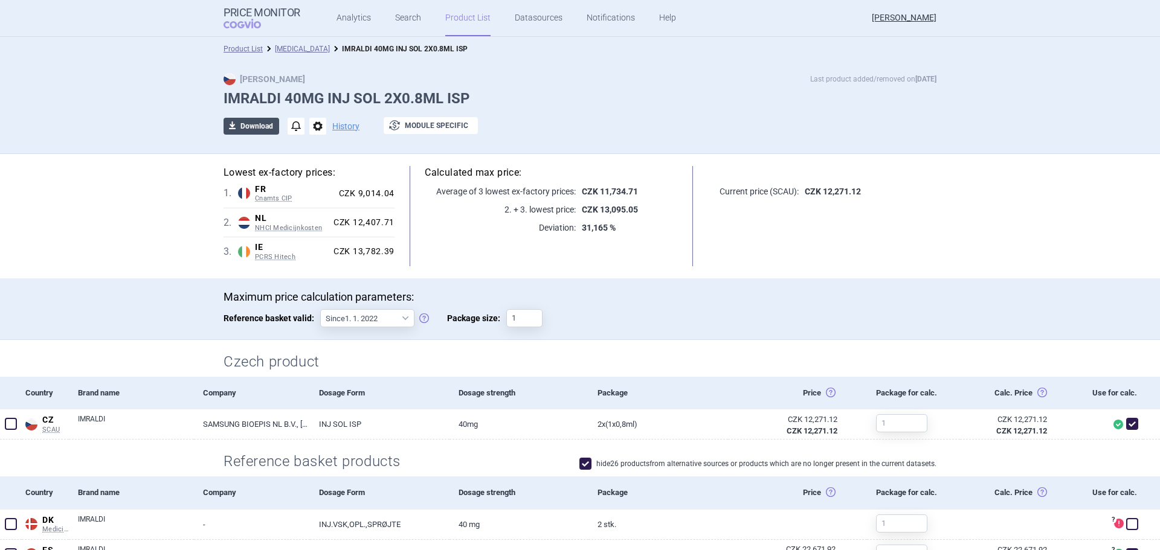
click at [258, 134] on button "download Download" at bounding box center [251, 126] width 56 height 17
select select "EUR"
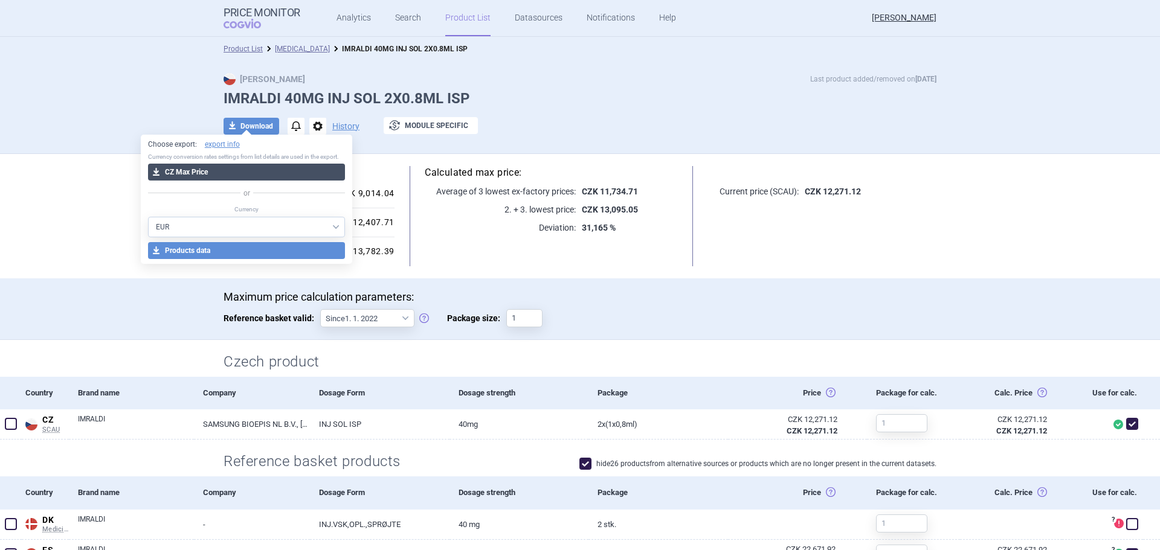
click at [239, 173] on button "download CZ Max Price" at bounding box center [247, 172] width 198 height 17
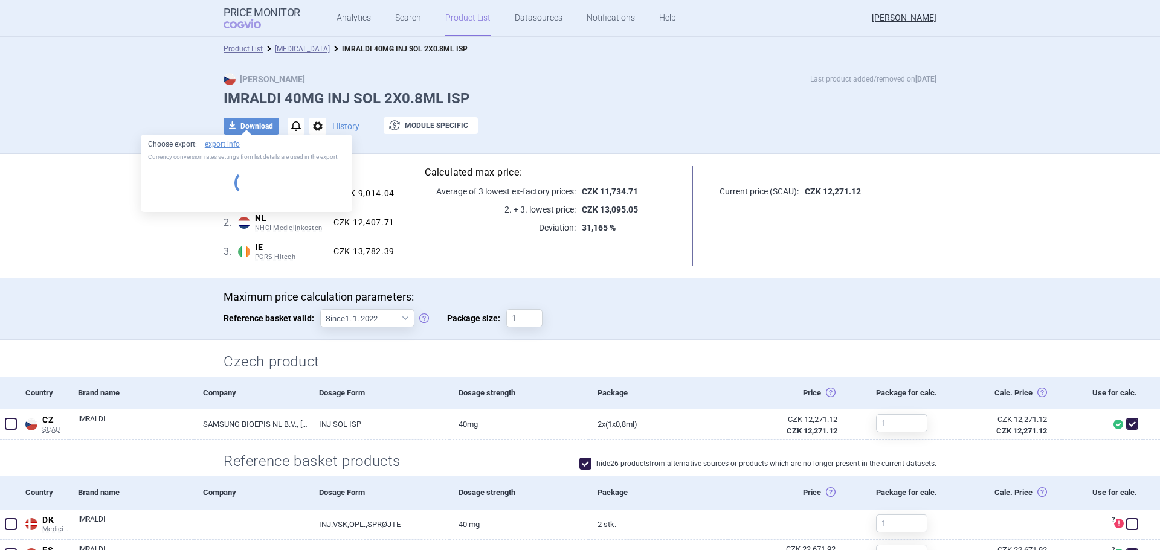
select select "EUR"
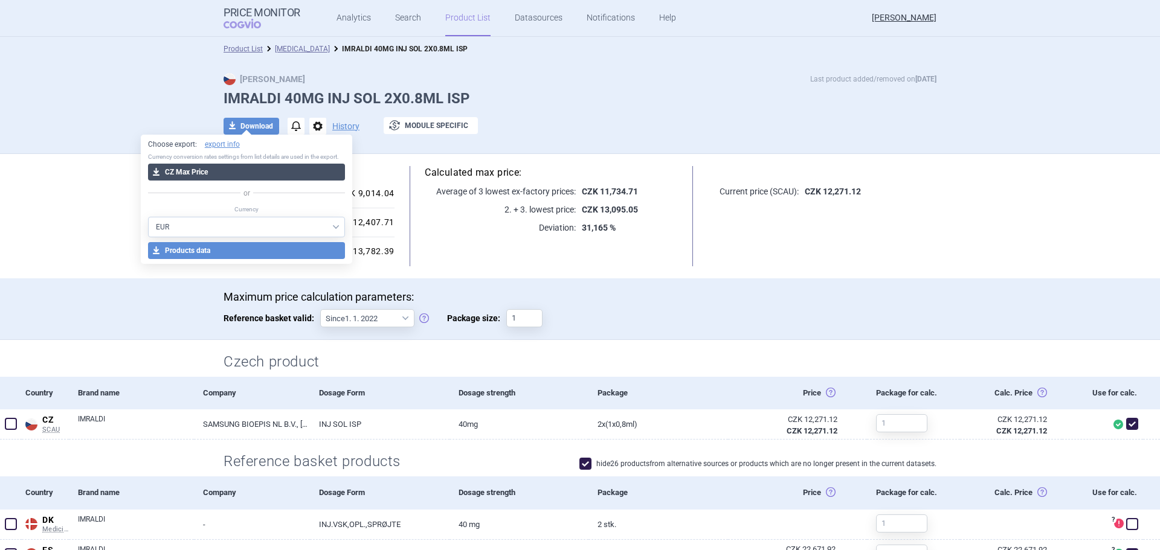
click at [246, 171] on button "download CZ Max Price" at bounding box center [247, 172] width 198 height 17
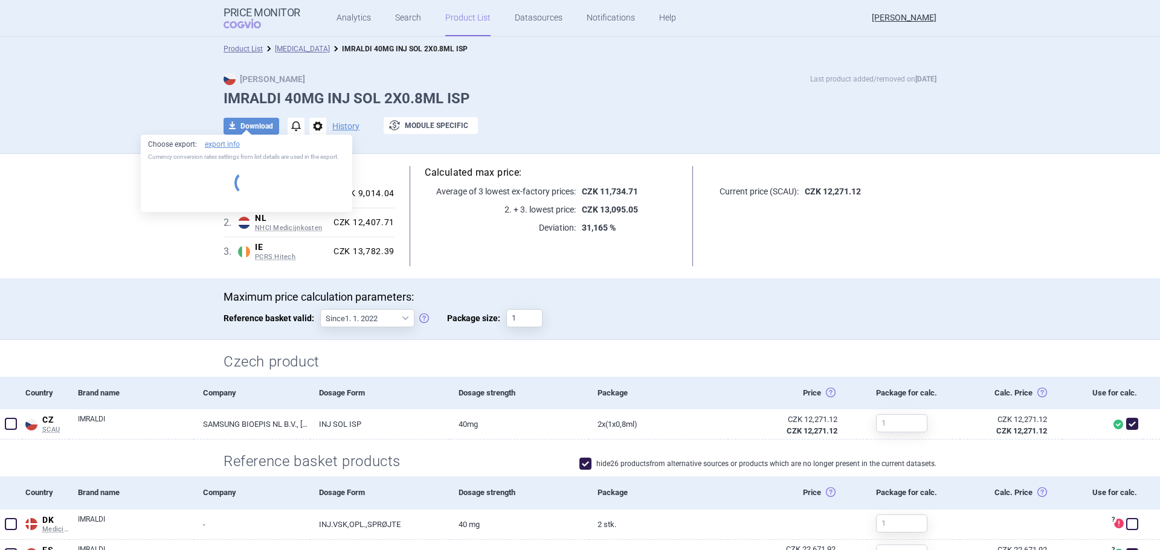
select select "EUR"
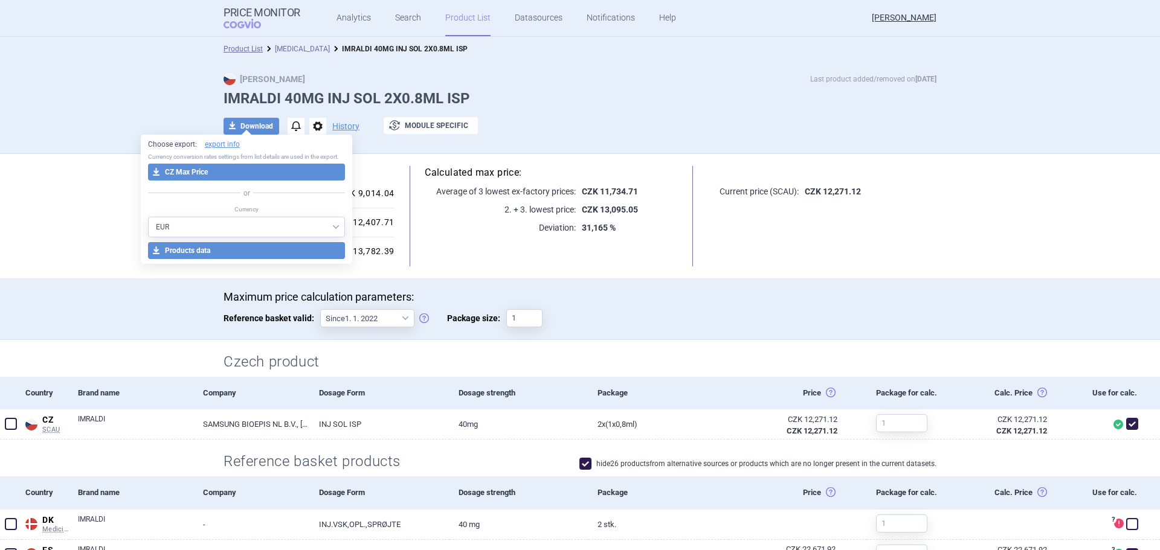
click at [301, 49] on link "[MEDICAL_DATA]" at bounding box center [302, 49] width 55 height 8
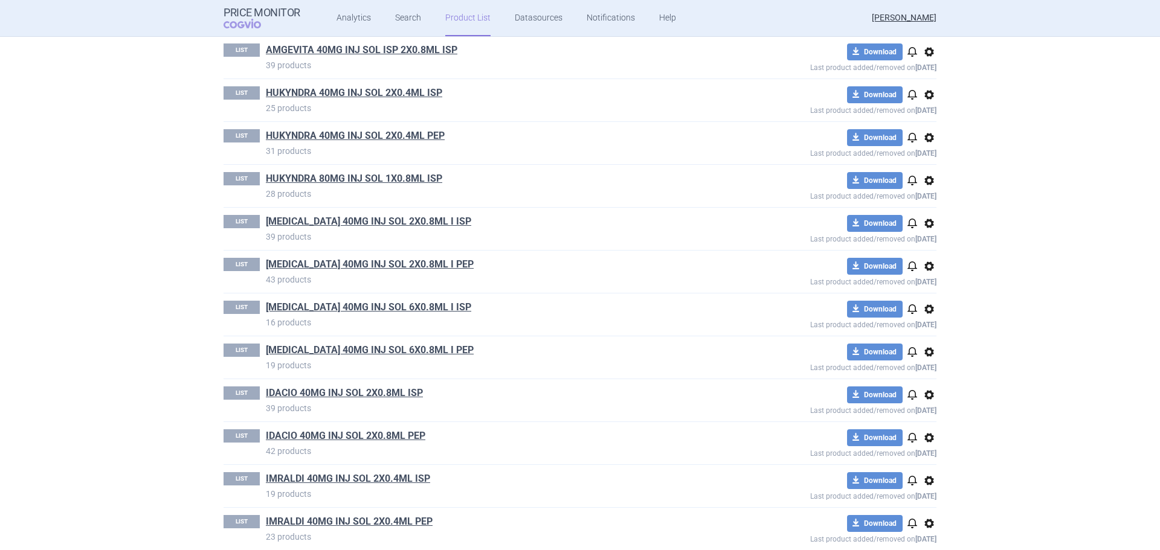
scroll to position [544, 0]
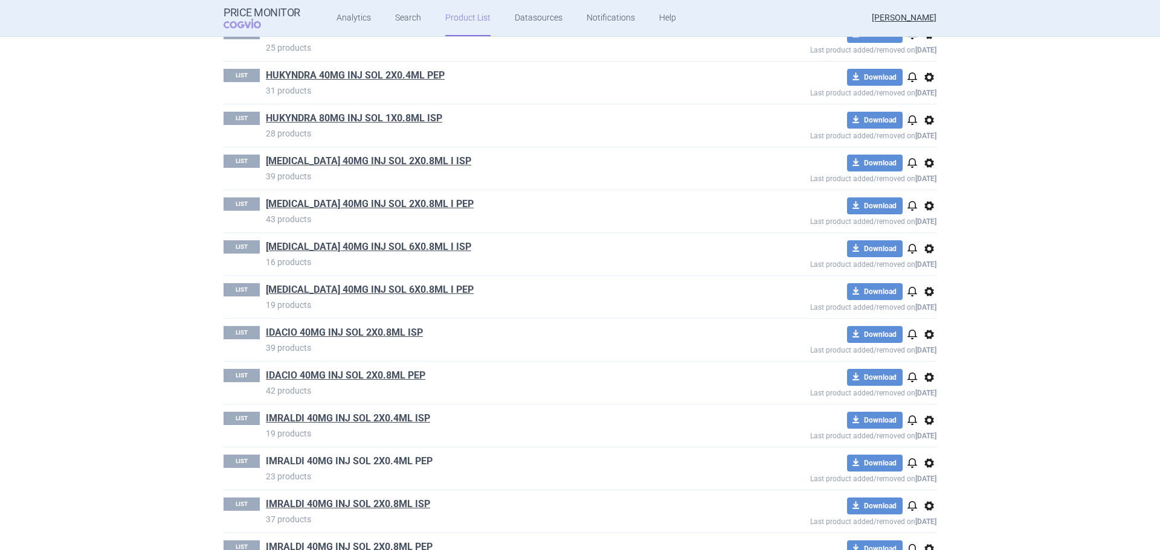
click at [407, 461] on link "IMRALDI 40MG INJ SOL 2X0.4ML PEP" at bounding box center [349, 461] width 167 height 13
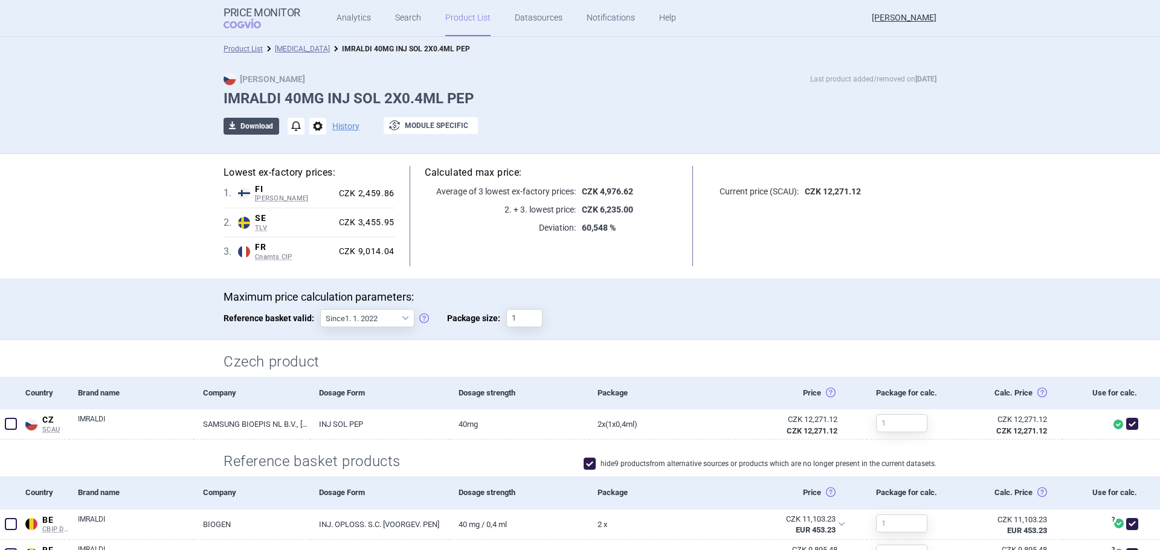
click at [246, 130] on button "download Download" at bounding box center [251, 126] width 56 height 17
select select "EUR"
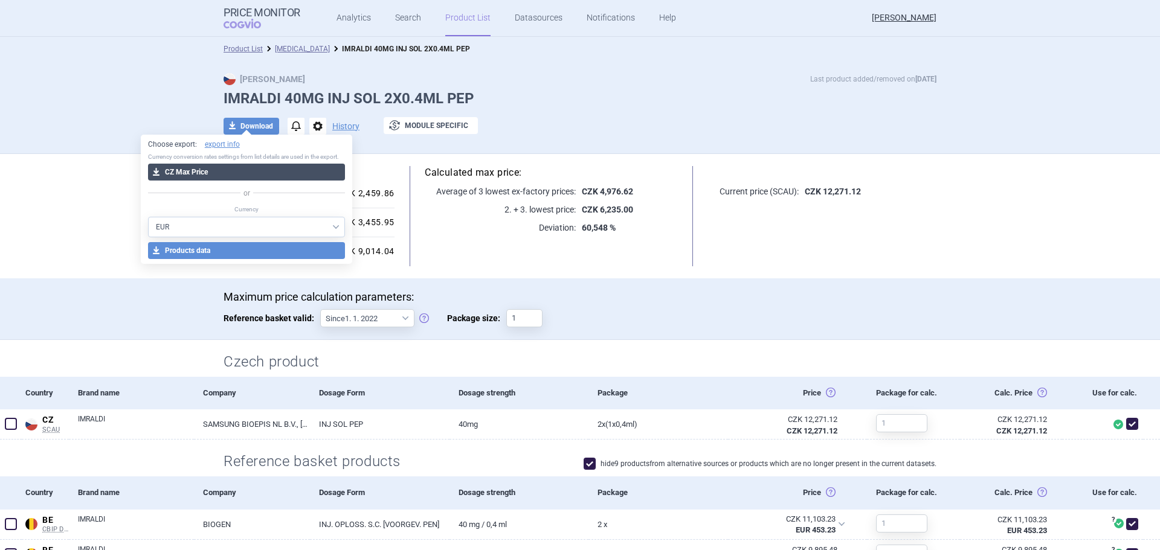
click at [254, 169] on button "download CZ Max Price" at bounding box center [247, 172] width 198 height 17
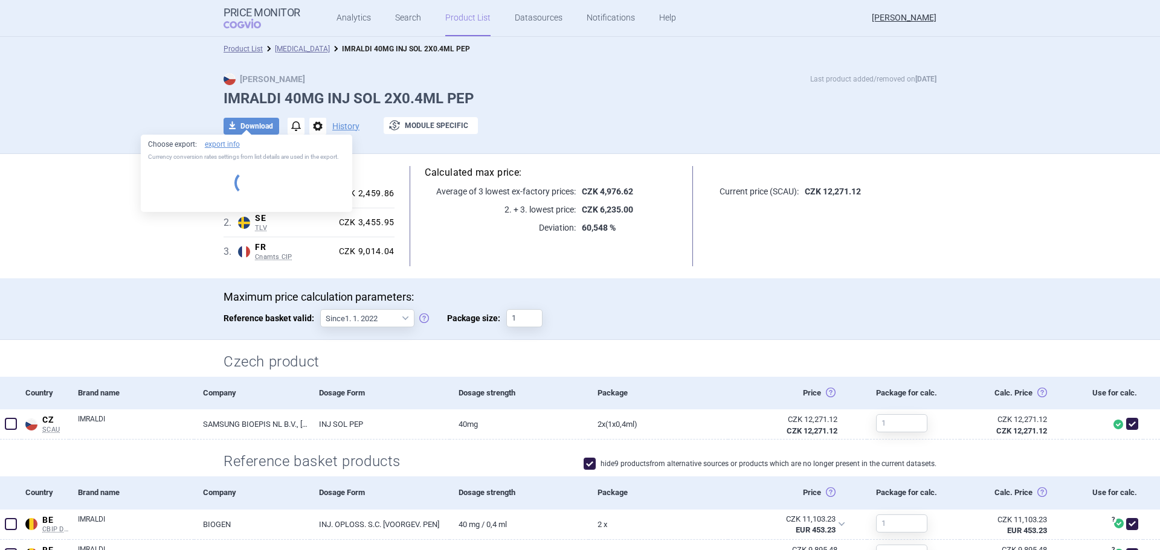
select select "EUR"
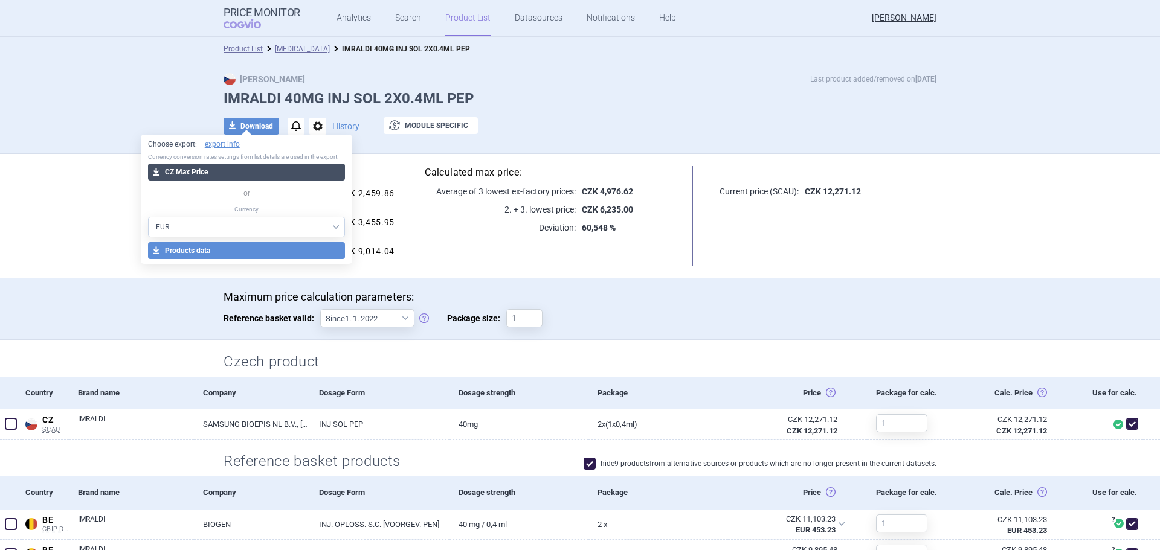
click at [190, 175] on button "download CZ Max Price" at bounding box center [247, 172] width 198 height 17
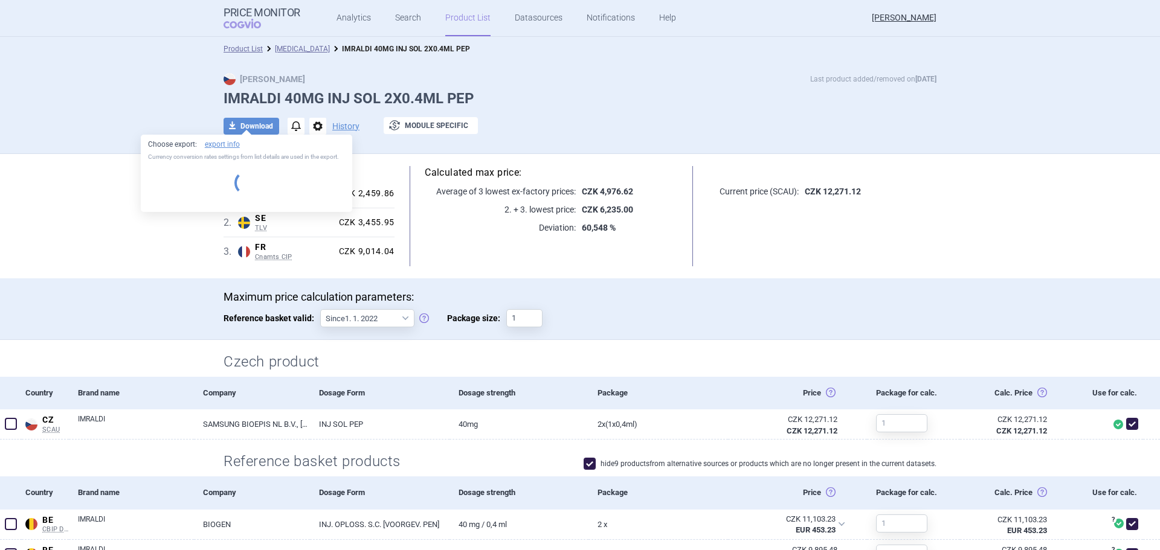
select select "EUR"
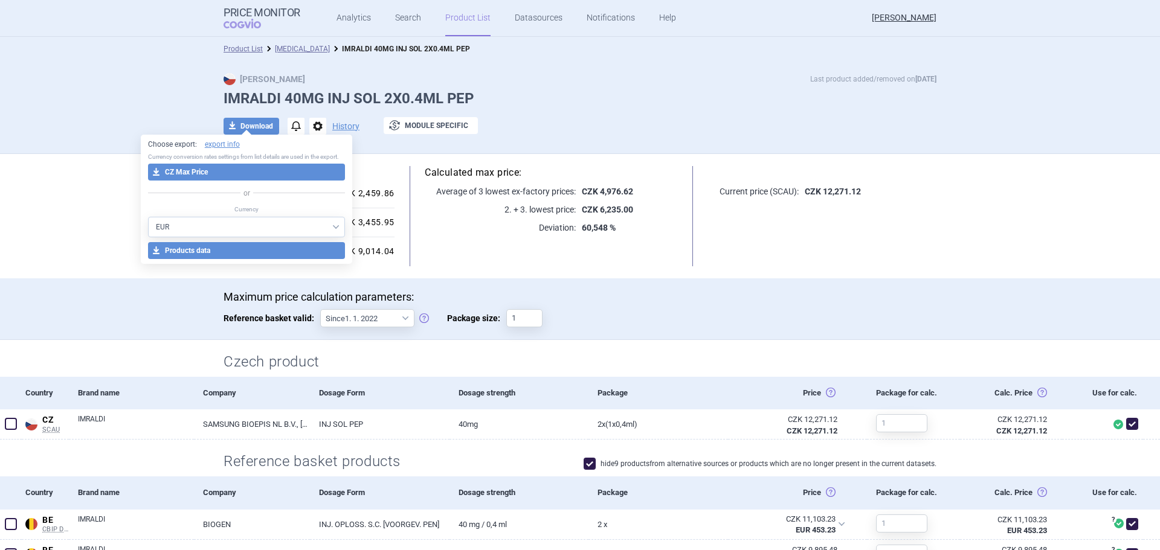
click at [297, 47] on link "[MEDICAL_DATA]" at bounding box center [302, 49] width 55 height 8
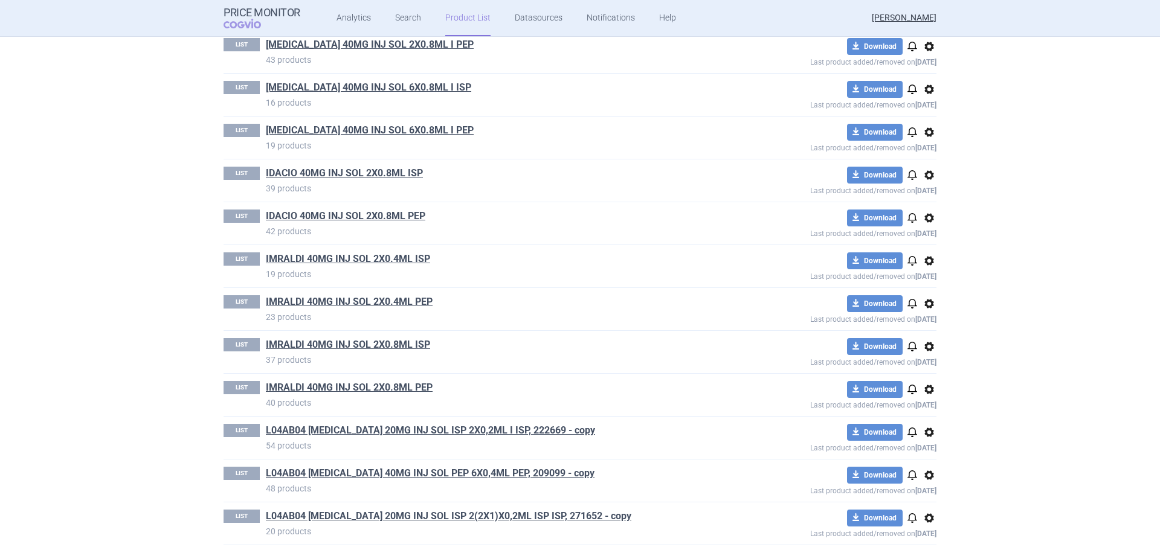
scroll to position [725, 0]
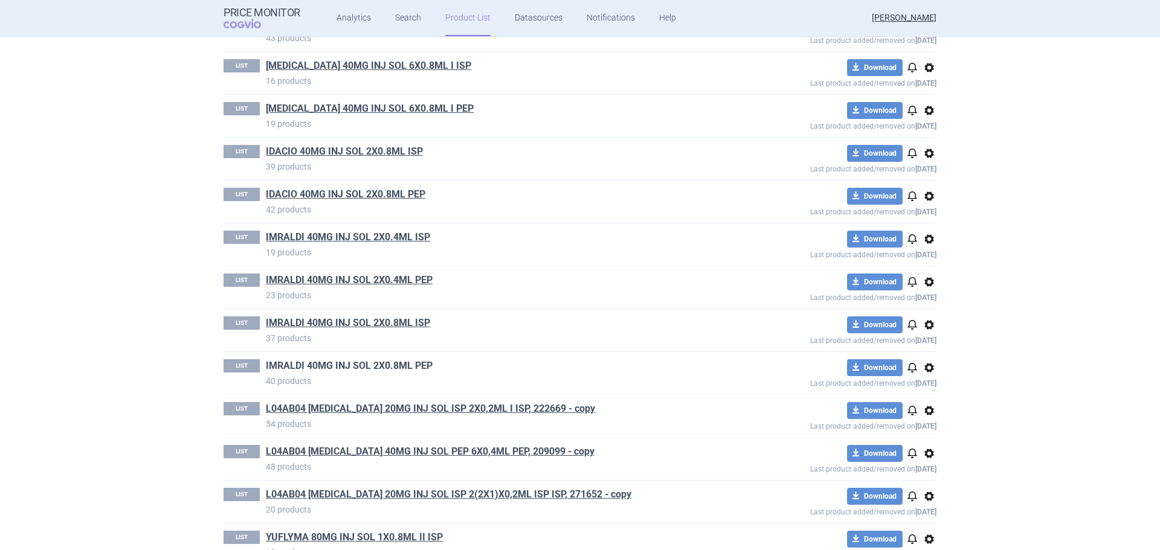
click at [387, 365] on link "IMRALDI 40MG INJ SOL 2X0.8ML PEP" at bounding box center [349, 365] width 167 height 13
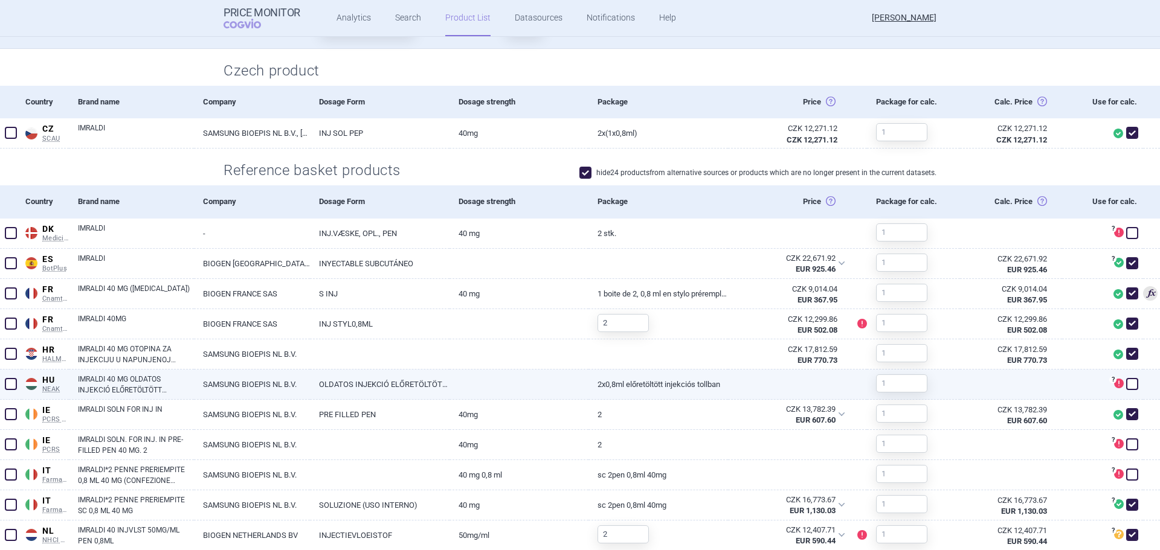
scroll to position [302, 0]
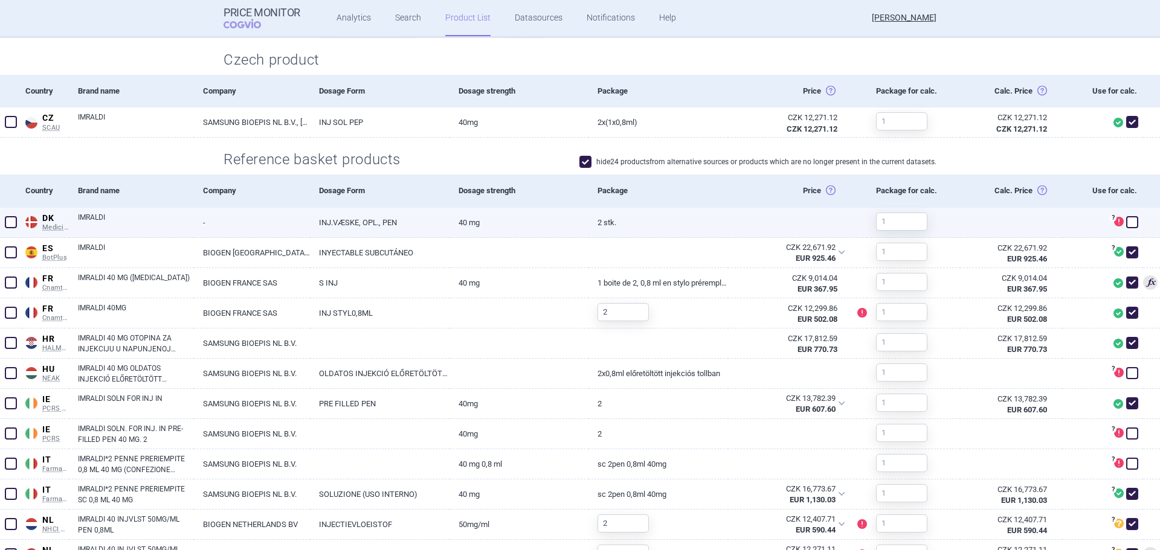
click at [7, 222] on span at bounding box center [11, 222] width 12 height 12
checkbox input "true"
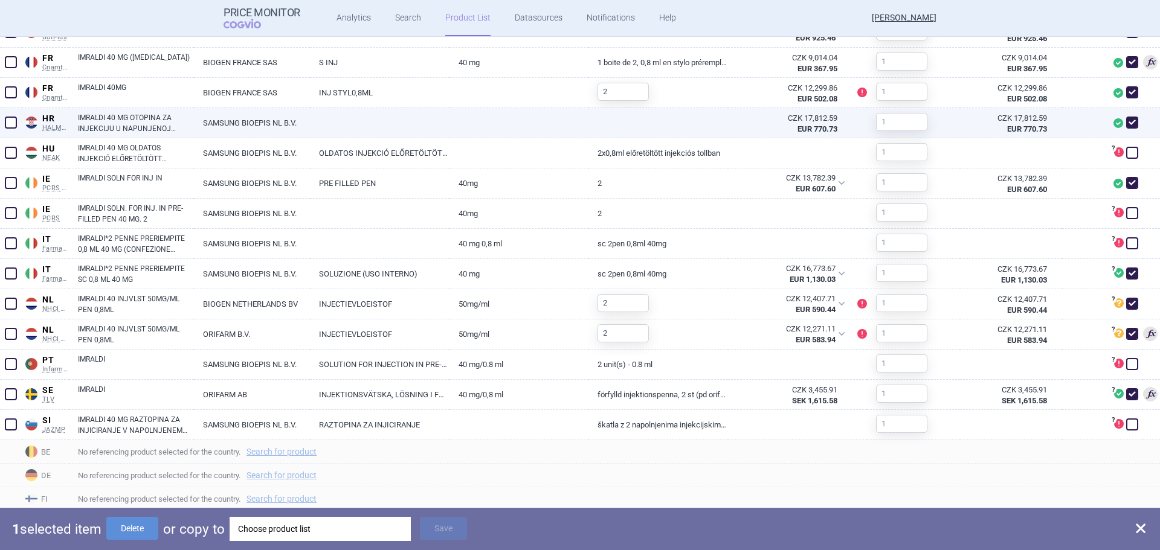
scroll to position [544, 0]
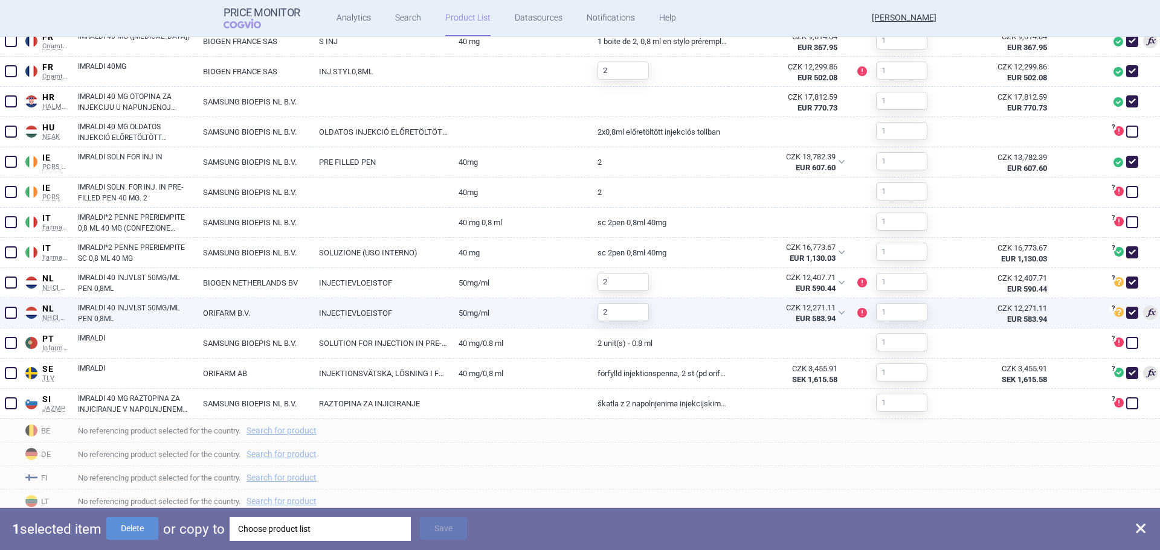
click at [7, 312] on span at bounding box center [11, 313] width 12 height 12
checkbox input "true"
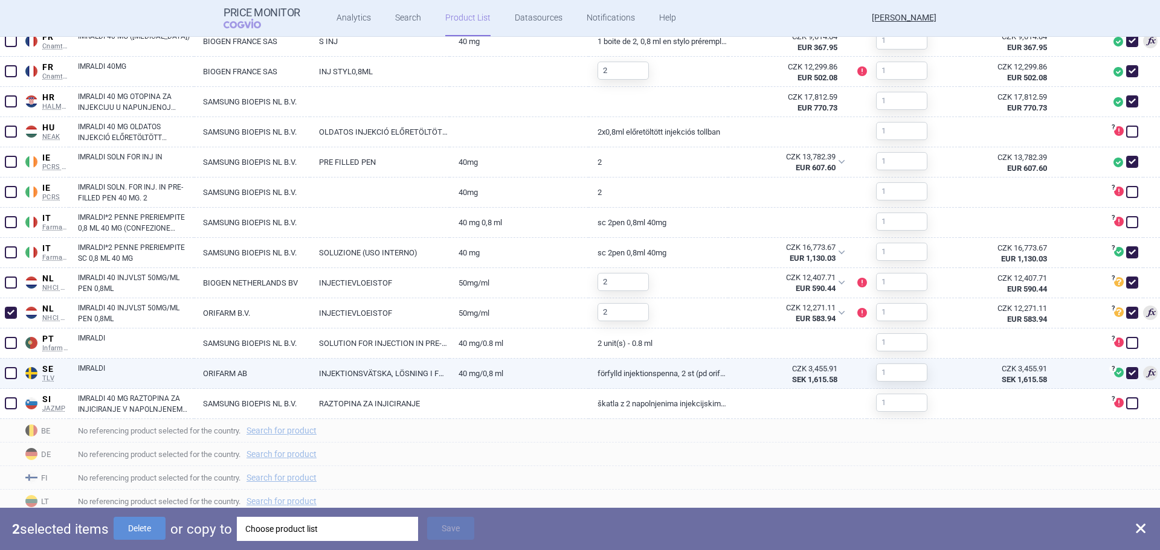
click at [13, 373] on span at bounding box center [11, 373] width 12 height 12
checkbox input "true"
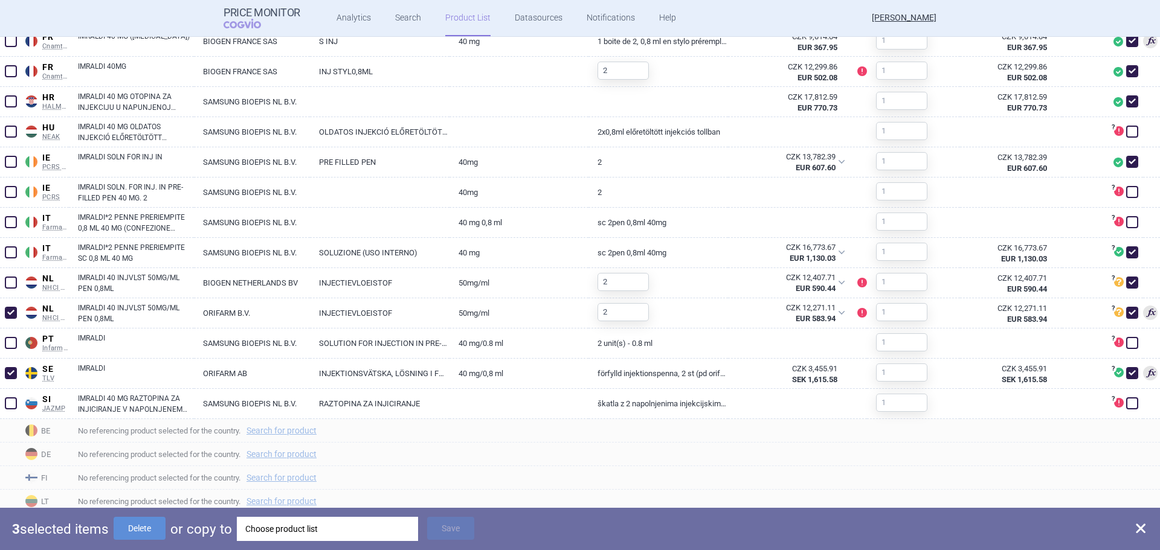
click at [141, 540] on div "3 selected items Delete or copy to Choose product list Save" at bounding box center [580, 529] width 1160 height 42
click at [150, 533] on button "Delete" at bounding box center [140, 528] width 52 height 23
checkbox input "false"
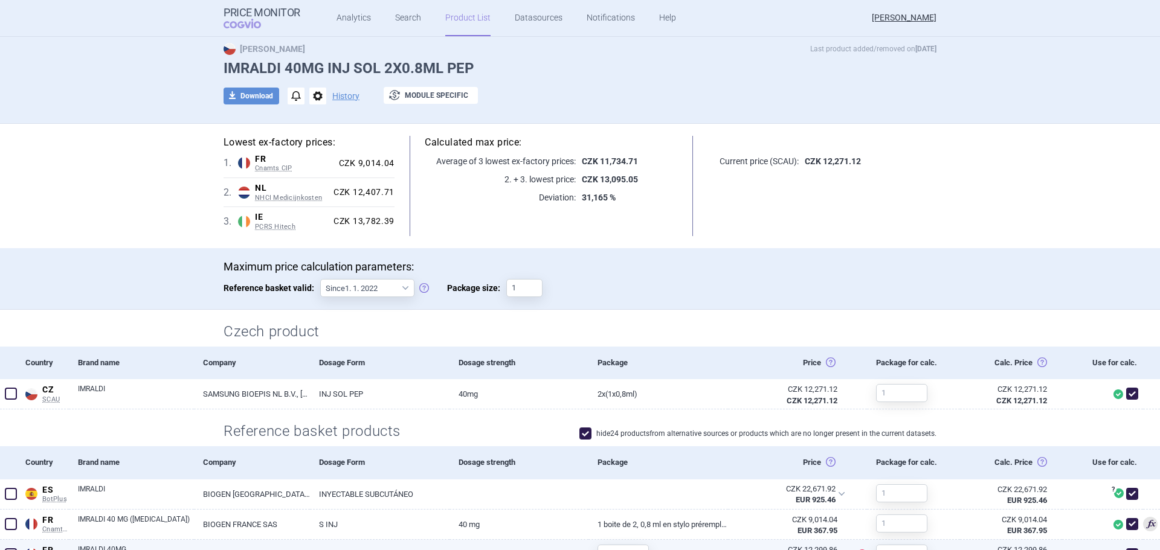
scroll to position [0, 0]
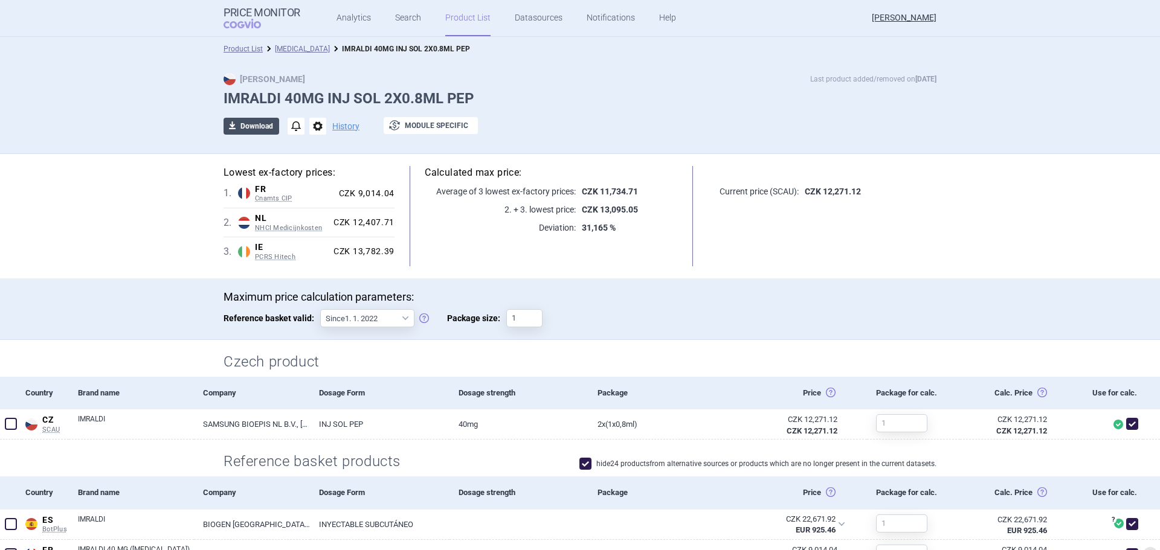
click at [231, 129] on span "download" at bounding box center [231, 126] width 17 height 17
select select "EUR"
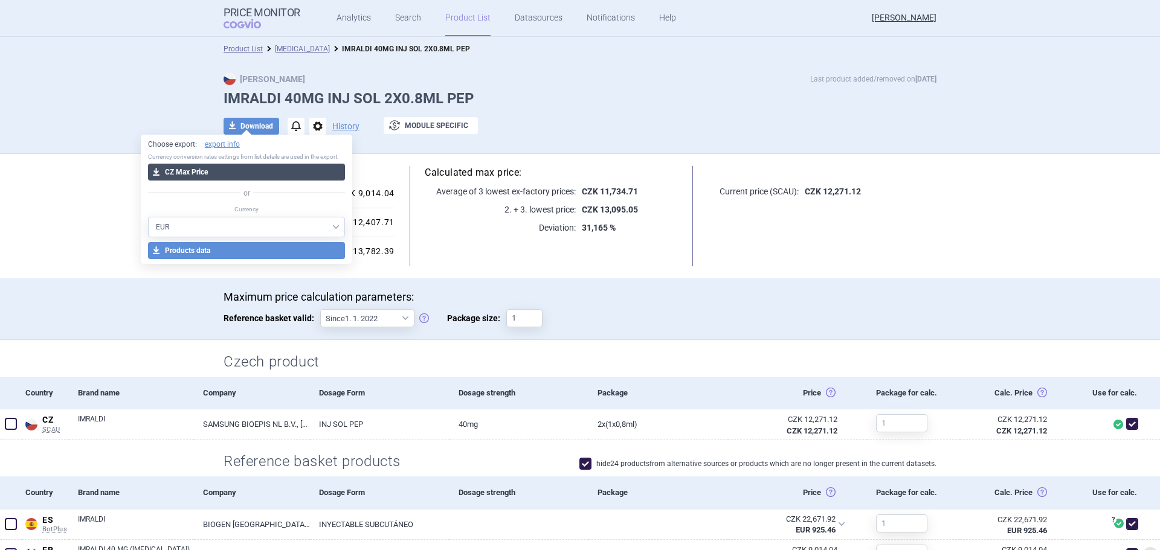
click at [246, 178] on button "download CZ Max Price" at bounding box center [247, 172] width 198 height 17
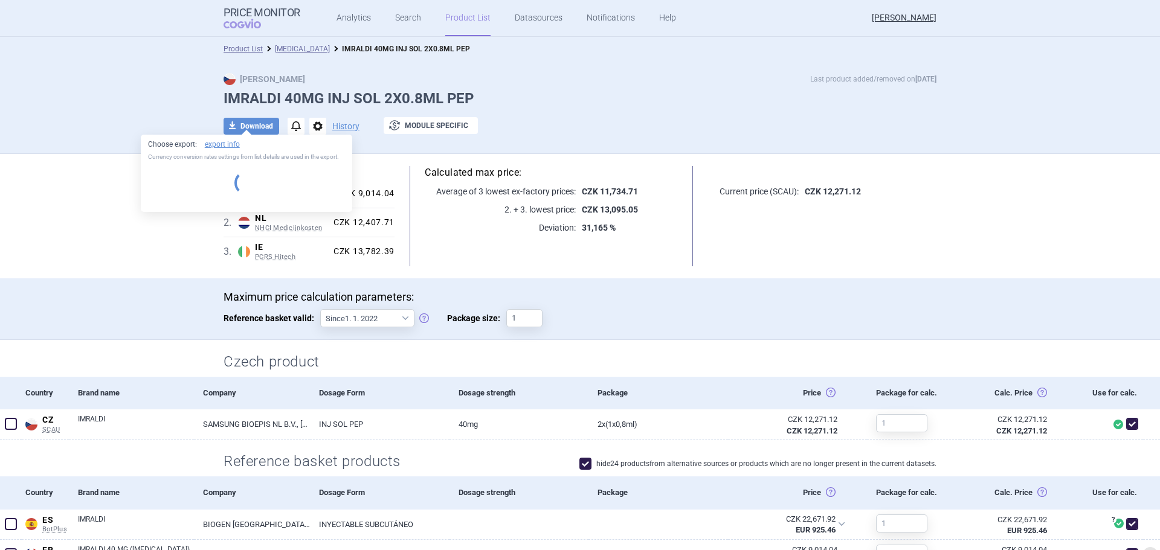
select select "EUR"
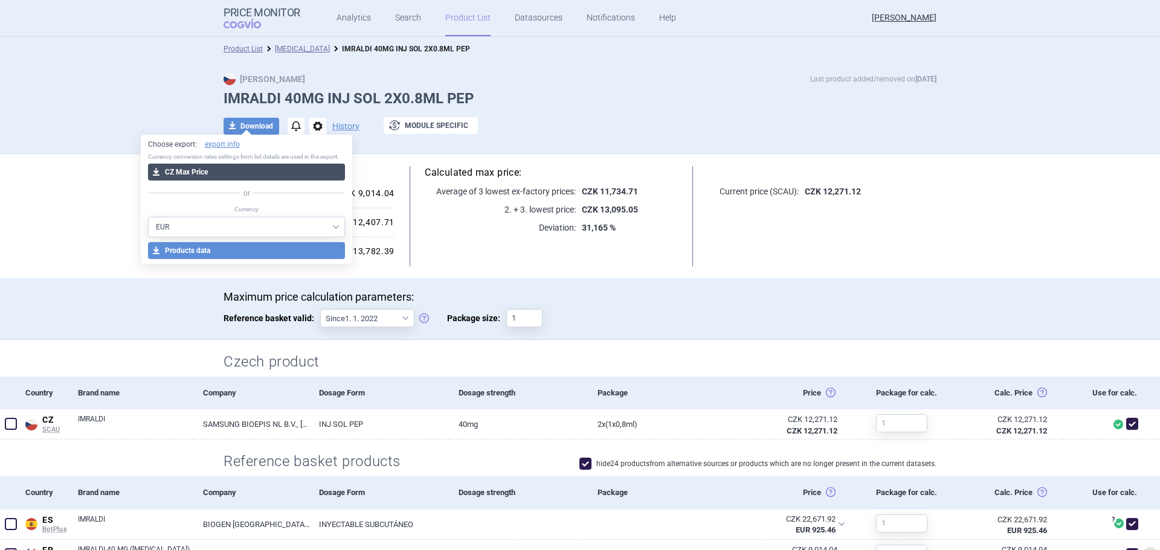
click at [261, 170] on button "download CZ Max Price" at bounding box center [247, 172] width 198 height 17
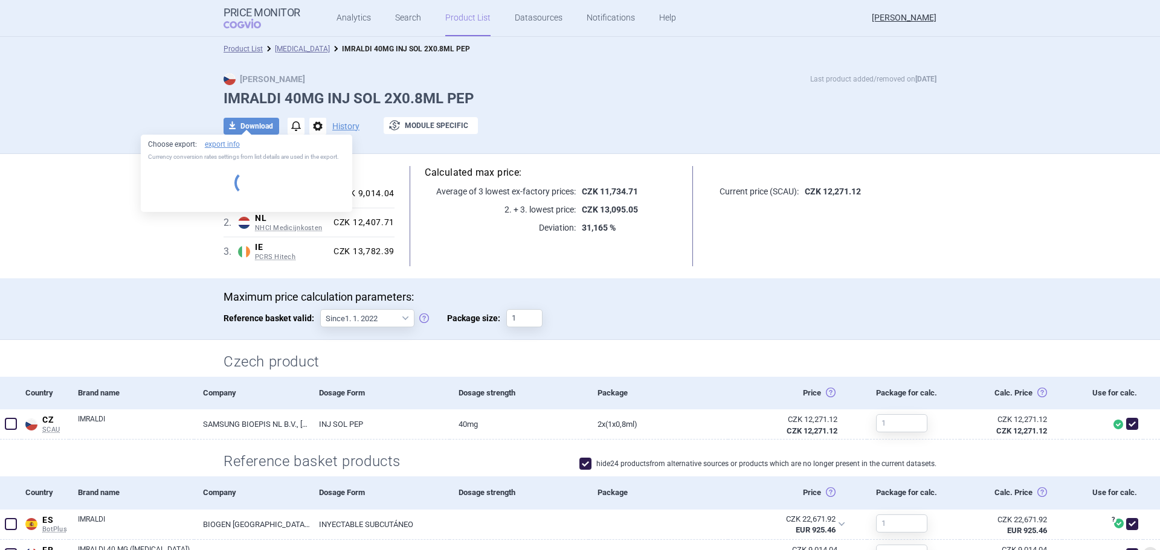
select select "EUR"
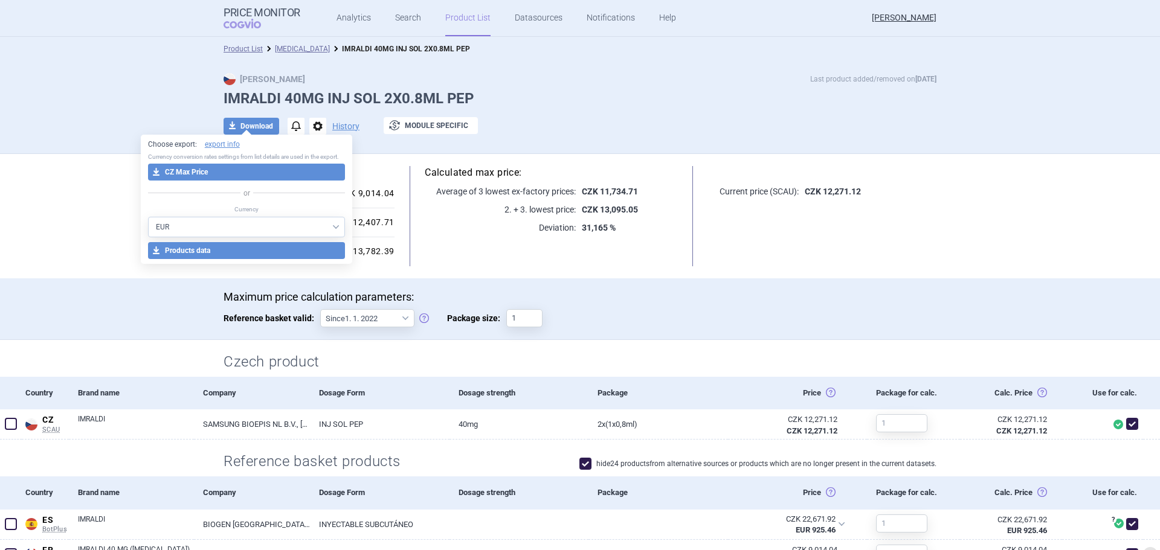
click at [293, 44] on li "[MEDICAL_DATA]" at bounding box center [296, 49] width 67 height 12
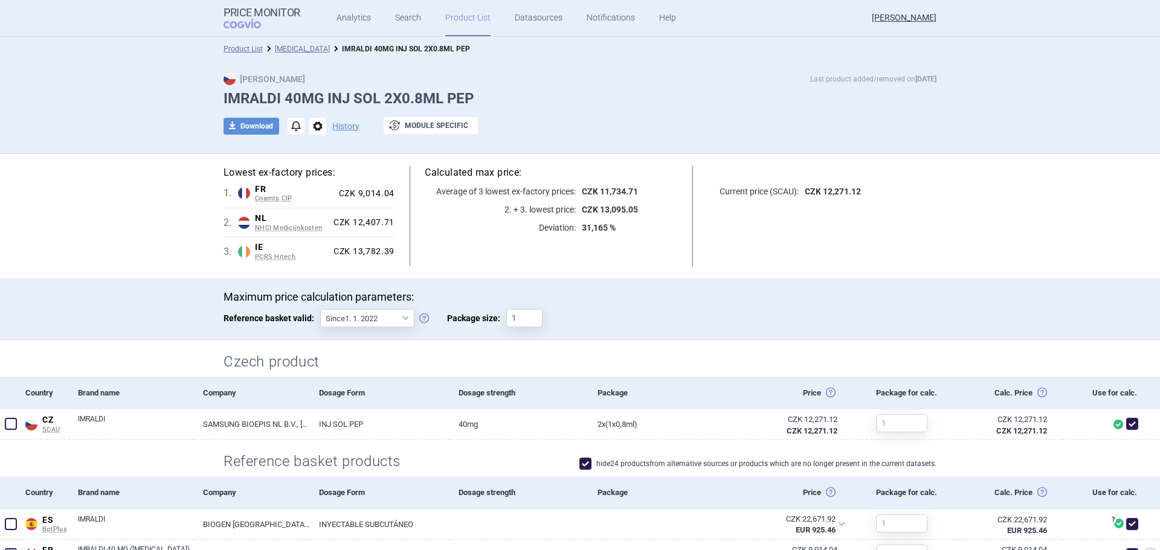
click at [293, 57] on div "Product List [MEDICAL_DATA] IMRALDI 40MG INJ SOL 2X0.8ML PEP" at bounding box center [580, 49] width 1160 height 24
click at [298, 52] on link "[MEDICAL_DATA]" at bounding box center [302, 49] width 55 height 8
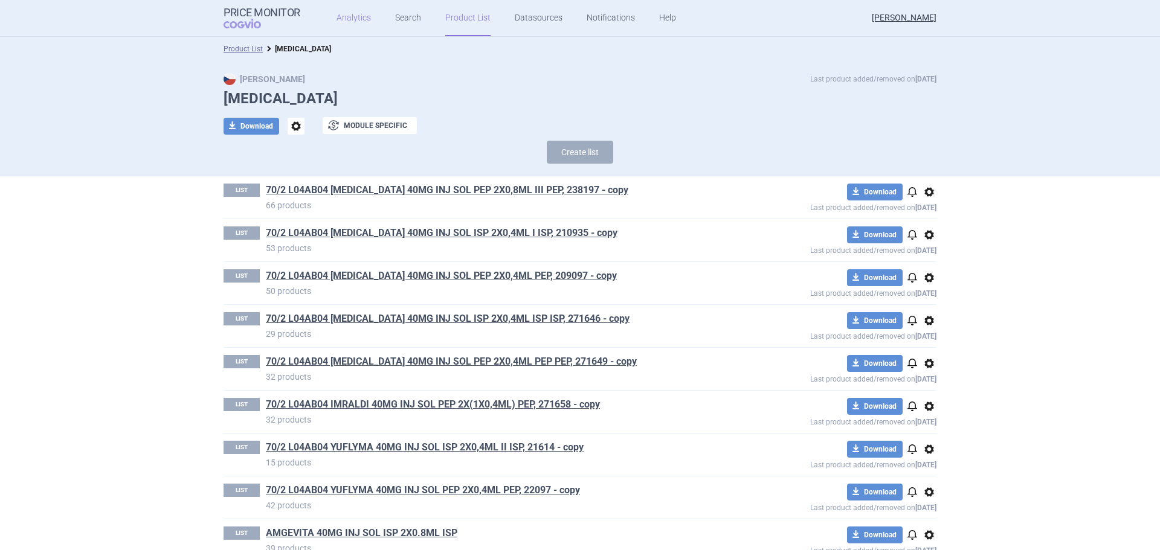
click at [352, 20] on link "Analytics" at bounding box center [353, 18] width 34 height 36
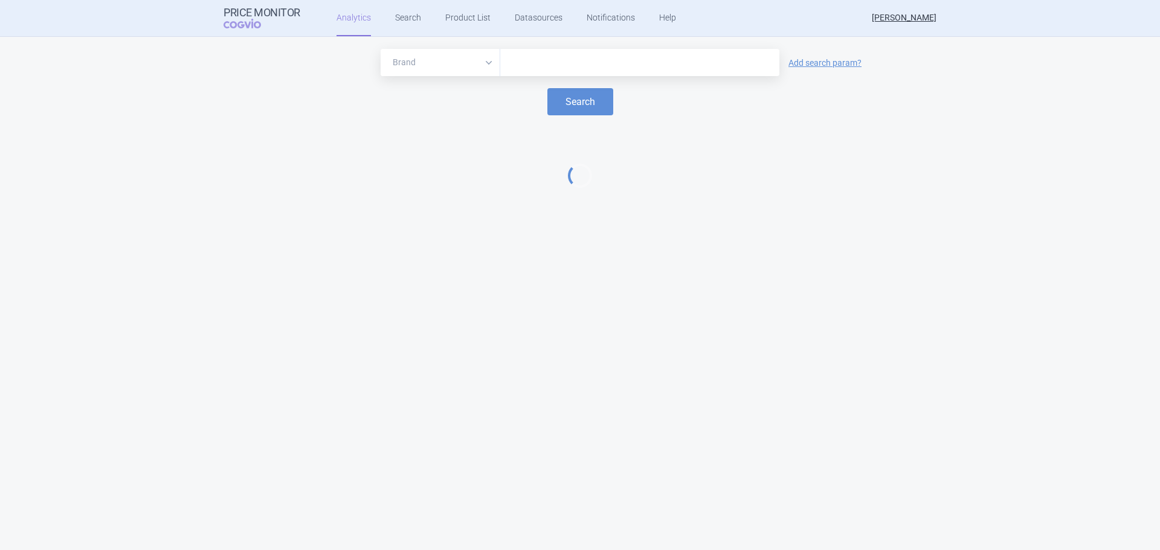
click at [544, 68] on input "text" at bounding box center [639, 63] width 267 height 16
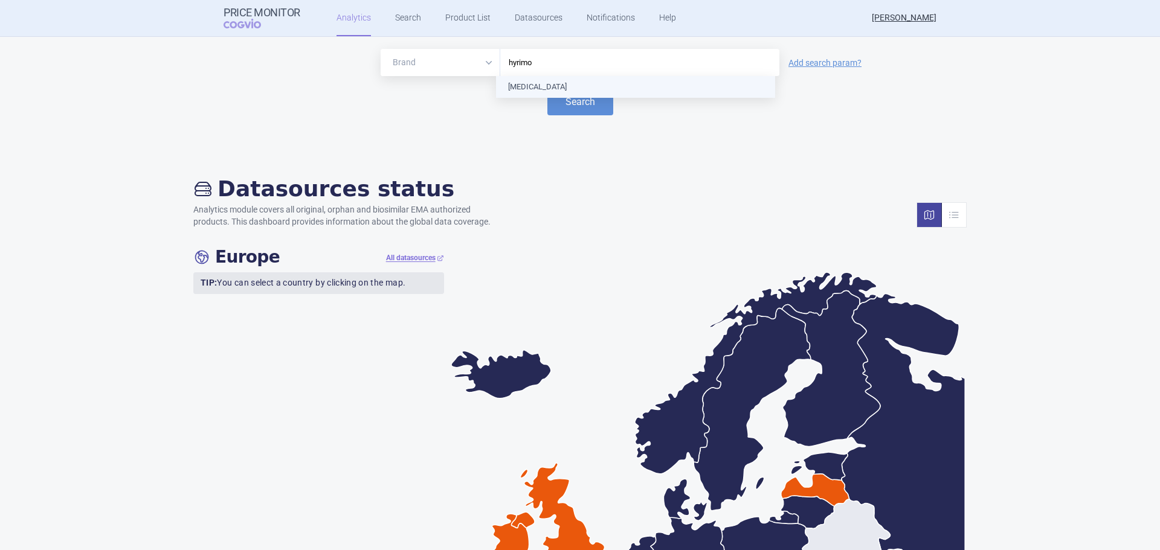
type input "[MEDICAL_DATA]"
click at [571, 96] on button "Search" at bounding box center [580, 101] width 66 height 27
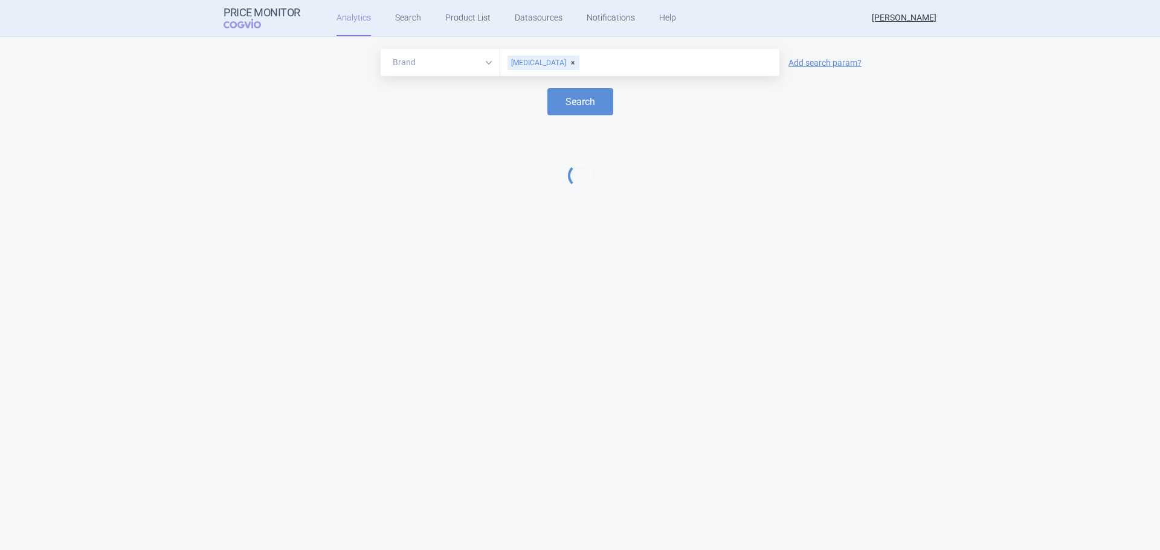
select select "EUR"
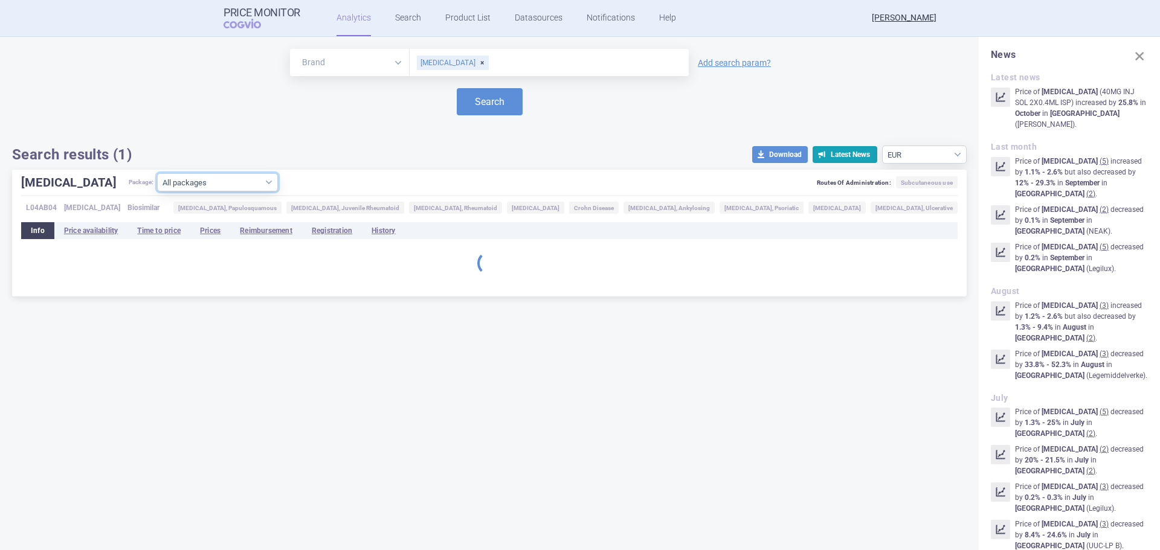
click at [187, 182] on select "All packages 10MG INJ SOL 2X0.1ML ISP ( 0 ) 20MG INJ SOL 2X0.2ML ISP ( 15 ) 20M…" at bounding box center [217, 182] width 121 height 18
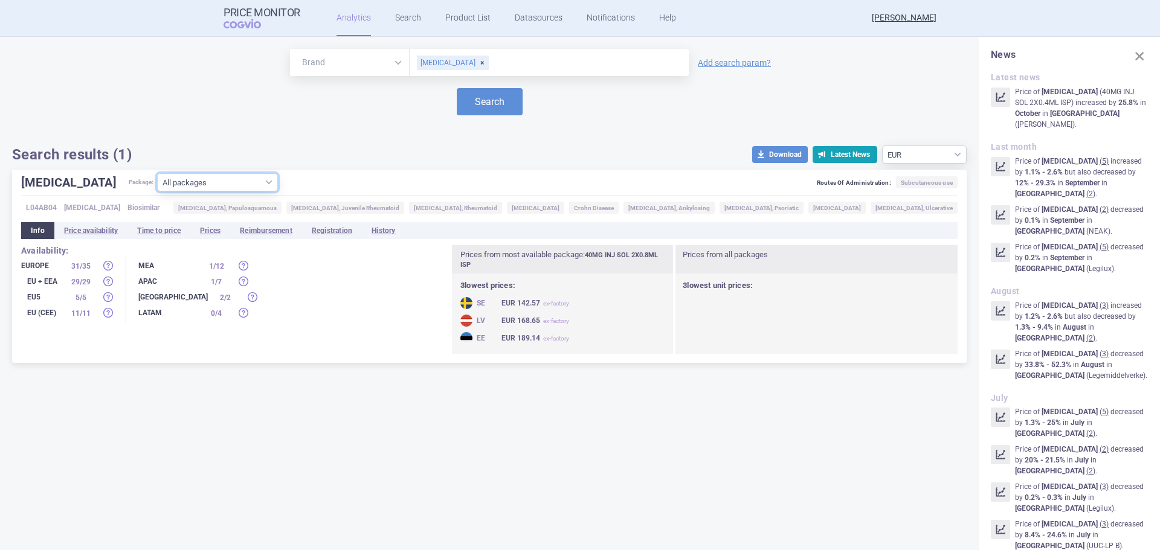
select select "92ef3d86-af6f-45e7-88d9-e25300020cc4"
click at [157, 191] on select "All packages 10MG INJ SOL 2X0.1ML ISP ( 0 ) 20MG INJ SOL 2X0.2ML ISP ( 15 ) 20M…" at bounding box center [217, 182] width 121 height 18
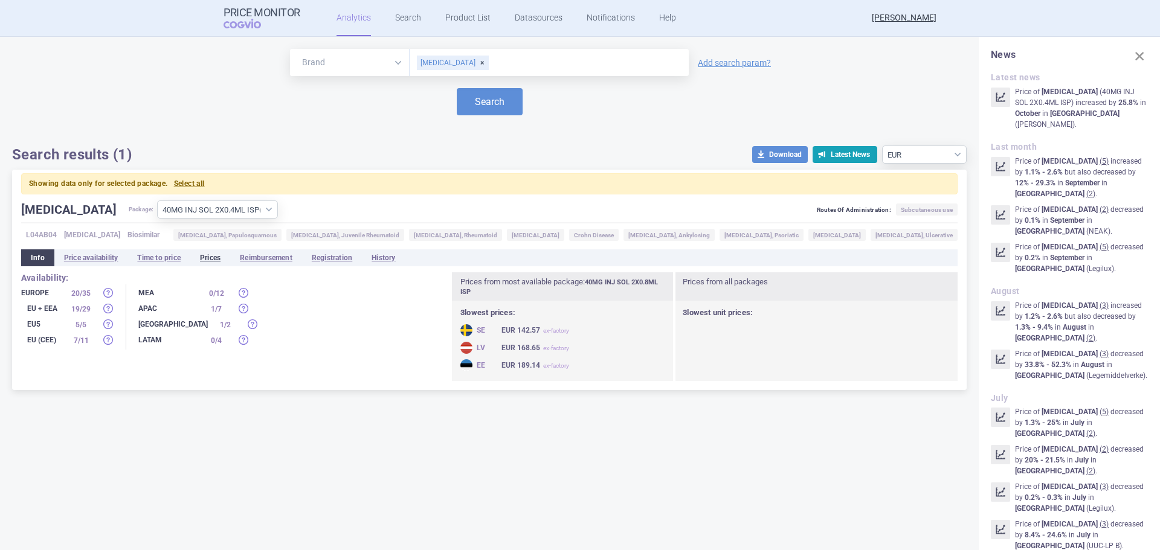
click at [205, 256] on li "Prices" at bounding box center [210, 257] width 40 height 17
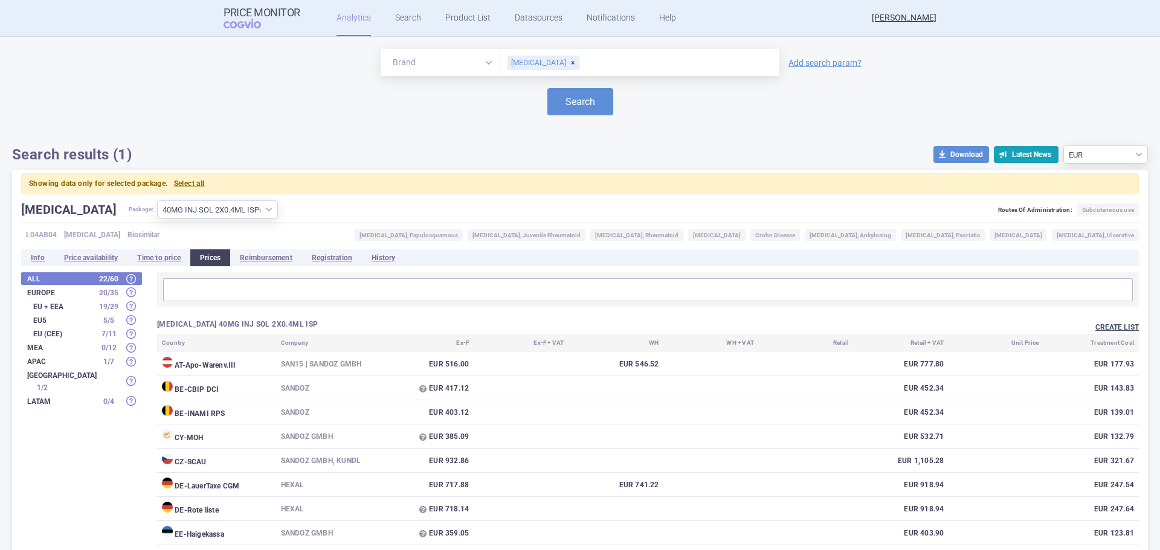
click at [1122, 329] on button "Create list" at bounding box center [1116, 328] width 43 height 10
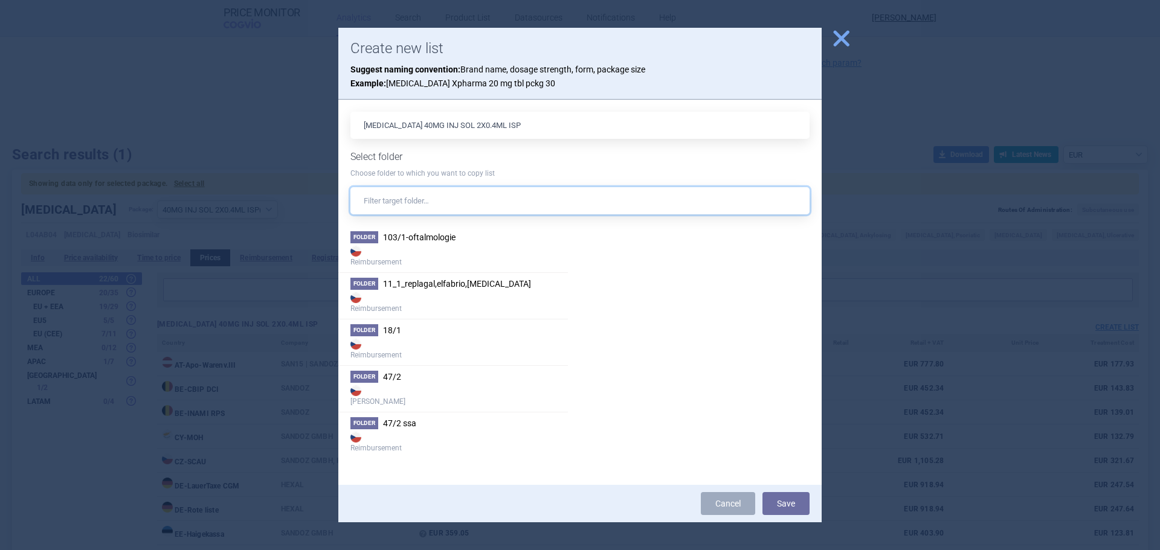
click at [513, 196] on input "text" at bounding box center [579, 200] width 459 height 27
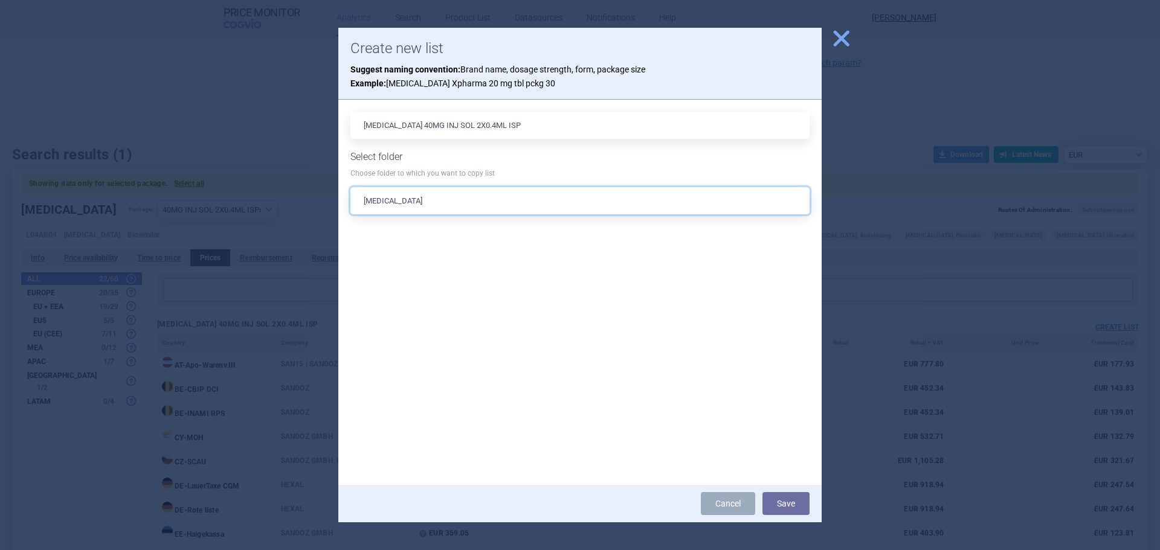
drag, startPoint x: 435, startPoint y: 199, endPoint x: 262, endPoint y: 207, distance: 173.5
click at [262, 550] on div "close Create new list Suggest naming convention: Brand name, dosage strength, f…" at bounding box center [580, 550] width 1160 height 0
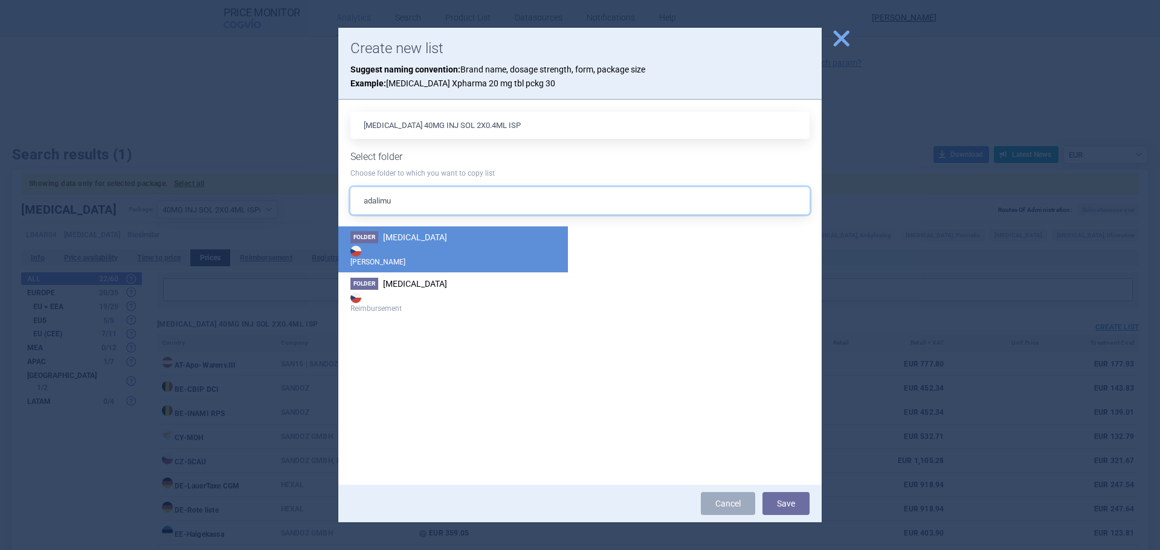
type input "adalimu"
click at [405, 243] on li "Folder [MEDICAL_DATA] Max Price" at bounding box center [453, 250] width 230 height 46
click at [794, 504] on button "Save" at bounding box center [785, 503] width 47 height 23
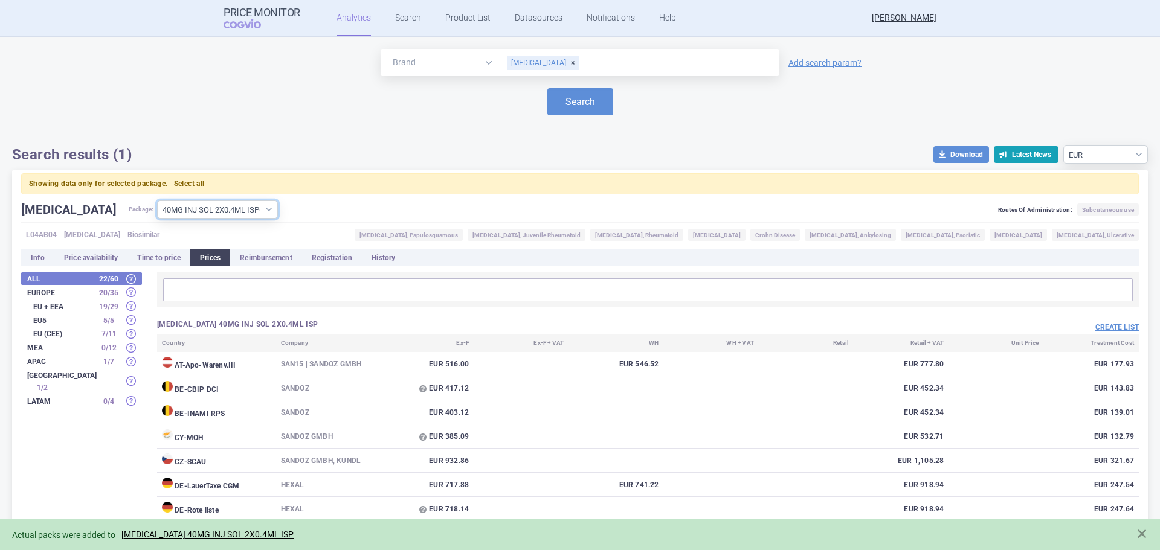
click at [220, 209] on select "All packages 10MG INJ SOL 2X0.1ML ISP ( 0 ) 20MG INJ SOL 2X0.2ML ISP ( 15 ) 20M…" at bounding box center [217, 210] width 121 height 18
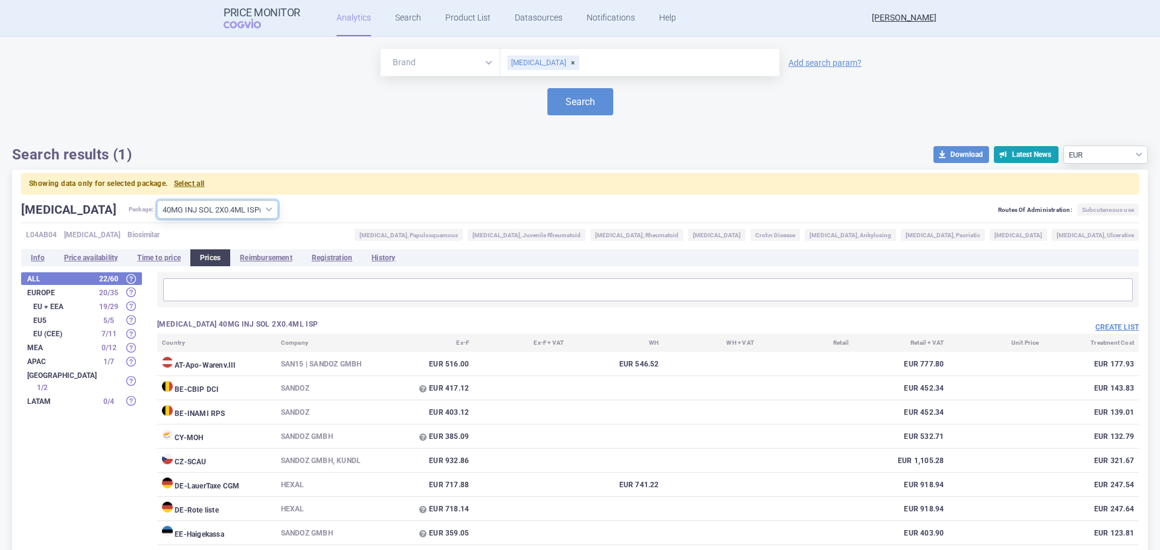
select select "19b611ac-7a29-4124-83f0-18012db90d32"
click at [157, 201] on select "All packages 10MG INJ SOL 2X0.1ML ISP ( 0 ) 20MG INJ SOL 2X0.2ML ISP ( 15 ) 20M…" at bounding box center [217, 210] width 121 height 18
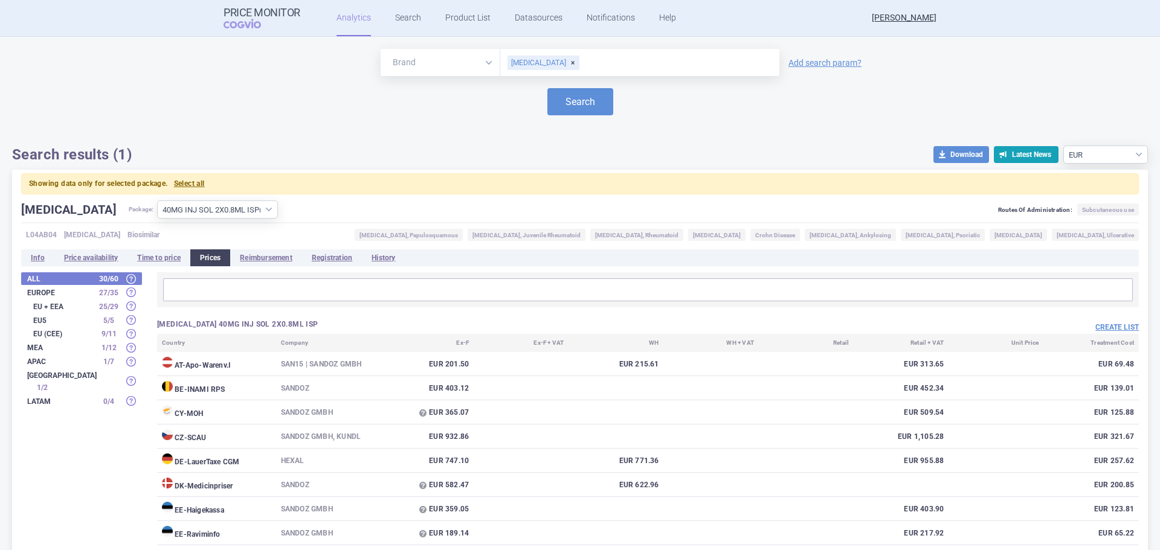
click at [1103, 320] on div "Create list" at bounding box center [893, 327] width 491 height 14
click at [1105, 323] on div "Create list" at bounding box center [893, 327] width 491 height 14
click at [1106, 323] on button "Create list" at bounding box center [1116, 328] width 43 height 10
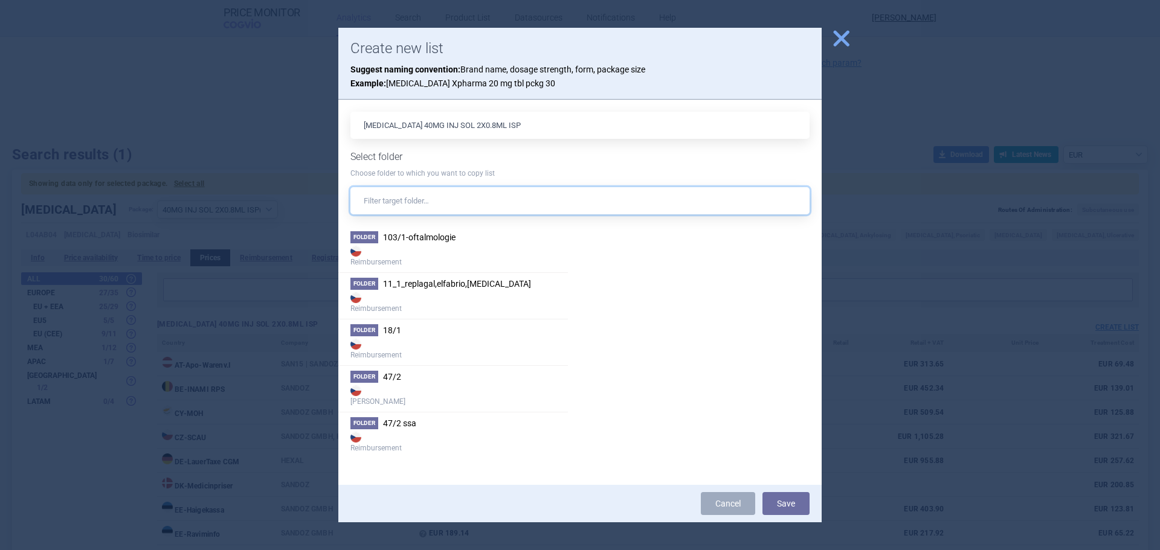
click at [367, 199] on input "text" at bounding box center [579, 200] width 459 height 27
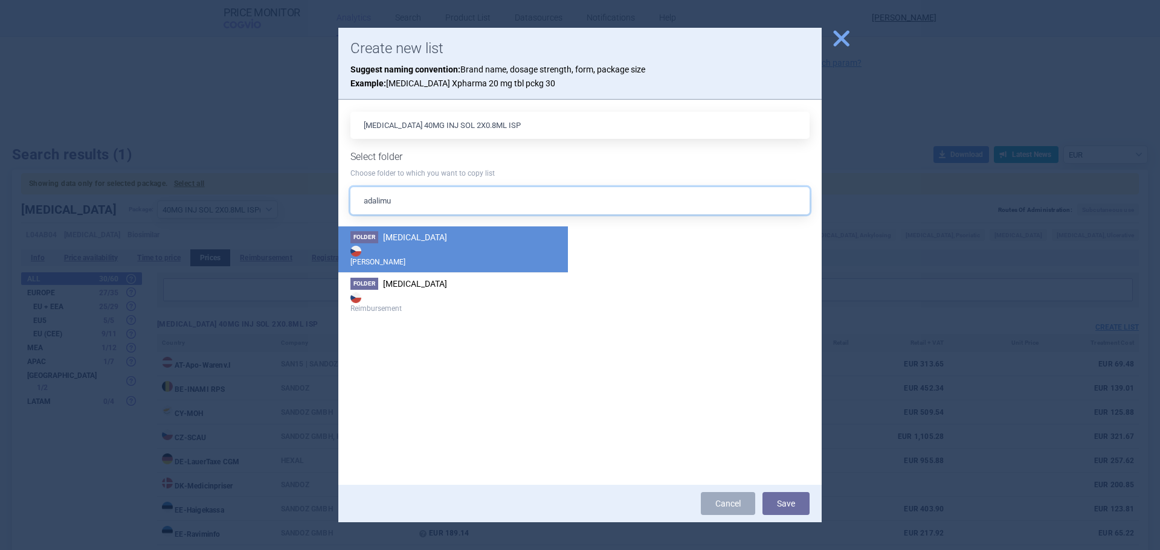
type input "adalimu"
click at [461, 243] on strong "[PERSON_NAME]" at bounding box center [452, 255] width 205 height 24
click at [787, 509] on button "Save" at bounding box center [785, 503] width 47 height 23
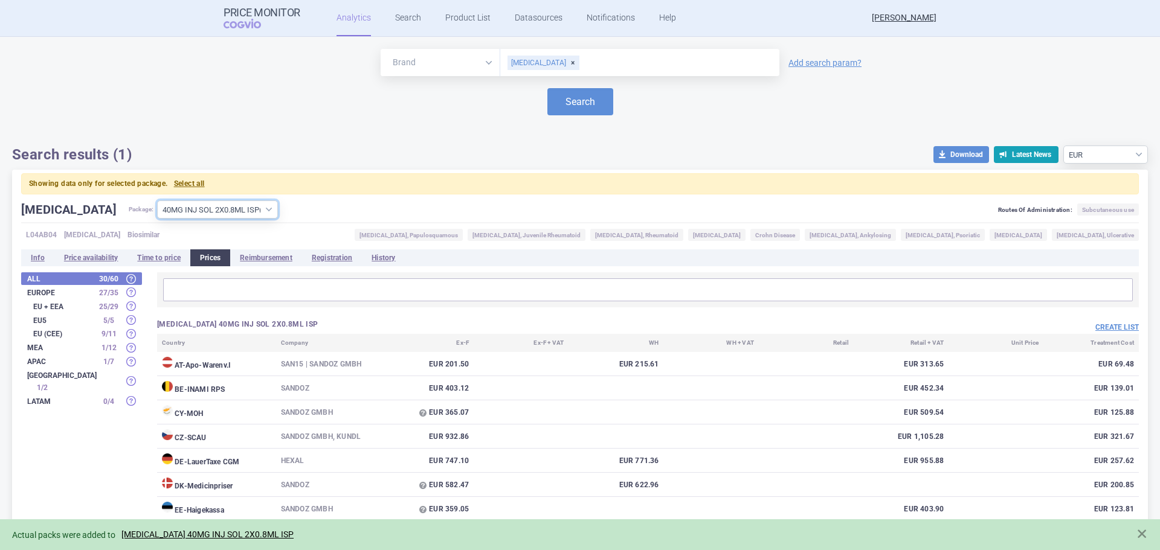
click at [205, 207] on select "All packages 10MG INJ SOL 2X0.1ML ISP ( 0 ) 20MG INJ SOL 2X0.2ML ISP ( 15 ) 20M…" at bounding box center [217, 210] width 121 height 18
select select "92b84825-5247-4cd1-80e4-20956c870326"
click at [157, 201] on select "All packages 10MG INJ SOL 2X0.1ML ISP ( 0 ) 20MG INJ SOL 2X0.2ML ISP ( 15 ) 20M…" at bounding box center [217, 210] width 121 height 18
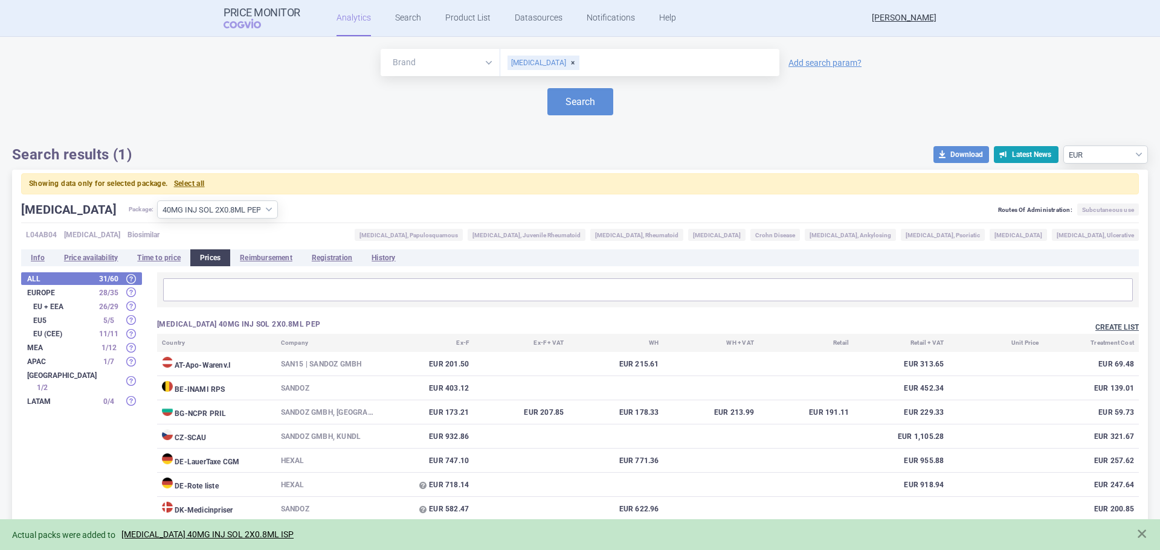
click at [1111, 327] on button "Create list" at bounding box center [1116, 328] width 43 height 10
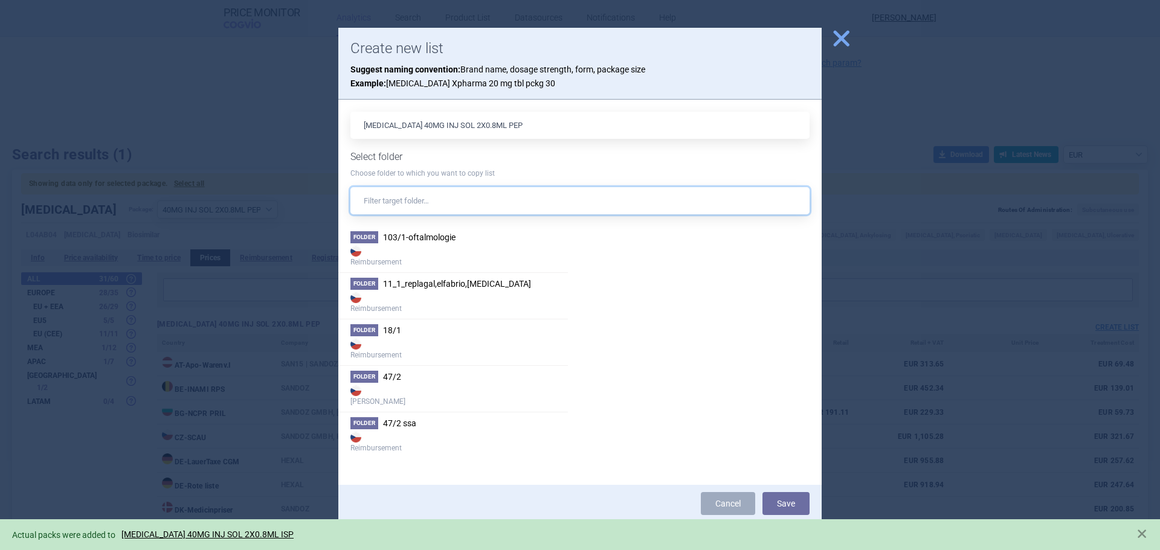
click at [394, 205] on input "text" at bounding box center [579, 200] width 459 height 27
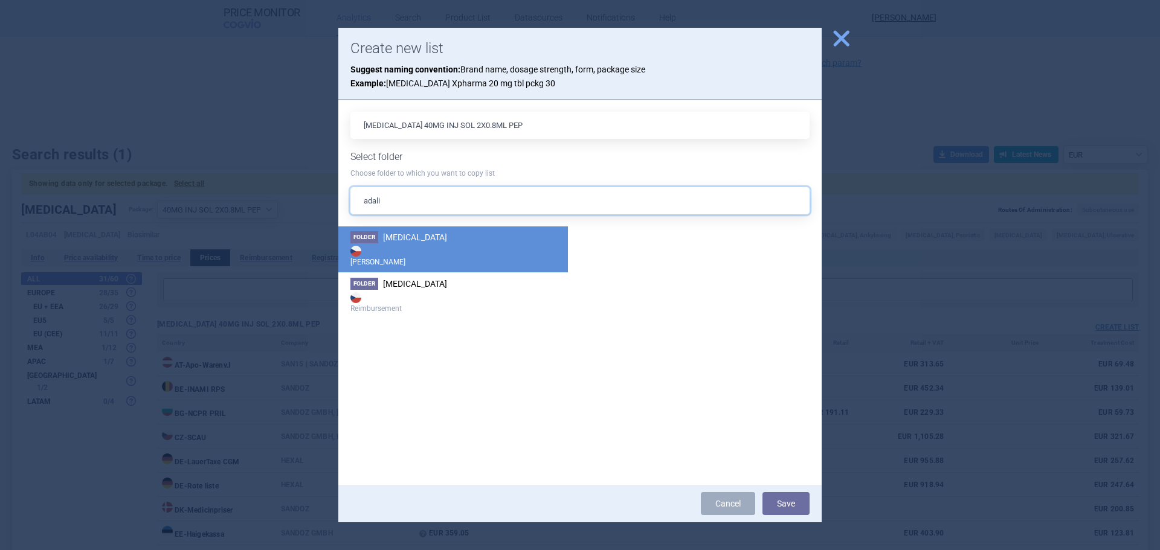
type input "adali"
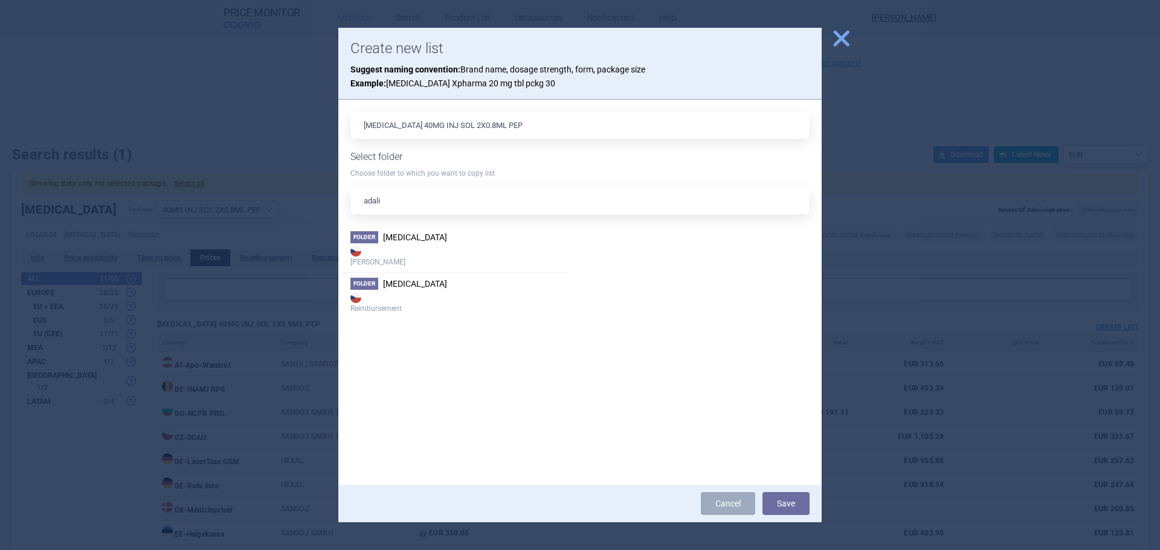
drag, startPoint x: 404, startPoint y: 243, endPoint x: 628, endPoint y: 313, distance: 234.8
click at [405, 243] on li "Folder [MEDICAL_DATA] Max Price" at bounding box center [453, 250] width 230 height 46
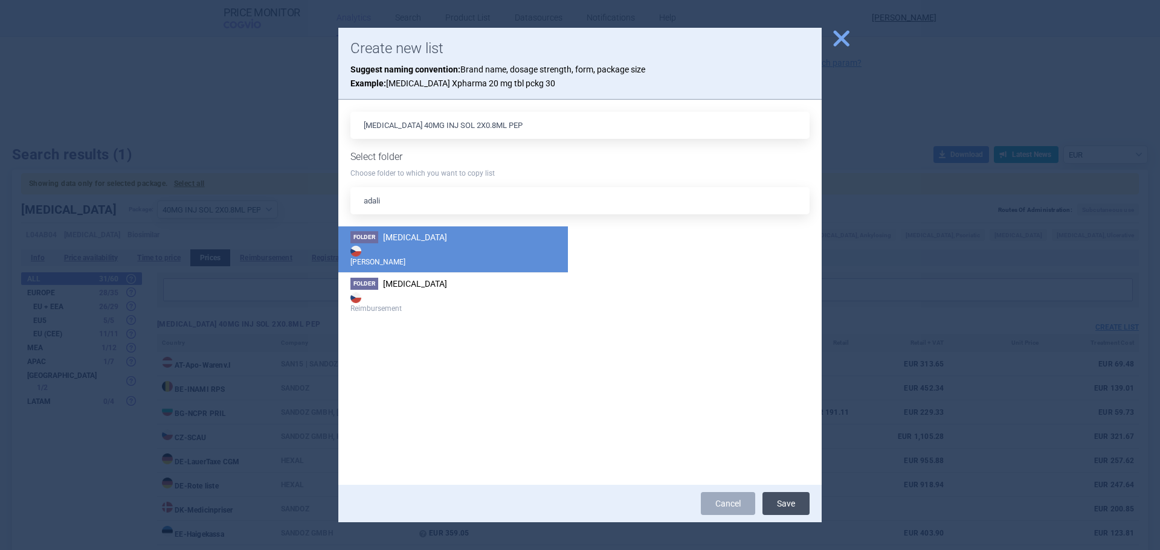
click at [785, 508] on button "Save" at bounding box center [785, 503] width 47 height 23
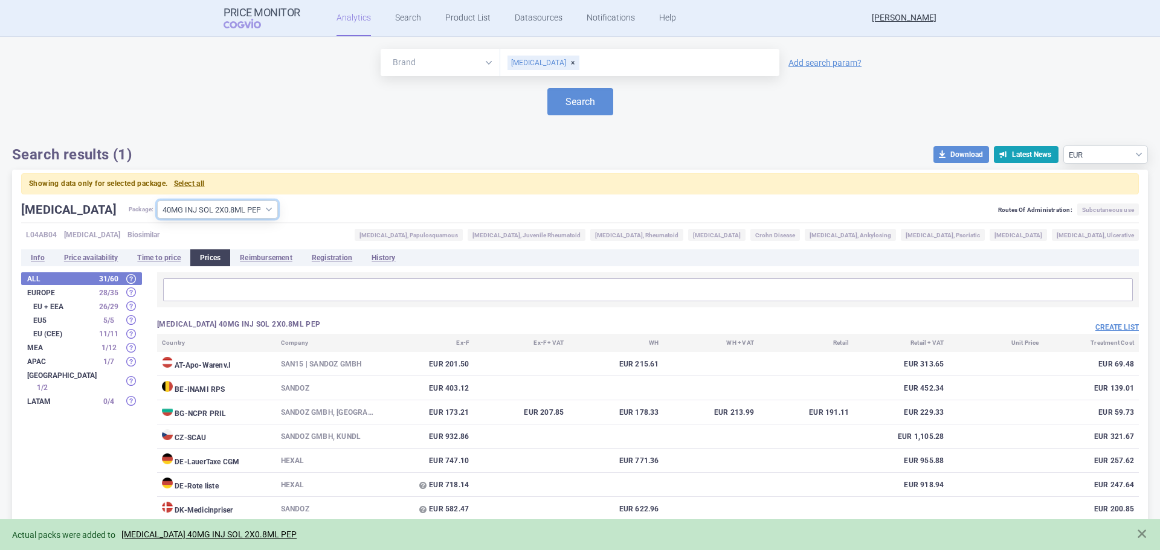
click at [191, 211] on select "All packages 10MG INJ SOL 2X0.1ML ISP ( 0 ) 20MG INJ SOL 2X0.2ML ISP ( 15 ) 20M…" at bounding box center [217, 210] width 121 height 18
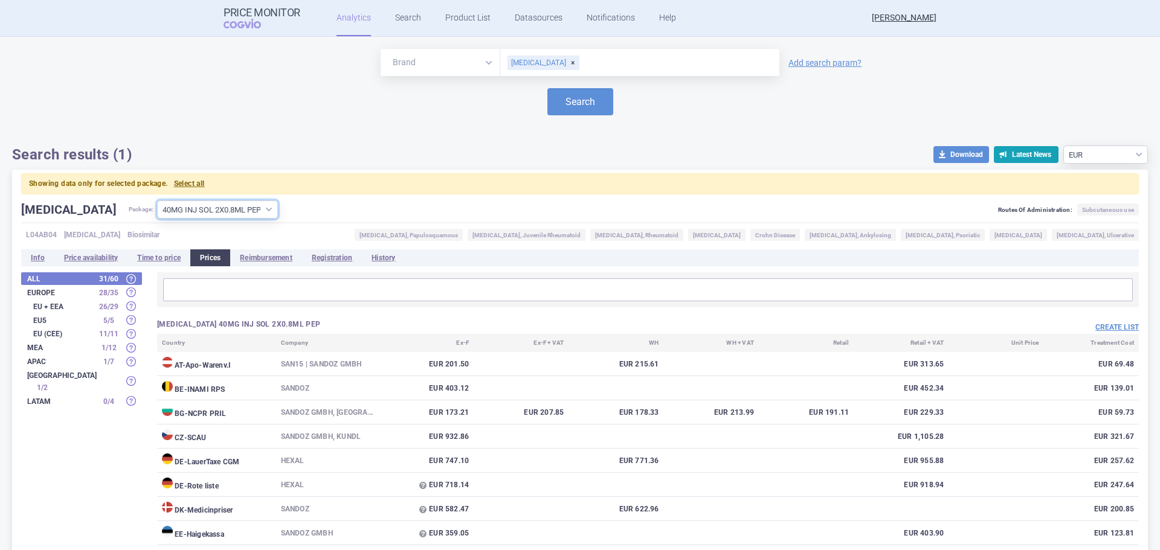
select select "5bfc22e9-3ca4-469c-b2e4-a598c0010a6b"
click at [157, 201] on select "All packages 10MG INJ SOL 2X0.1ML ISP ( 0 ) 20MG INJ SOL 2X0.2ML ISP ( 15 ) 20M…" at bounding box center [217, 210] width 121 height 18
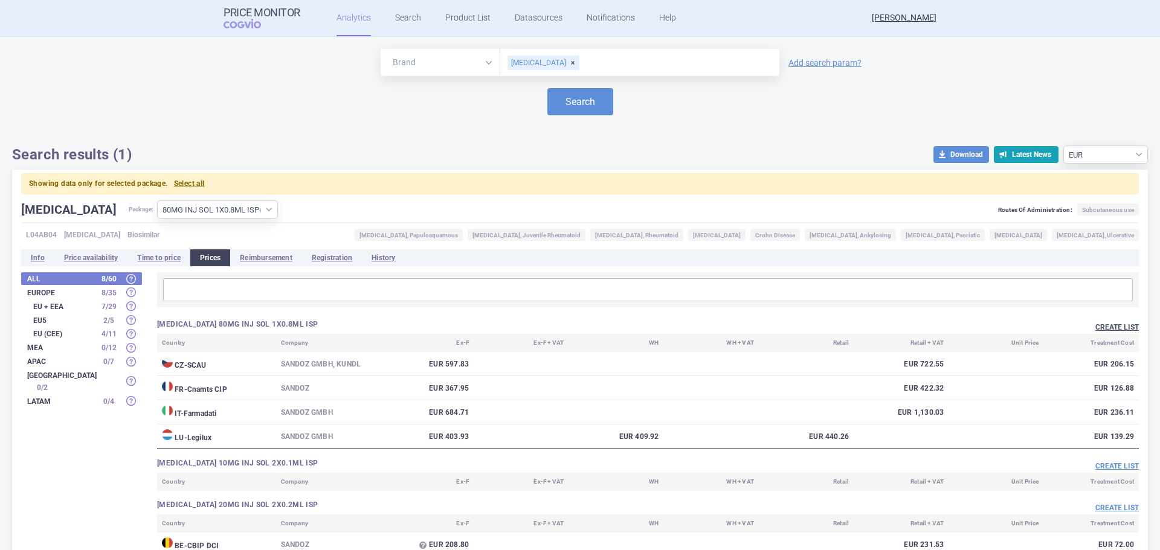
click at [1108, 324] on button "Create list" at bounding box center [1116, 328] width 43 height 10
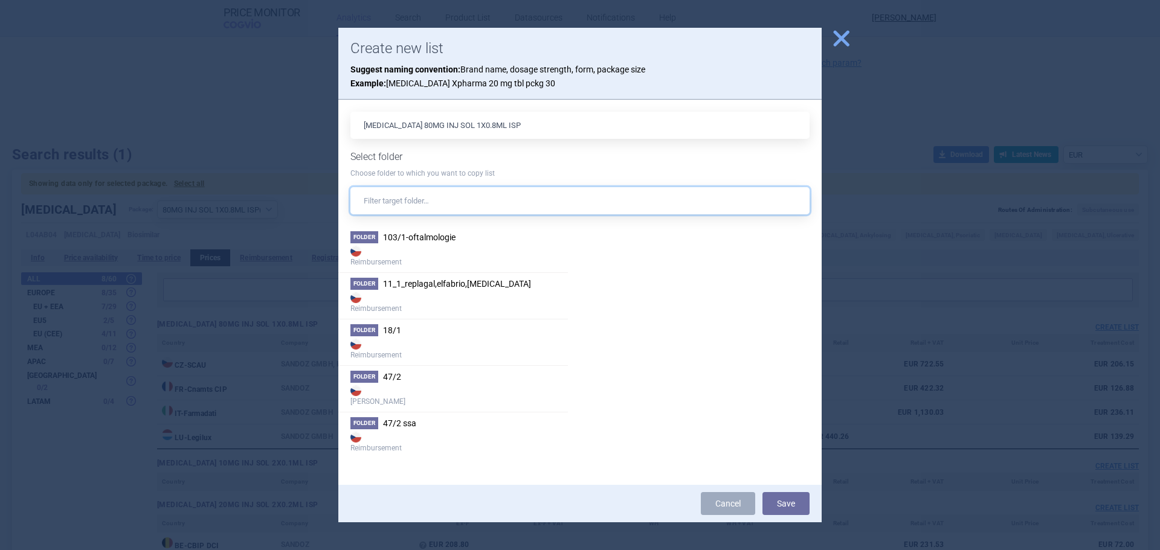
click at [512, 206] on input "text" at bounding box center [579, 200] width 459 height 27
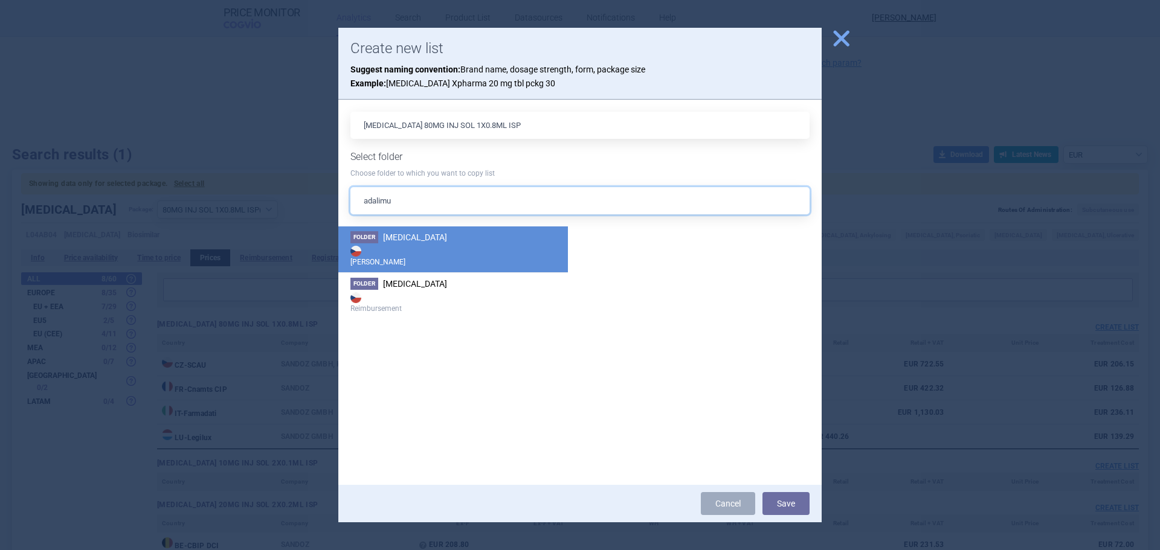
type input "adalimu"
click at [478, 240] on li "Folder [MEDICAL_DATA] Max Price" at bounding box center [453, 250] width 230 height 46
click at [791, 504] on button "Save" at bounding box center [785, 503] width 47 height 23
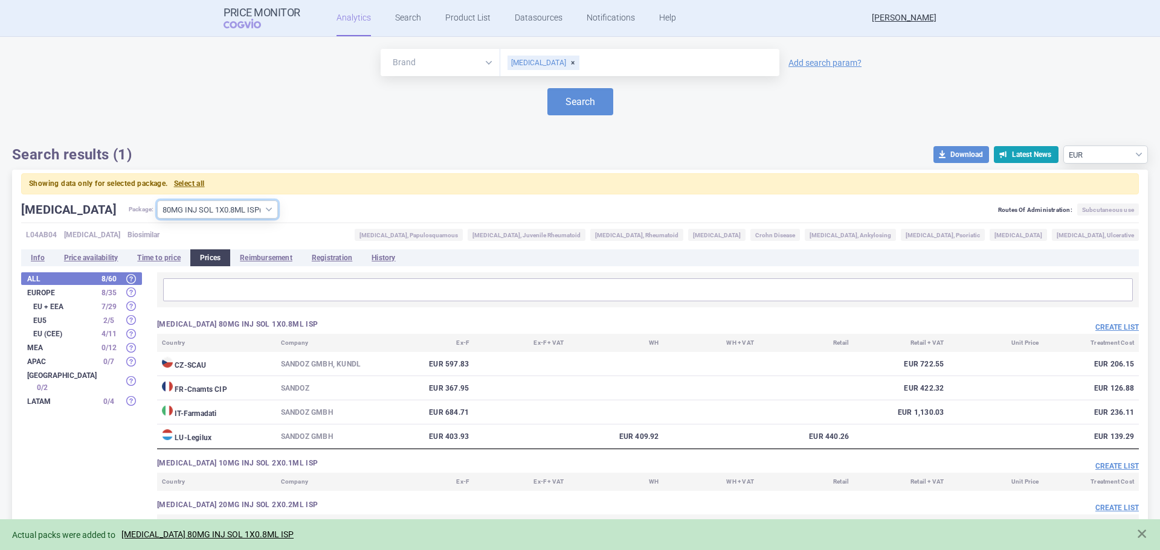
click at [188, 210] on select "All packages 10MG INJ SOL 2X0.1ML ISP ( 0 ) 20MG INJ SOL 2X0.2ML ISP ( 15 ) 20M…" at bounding box center [217, 210] width 121 height 18
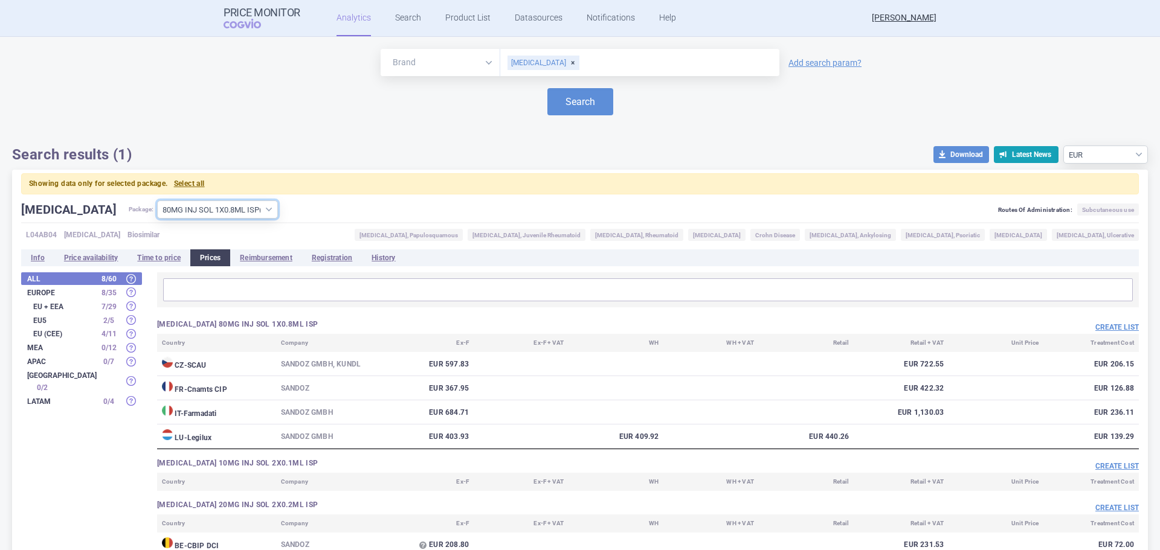
select select "9bc18d8d-b66c-4ac0-83a1-e9d702325030"
click at [157, 201] on select "All packages 10MG INJ SOL 2X0.1ML ISP ( 0 ) 20MG INJ SOL 2X0.2ML ISP ( 15 ) 20M…" at bounding box center [217, 210] width 121 height 18
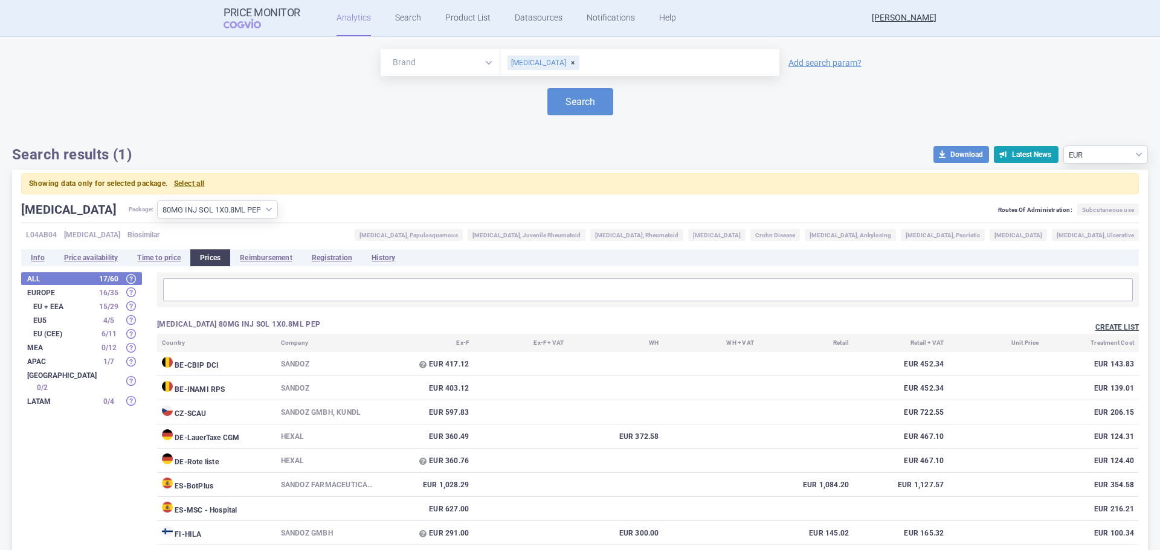
click at [1118, 328] on button "Create list" at bounding box center [1116, 328] width 43 height 10
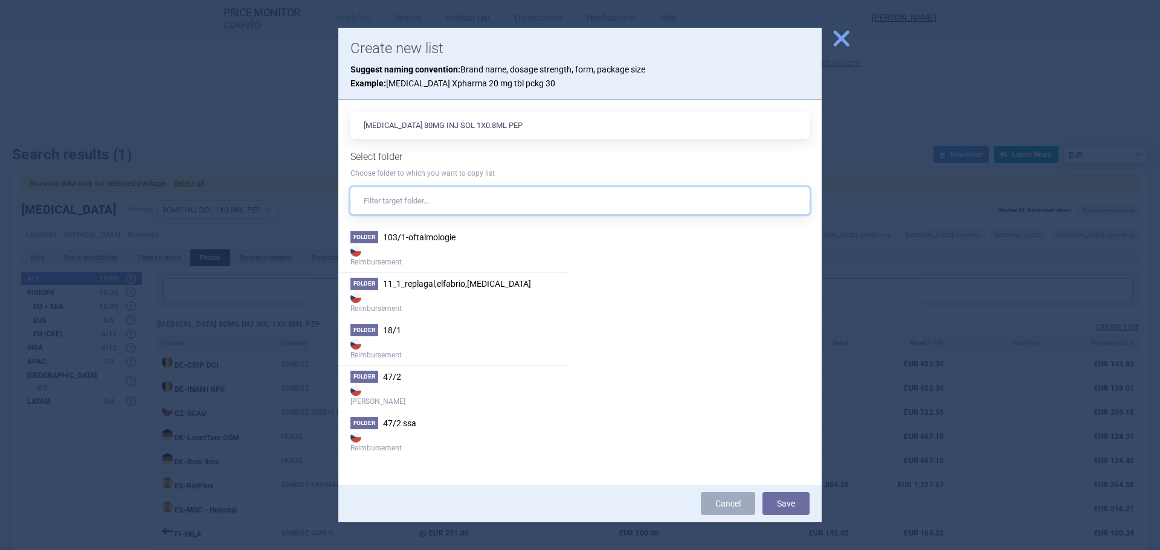
click at [434, 210] on input "text" at bounding box center [579, 200] width 459 height 27
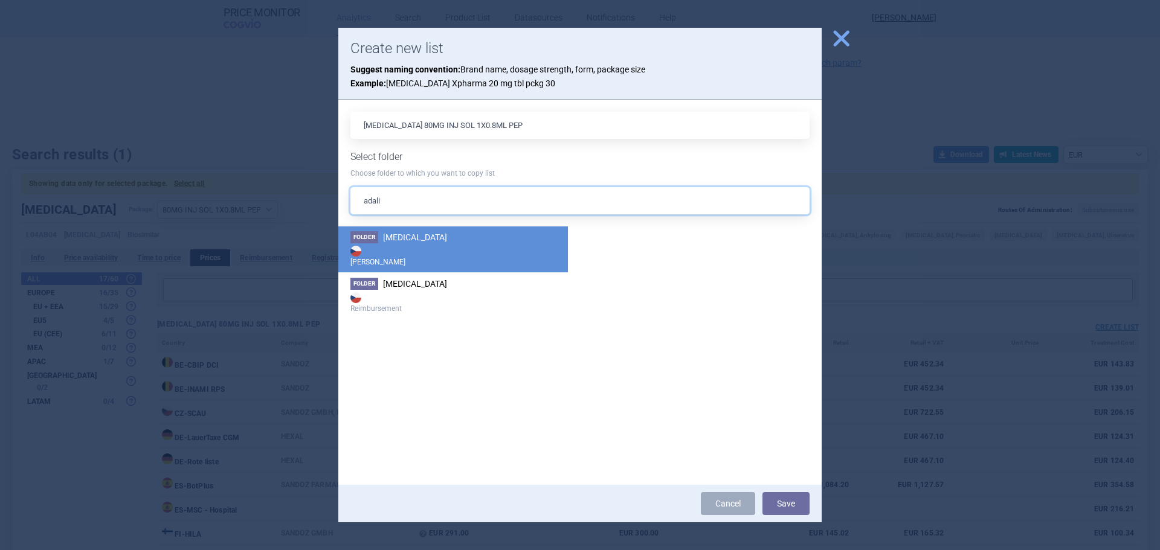
type input "adali"
click at [450, 234] on li "Folder [MEDICAL_DATA] Max Price" at bounding box center [453, 250] width 230 height 46
click at [792, 498] on button "Save" at bounding box center [785, 503] width 47 height 23
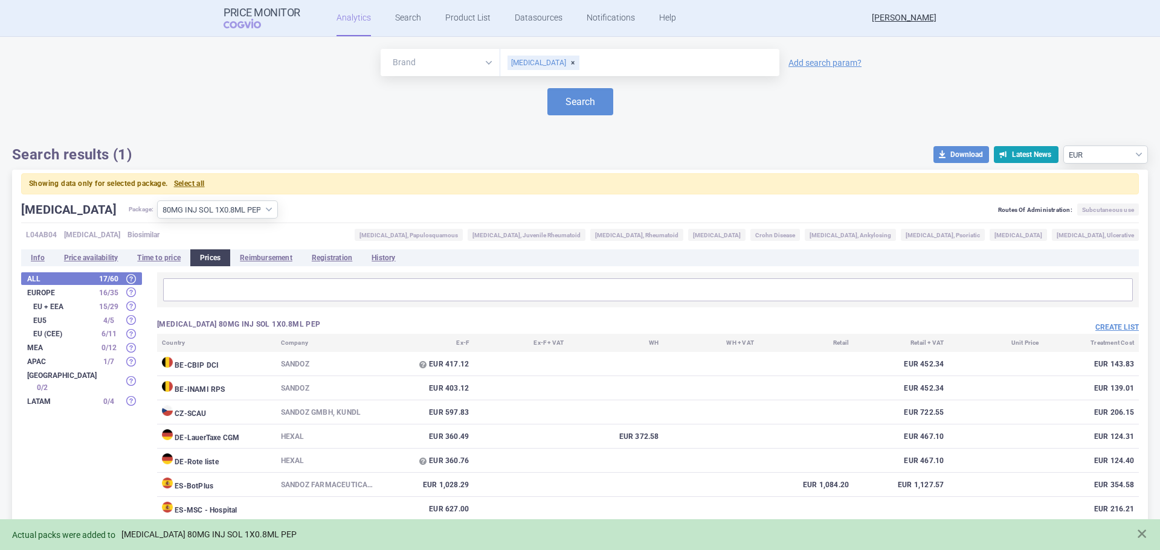
click at [252, 533] on link "[MEDICAL_DATA] 80MG INJ SOL 1X0.8ML PEP" at bounding box center [208, 535] width 175 height 10
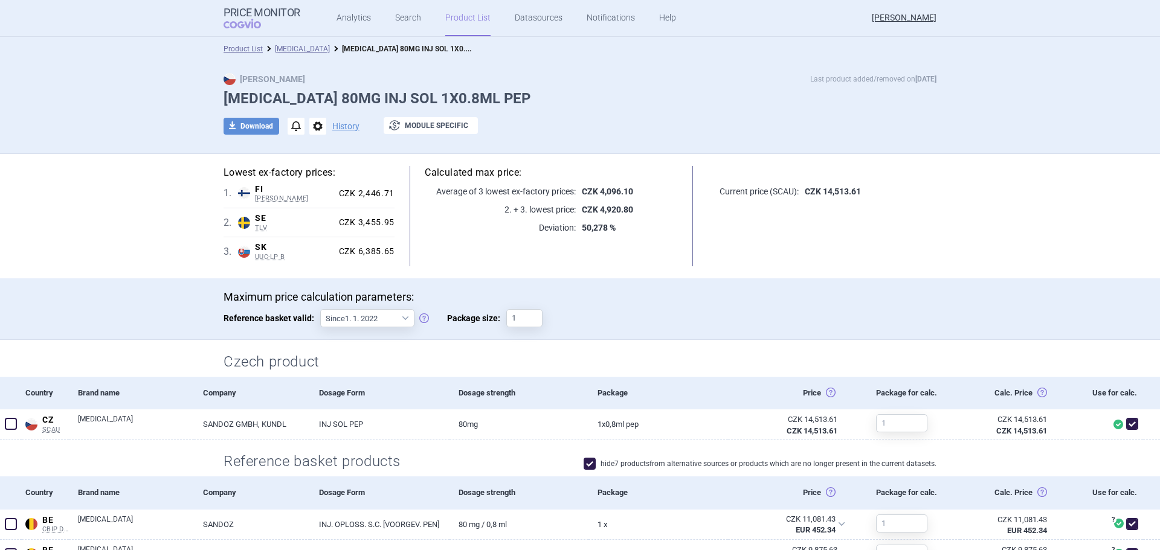
click at [287, 41] on div "Product List [MEDICAL_DATA] [MEDICAL_DATA] 80MG INJ SOL 1X0.8ML PEP" at bounding box center [580, 49] width 1160 height 24
click at [287, 47] on link "[MEDICAL_DATA]" at bounding box center [302, 49] width 55 height 8
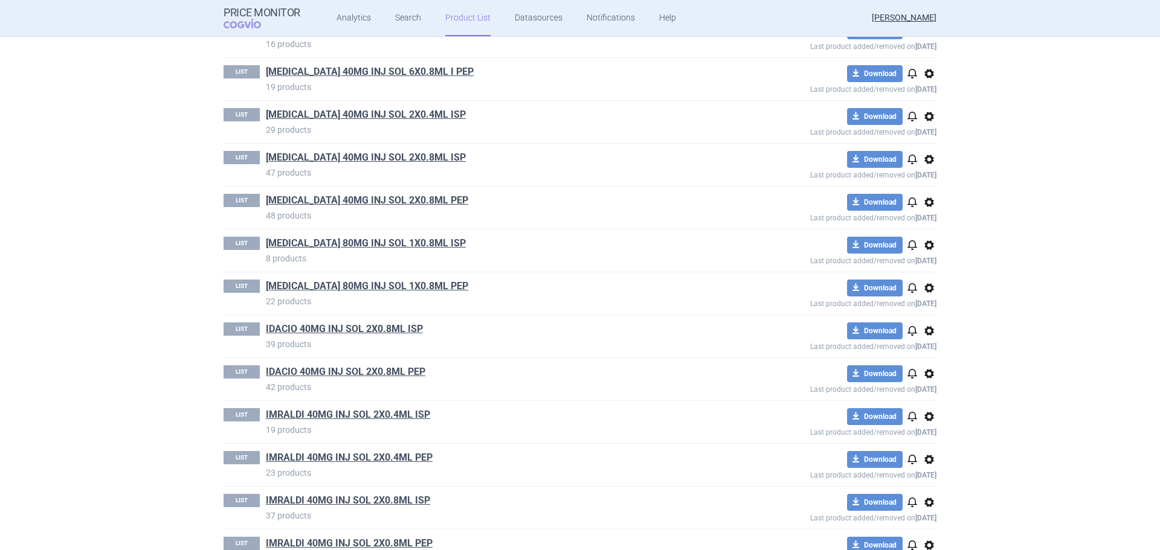
scroll to position [725, 0]
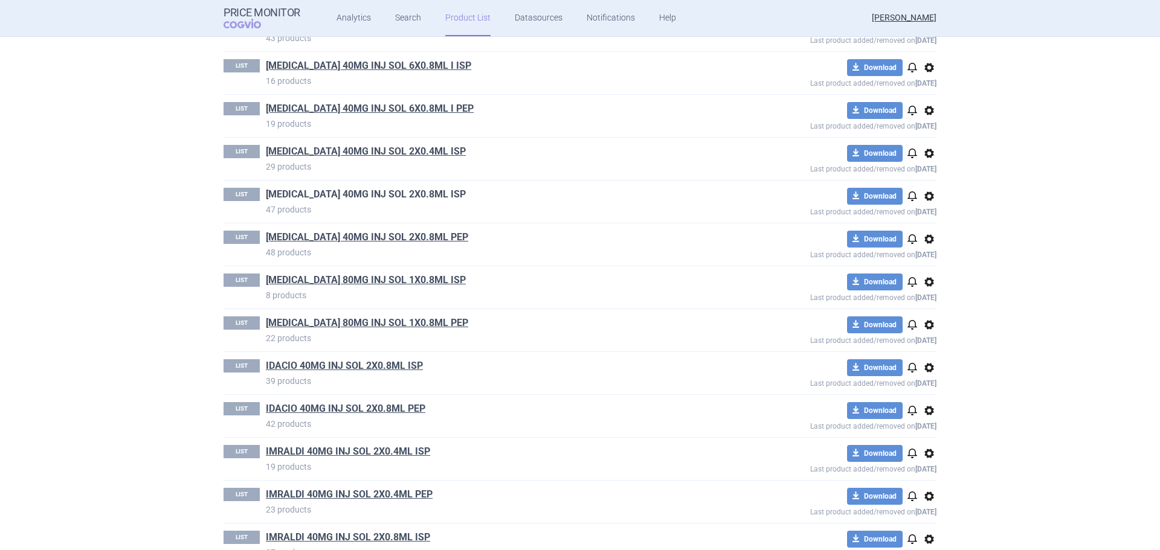
click at [415, 195] on link "[MEDICAL_DATA] 40MG INJ SOL 2X0.8ML ISP" at bounding box center [366, 194] width 200 height 13
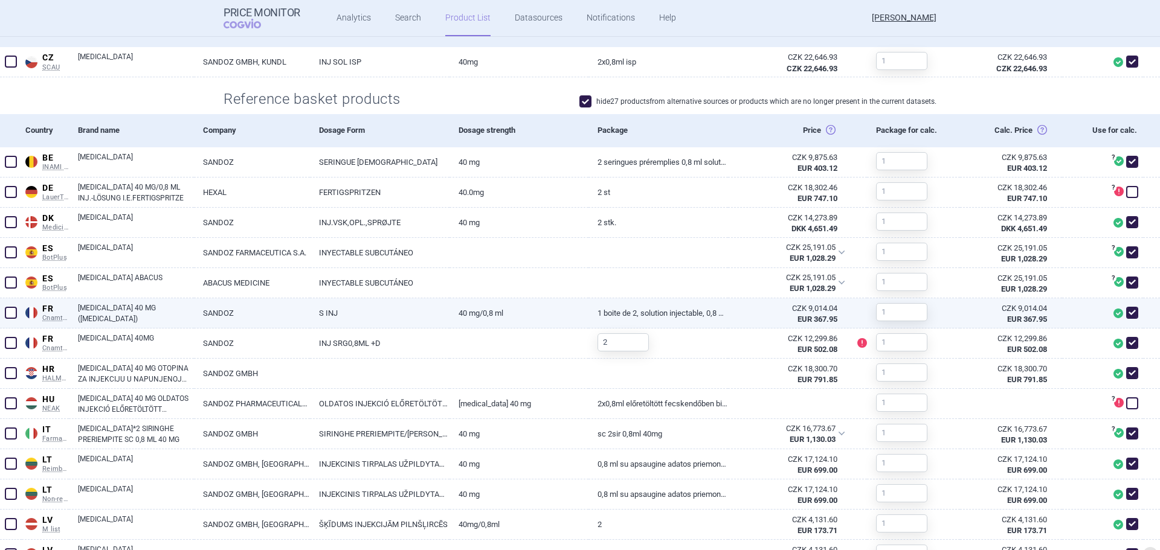
scroll to position [423, 0]
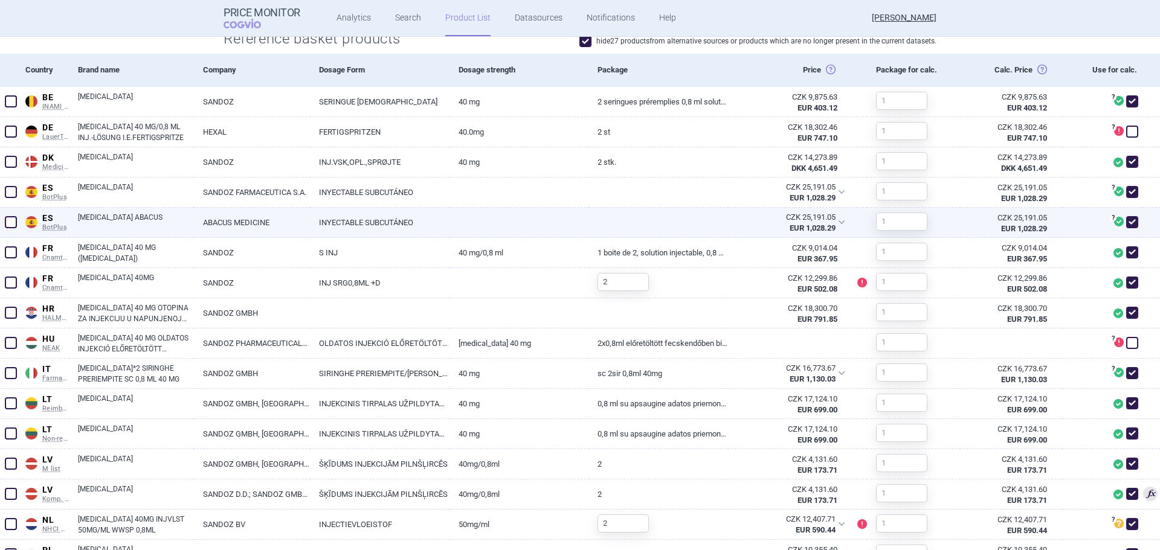
click at [13, 223] on span at bounding box center [11, 222] width 12 height 12
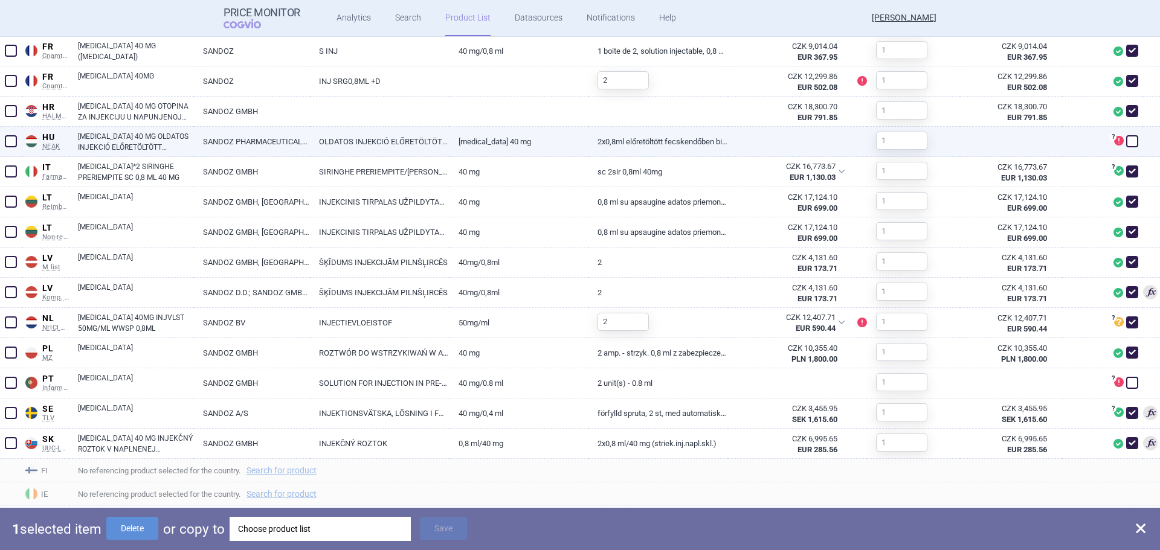
scroll to position [634, 0]
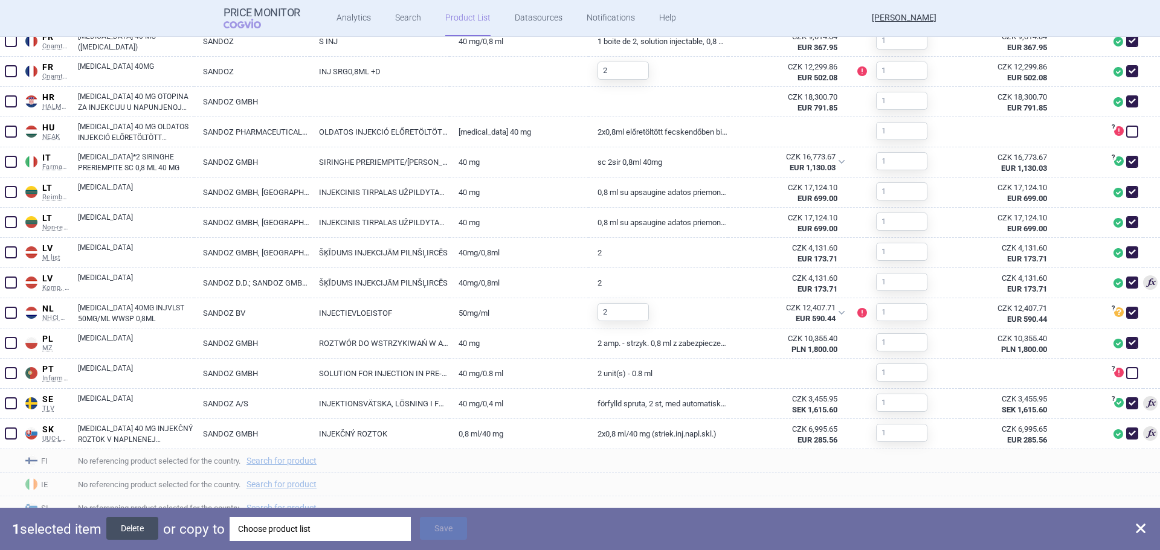
click at [150, 529] on button "Delete" at bounding box center [132, 528] width 52 height 23
checkbox input "false"
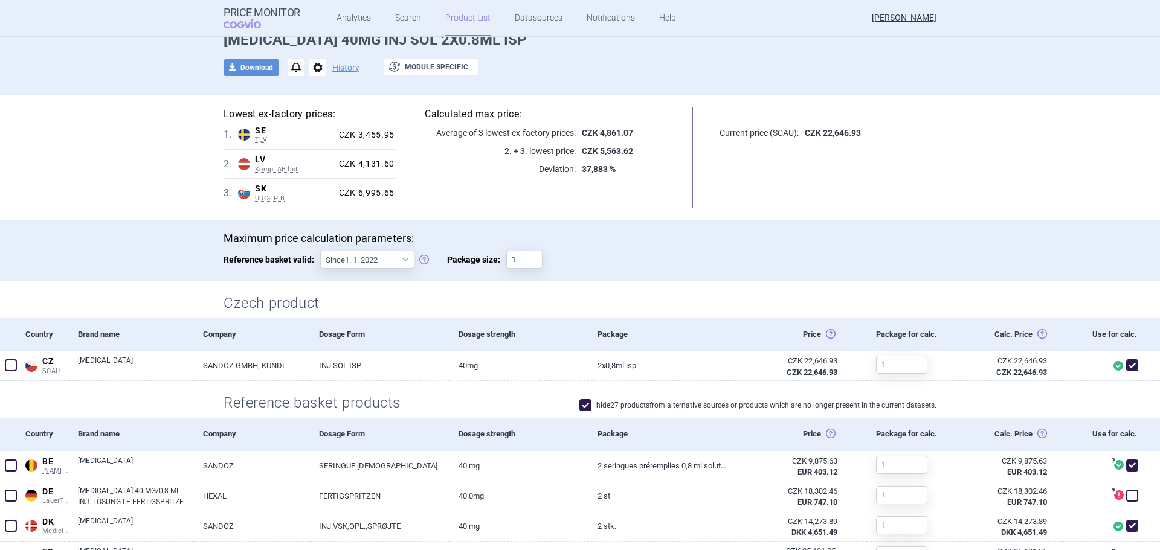
scroll to position [0, 0]
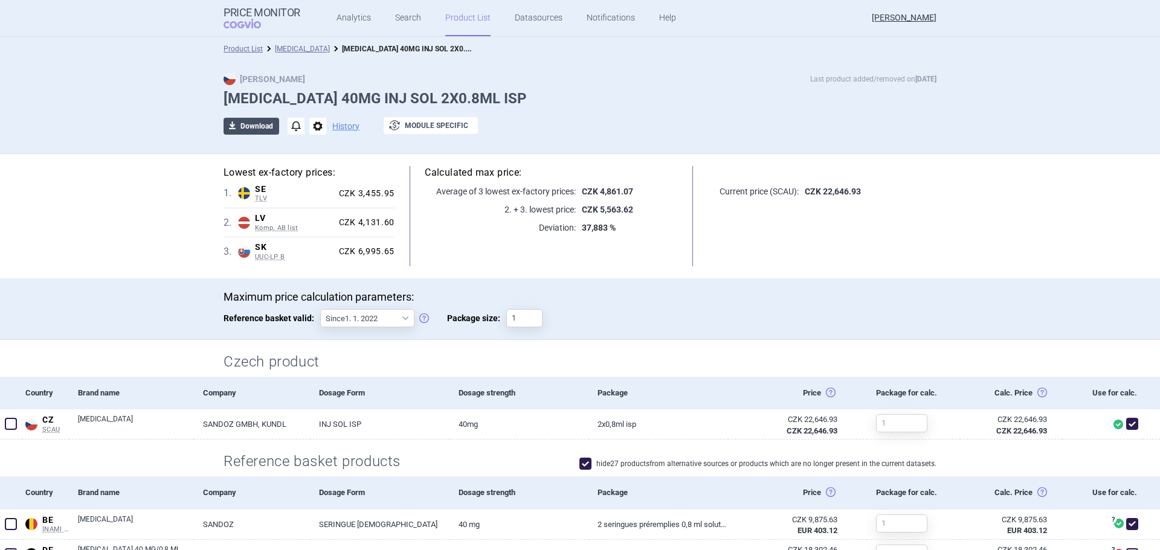
click at [258, 129] on button "download Download" at bounding box center [251, 126] width 56 height 17
select select "EUR"
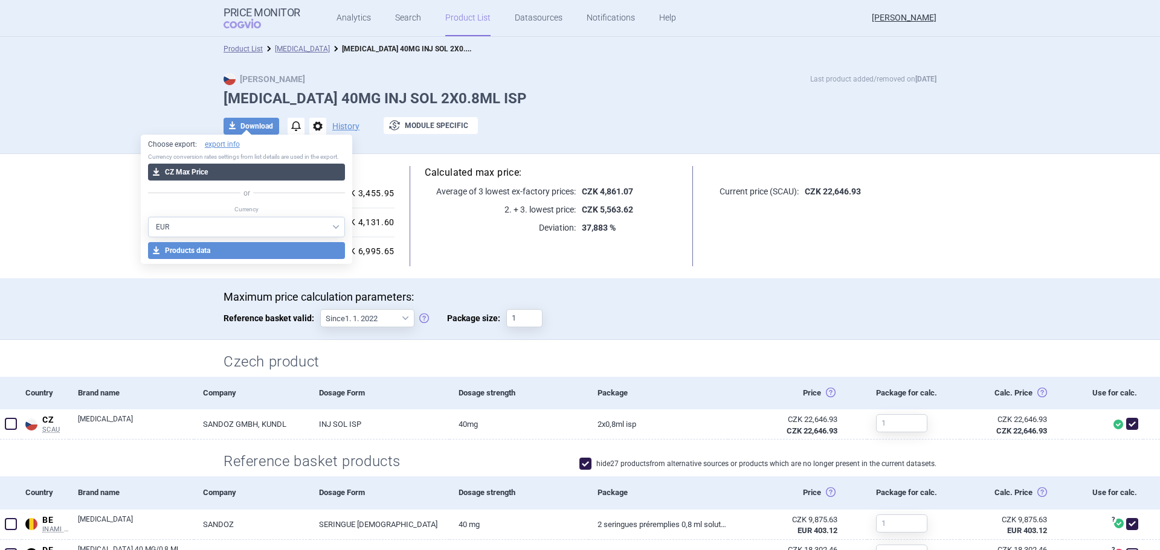
click at [231, 175] on button "download CZ Max Price" at bounding box center [247, 172] width 198 height 17
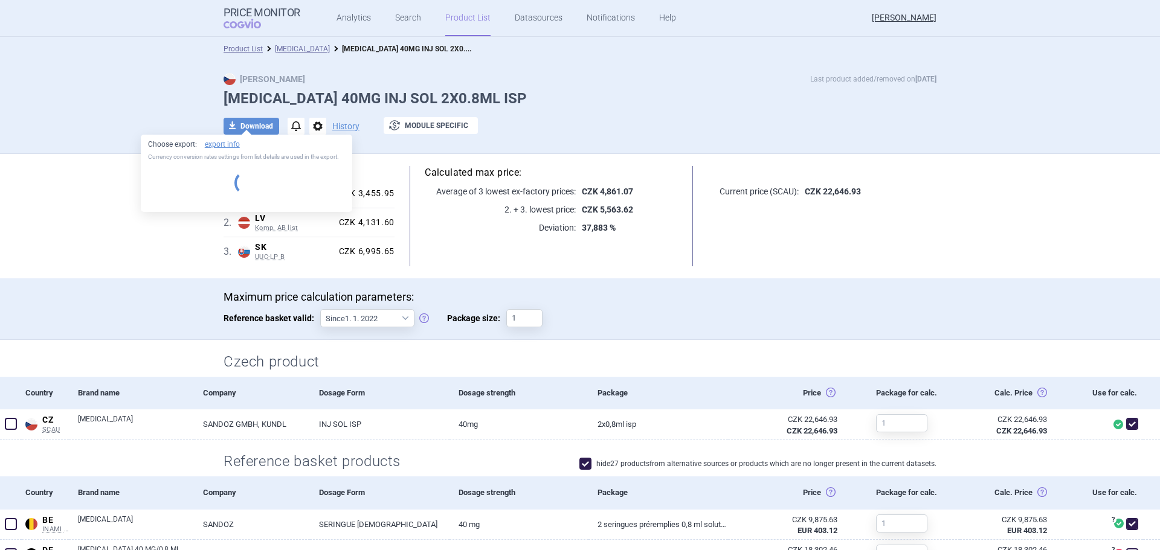
select select "EUR"
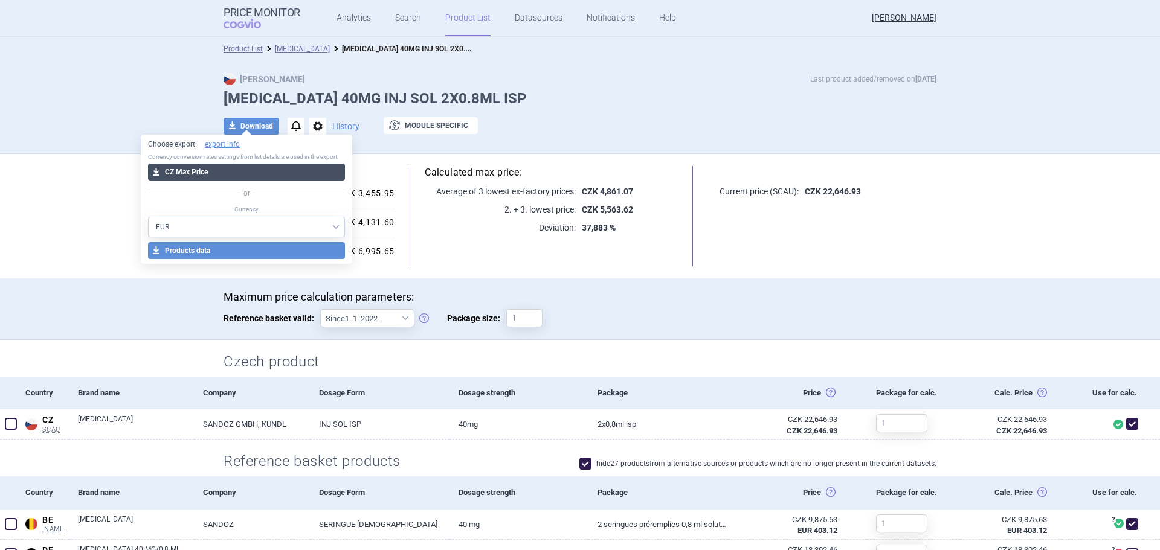
click at [241, 170] on button "download CZ Max Price" at bounding box center [247, 172] width 198 height 17
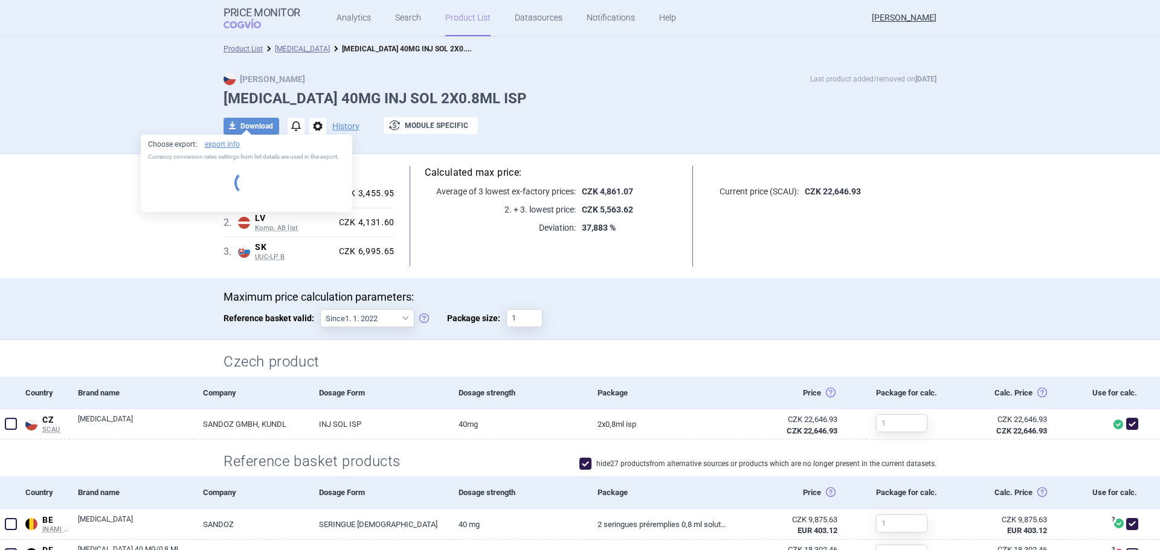
select select "EUR"
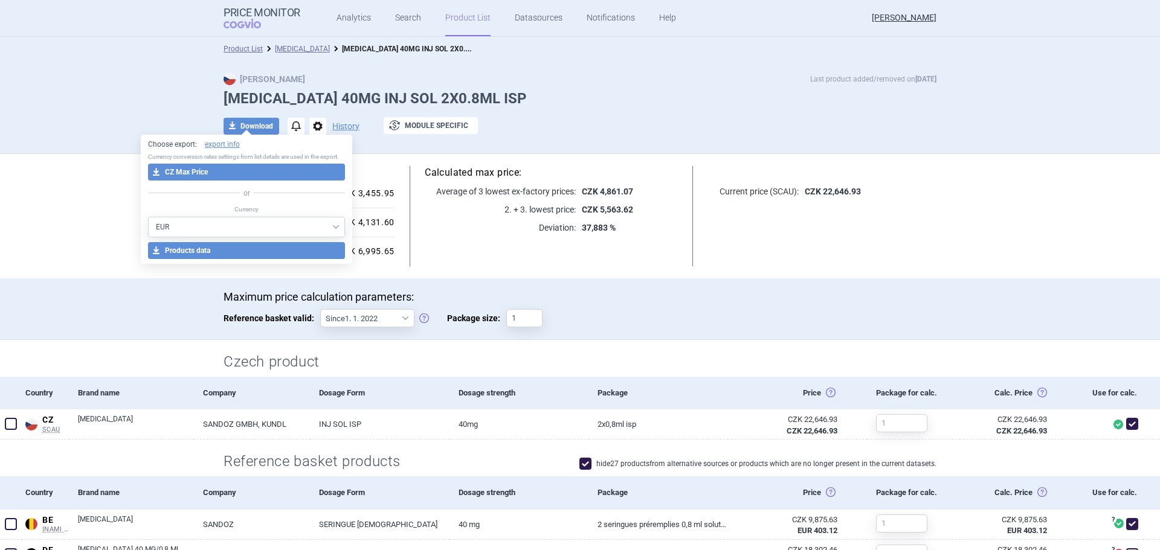
click at [298, 44] on li "[MEDICAL_DATA]" at bounding box center [296, 49] width 67 height 12
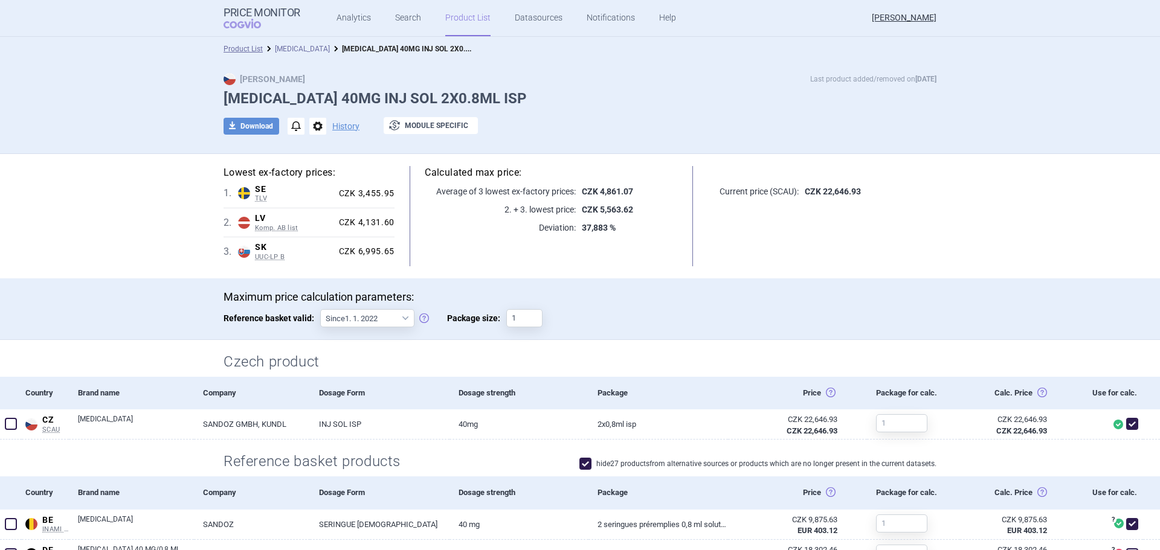
click at [298, 47] on link "[MEDICAL_DATA]" at bounding box center [302, 49] width 55 height 8
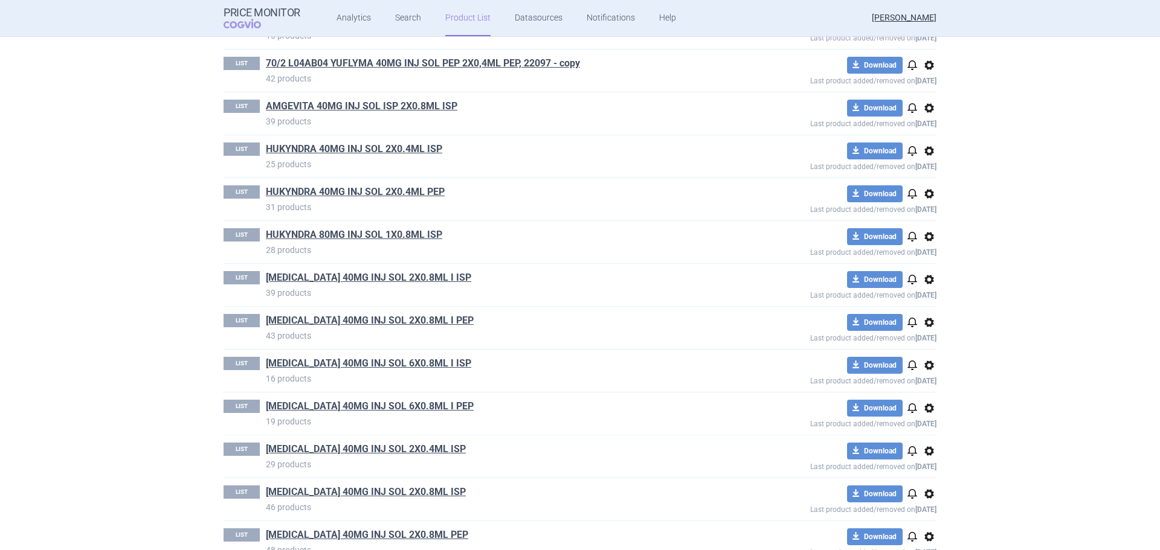
scroll to position [604, 0]
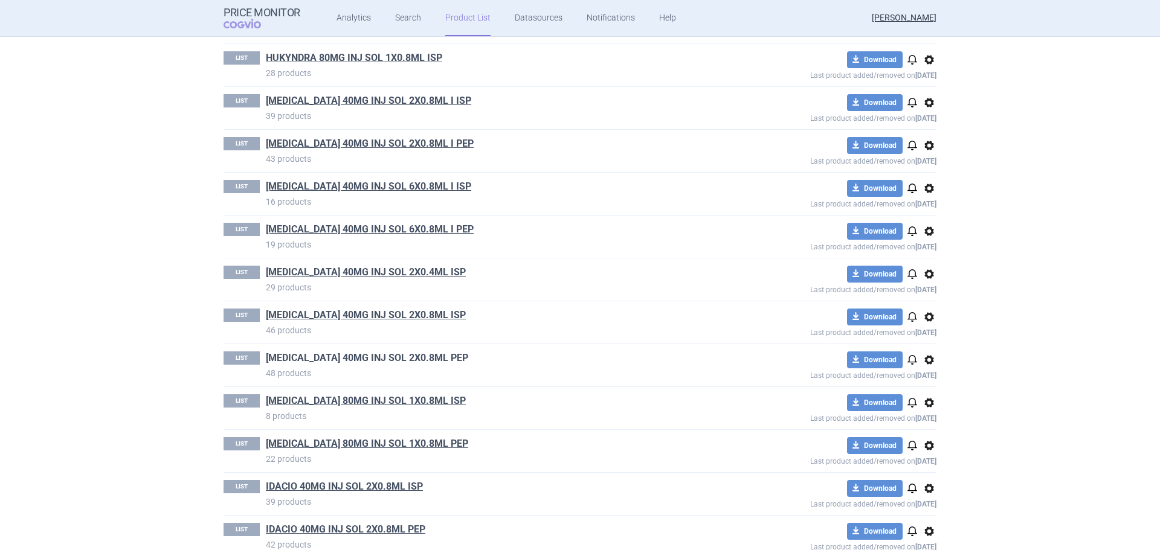
click at [371, 359] on link "[MEDICAL_DATA] 40MG INJ SOL 2X0.8ML PEP" at bounding box center [367, 358] width 202 height 13
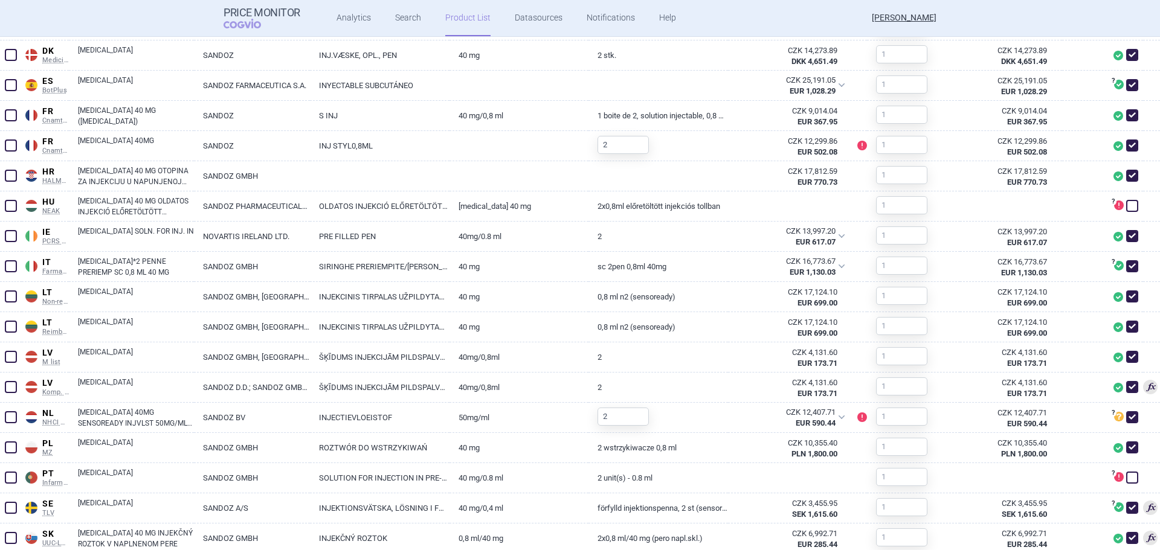
scroll to position [544, 0]
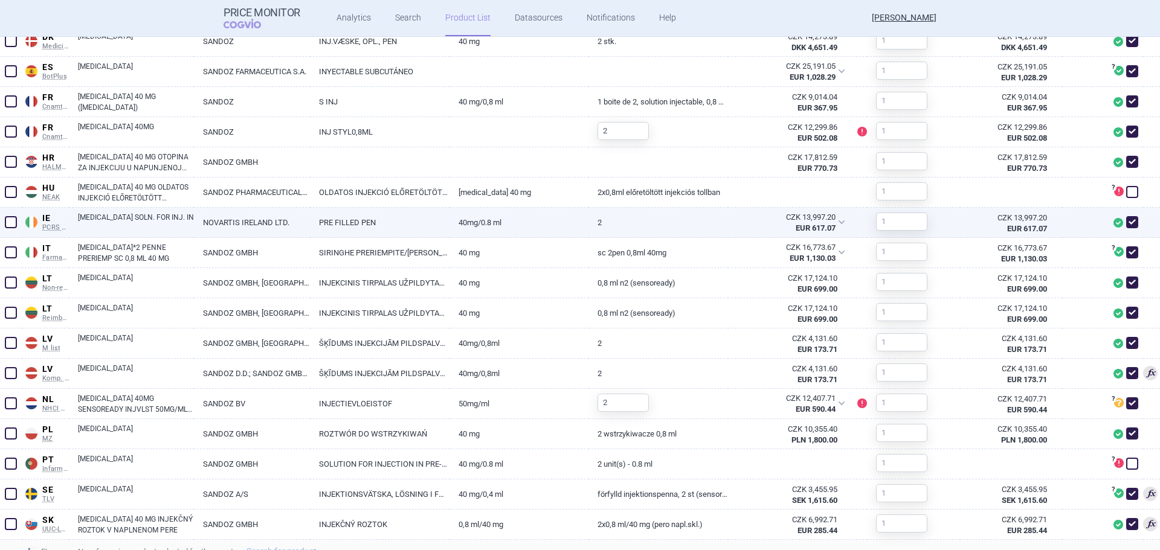
click at [11, 224] on span at bounding box center [11, 222] width 12 height 12
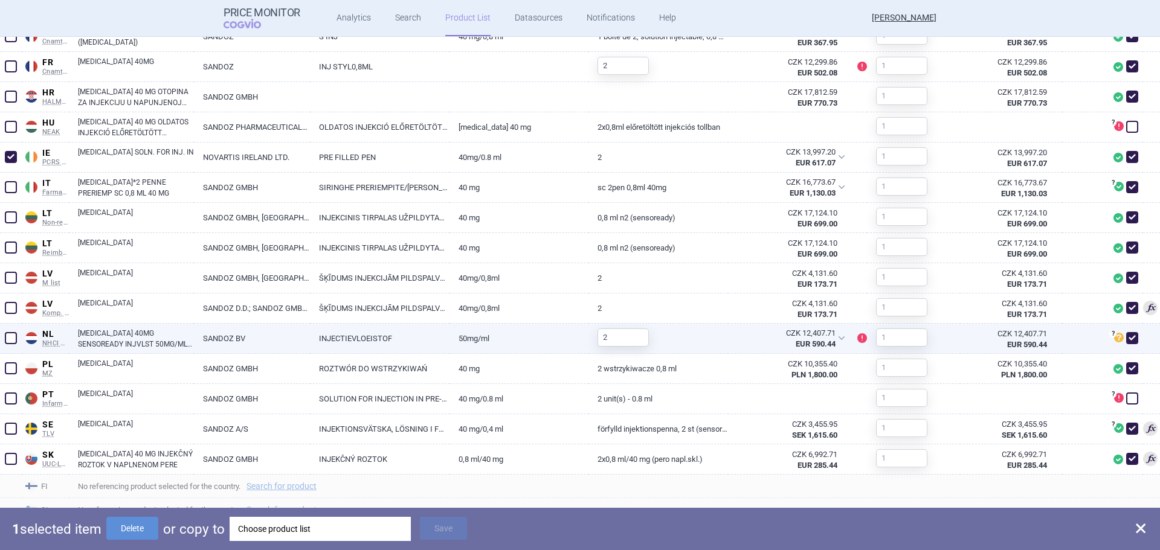
scroll to position [611, 0]
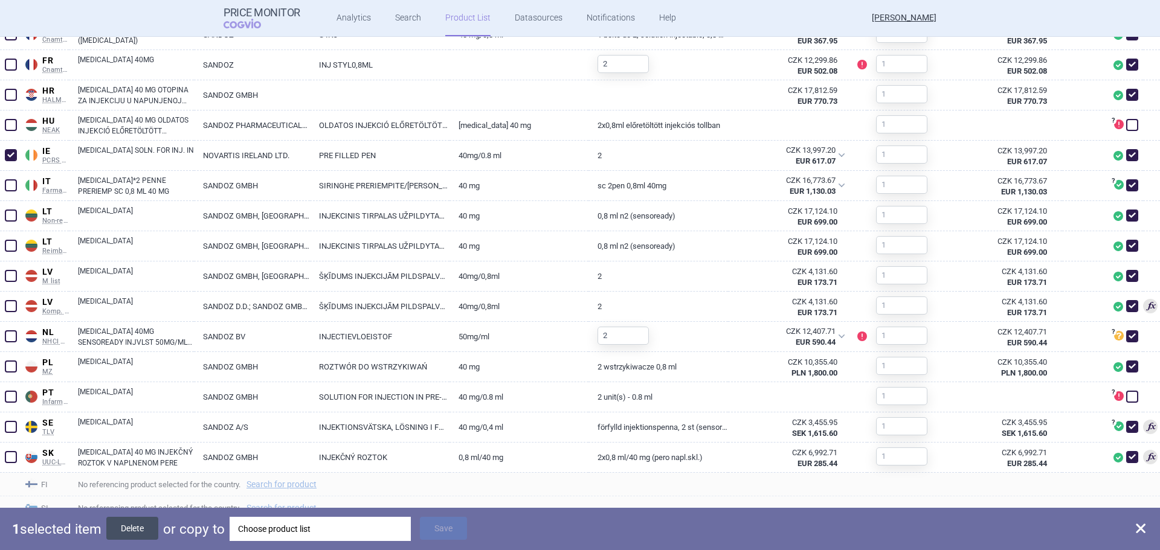
click at [133, 531] on button "Delete" at bounding box center [132, 528] width 52 height 23
checkbox input "false"
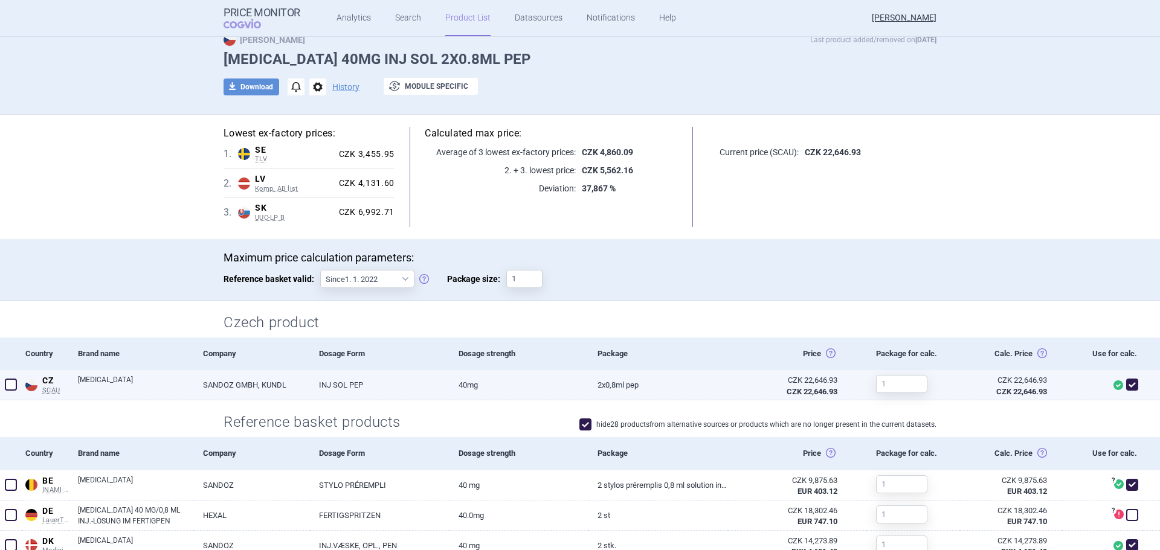
scroll to position [60, 0]
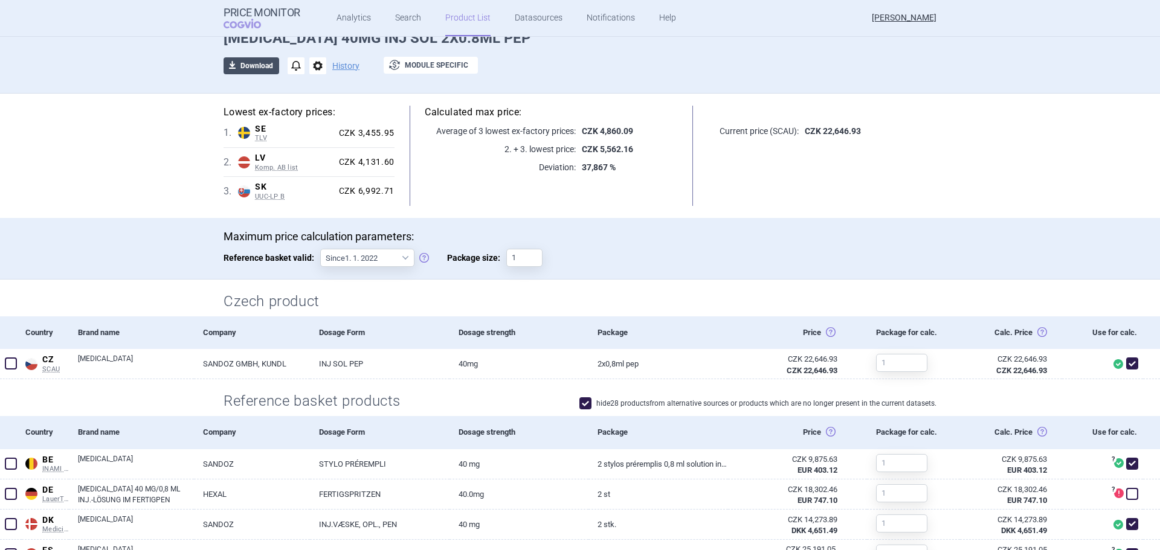
click at [234, 60] on span "download" at bounding box center [231, 65] width 17 height 17
select select "EUR"
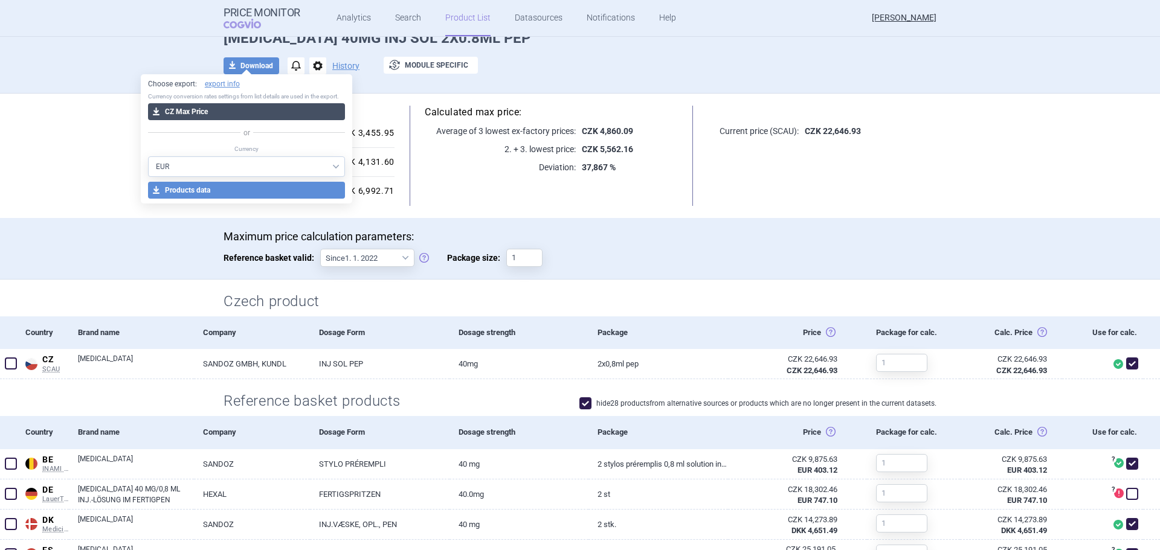
click at [226, 109] on button "download CZ Max Price" at bounding box center [247, 111] width 198 height 17
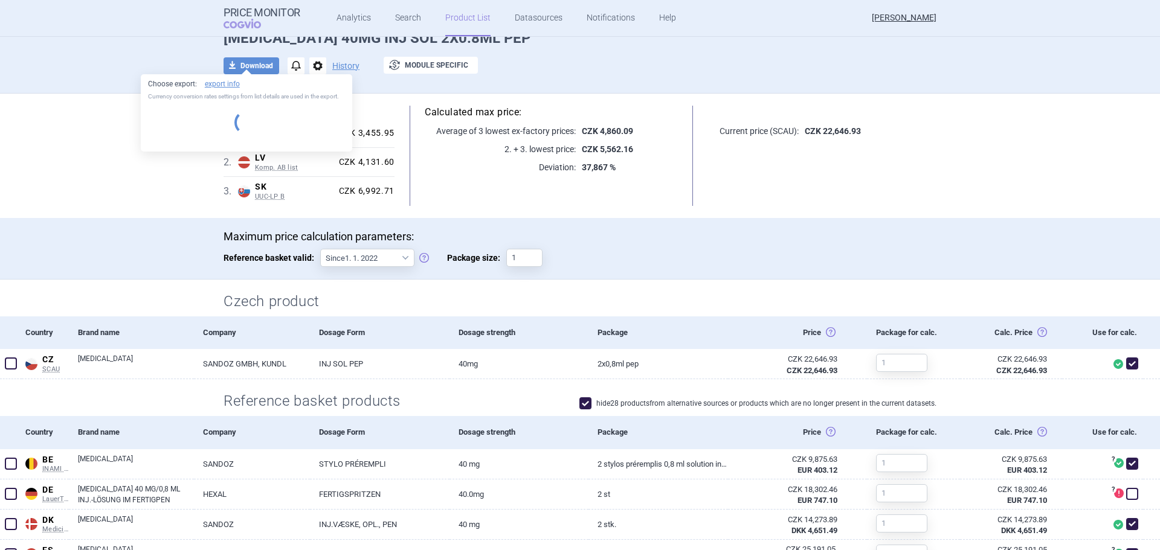
select select "EUR"
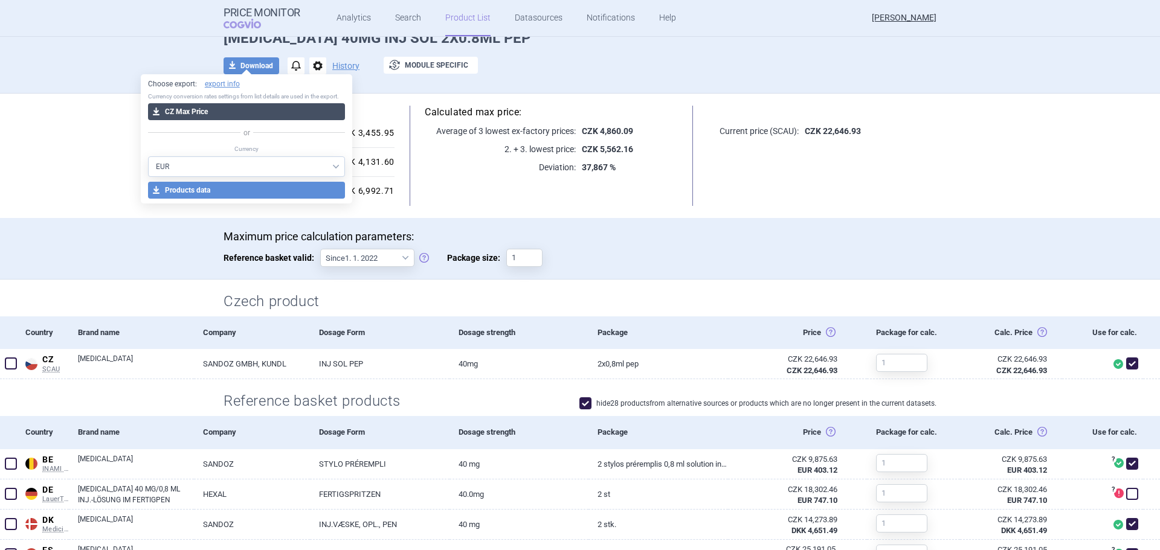
click at [223, 107] on button "download CZ Max Price" at bounding box center [247, 111] width 198 height 17
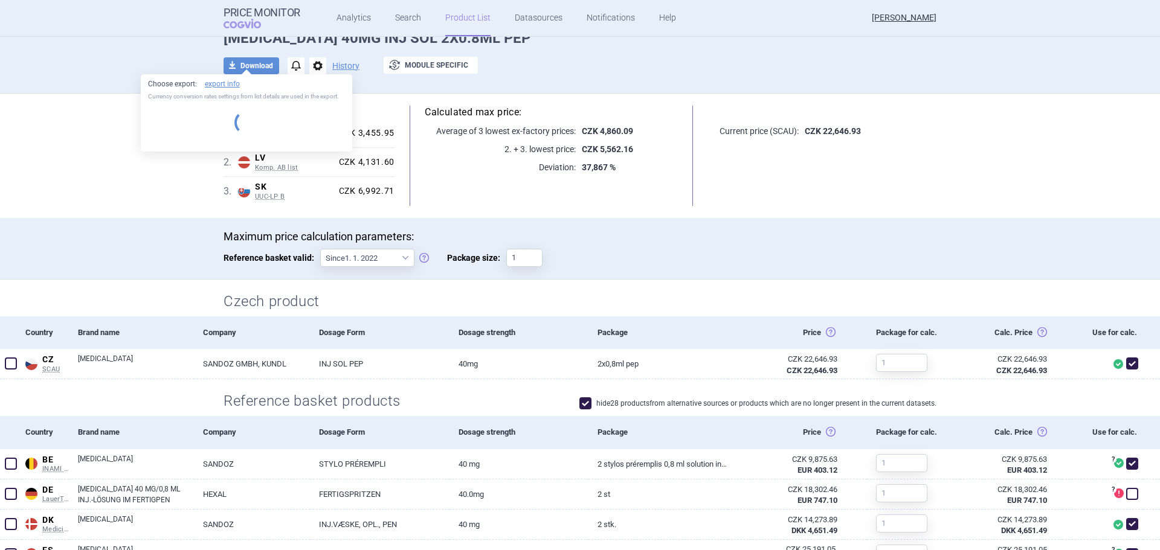
select select "EUR"
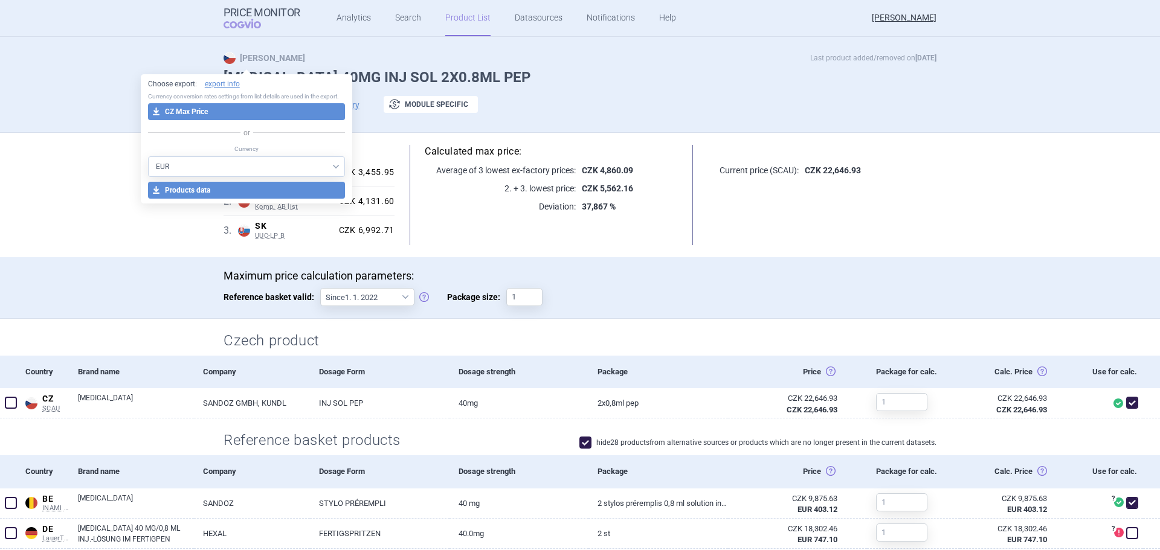
scroll to position [0, 0]
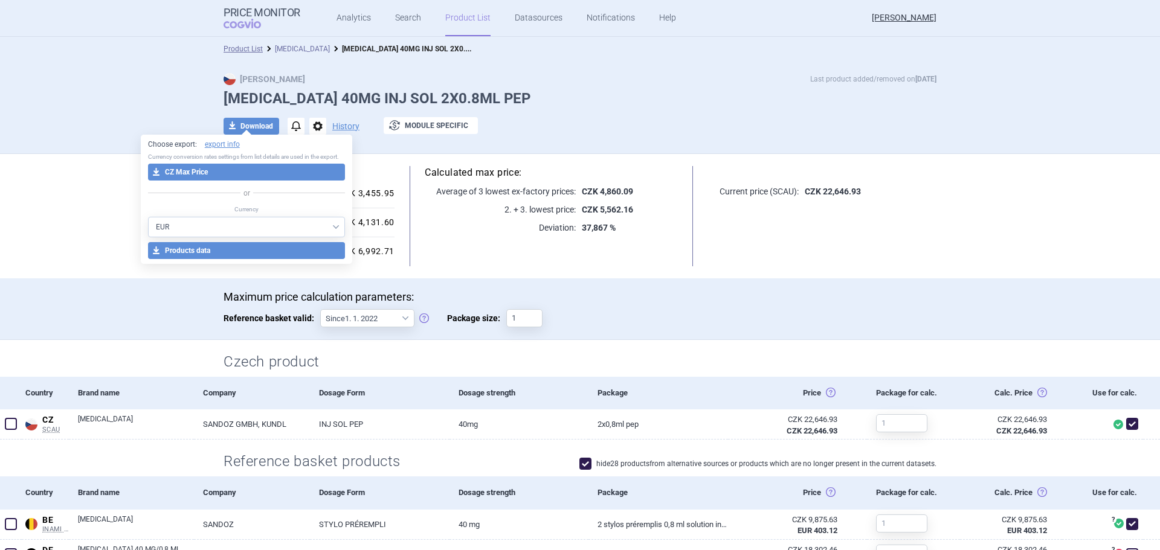
click at [278, 48] on link "[MEDICAL_DATA]" at bounding box center [302, 49] width 55 height 8
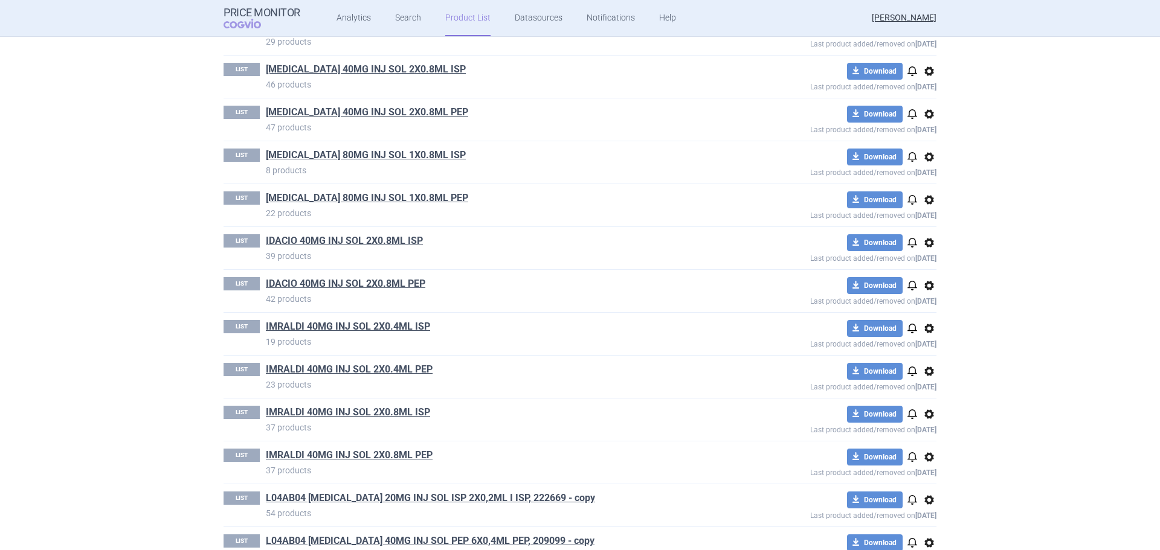
scroll to position [846, 0]
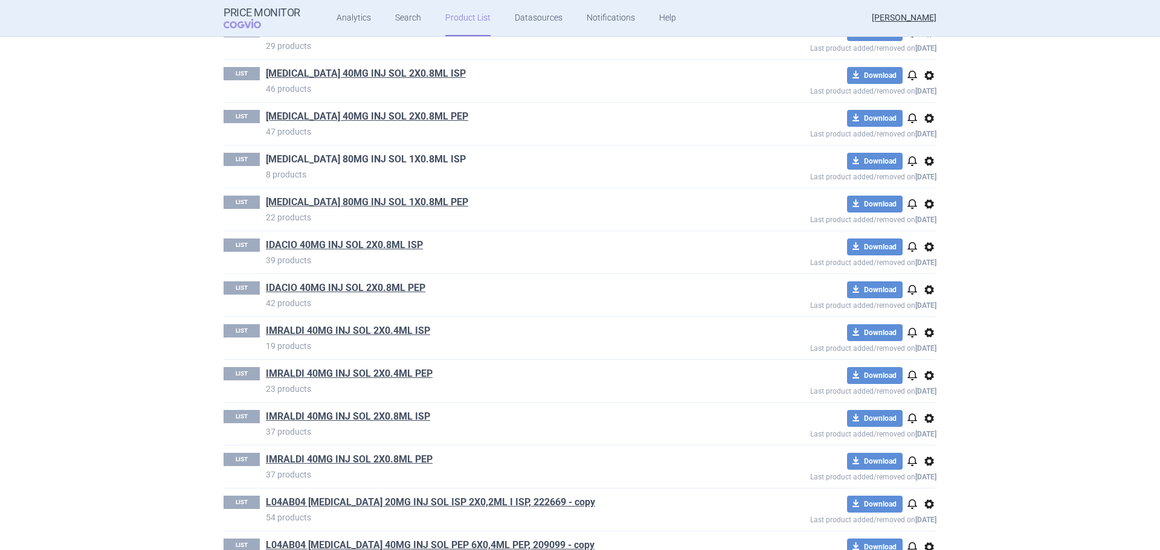
click at [398, 163] on link "[MEDICAL_DATA] 80MG INJ SOL 1X0.8ML ISP" at bounding box center [366, 159] width 200 height 13
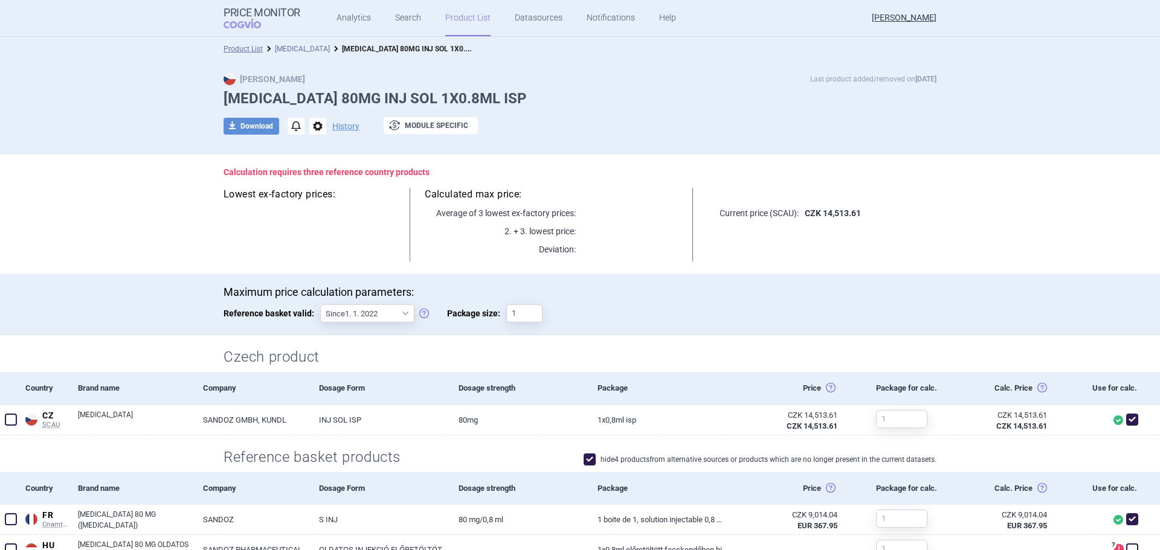
click at [286, 51] on link "[MEDICAL_DATA]" at bounding box center [302, 49] width 55 height 8
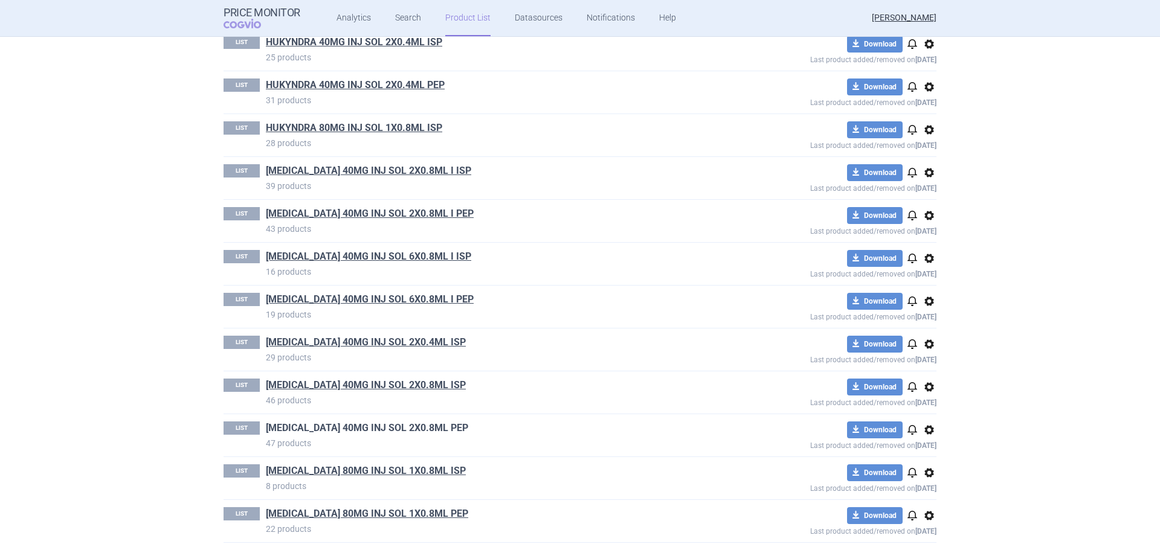
scroll to position [604, 0]
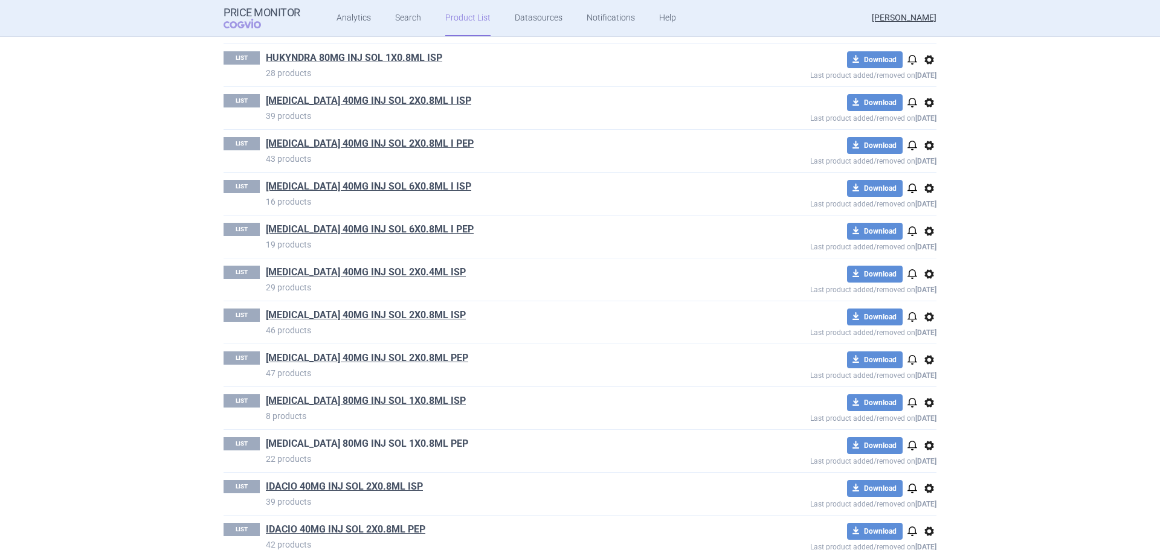
click at [400, 446] on link "[MEDICAL_DATA] 80MG INJ SOL 1X0.8ML PEP" at bounding box center [367, 443] width 202 height 13
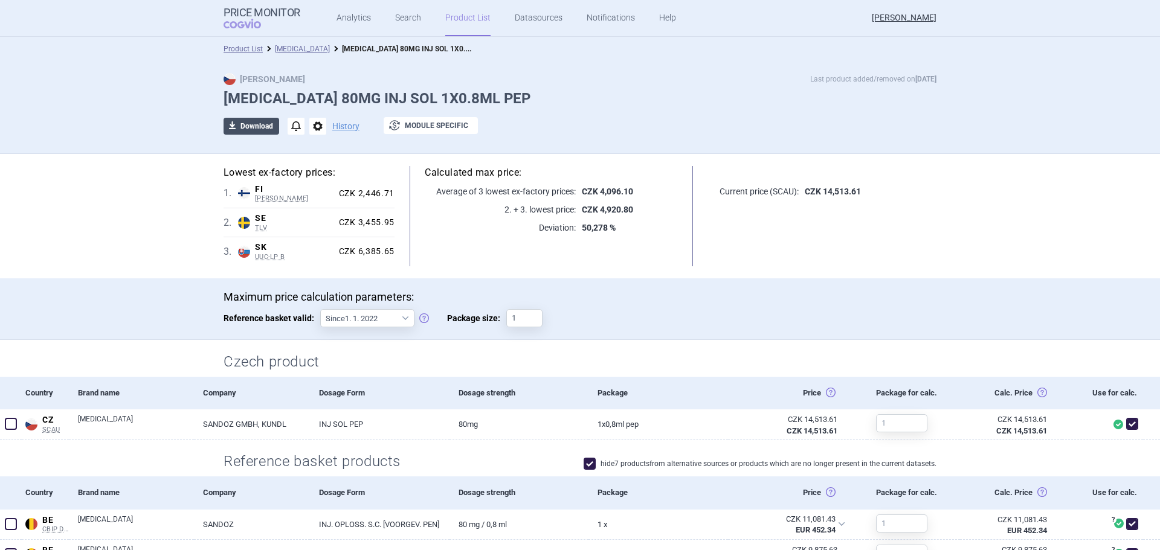
click at [251, 130] on button "download Download" at bounding box center [251, 126] width 56 height 17
select select "EUR"
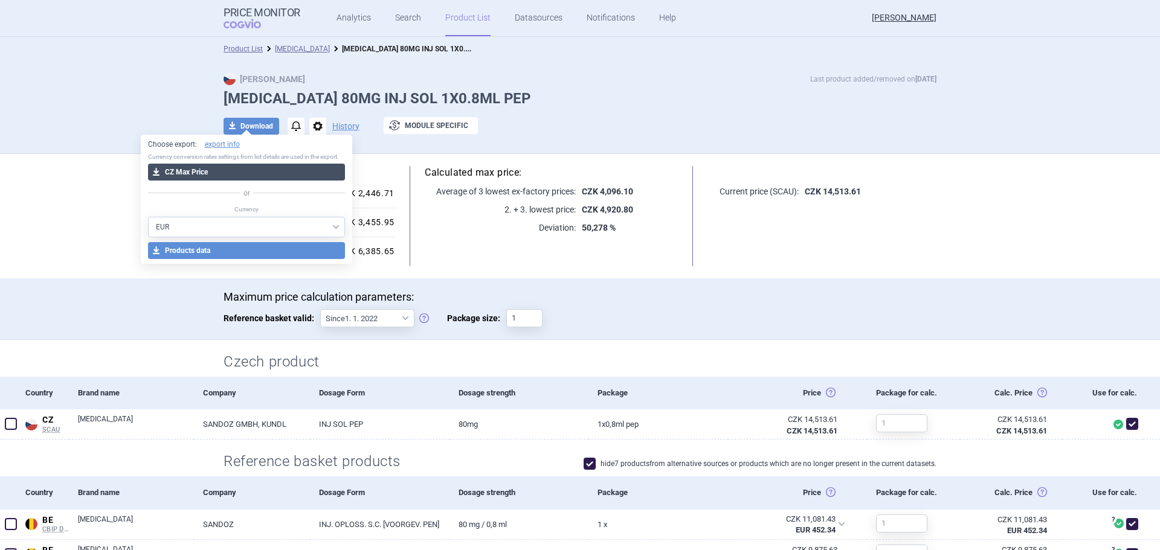
click at [248, 169] on button "download CZ Max Price" at bounding box center [247, 172] width 198 height 17
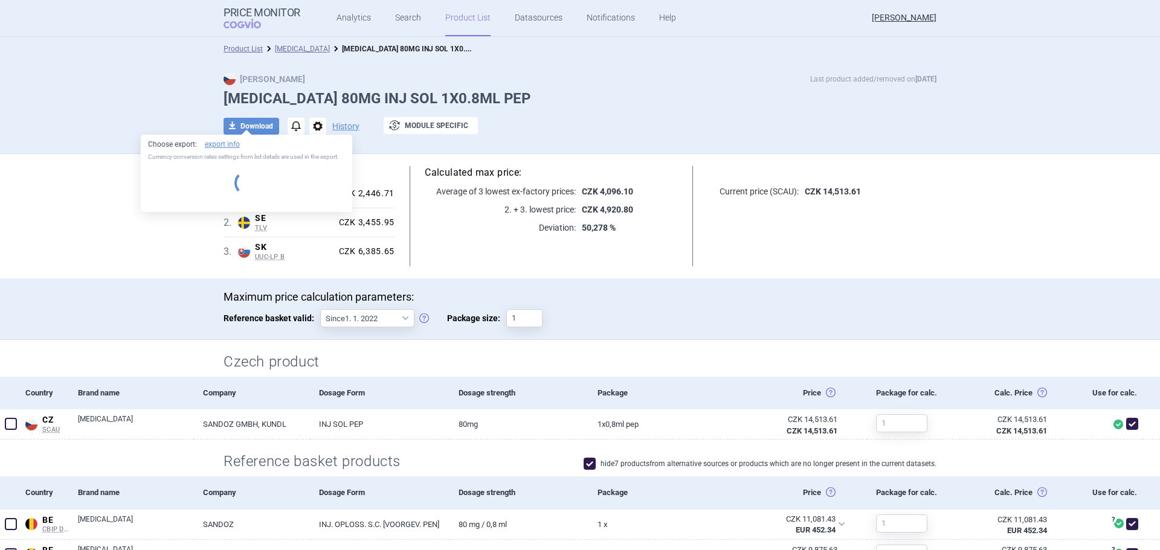
select select "EUR"
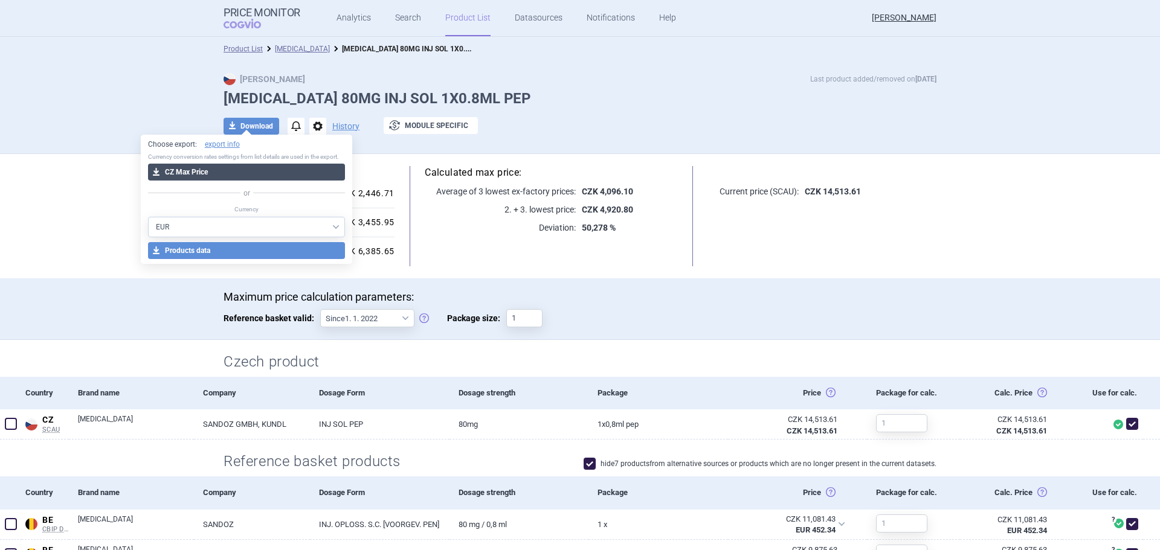
click at [253, 176] on button "download CZ Max Price" at bounding box center [247, 172] width 198 height 17
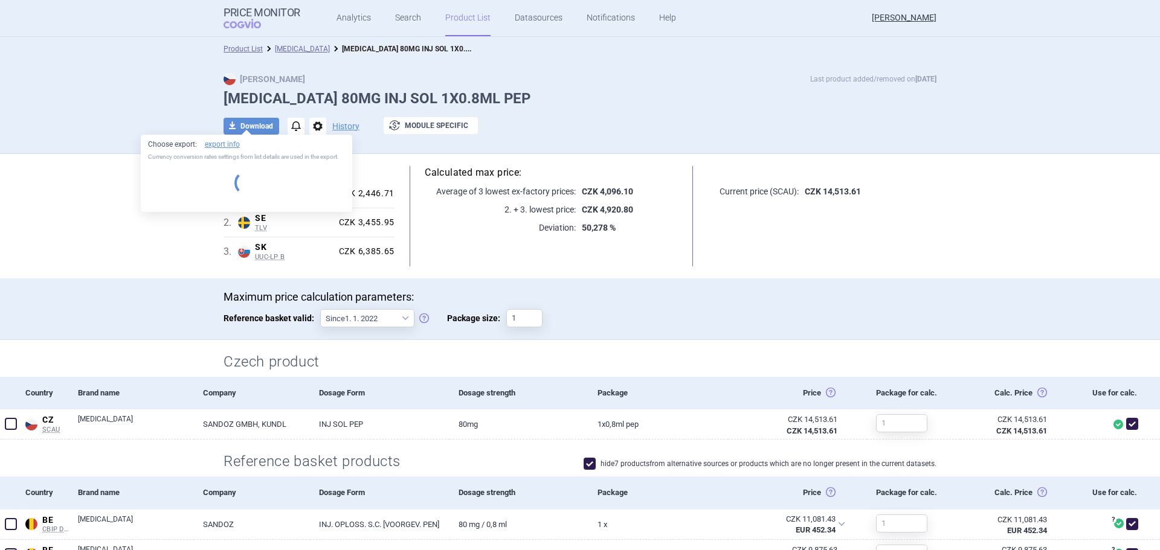
select select "EUR"
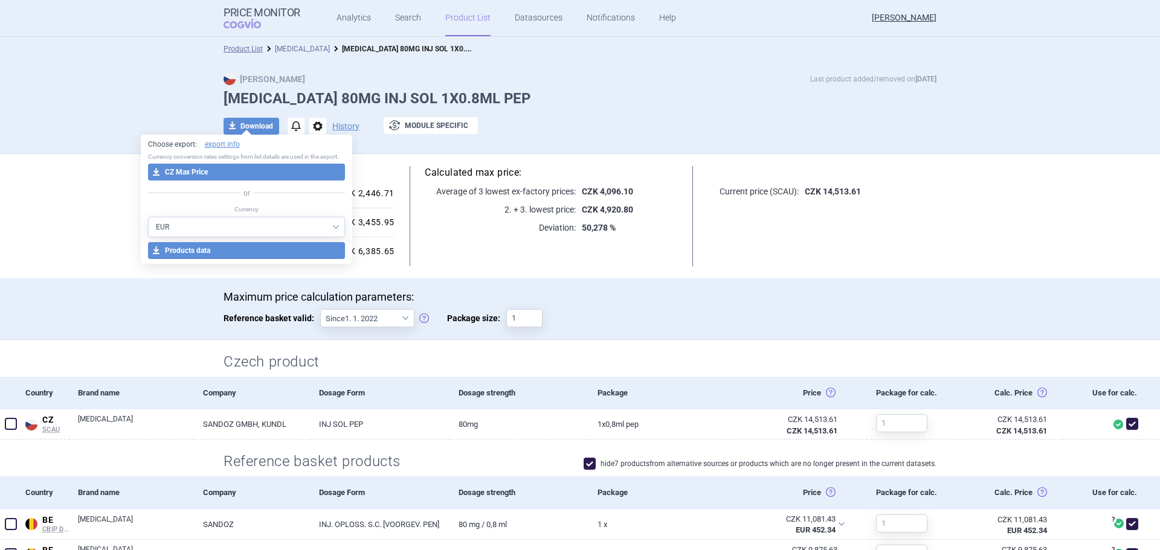
click at [293, 49] on link "[MEDICAL_DATA]" at bounding box center [302, 49] width 55 height 8
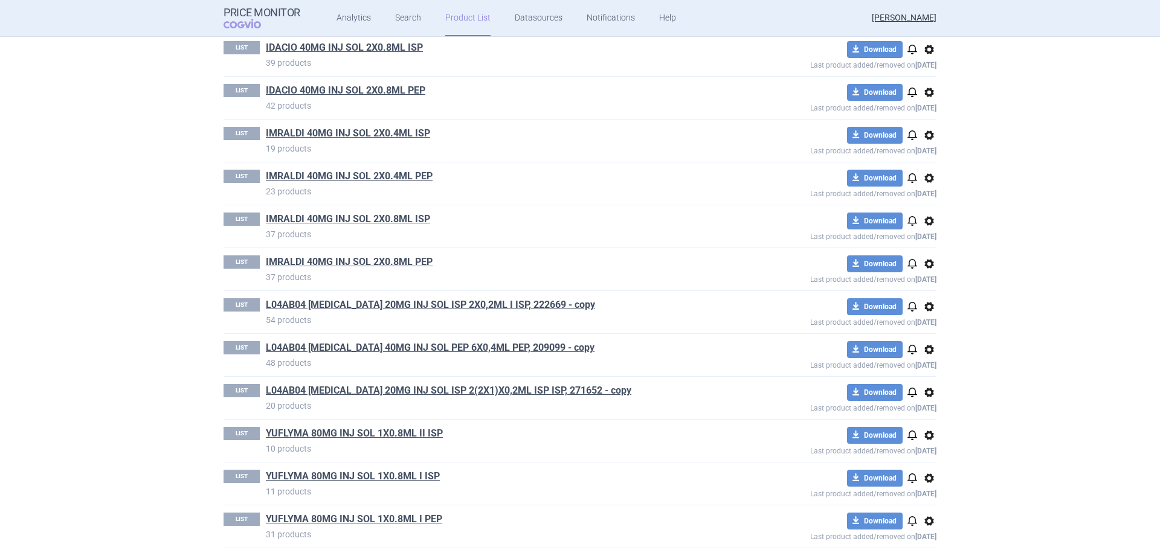
scroll to position [1053, 0]
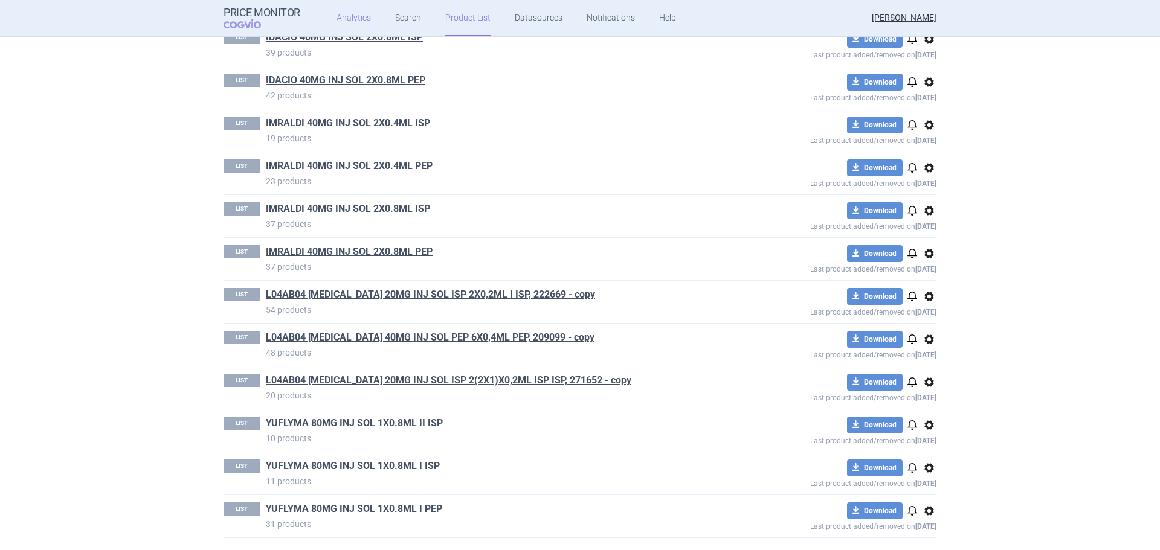
click at [348, 20] on link "Analytics" at bounding box center [353, 18] width 34 height 36
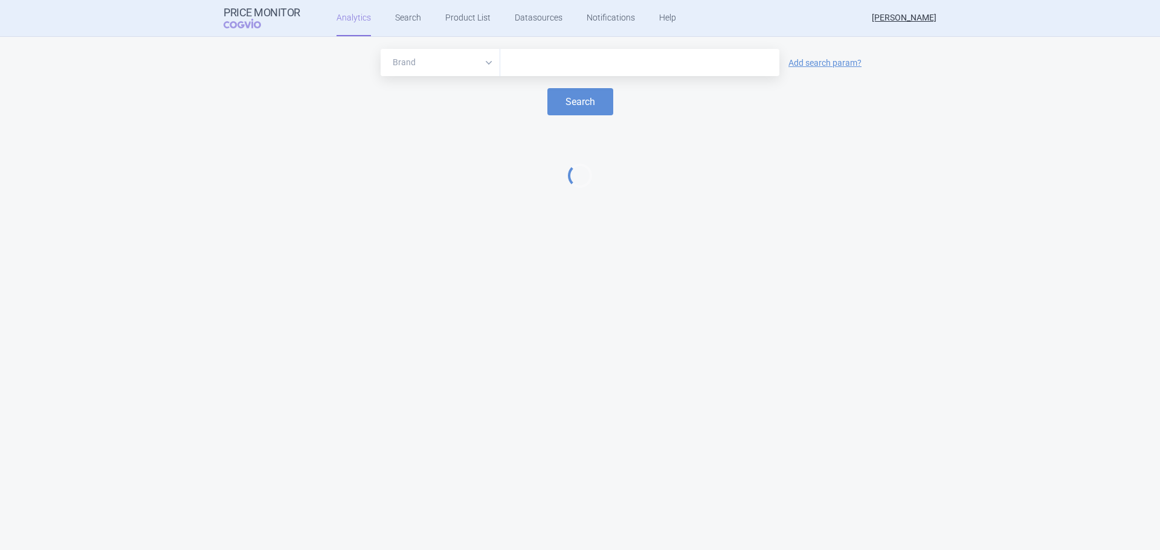
click at [567, 69] on input "text" at bounding box center [639, 63] width 267 height 16
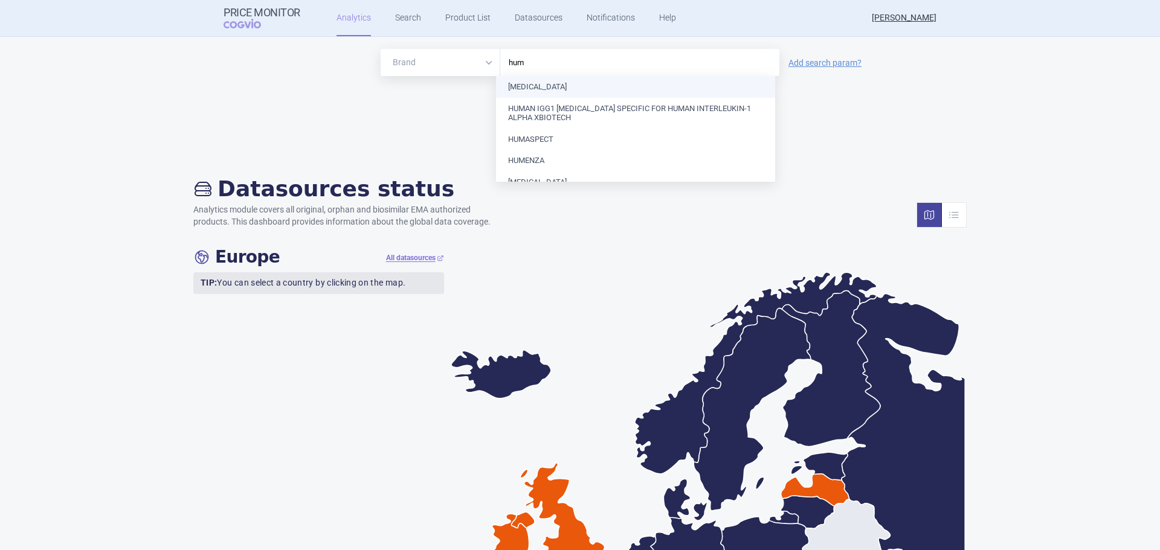
type input "humi"
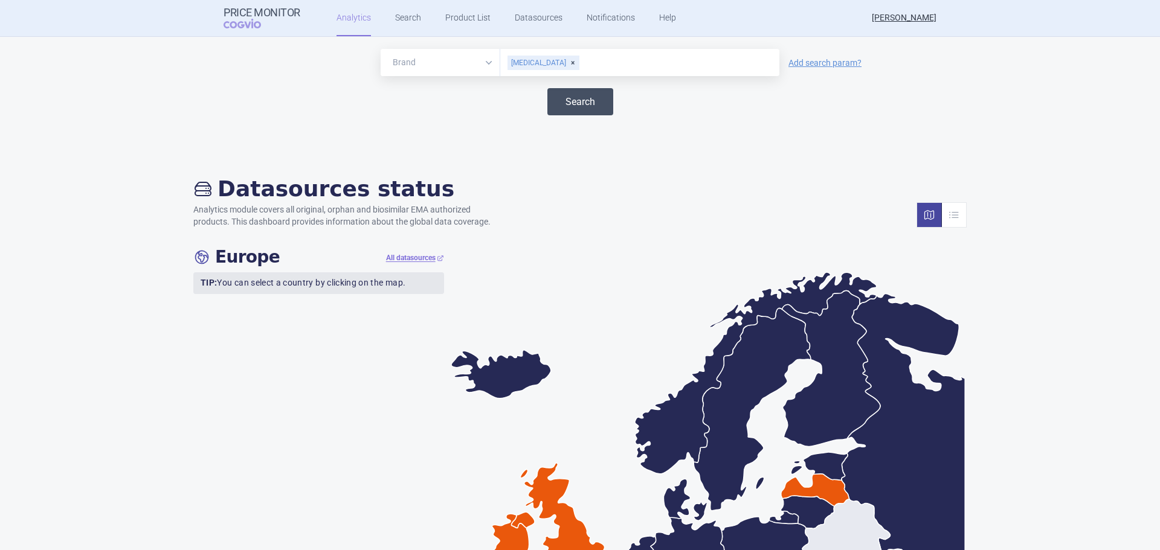
click at [563, 100] on button "Search" at bounding box center [580, 101] width 66 height 27
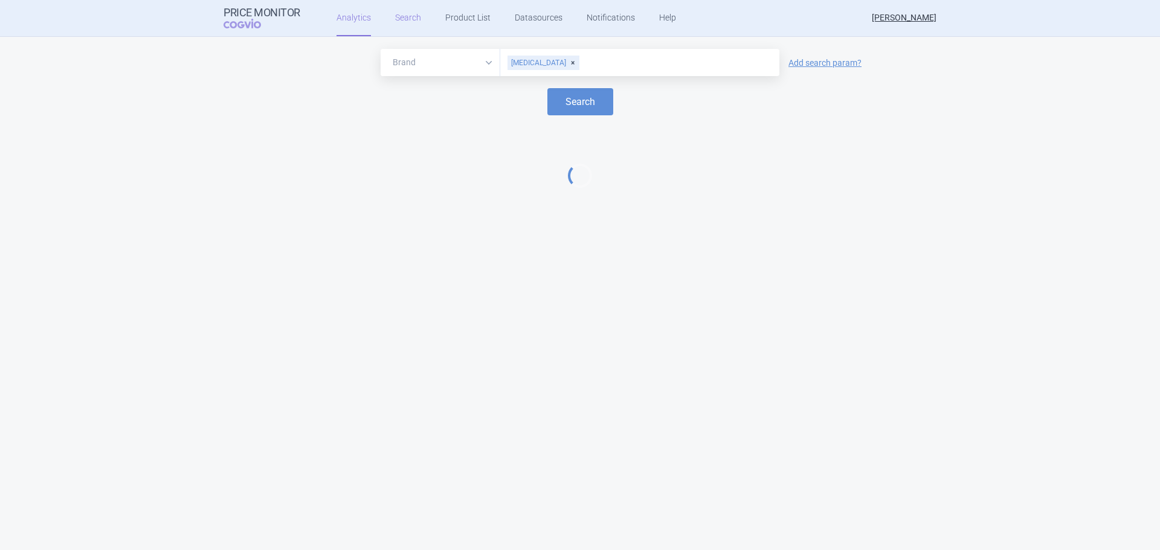
select select "EUR"
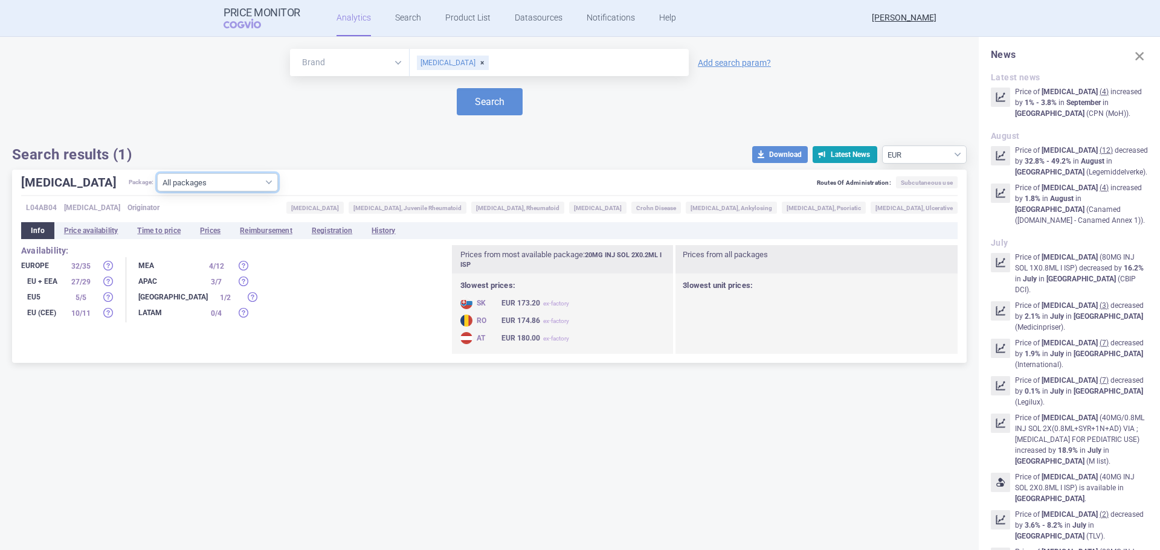
click at [163, 190] on select "All packages 10MG INJ SOL 2X0.1ML ISP ( 0 ) 10MG INJ SOL 2X0.2ML ISP ( 0 ) 20MG…" at bounding box center [217, 182] width 121 height 18
select select "852534d7-b814-44d5-8b37-383a6ca8fd09"
click at [157, 191] on select "All packages 10MG INJ SOL 2X0.1ML ISP ( 0 ) 10MG INJ SOL 2X0.2ML ISP ( 0 ) 20MG…" at bounding box center [217, 182] width 121 height 18
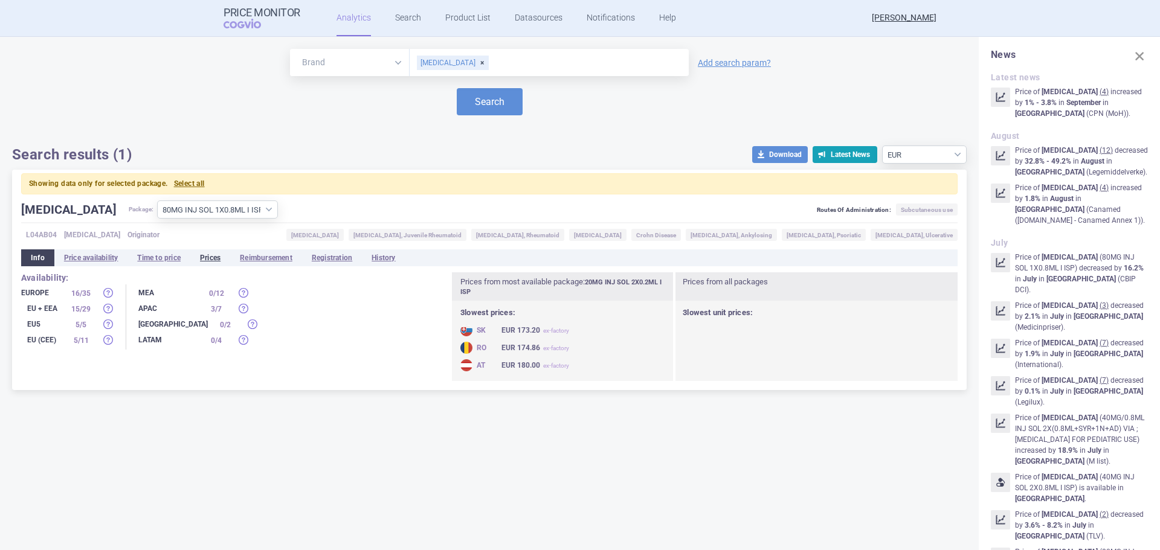
click at [222, 254] on li "Prices" at bounding box center [210, 257] width 40 height 17
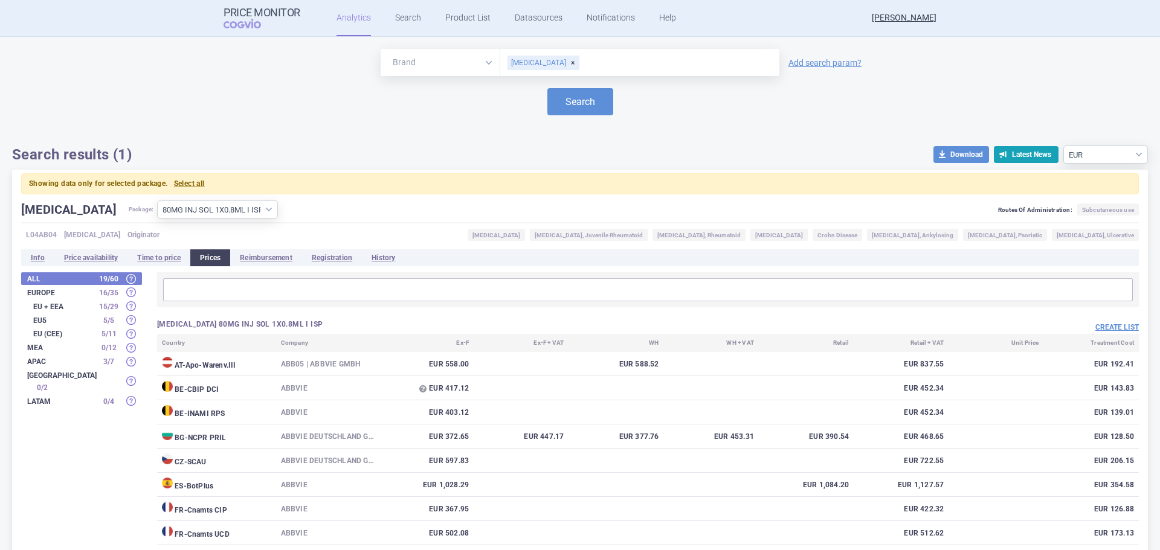
click at [265, 298] on input "text" at bounding box center [648, 290] width 962 height 16
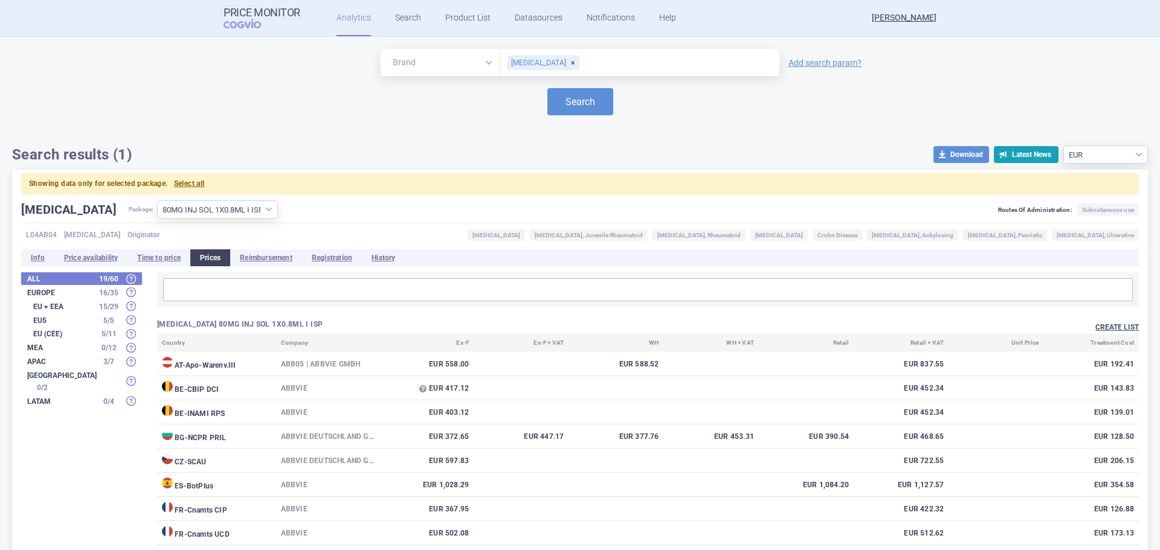
click at [1113, 326] on button "Create list" at bounding box center [1116, 328] width 43 height 10
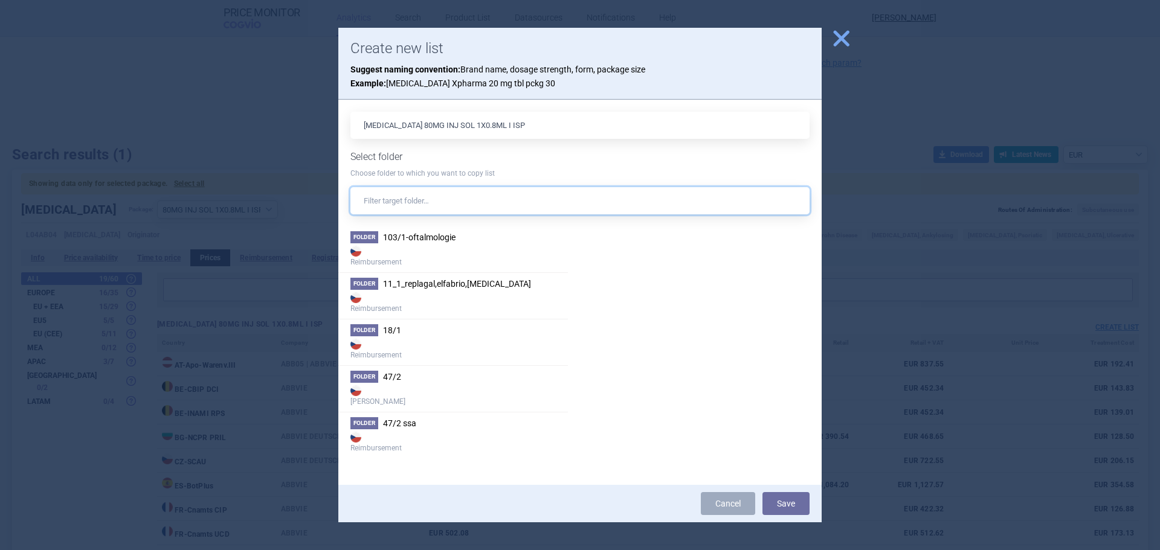
click at [490, 203] on input "text" at bounding box center [579, 200] width 459 height 27
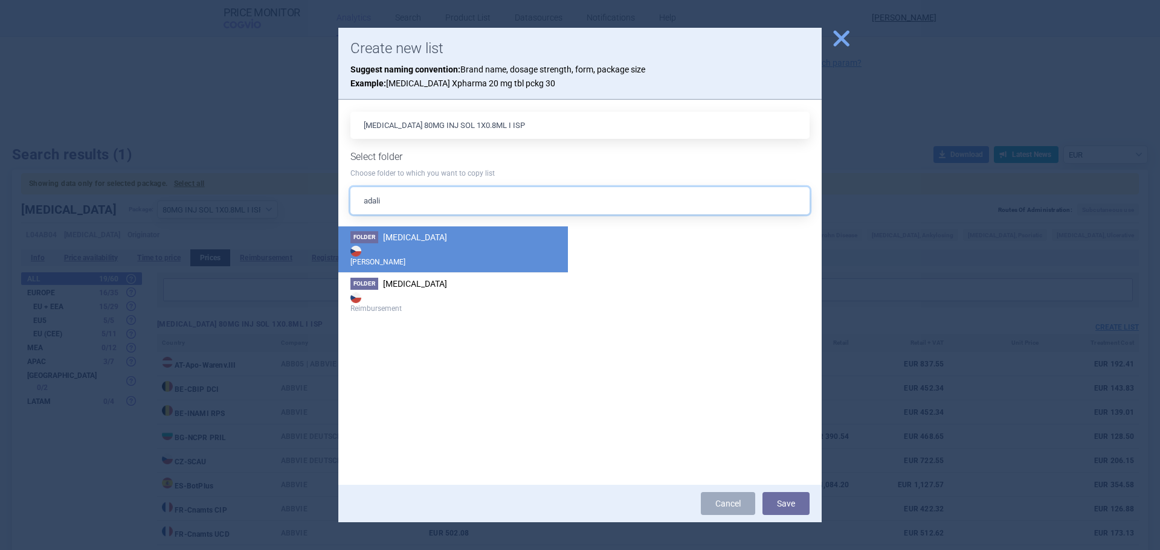
type input "adali"
click at [505, 236] on li "Folder [MEDICAL_DATA] Max Price" at bounding box center [453, 250] width 230 height 46
click at [783, 506] on button "Save" at bounding box center [785, 503] width 47 height 23
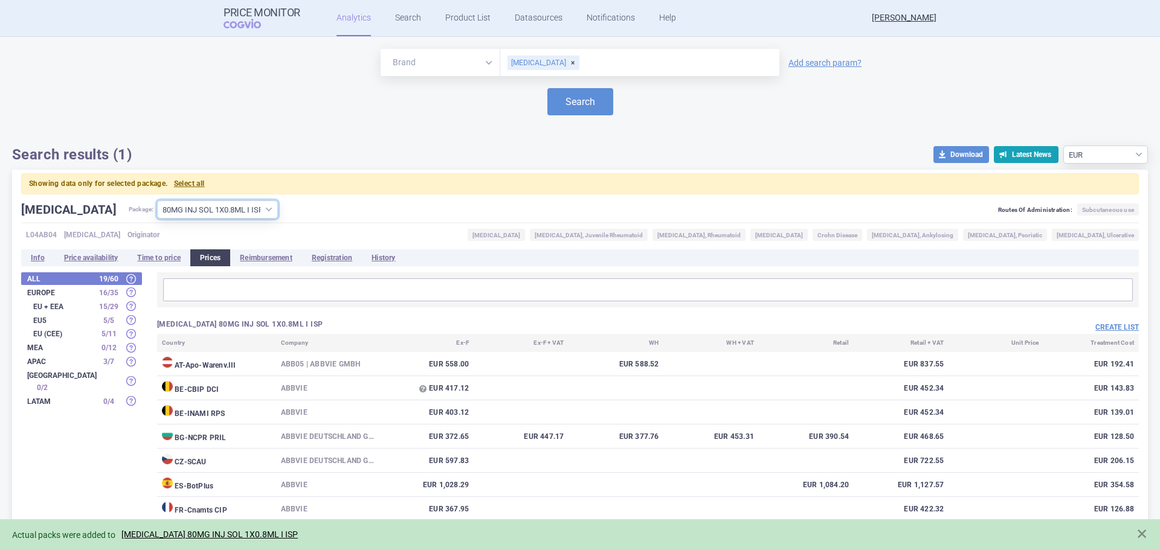
click at [198, 210] on select "All packages 10MG INJ SOL 2X0.1ML ISP ( 0 ) 10MG INJ SOL 2X0.2ML ISP ( 0 ) 20MG…" at bounding box center [217, 210] width 121 height 18
select select "899b2b16-995f-453a-b73b-05d93ac88943"
click at [157, 201] on select "All packages 10MG INJ SOL 2X0.1ML ISP ( 0 ) 10MG INJ SOL 2X0.2ML ISP ( 0 ) 20MG…" at bounding box center [217, 210] width 121 height 18
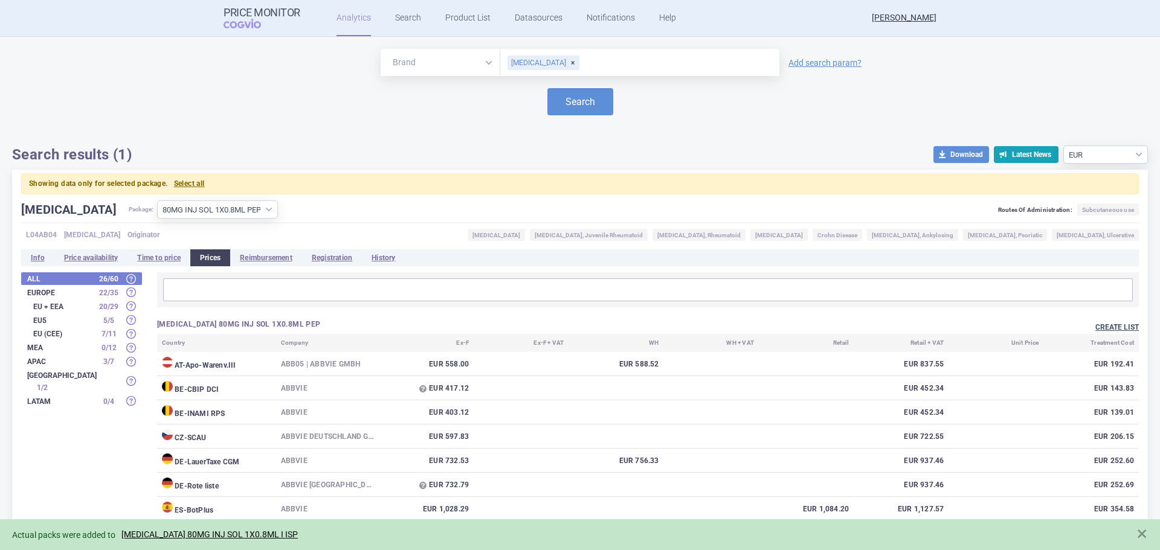
click at [1103, 327] on button "Create list" at bounding box center [1116, 328] width 43 height 10
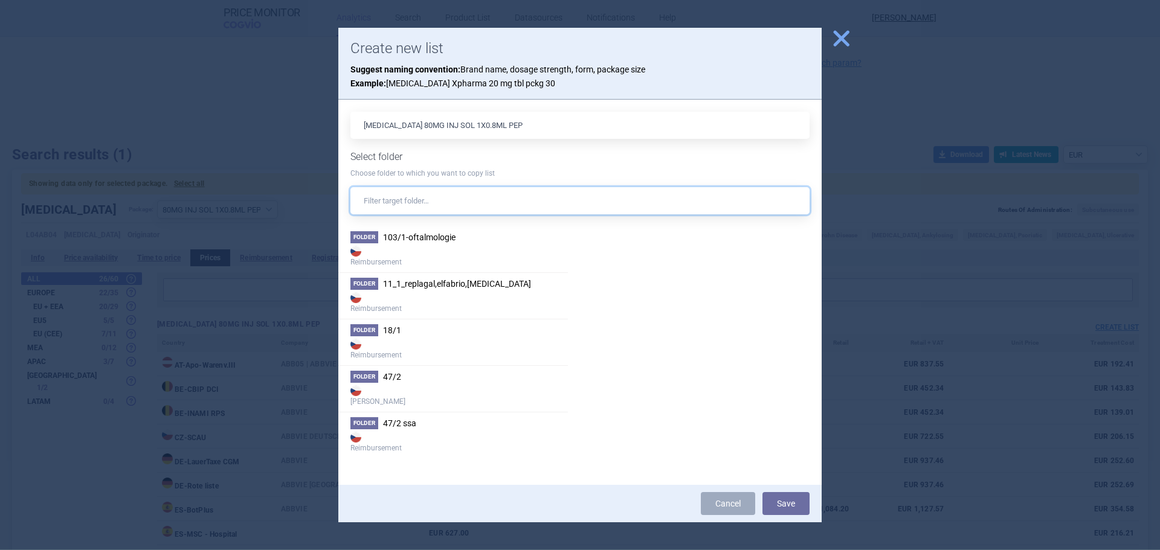
click at [443, 194] on input "text" at bounding box center [579, 200] width 459 height 27
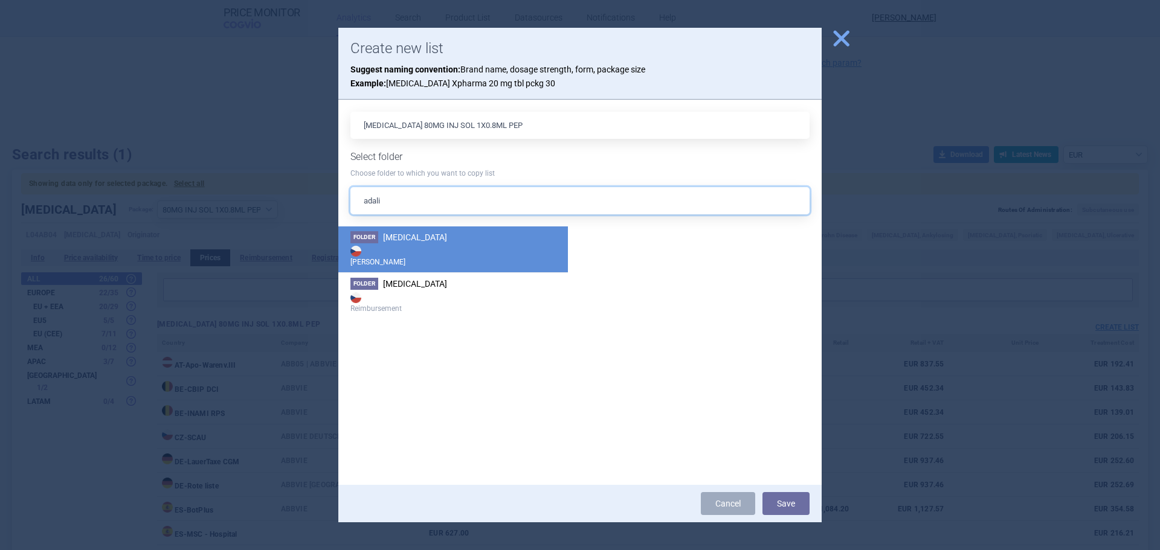
type input "adali"
click at [478, 235] on li "Folder [MEDICAL_DATA] Max Price" at bounding box center [453, 250] width 230 height 46
click at [796, 501] on button "Save" at bounding box center [785, 503] width 47 height 23
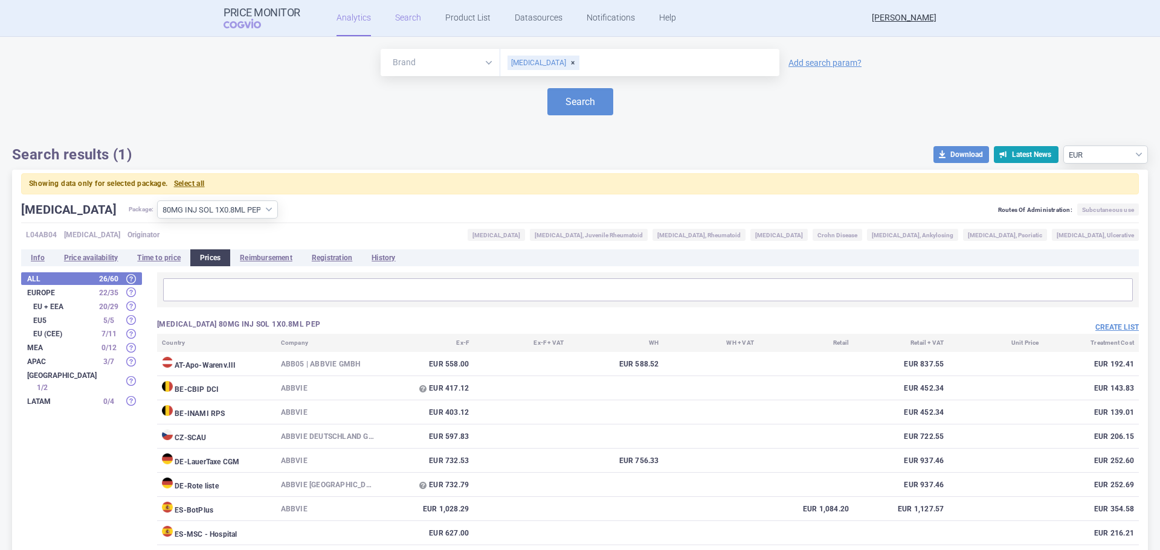
click at [405, 21] on link "Search" at bounding box center [408, 18] width 26 height 36
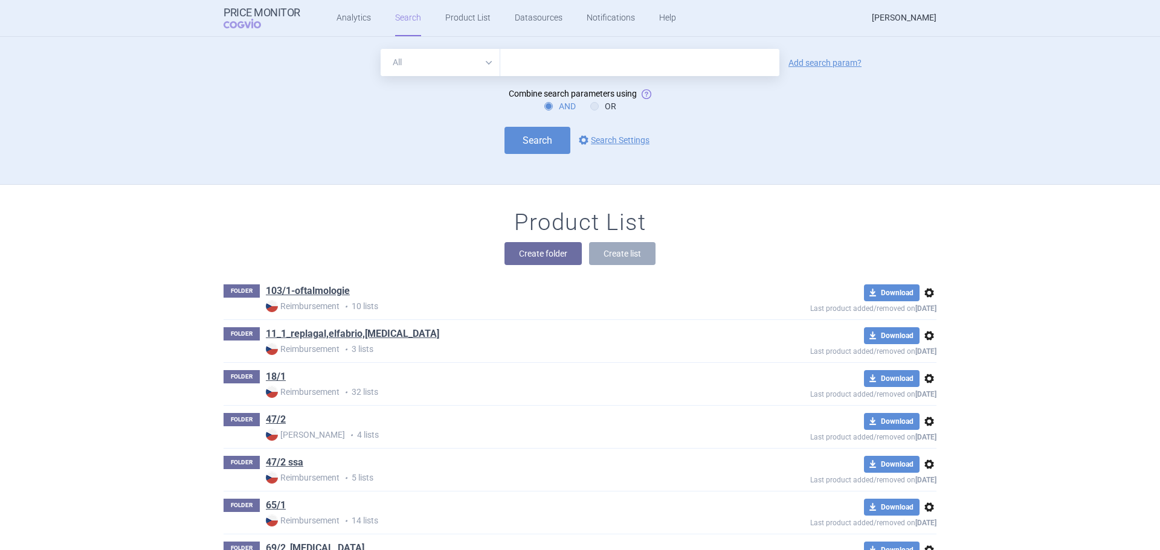
scroll to position [555, 0]
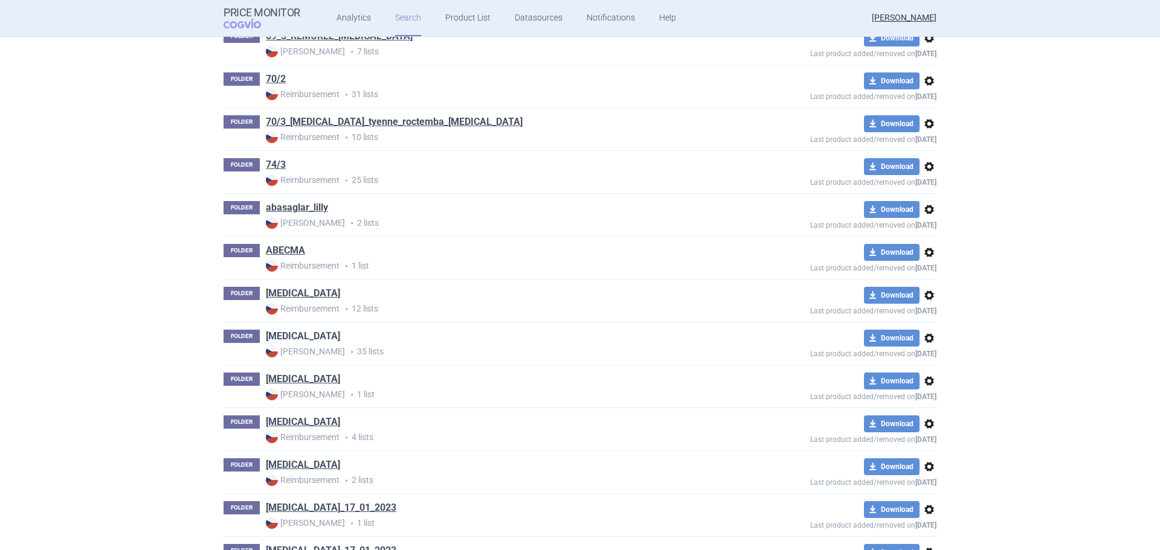
click at [301, 334] on link "[MEDICAL_DATA]" at bounding box center [303, 336] width 74 height 13
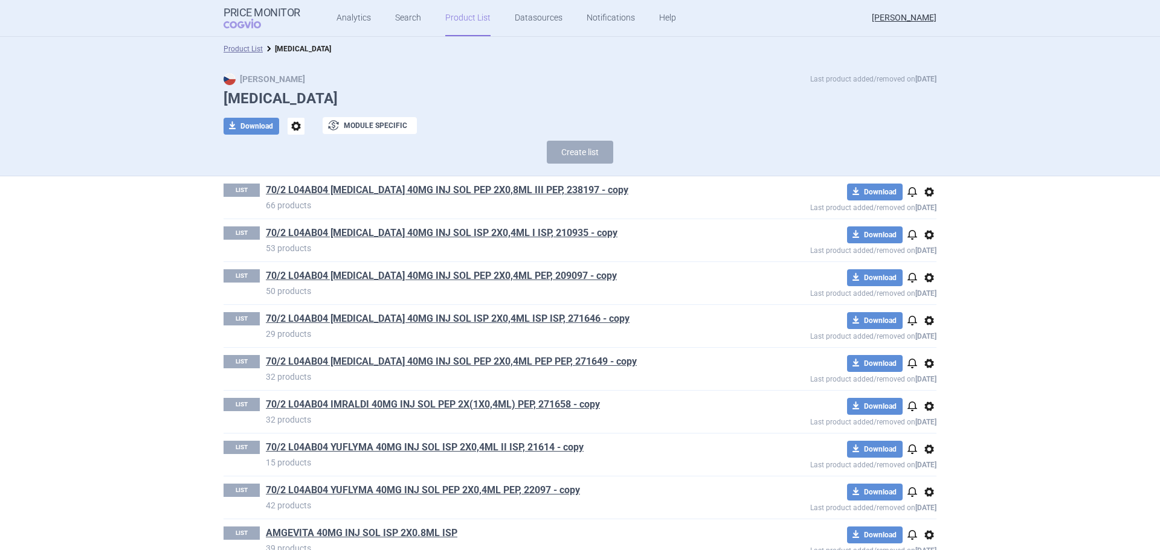
click at [1053, 385] on section "Product List [MEDICAL_DATA] Max Price Last product added/removed on [DATE] [MED…" at bounding box center [580, 293] width 1160 height 513
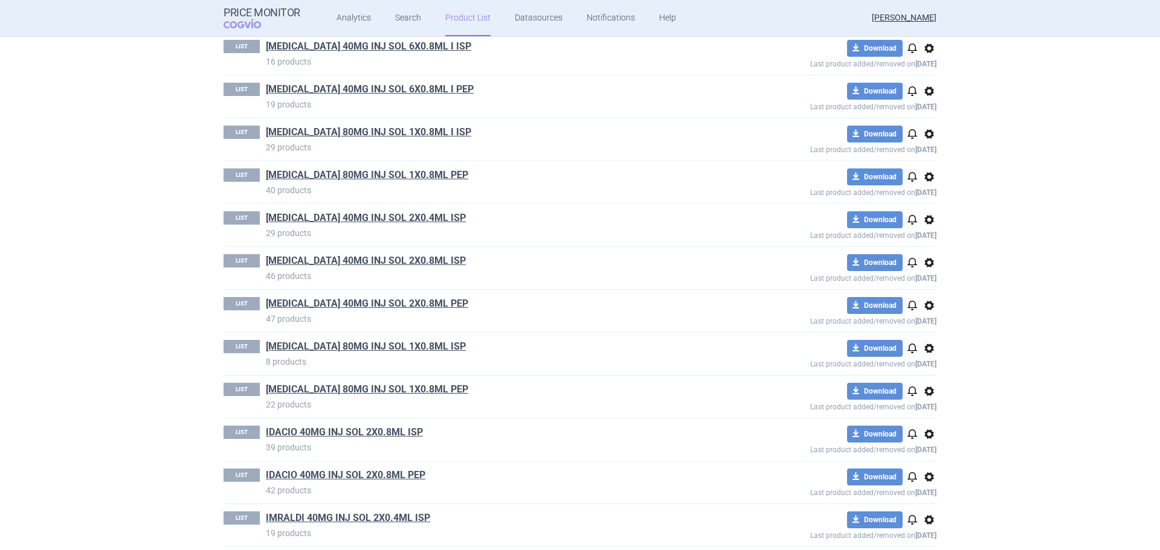
scroll to position [716, 0]
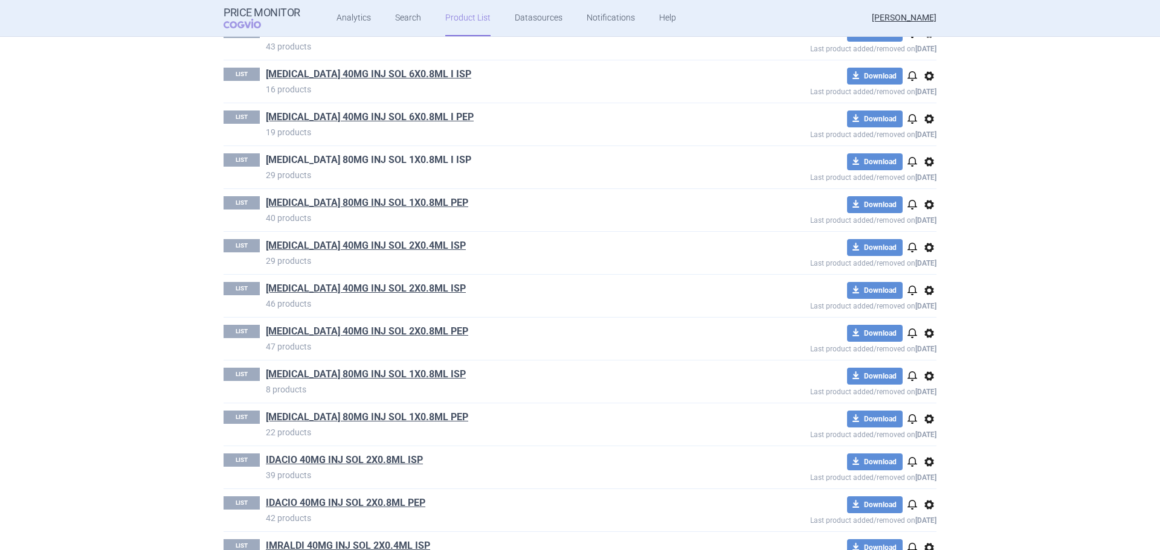
click at [419, 158] on link "[MEDICAL_DATA] 80MG INJ SOL 1X0.8ML I ISP" at bounding box center [368, 159] width 205 height 13
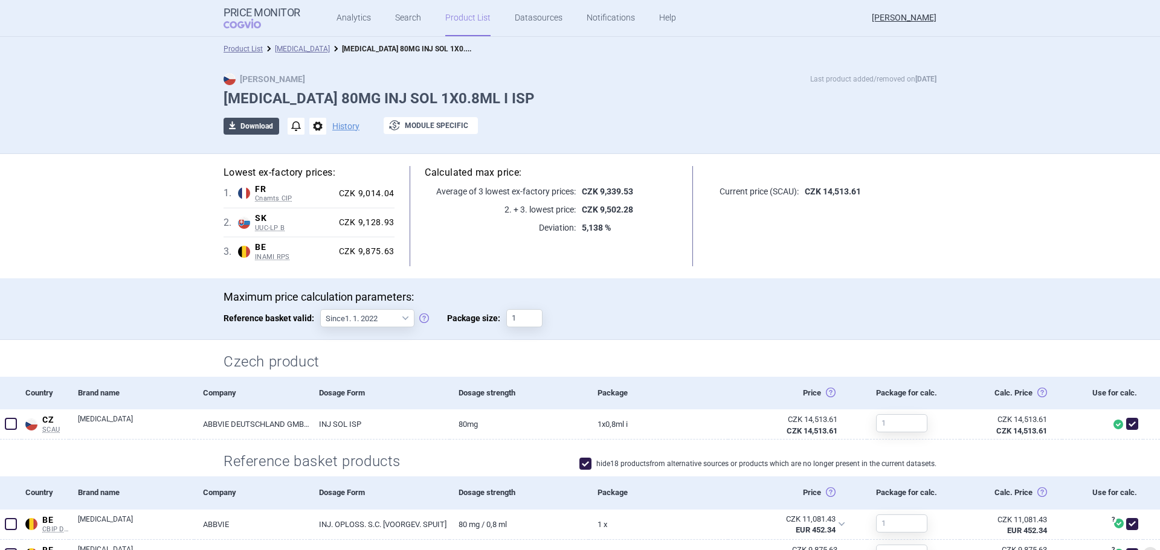
click at [249, 128] on button "download Download" at bounding box center [251, 126] width 56 height 17
select select "EUR"
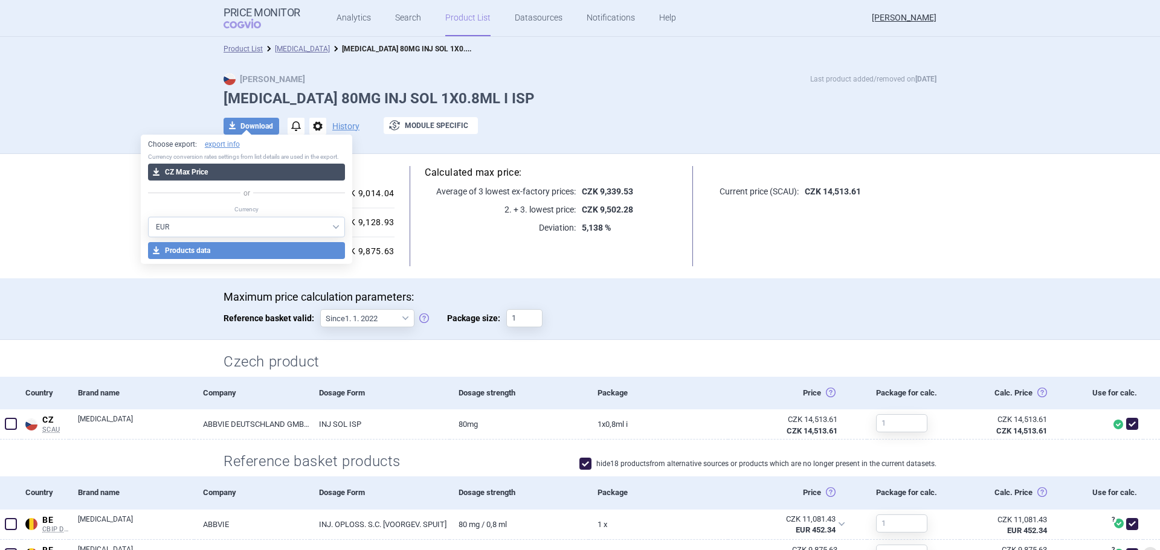
click at [262, 171] on button "download CZ Max Price" at bounding box center [247, 172] width 198 height 17
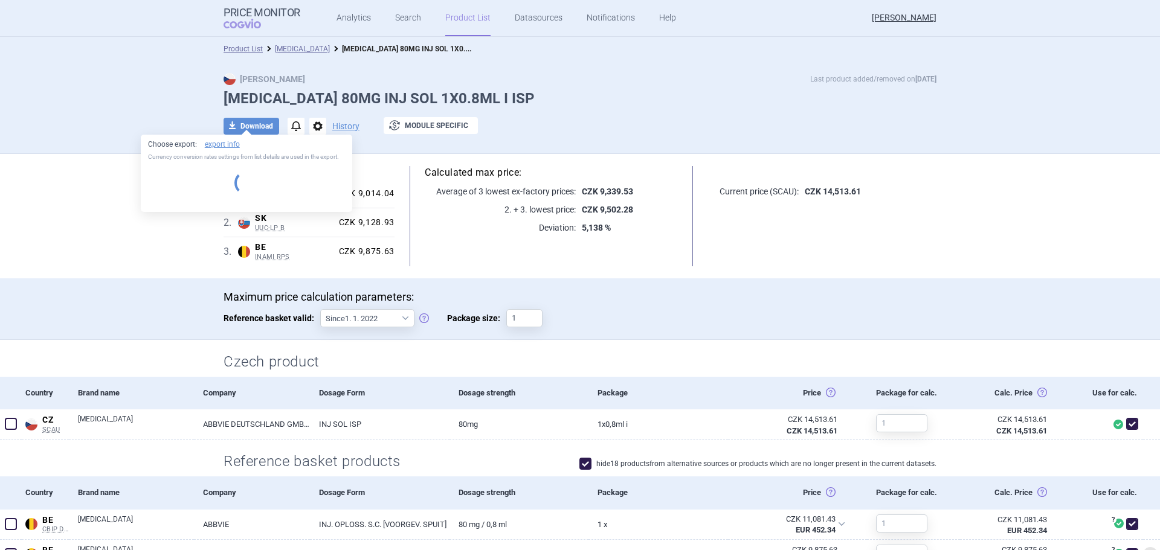
select select "EUR"
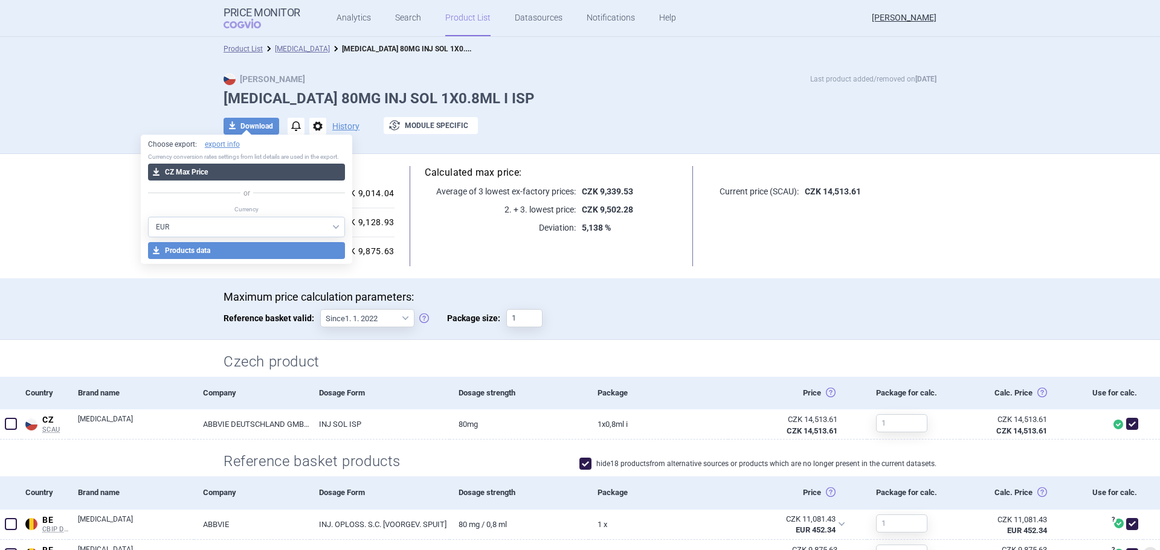
click at [240, 175] on button "download CZ Max Price" at bounding box center [247, 172] width 198 height 17
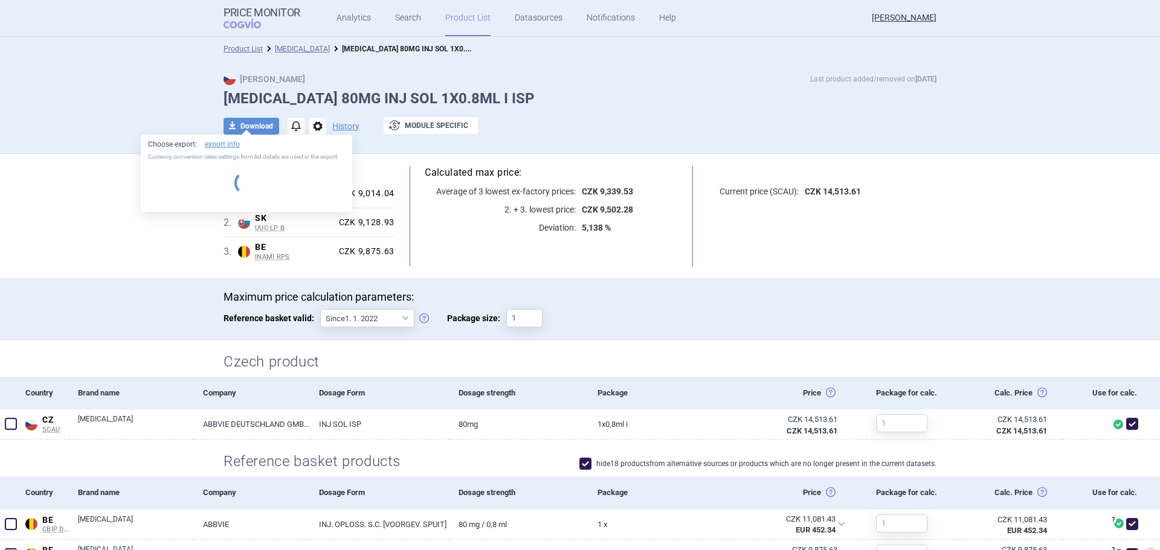
select select "EUR"
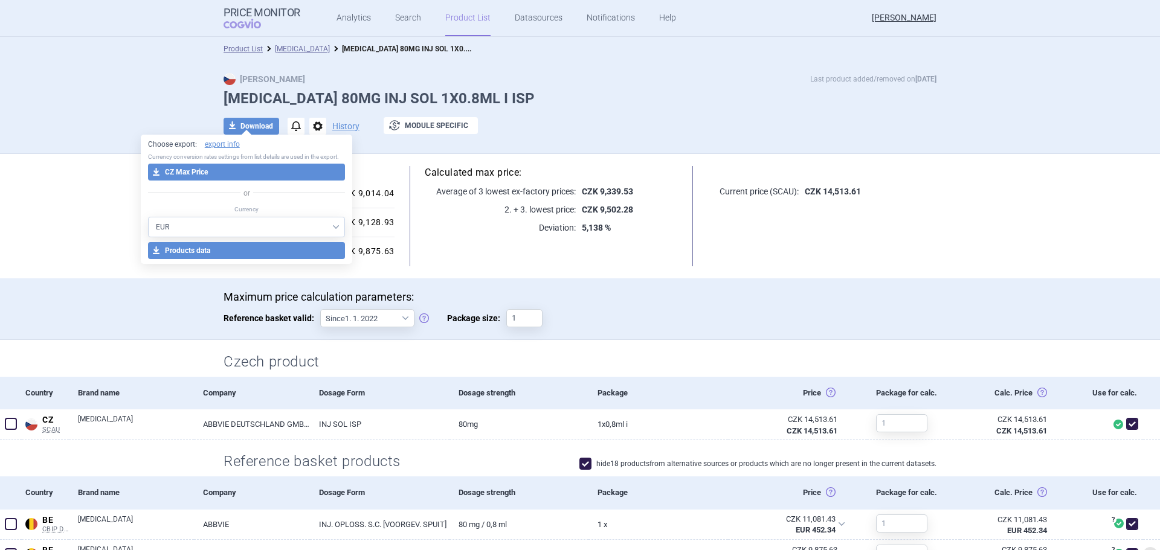
click at [297, 45] on link "[MEDICAL_DATA]" at bounding box center [302, 49] width 55 height 8
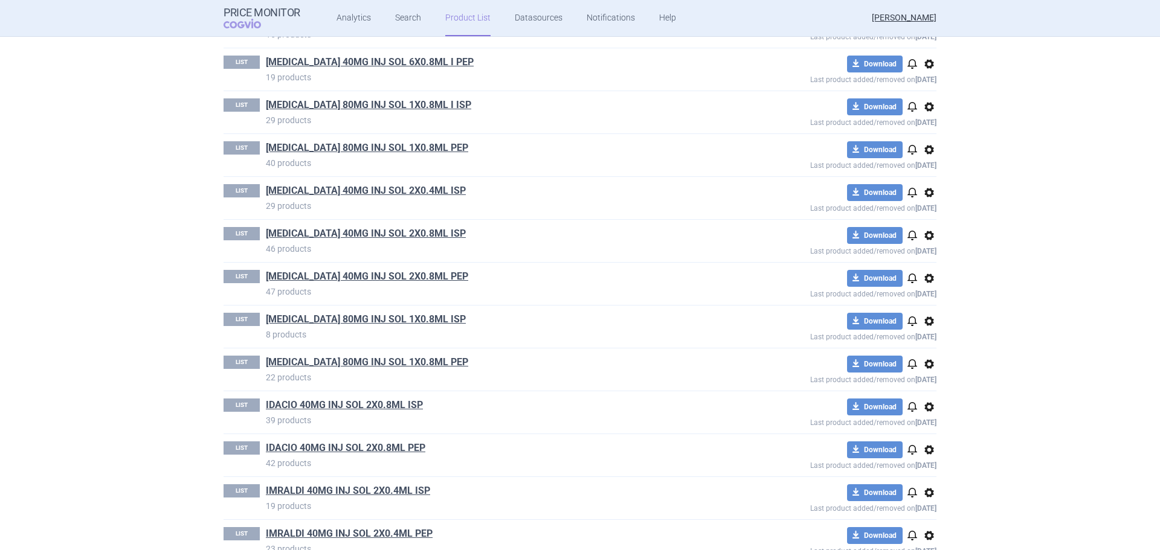
scroll to position [785, 0]
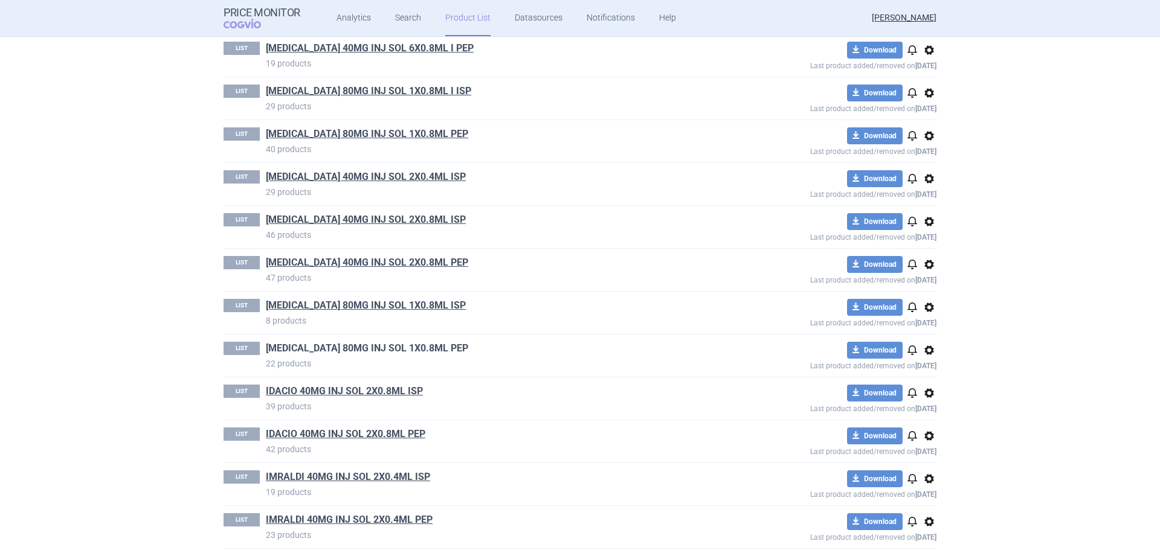
click at [408, 350] on link "[MEDICAL_DATA] 80MG INJ SOL 1X0.8ML PEP" at bounding box center [367, 348] width 202 height 13
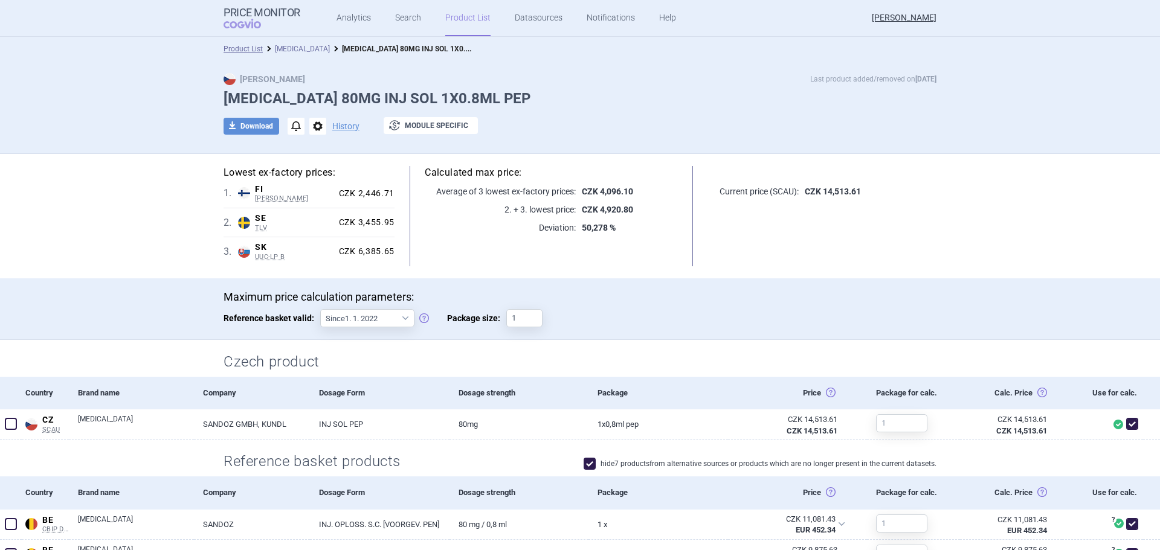
click at [305, 48] on link "[MEDICAL_DATA]" at bounding box center [302, 49] width 55 height 8
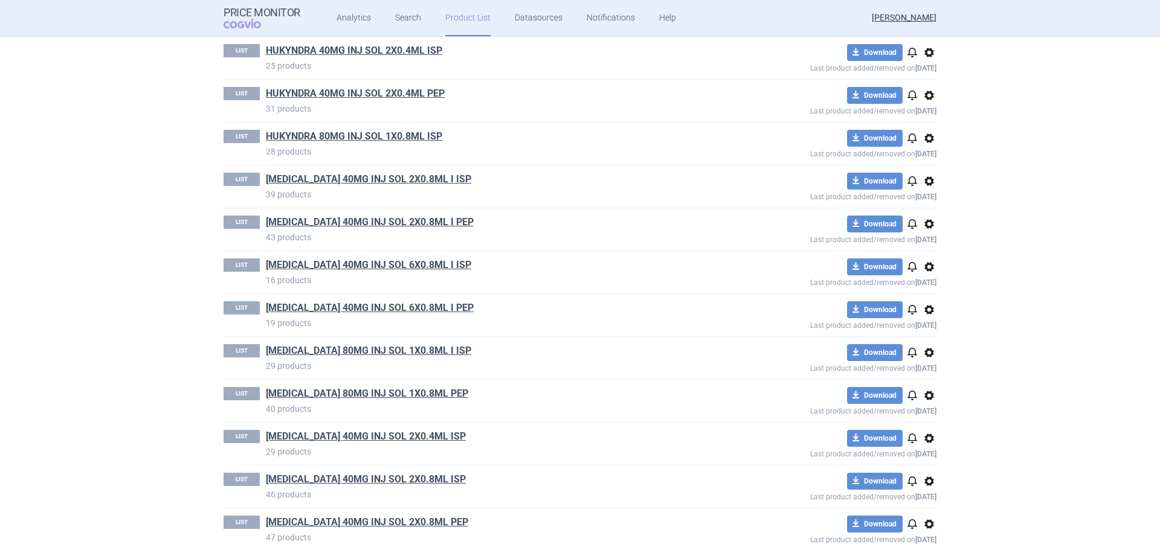
scroll to position [544, 0]
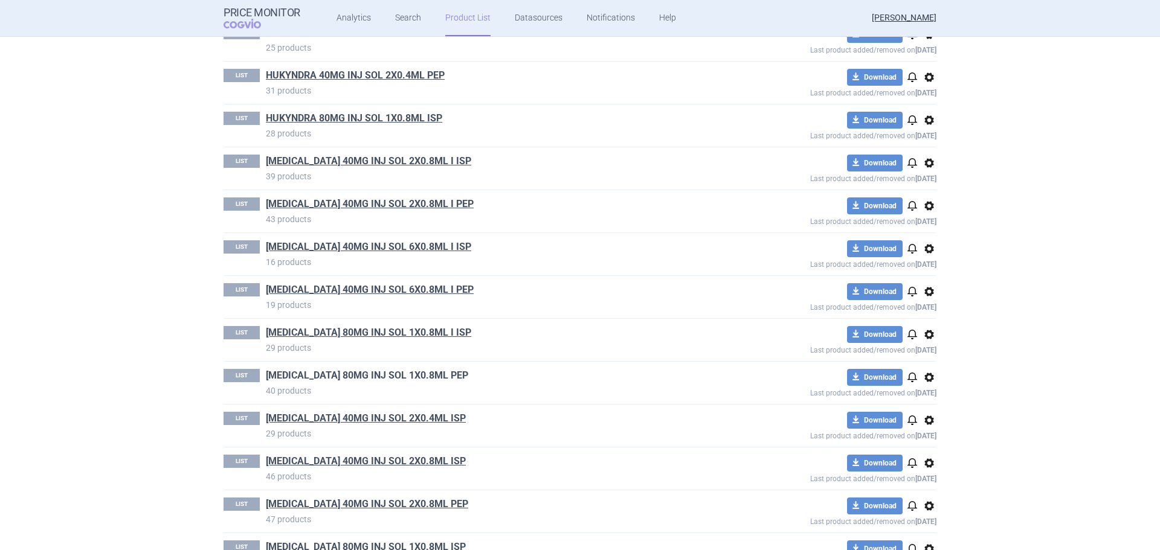
click at [387, 377] on link "[MEDICAL_DATA] 80MG INJ SOL 1X0.8ML PEP" at bounding box center [367, 375] width 202 height 13
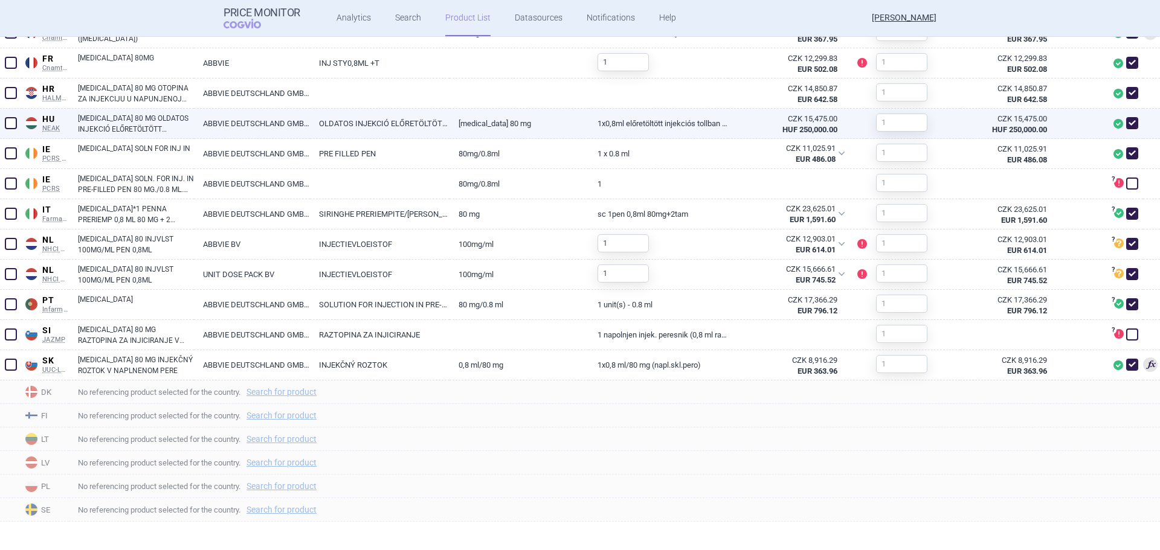
scroll to position [614, 0]
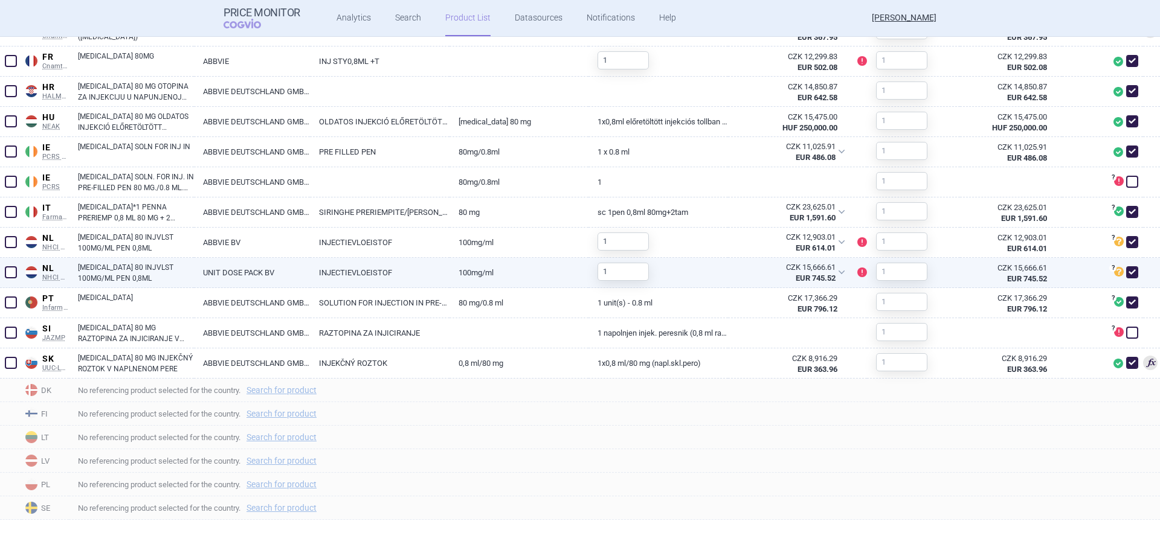
click at [15, 274] on span at bounding box center [11, 272] width 12 height 12
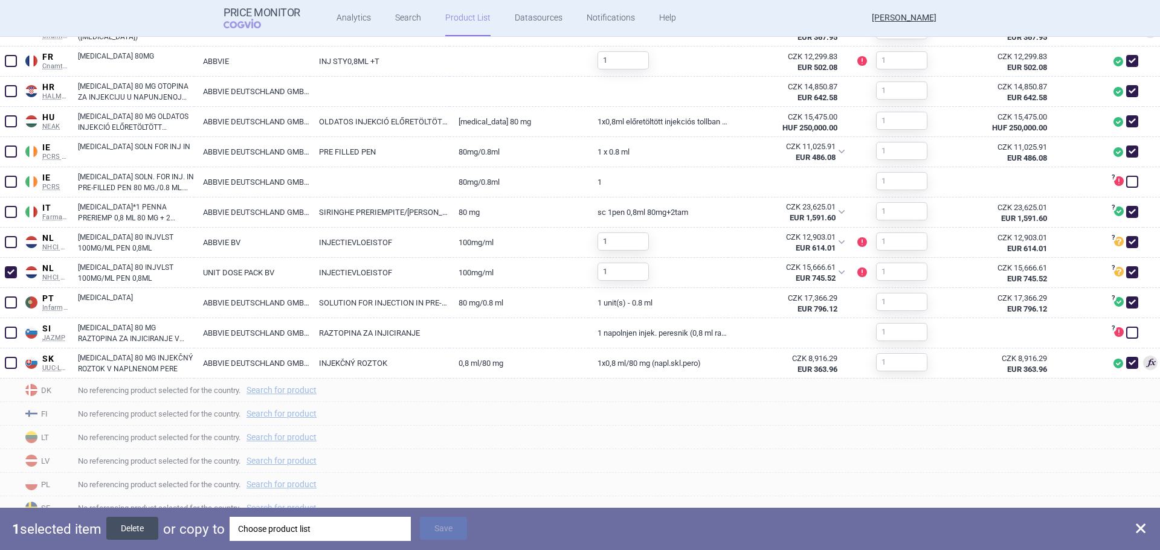
click at [152, 536] on button "Delete" at bounding box center [132, 528] width 52 height 23
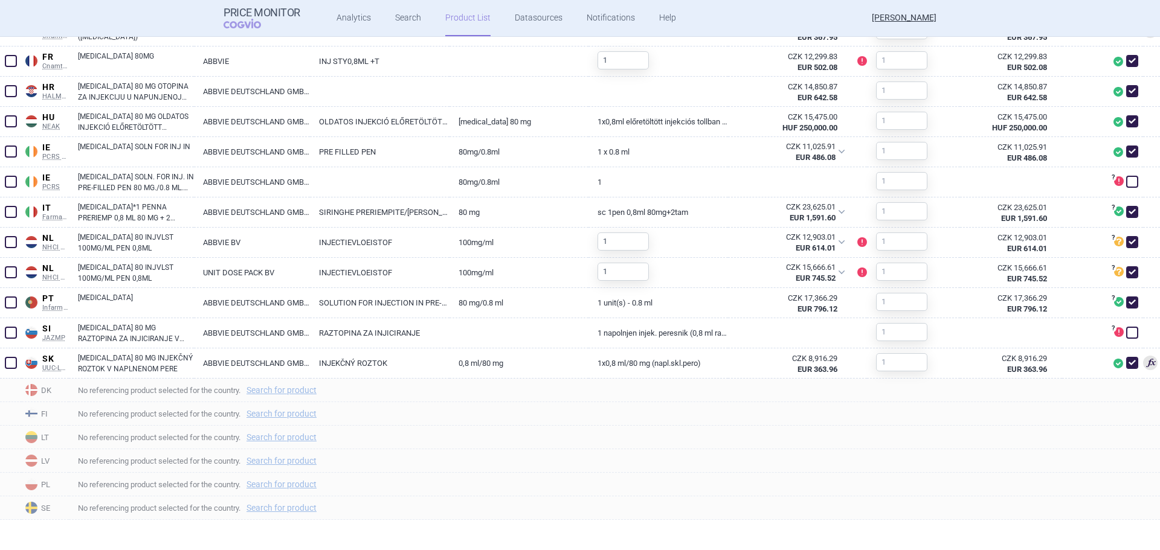
checkbox input "false"
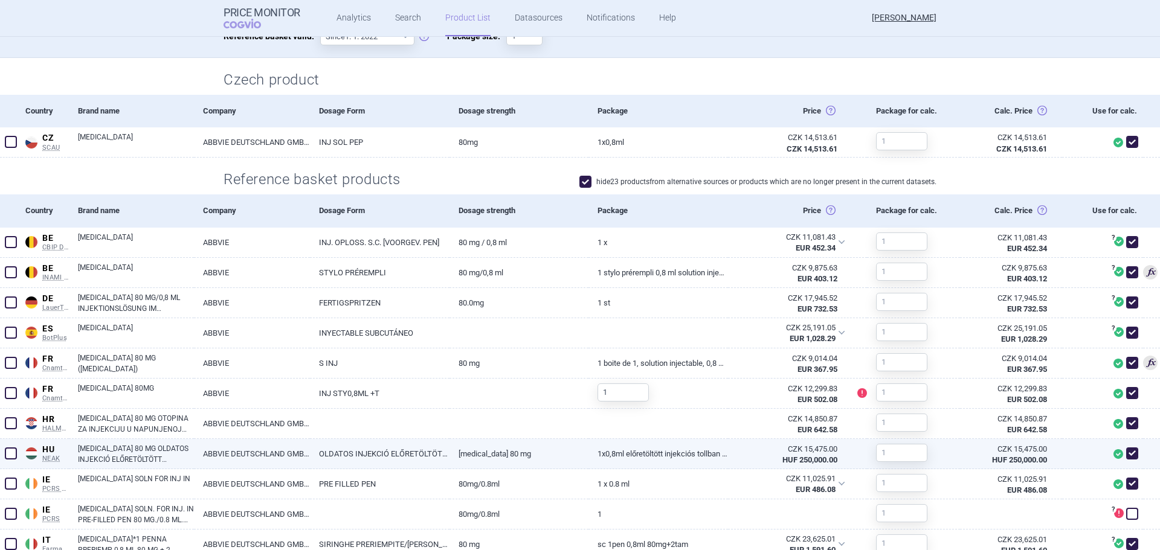
scroll to position [40, 0]
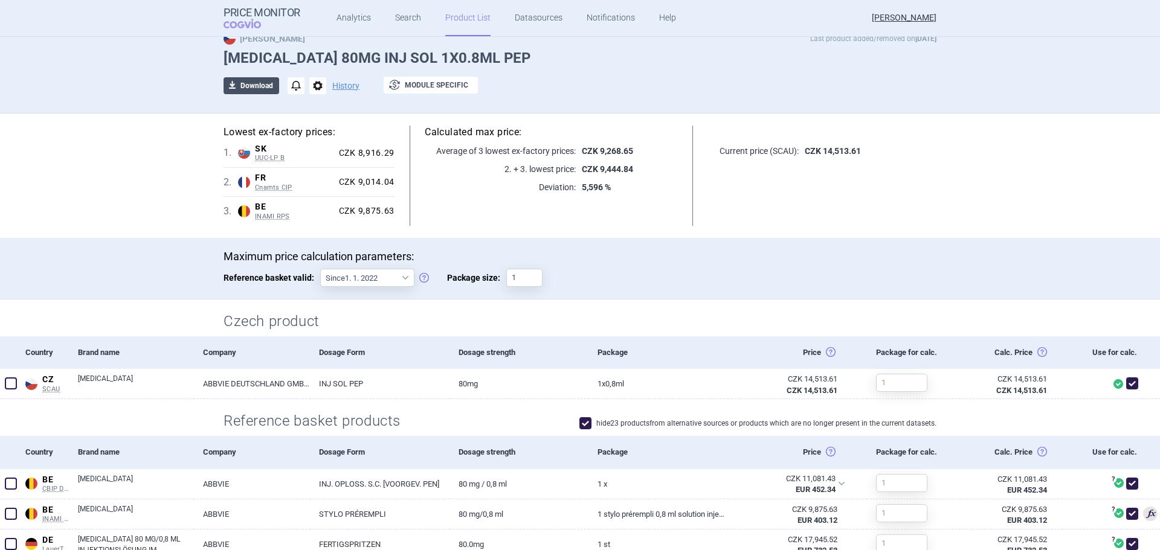
click at [260, 88] on button "download Download" at bounding box center [251, 85] width 56 height 17
select select "EUR"
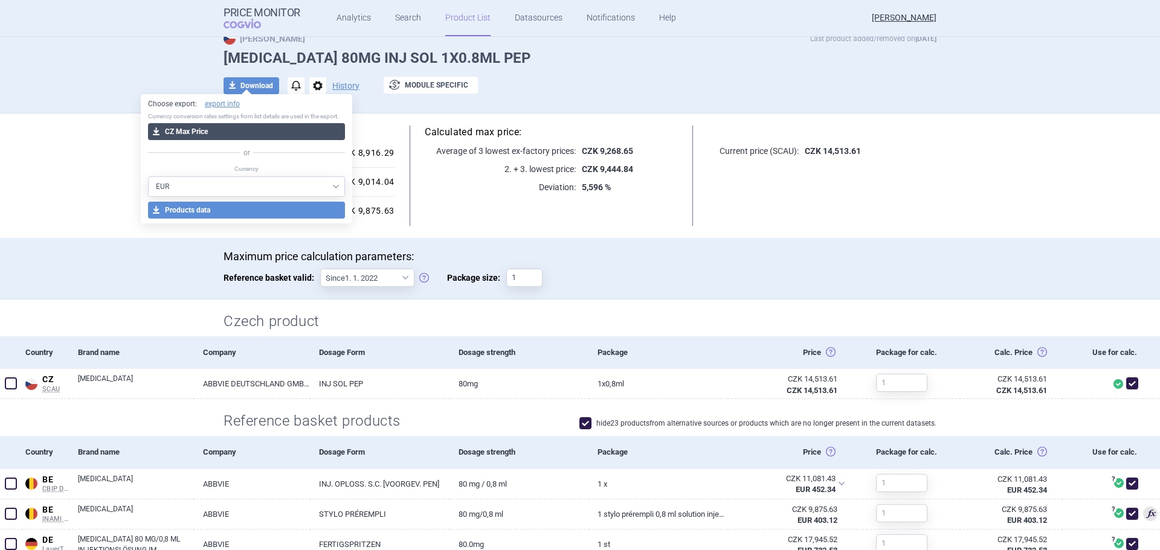
click at [252, 135] on button "download CZ Max Price" at bounding box center [247, 131] width 198 height 17
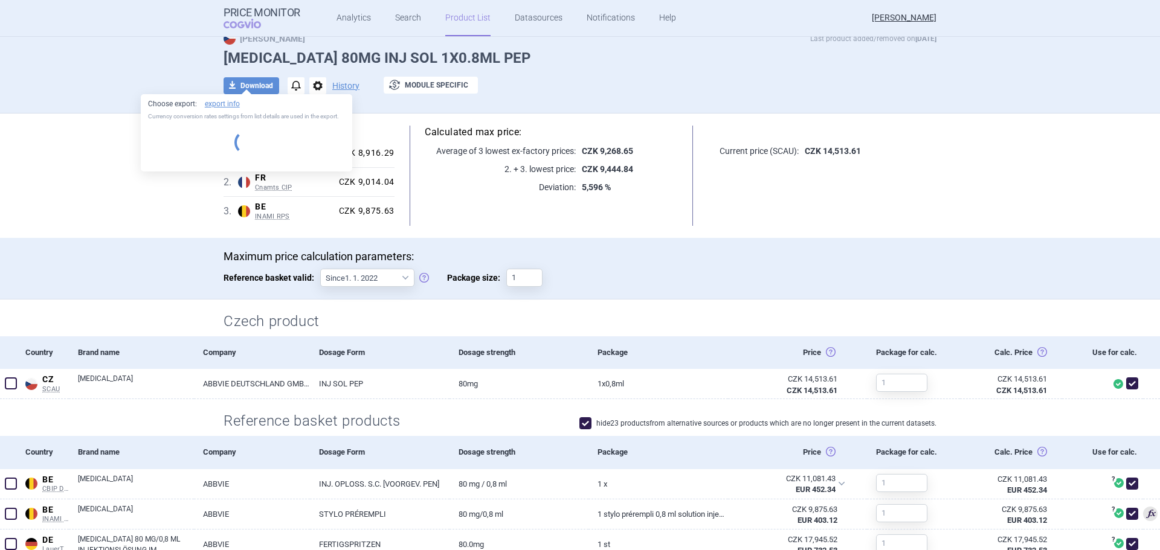
select select "EUR"
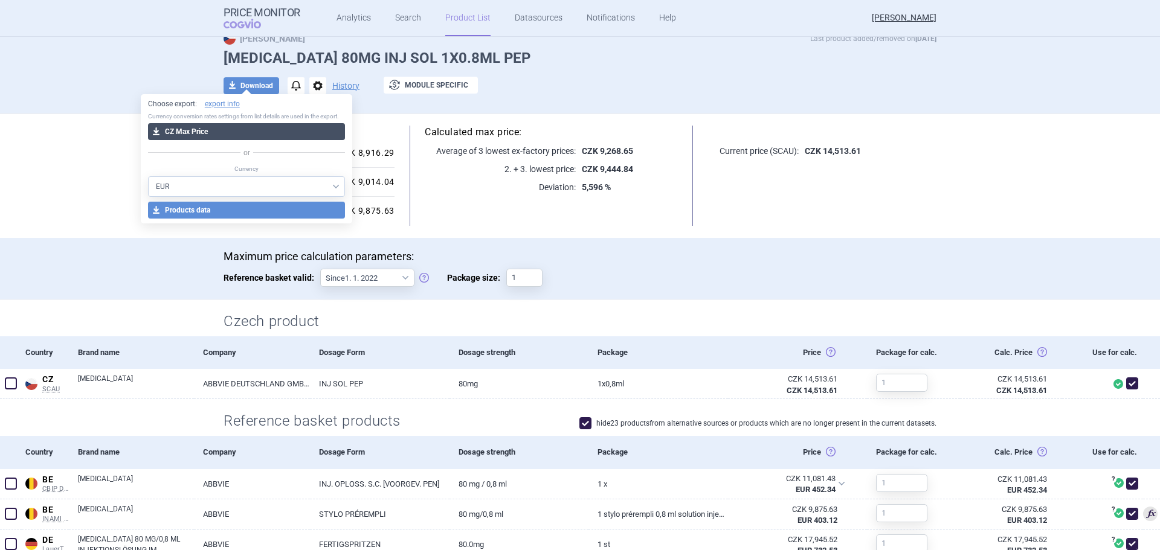
click at [252, 135] on button "download CZ Max Price" at bounding box center [247, 131] width 198 height 17
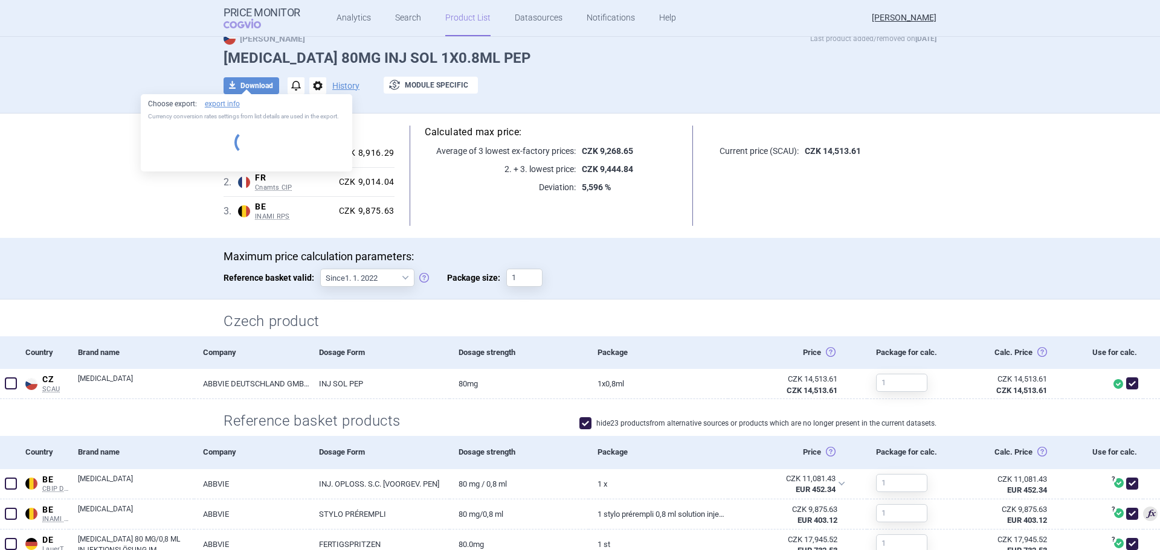
select select "EUR"
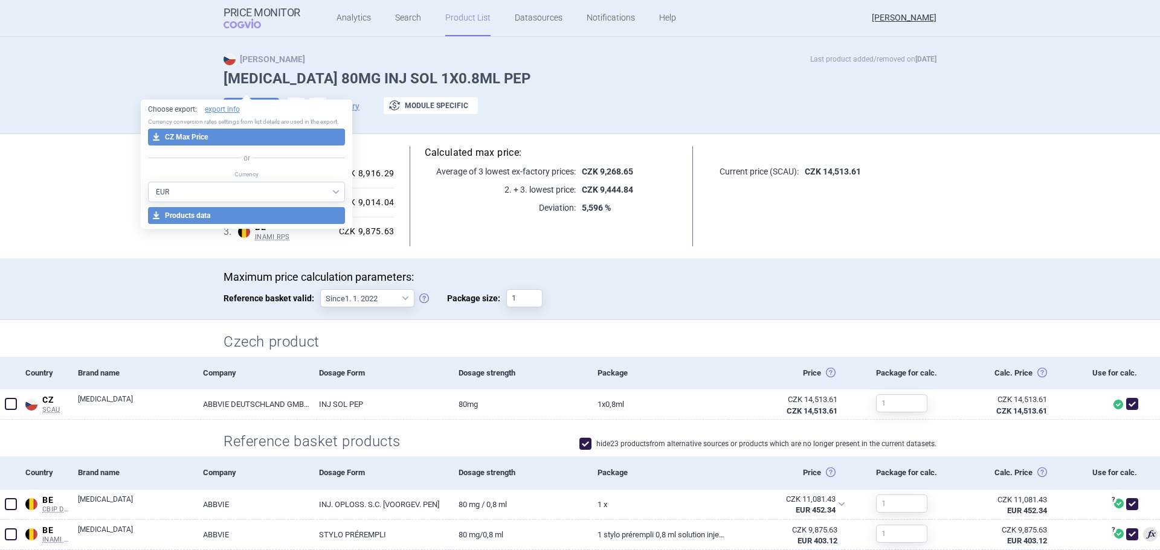
scroll to position [0, 0]
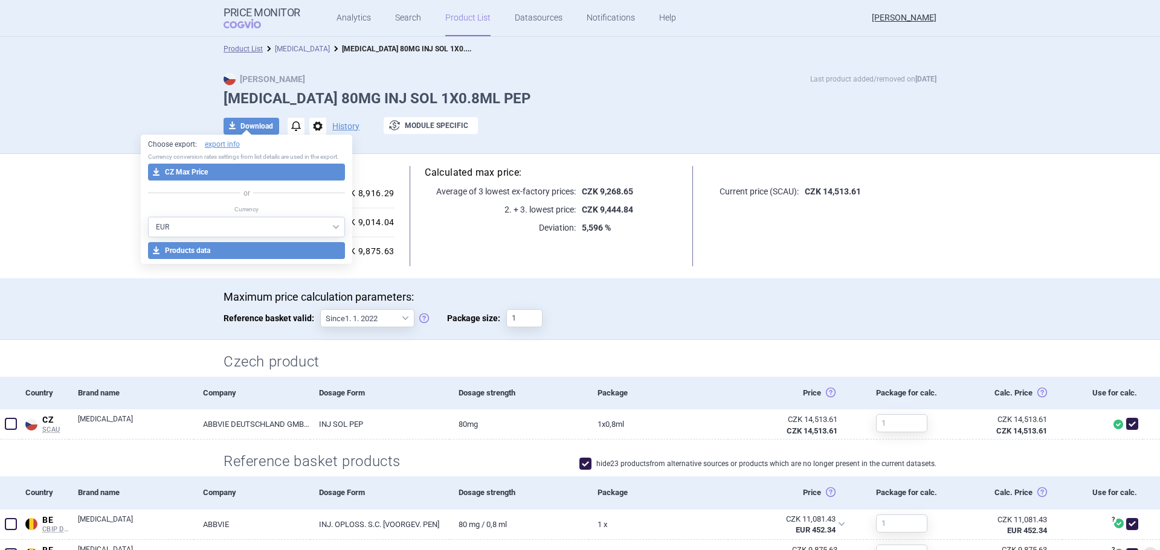
click at [301, 51] on link "[MEDICAL_DATA]" at bounding box center [302, 49] width 55 height 8
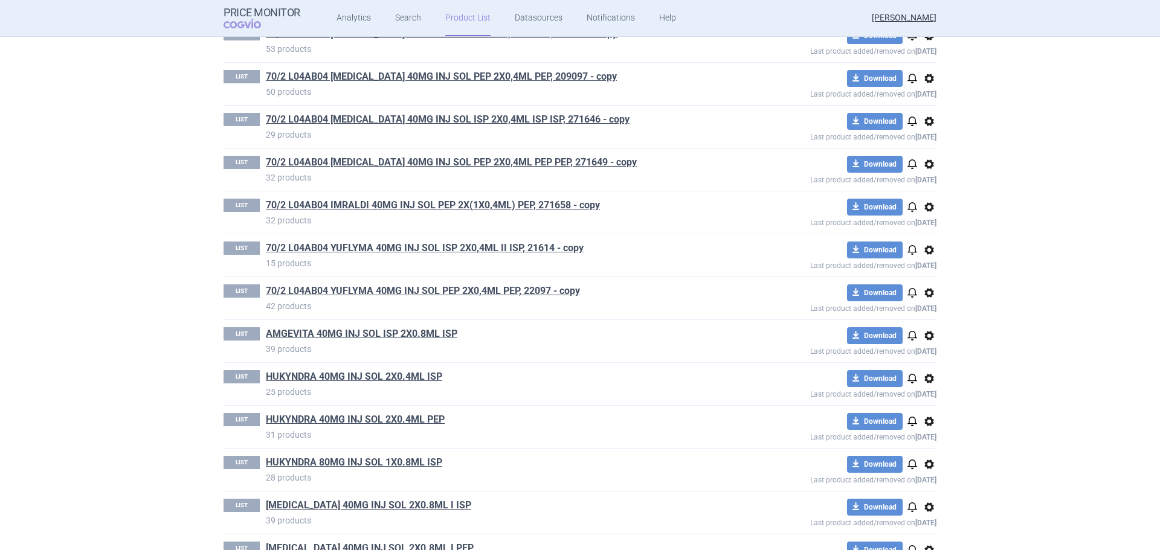
scroll to position [173, 0]
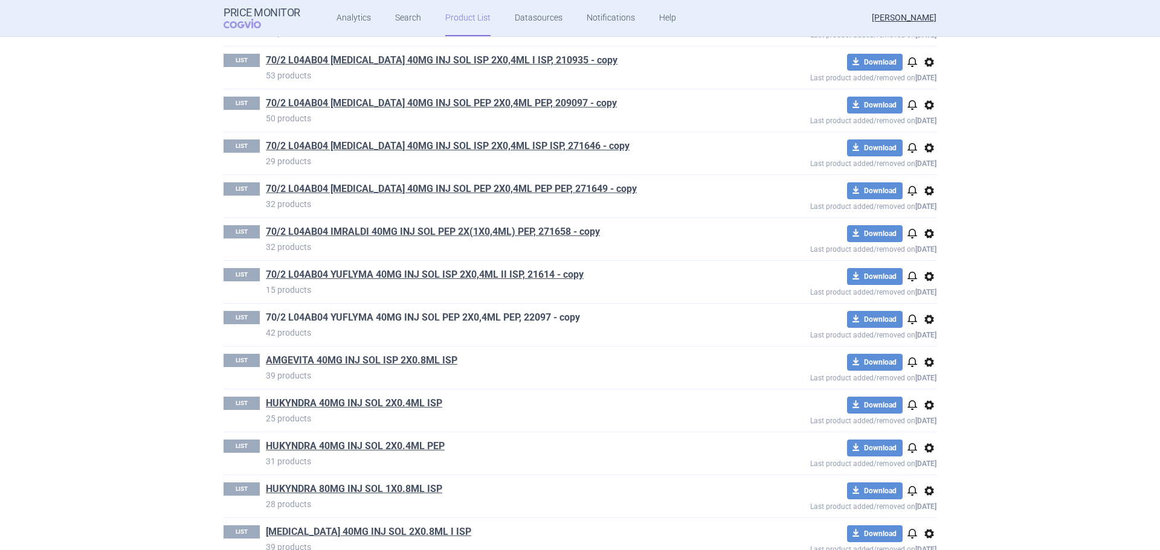
click at [514, 316] on link "70/2 L04AB04 YUFLYMA 40MG INJ SOL PEP 2X0,4ML PEP, 22097 - copy" at bounding box center [423, 317] width 314 height 13
